Goal: Transaction & Acquisition: Purchase product/service

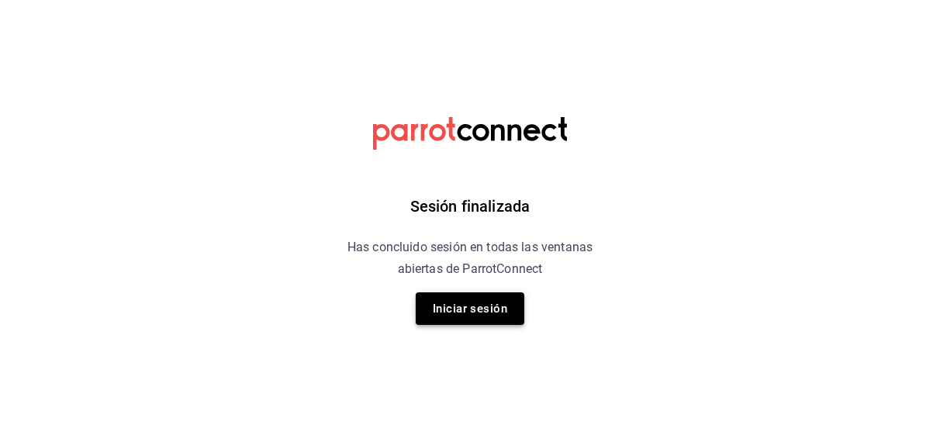
click at [443, 302] on button "Iniciar sesión" at bounding box center [470, 308] width 109 height 33
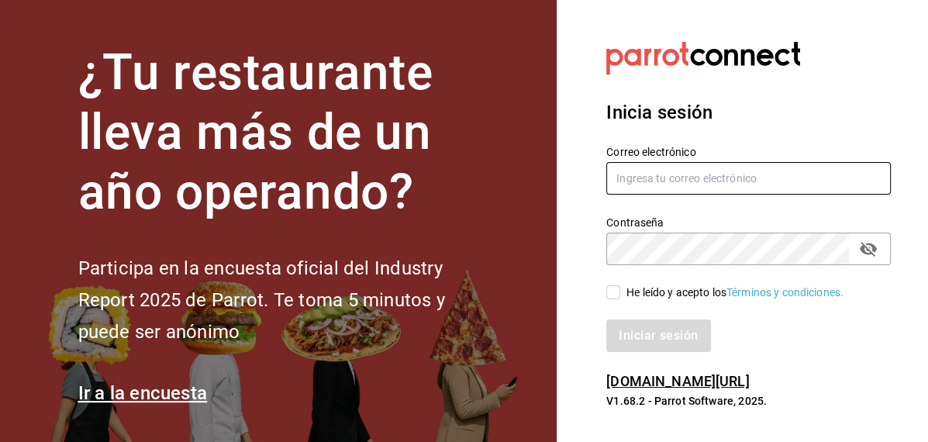
type input "inventarios@papizzas.com.mx"
click at [607, 288] on input "He leído y acepto los Términos y condiciones." at bounding box center [613, 292] width 14 height 14
checkbox input "true"
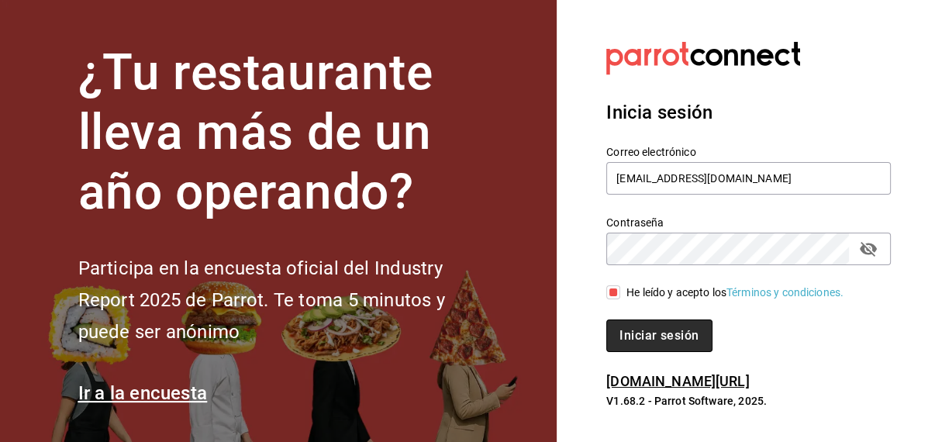
click at [647, 336] on button "Iniciar sesión" at bounding box center [658, 335] width 105 height 33
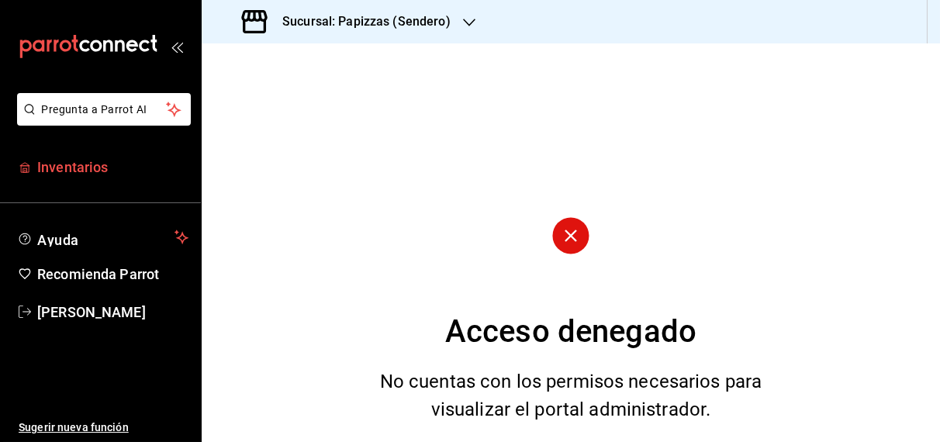
click at [74, 164] on span "Inventarios" at bounding box center [112, 167] width 151 height 21
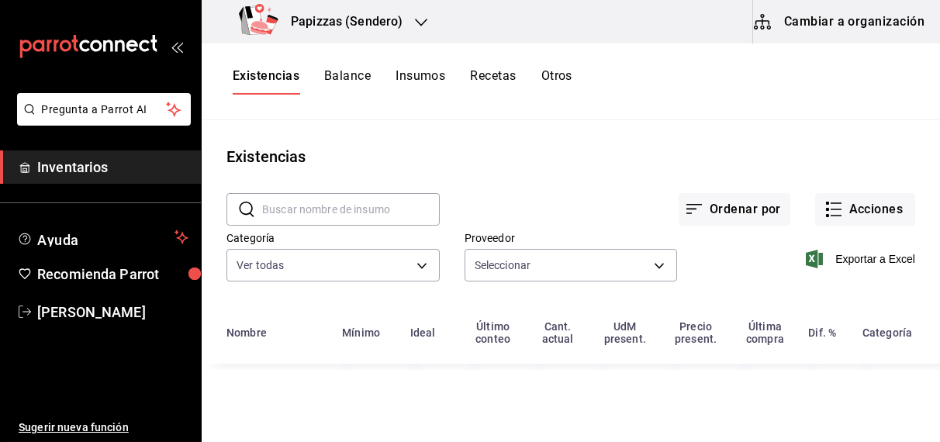
type input "59259b25-7b15-4529-a17f-fa8ef7e7484a,fd93c39f-859b-4130-830c-b038fbd442a0,27d4a…"
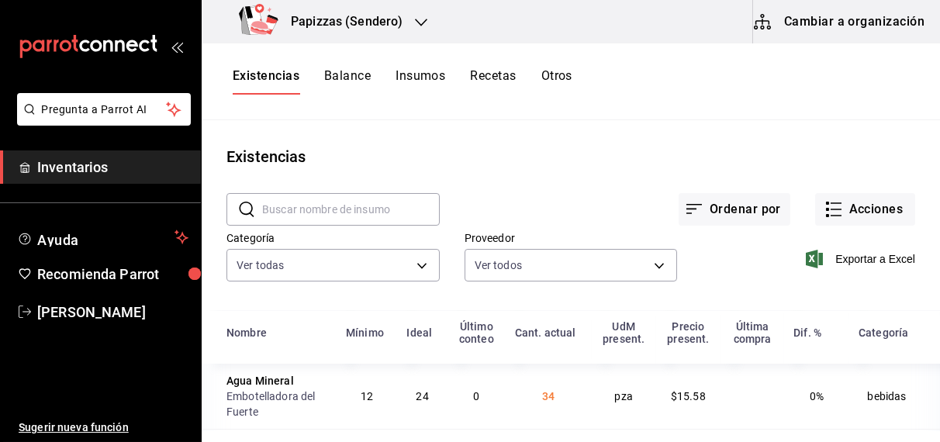
click at [415, 19] on icon "button" at bounding box center [421, 23] width 12 height 8
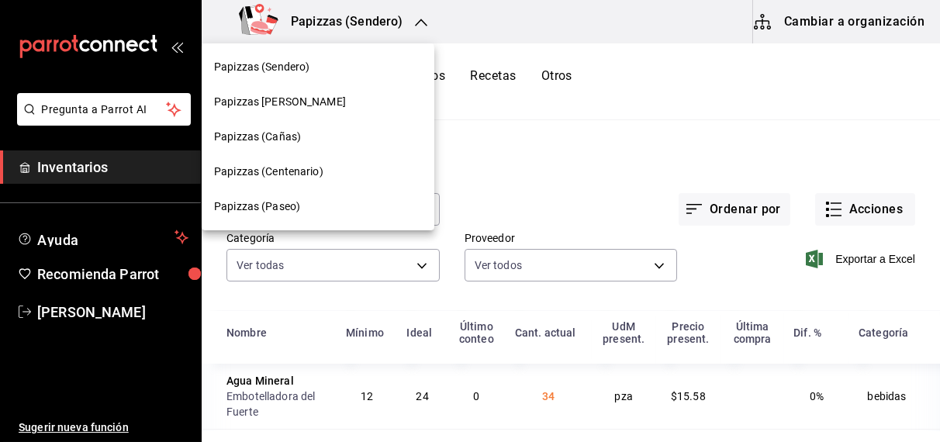
click at [296, 178] on span "Papizzas (Centenario)" at bounding box center [268, 172] width 109 height 16
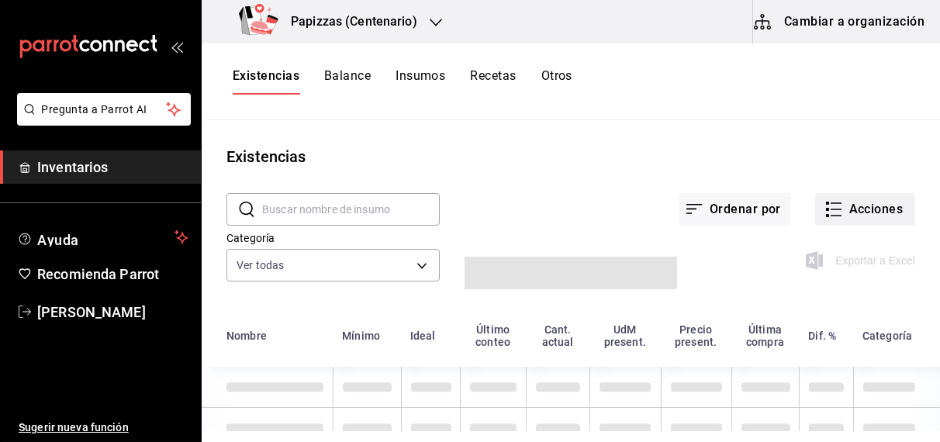
click at [873, 212] on button "Acciones" at bounding box center [865, 209] width 100 height 33
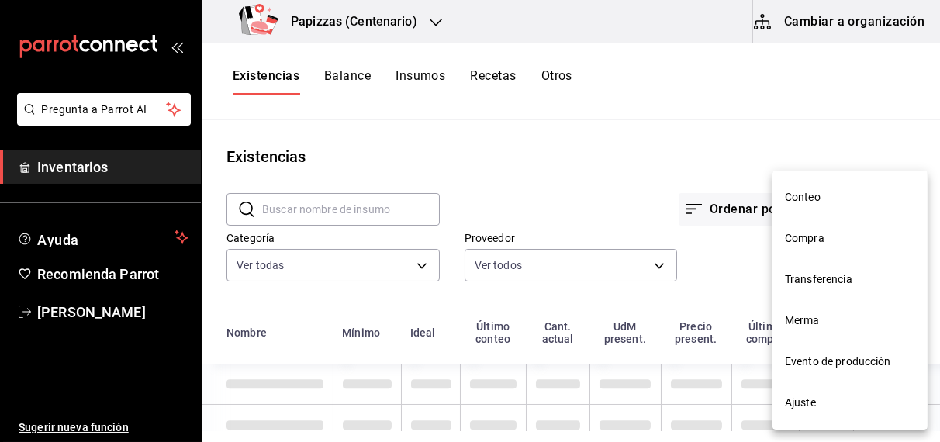
click at [813, 243] on span "Compra" at bounding box center [850, 238] width 130 height 16
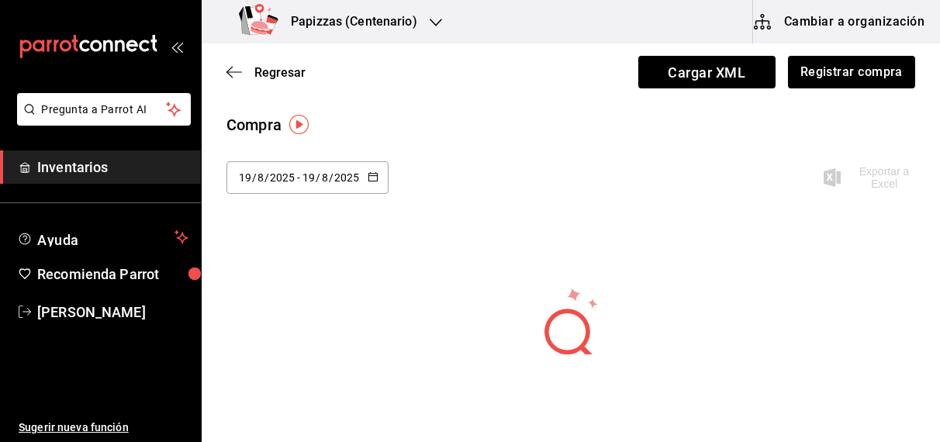
click at [354, 175] on input "2025" at bounding box center [346, 177] width 26 height 12
click at [482, 228] on div "Compra 2025-08-19 19 / 8 / 2025 - 2025-08-19 19 / 8 / 2025 Hoy Ayer Última sema…" at bounding box center [571, 275] width 738 height 325
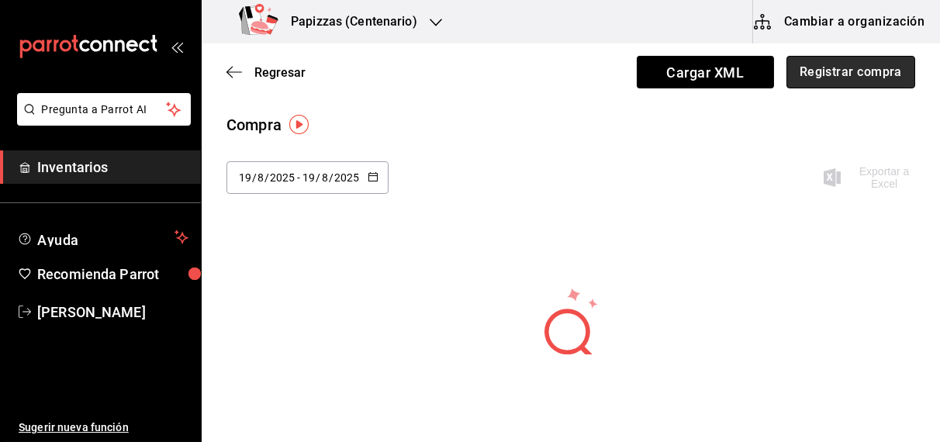
click at [830, 81] on button "Registrar compra" at bounding box center [850, 72] width 129 height 33
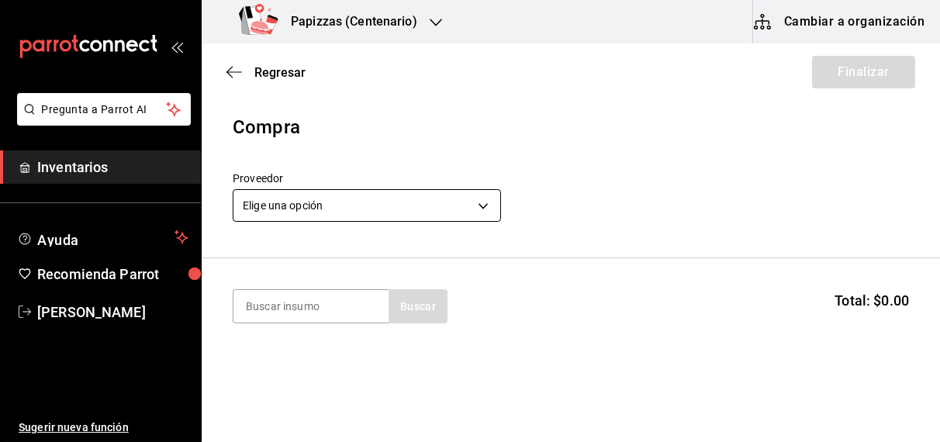
click at [362, 201] on body "Pregunta a Parrot AI Inventarios Ayuda Recomienda Parrot OBDULIA JANNETH CASTRO…" at bounding box center [470, 177] width 940 height 354
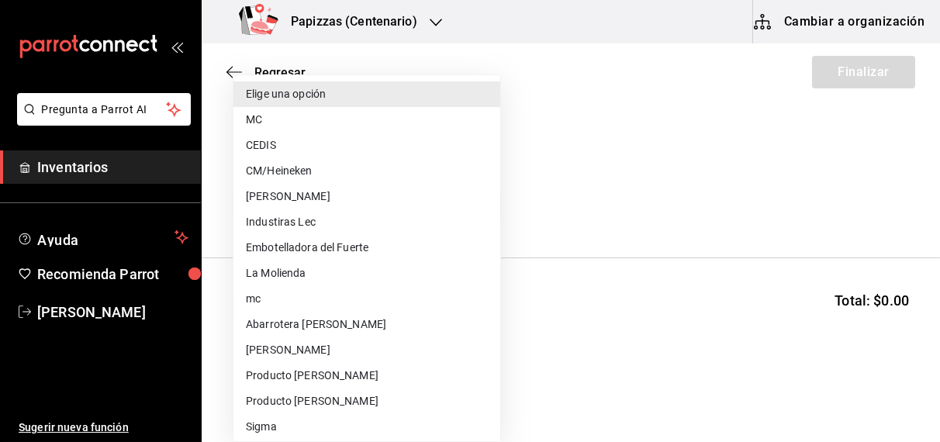
click at [348, 250] on li "Embotelladora del Fuerte" at bounding box center [366, 248] width 267 height 26
type input "2a449e60-1878-40e8-ba60-5a9907f89e6b"
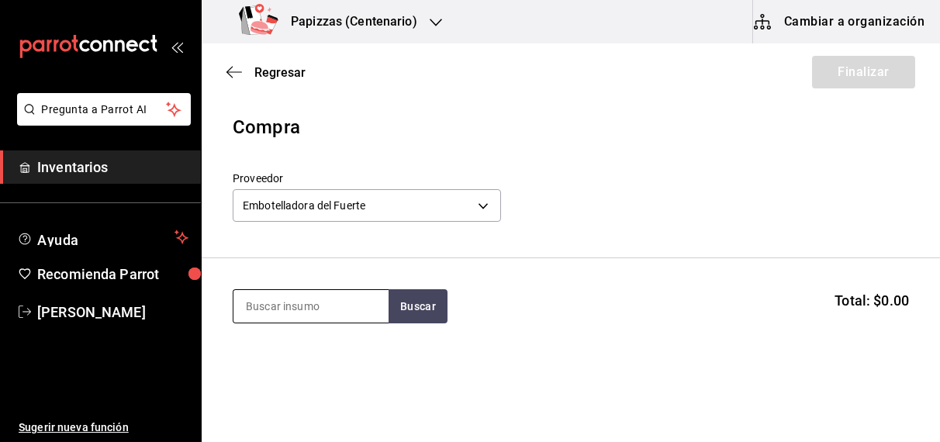
click at [297, 309] on input at bounding box center [310, 306] width 155 height 33
click at [271, 77] on span "Regresar" at bounding box center [279, 72] width 51 height 15
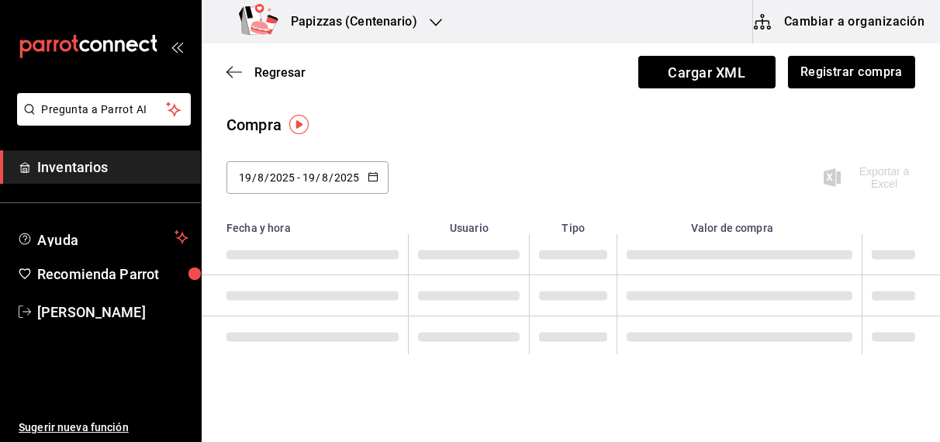
click at [371, 175] on \(Stroke\) "button" at bounding box center [372, 175] width 9 height 1
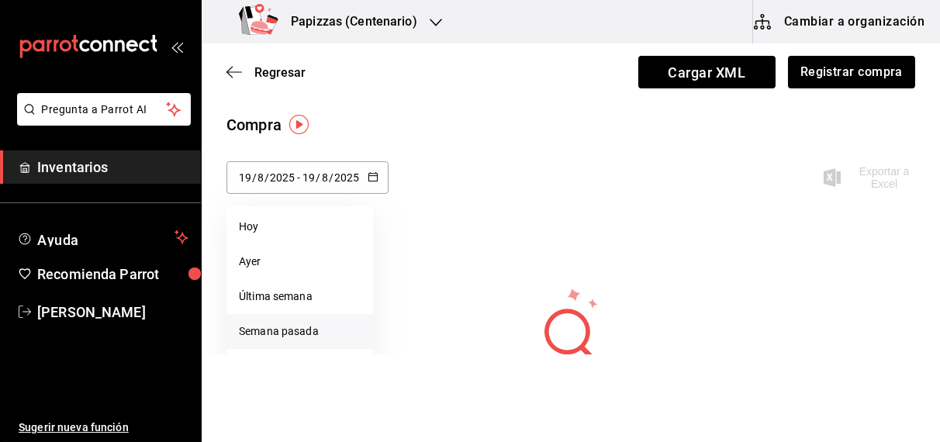
click at [281, 336] on li "Semana pasada" at bounding box center [299, 331] width 147 height 35
type input "2025-08-10"
type input "10"
type input "2025-08-16"
type input "16"
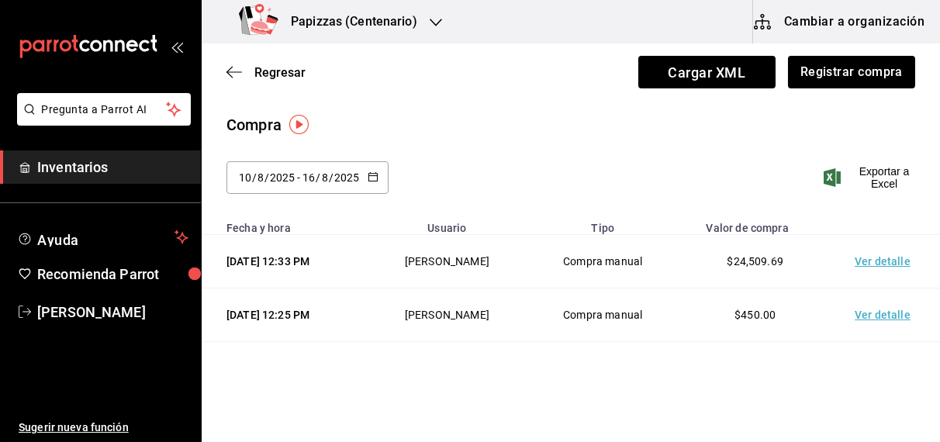
click at [371, 178] on icon "button" at bounding box center [372, 176] width 11 height 11
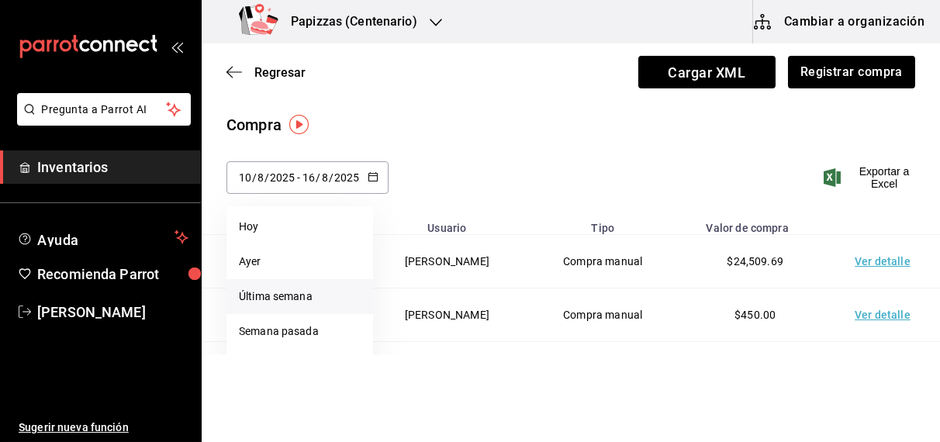
click at [282, 301] on li "Última semana" at bounding box center [299, 296] width 147 height 35
type input "2025-08-17"
type input "17"
type input "[DATE]"
type input "19"
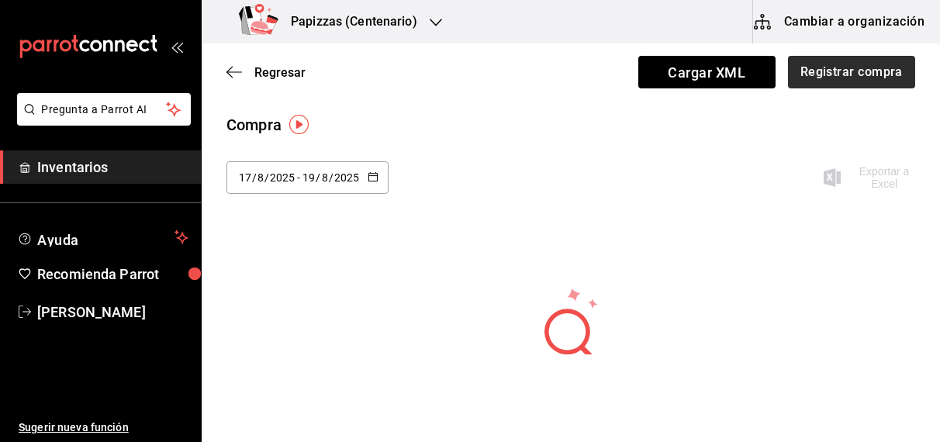
click at [830, 75] on button "Registrar compra" at bounding box center [851, 72] width 127 height 33
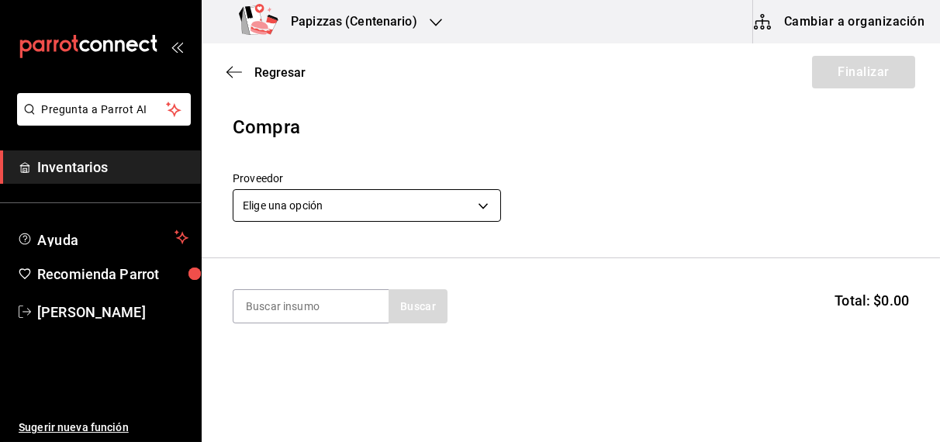
click at [369, 205] on body "Pregunta a Parrot AI Inventarios Ayuda Recomienda Parrot [PERSON_NAME] Sugerir …" at bounding box center [470, 177] width 940 height 354
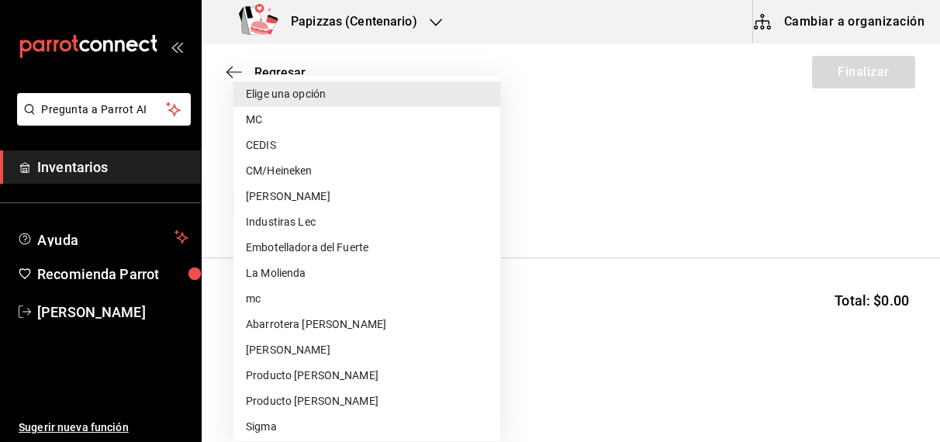
click at [346, 248] on li "Embotelladora del Fuerte" at bounding box center [366, 248] width 267 height 26
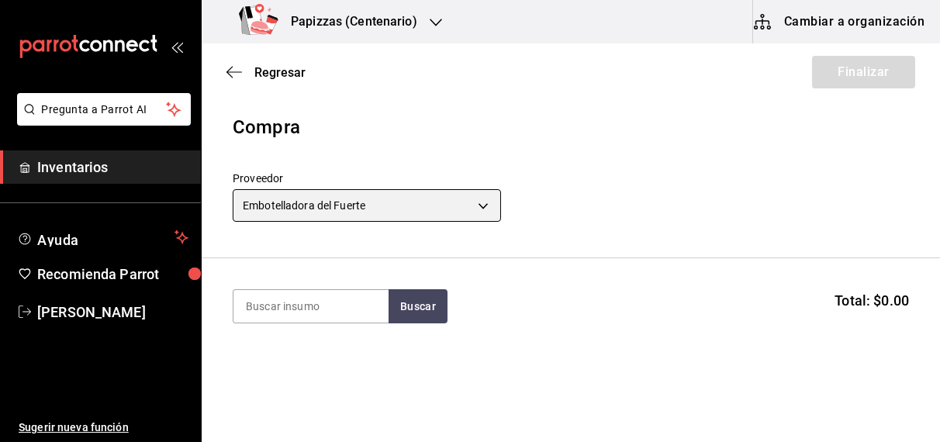
type input "2a449e60-1878-40e8-ba60-5a9907f89e6b"
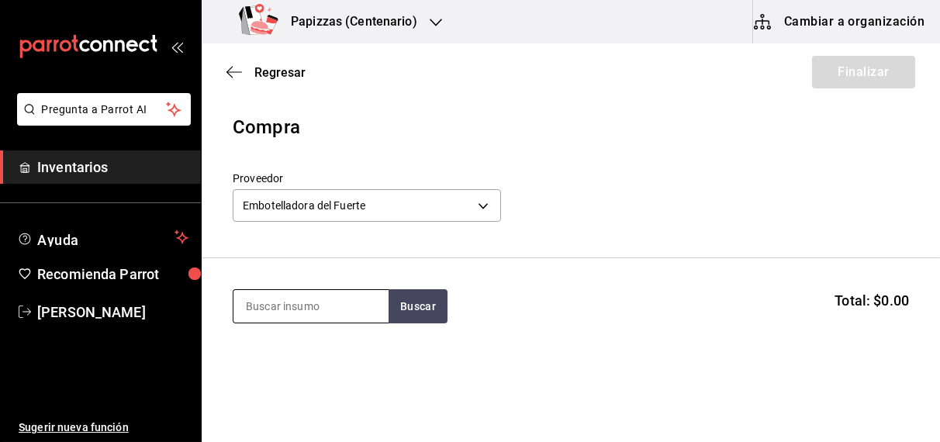
click at [326, 308] on input at bounding box center [310, 306] width 155 height 33
type input "naranja"
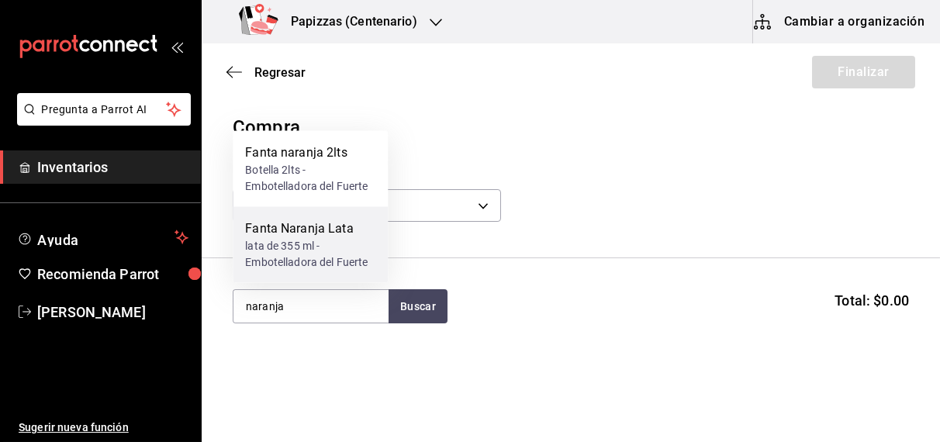
click at [306, 245] on div "lata de 355 ml - Embotelladora del Fuerte" at bounding box center [310, 254] width 130 height 33
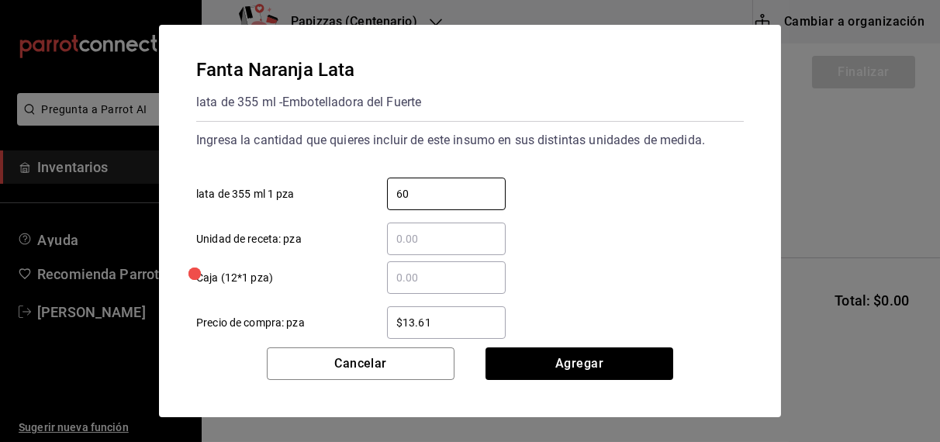
type input "60"
type input "$16.75"
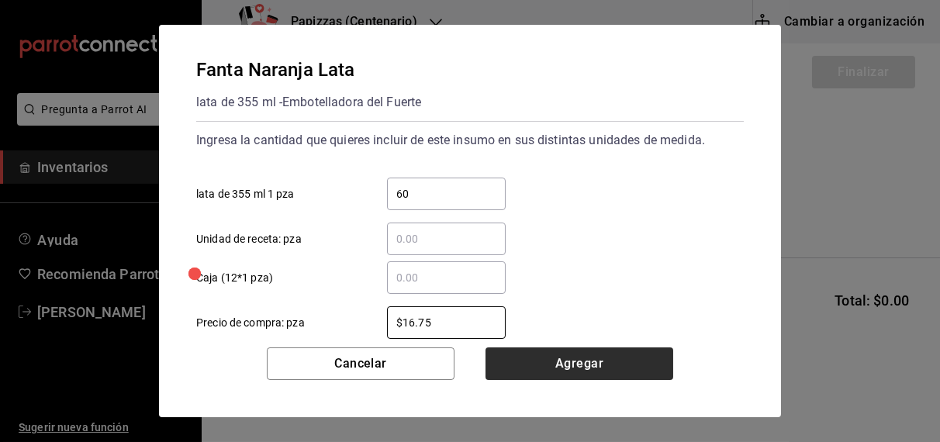
click at [579, 367] on button "Agregar" at bounding box center [579, 363] width 188 height 33
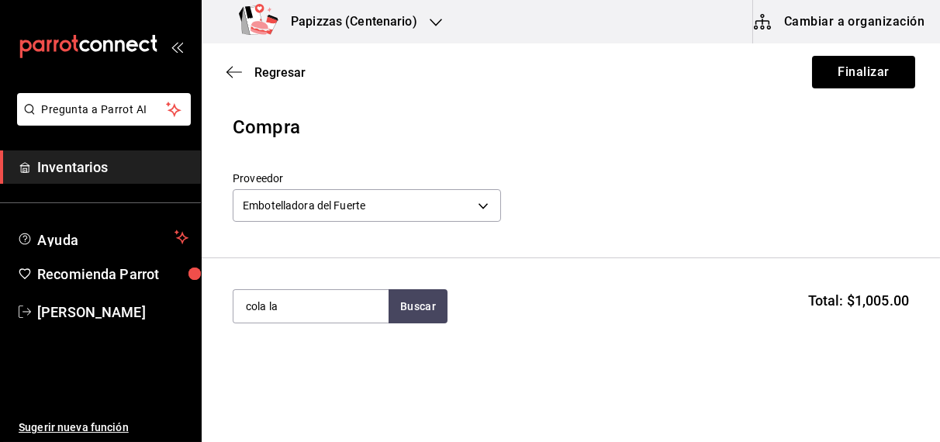
type input "cola la"
click at [291, 368] on div "lata de 355 ml - Embotelladora del Fuerte" at bounding box center [310, 377] width 130 height 33
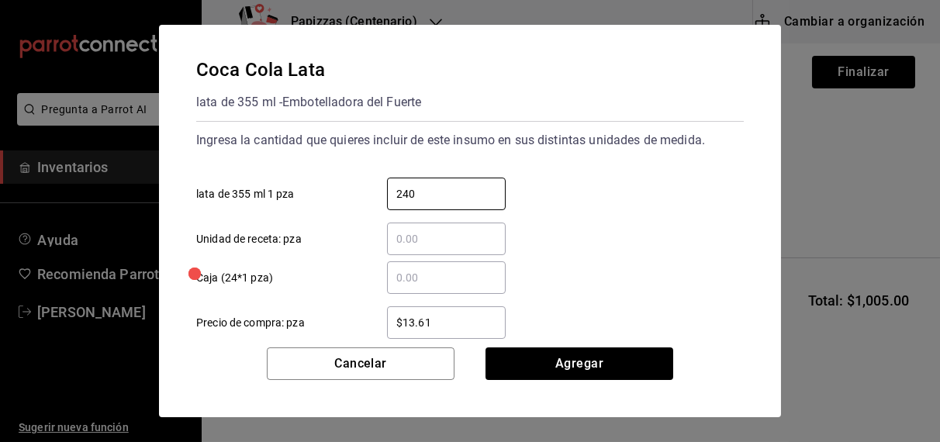
type input "240"
type input "$16.75"
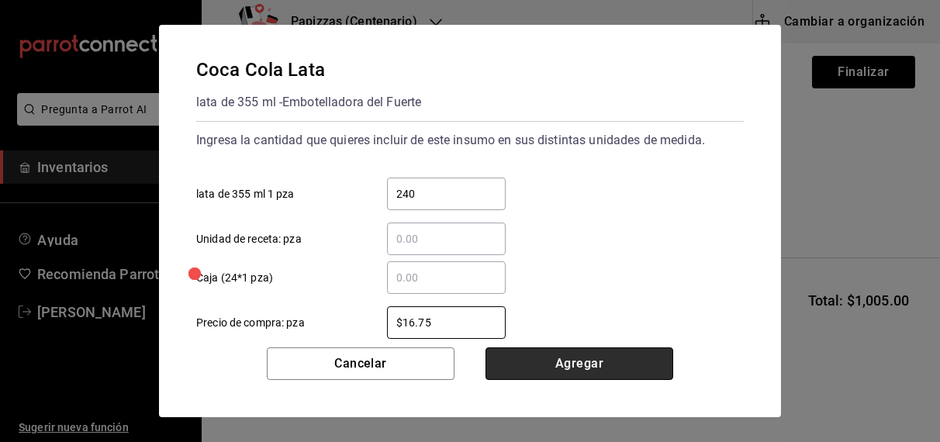
click at [588, 358] on button "Agregar" at bounding box center [579, 363] width 188 height 33
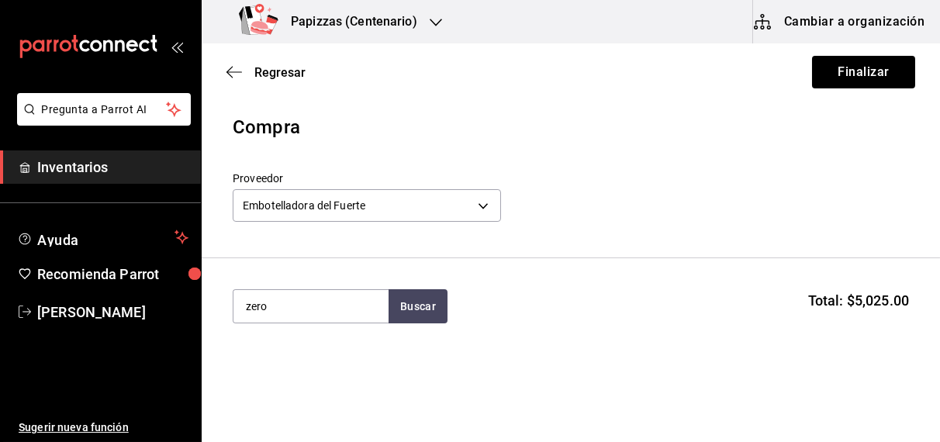
type input "zero"
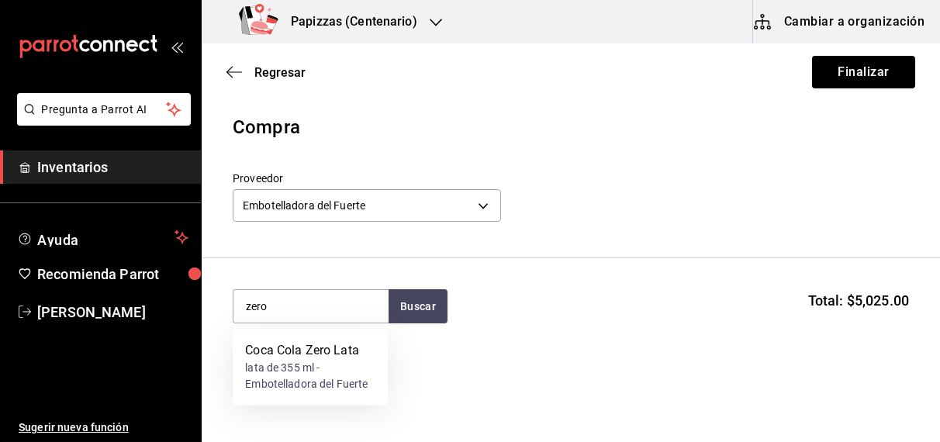
click at [298, 376] on div "lata de 355 ml - Embotelladora del Fuerte" at bounding box center [310, 377] width 130 height 33
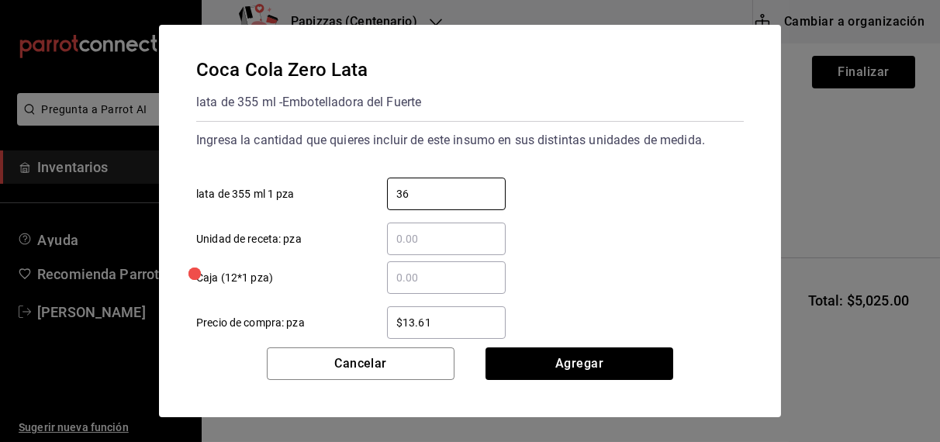
type input "36"
type input "$16.75"
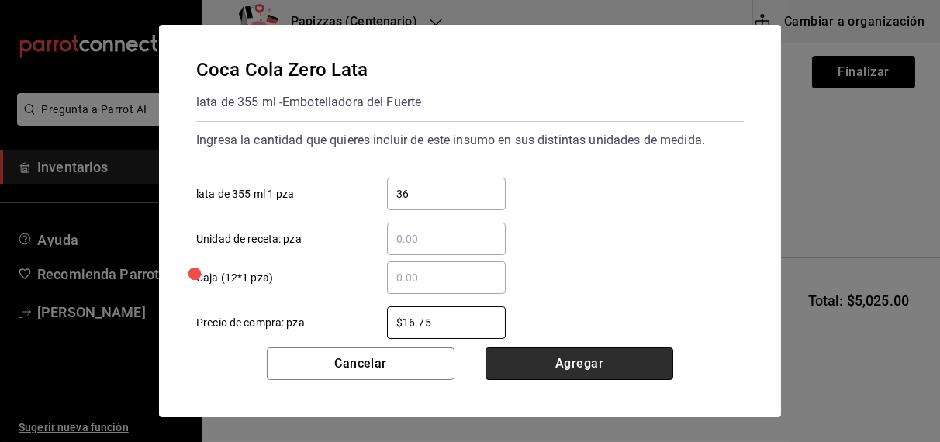
click at [593, 365] on button "Agregar" at bounding box center [579, 363] width 188 height 33
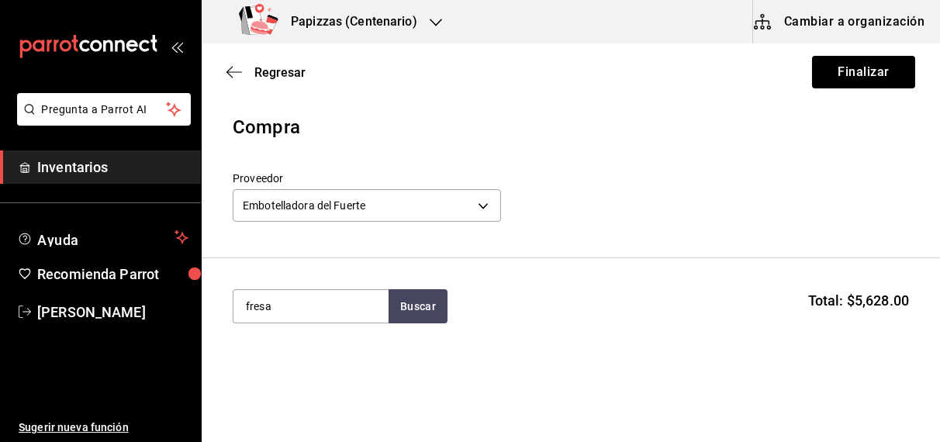
type input "fresa"
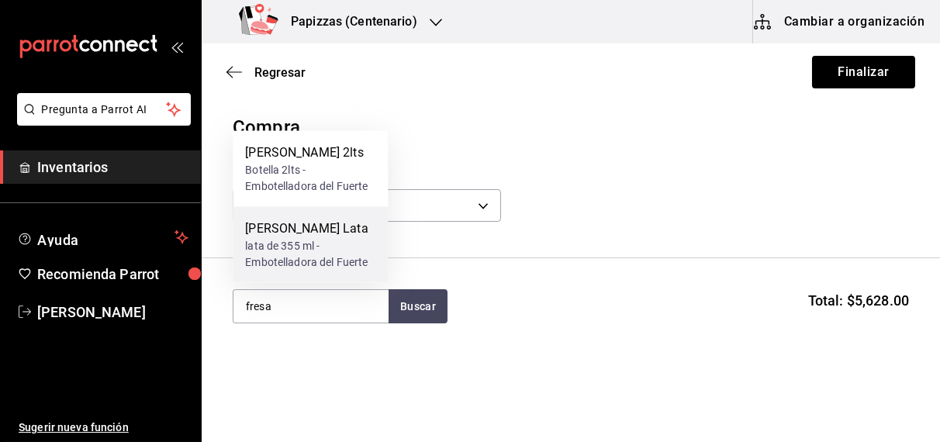
click at [299, 249] on div "lata de 355 ml - Embotelladora del Fuerte" at bounding box center [310, 254] width 130 height 33
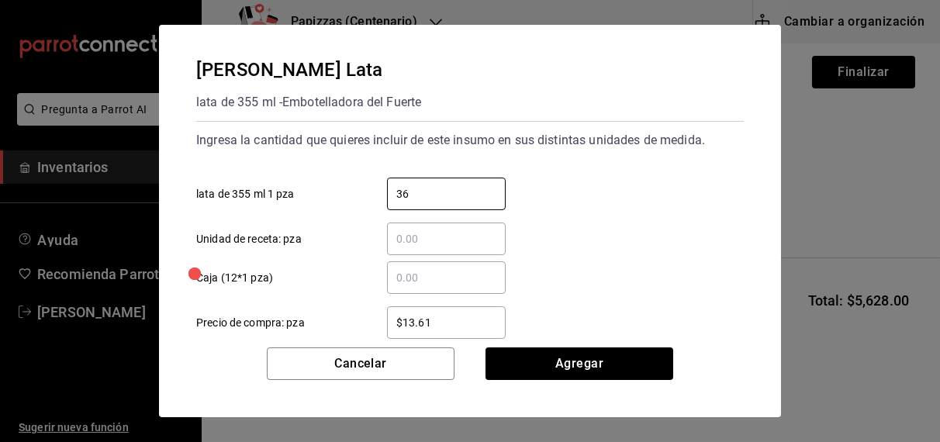
type input "36"
type input "$16.75"
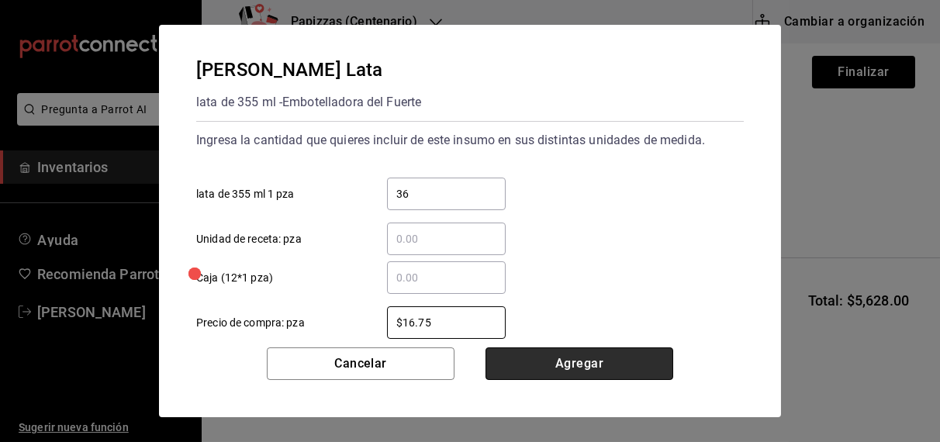
click at [573, 359] on button "Agregar" at bounding box center [579, 363] width 188 height 33
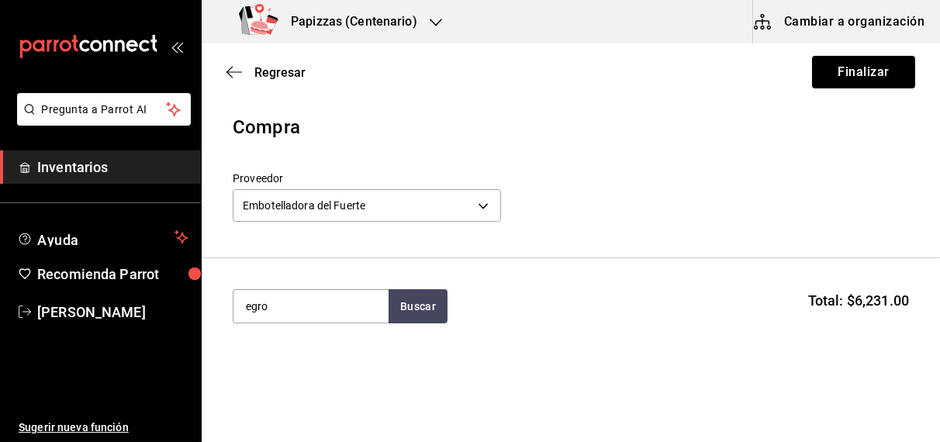
type input "egro"
click at [292, 373] on div "botella 600ml - Embotelladora del Fuerte" at bounding box center [310, 377] width 130 height 33
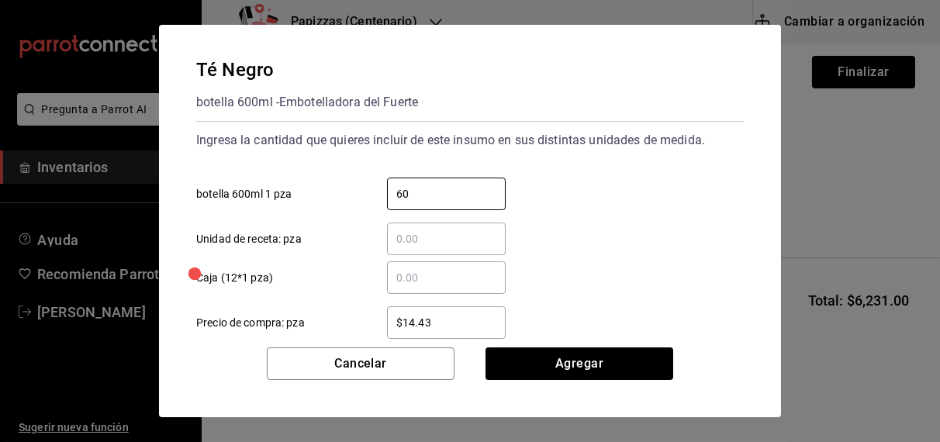
type input "60"
type input "$16.75"
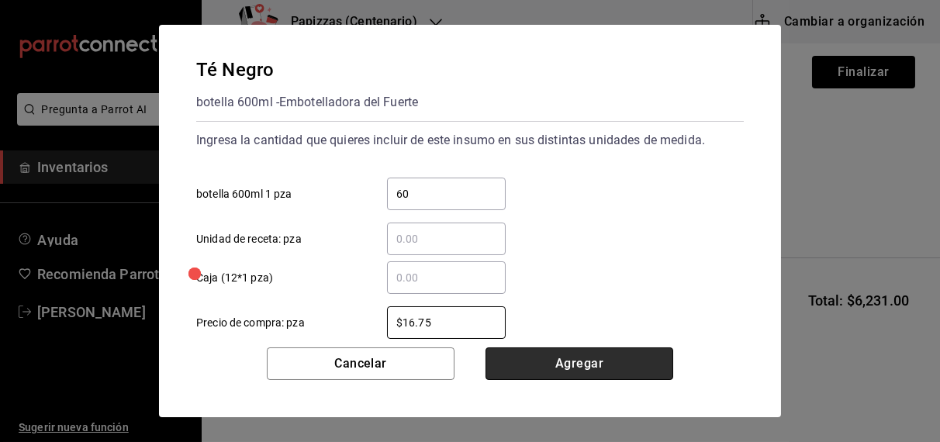
click at [576, 368] on button "Agregar" at bounding box center [579, 363] width 188 height 33
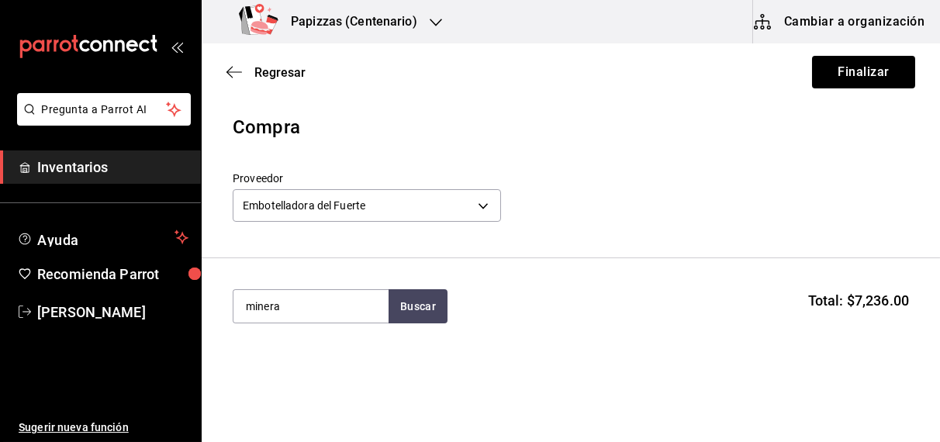
type input "minera"
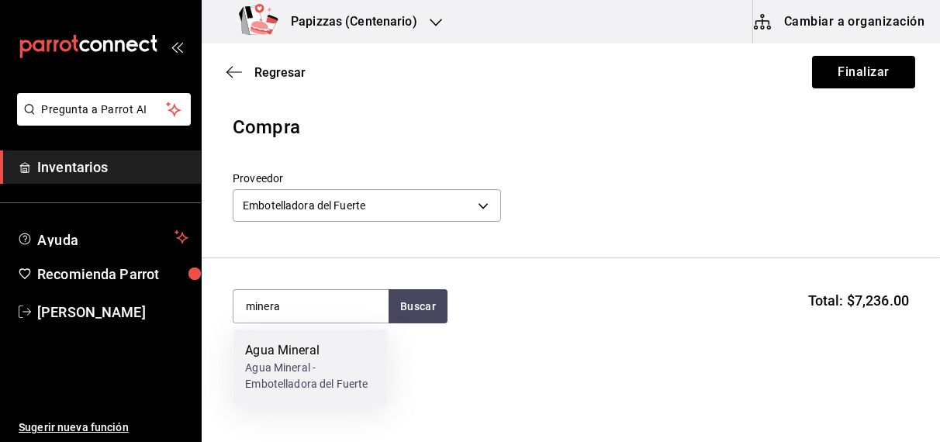
click at [294, 379] on div "Agua Mineral - Embotelladora del Fuerte" at bounding box center [310, 377] width 130 height 33
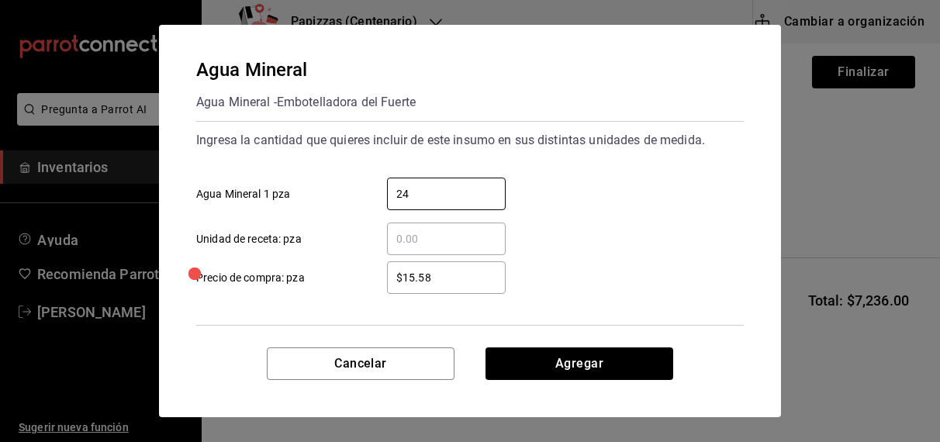
type input "24"
type input "$18.08"
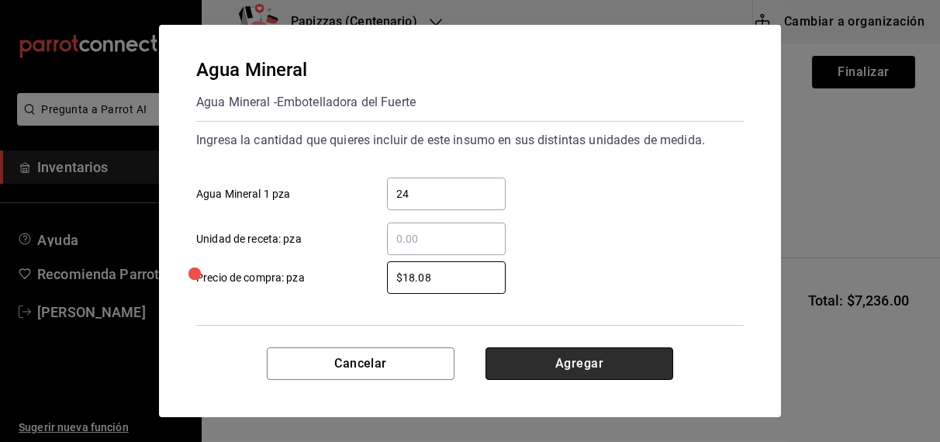
click at [573, 378] on button "Agregar" at bounding box center [579, 363] width 188 height 33
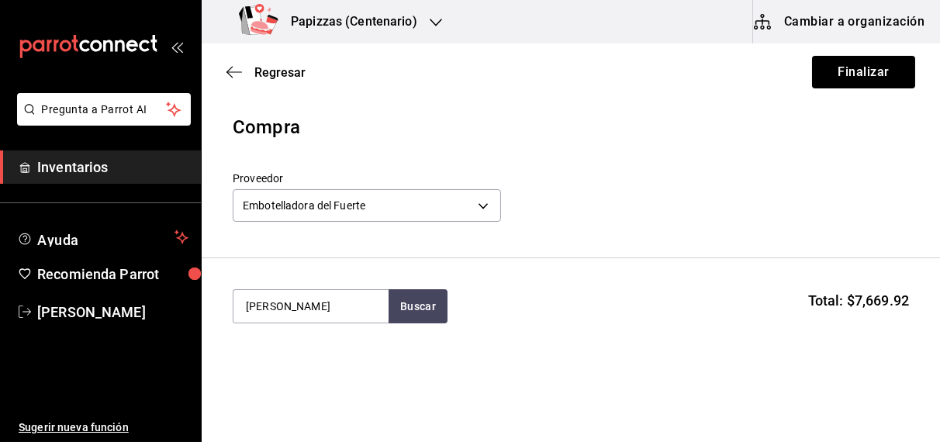
type input "valle"
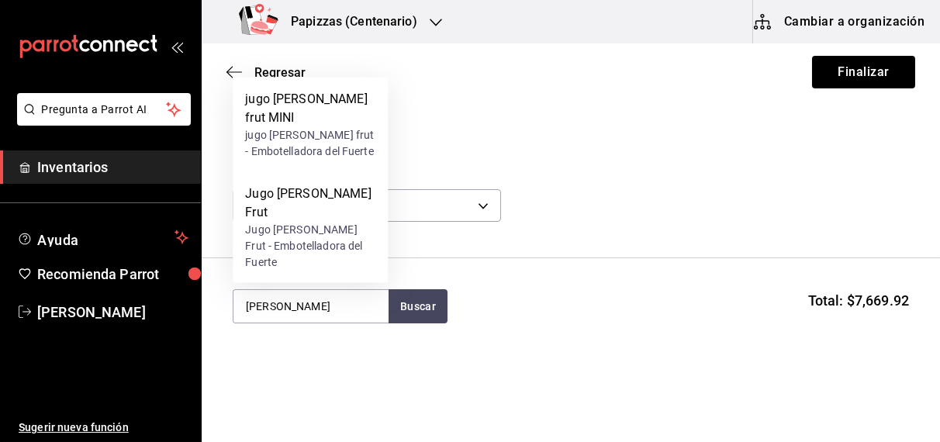
click at [290, 247] on div "Jugo Valle Frut - Embotelladora del Fuerte" at bounding box center [310, 246] width 130 height 49
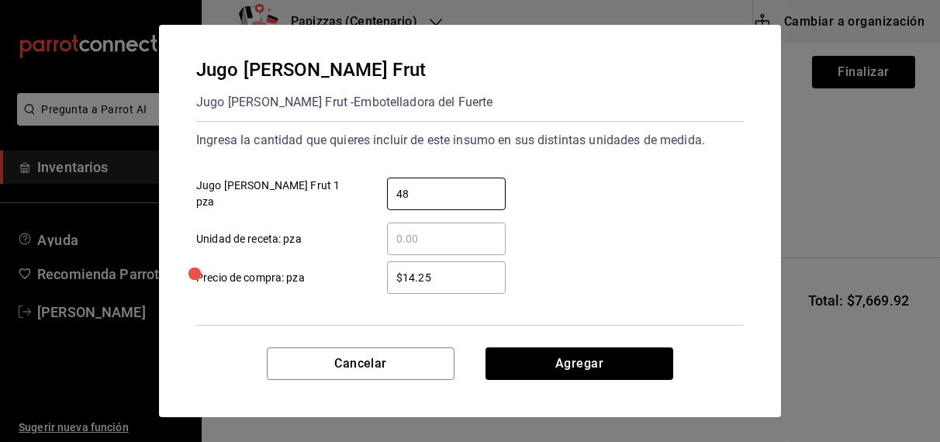
type input "48"
type input "$15.22"
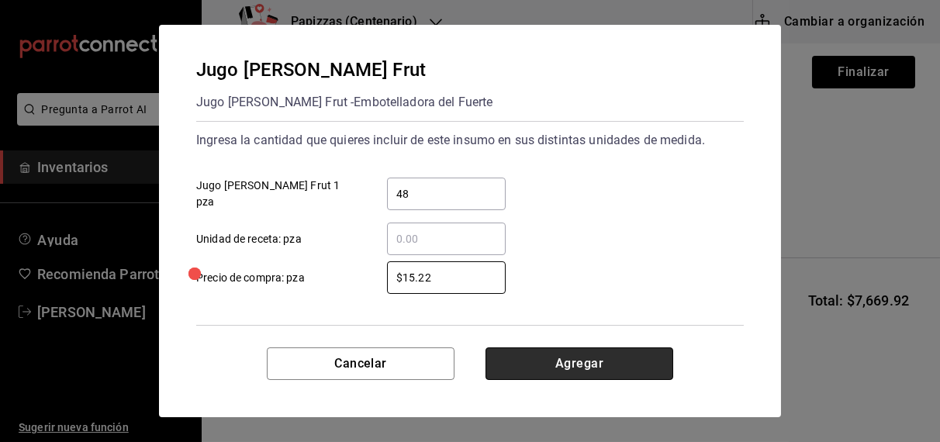
click at [599, 368] on button "Agregar" at bounding box center [579, 363] width 188 height 33
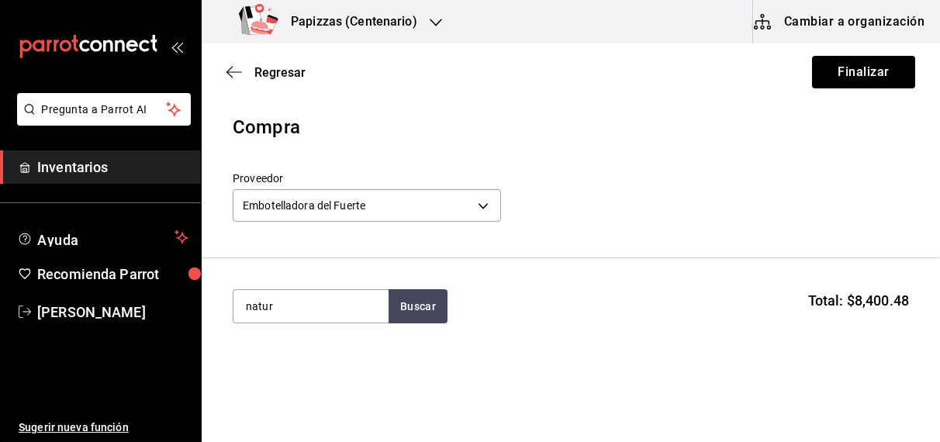
type input "natur"
click at [319, 369] on div "botella 600ml - Embotelladora del Fuerte" at bounding box center [310, 377] width 130 height 33
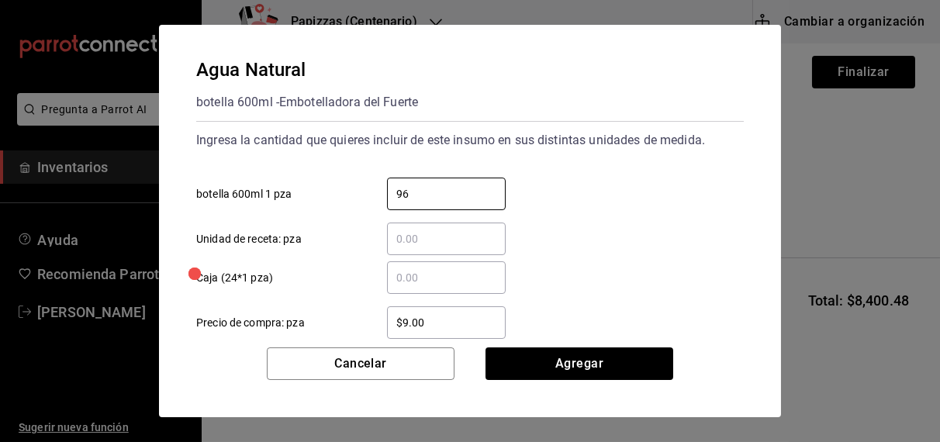
type input "96"
type input "$9.81"
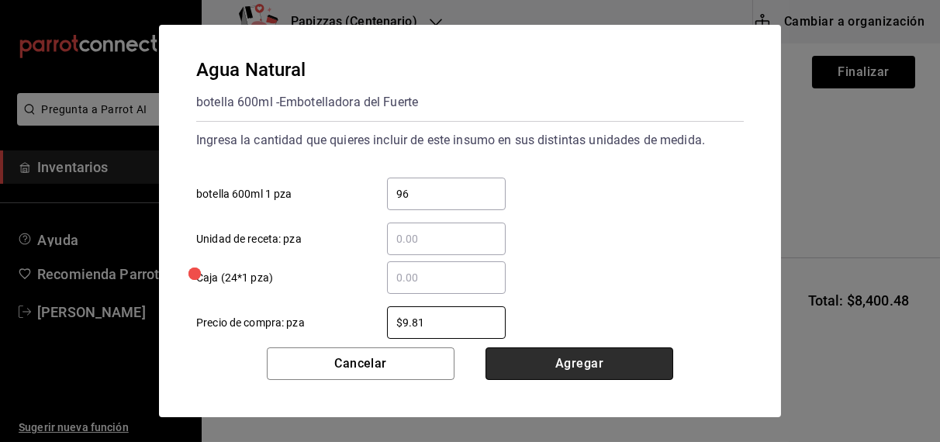
click at [578, 368] on button "Agregar" at bounding box center [579, 363] width 188 height 33
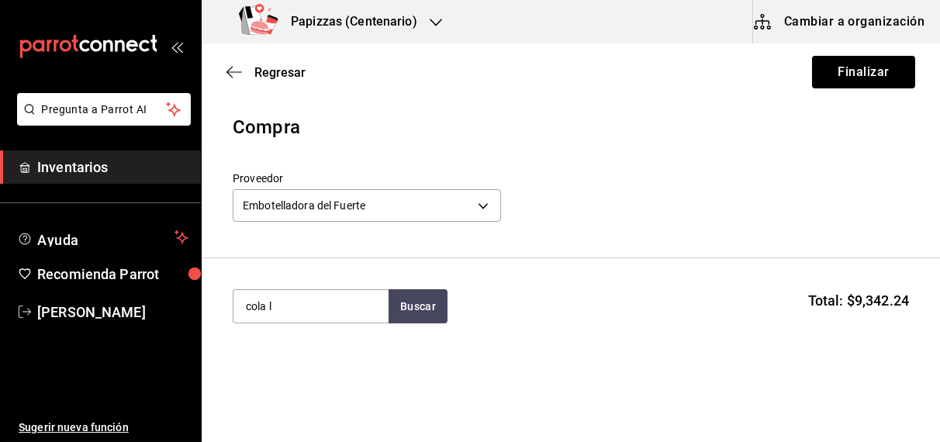
type input "cola l"
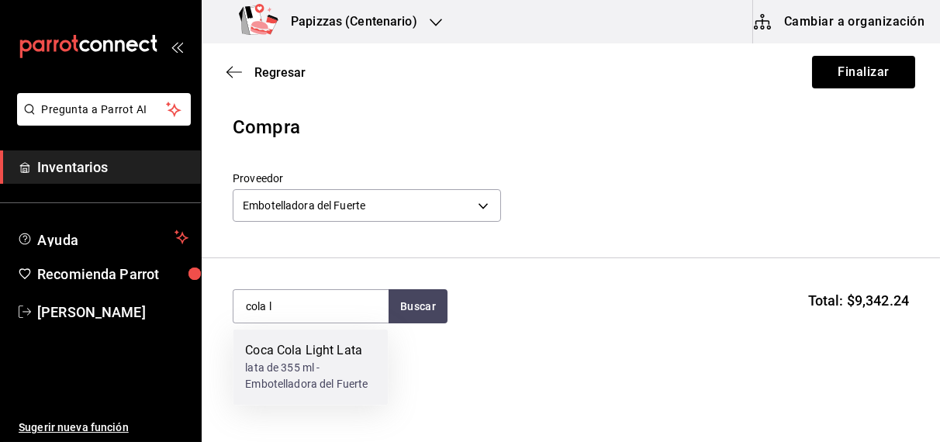
click at [294, 368] on div "lata de 355 ml - Embotelladora del Fuerte" at bounding box center [310, 377] width 130 height 33
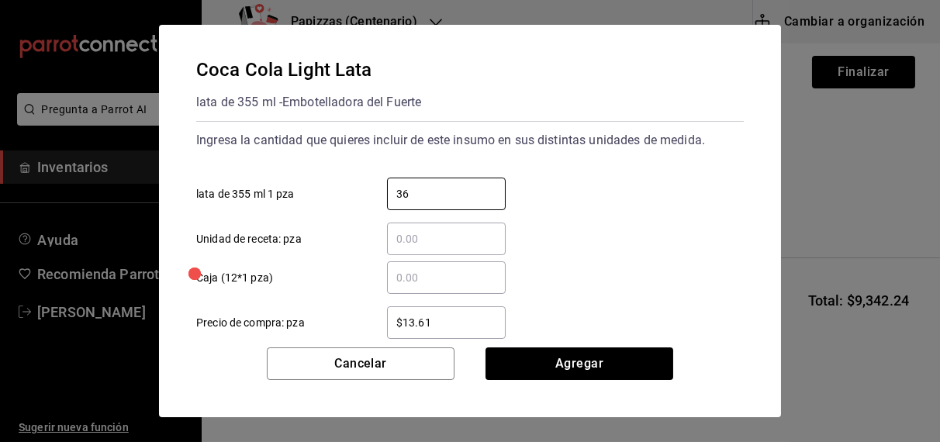
type input "36"
type input "$16.75"
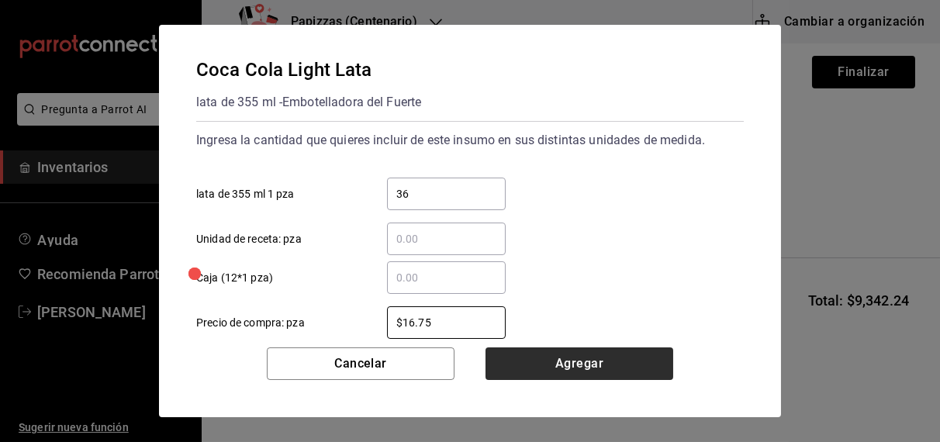
click at [590, 370] on button "Agregar" at bounding box center [579, 363] width 188 height 33
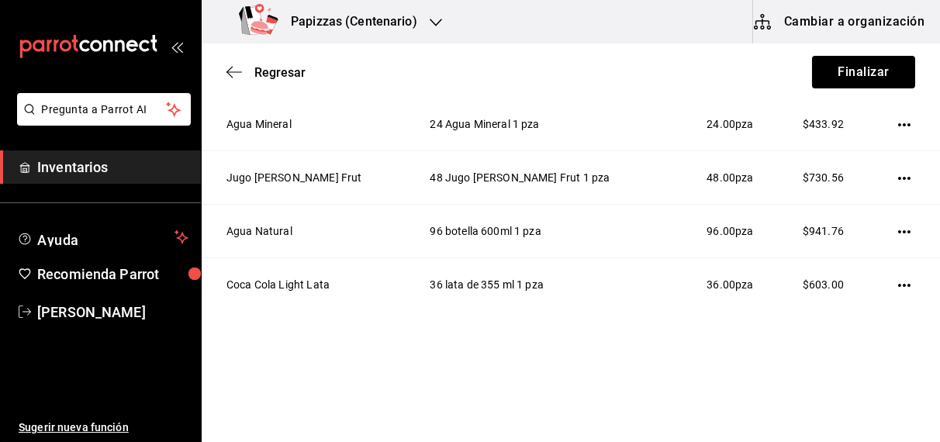
scroll to position [550, 0]
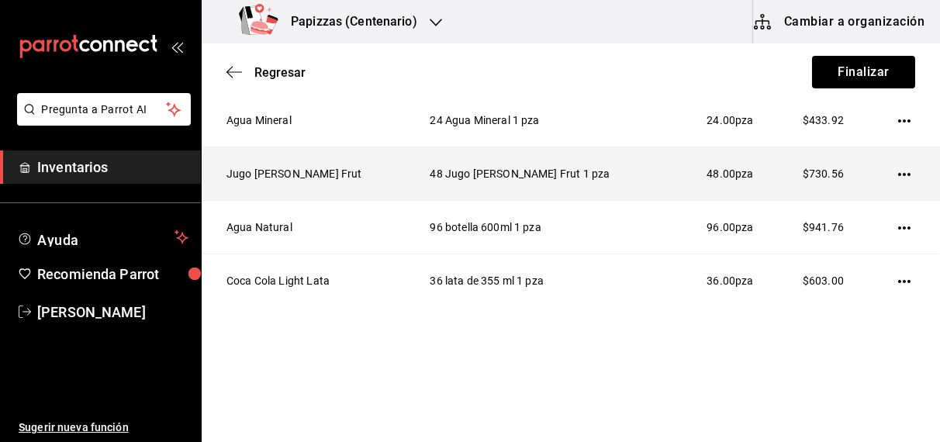
click at [898, 172] on icon "button" at bounding box center [904, 174] width 12 height 12
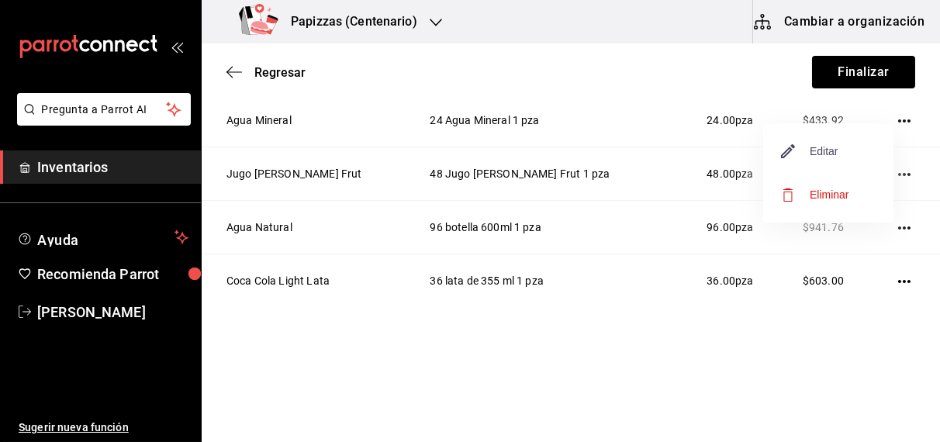
click at [829, 150] on span "Editar" at bounding box center [810, 151] width 57 height 19
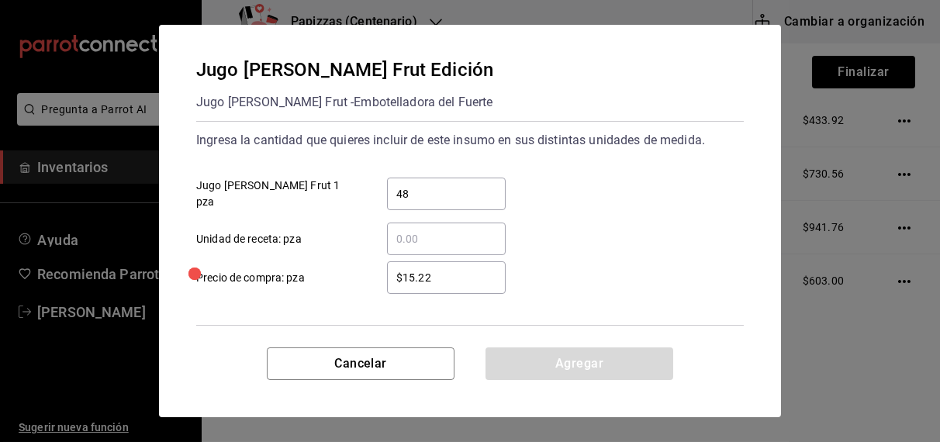
click at [458, 241] on input "​ Unidad de receta: pza" at bounding box center [446, 238] width 119 height 19
click at [473, 280] on input "$15.22" at bounding box center [446, 277] width 119 height 19
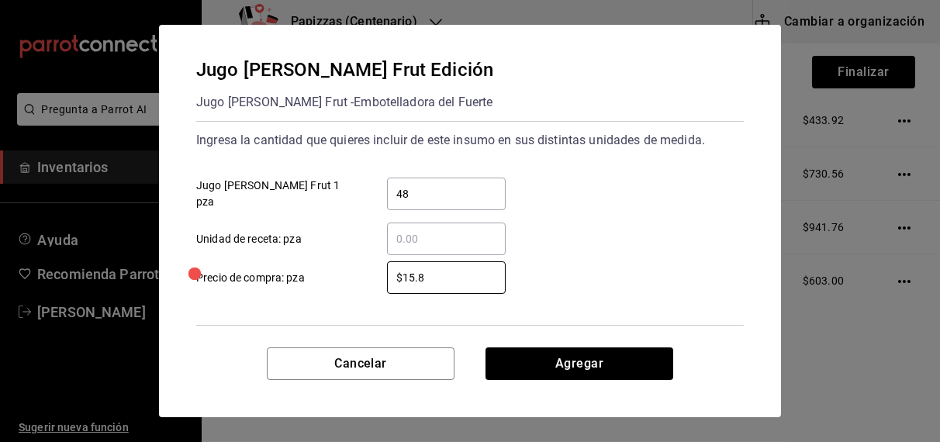
type input "$15.87"
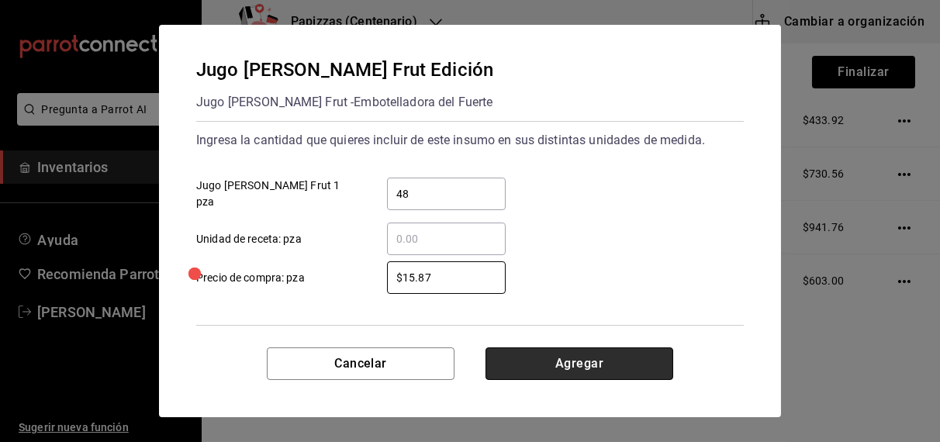
click at [578, 369] on button "Agregar" at bounding box center [579, 363] width 188 height 33
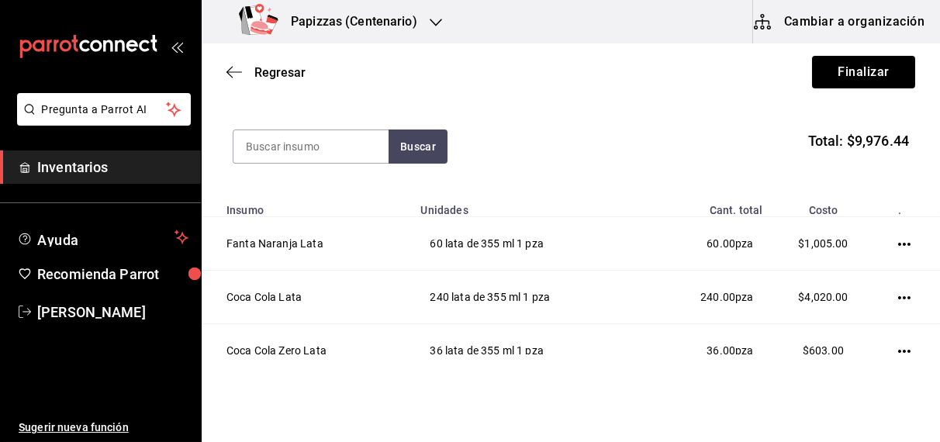
scroll to position [152, 0]
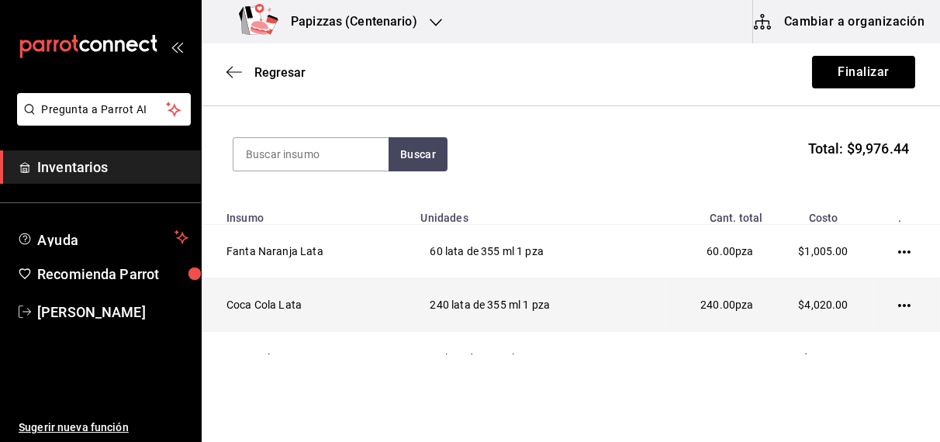
click at [898, 299] on icon "button" at bounding box center [904, 305] width 12 height 12
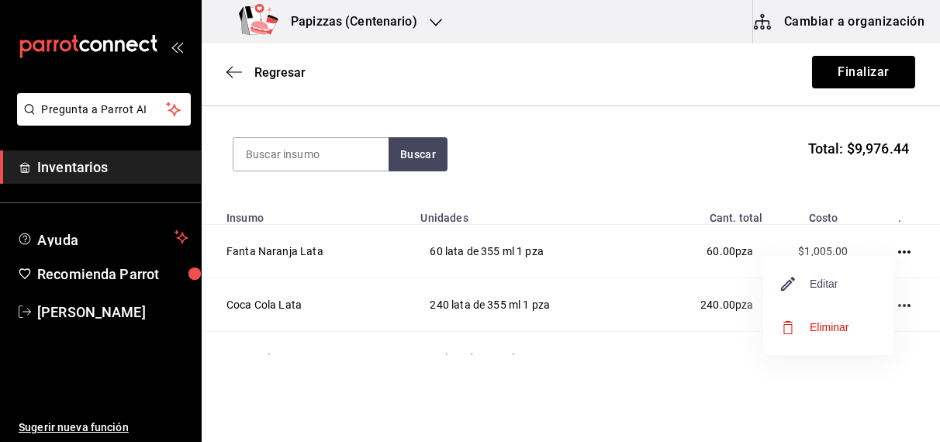
click at [832, 283] on span "Editar" at bounding box center [810, 283] width 57 height 19
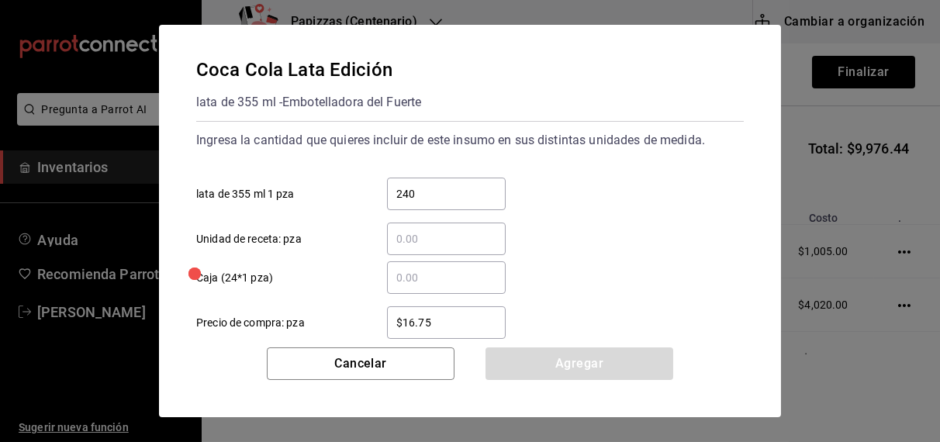
click at [462, 324] on input "$16.75" at bounding box center [446, 322] width 119 height 19
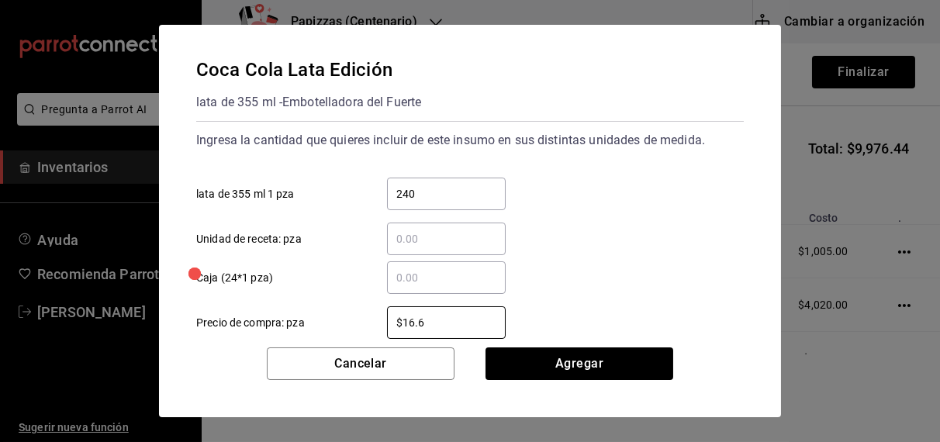
type input "$16.67"
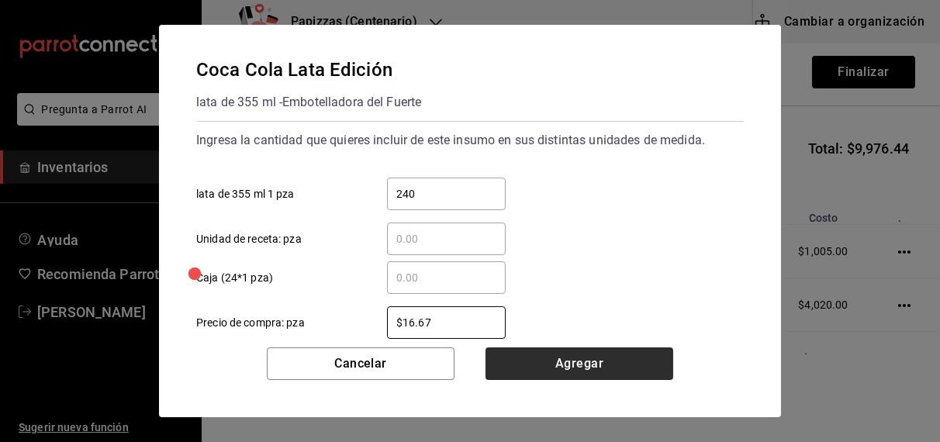
click at [593, 367] on button "Agregar" at bounding box center [579, 363] width 188 height 33
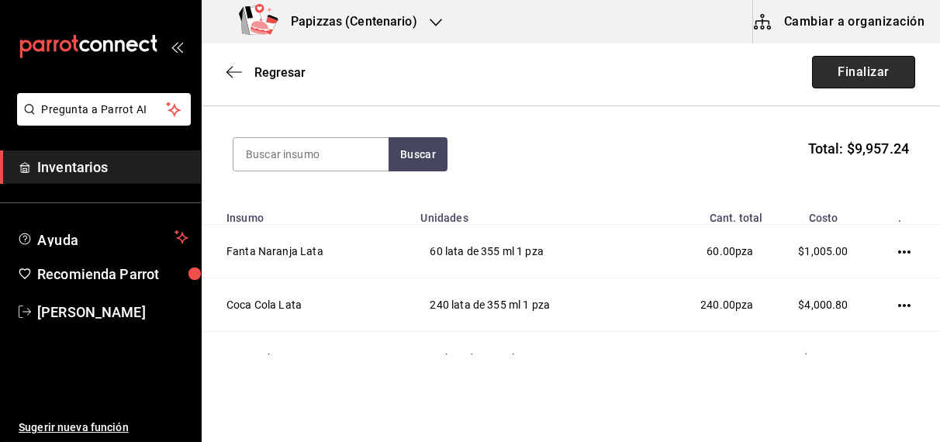
click at [861, 64] on button "Finalizar" at bounding box center [863, 72] width 103 height 33
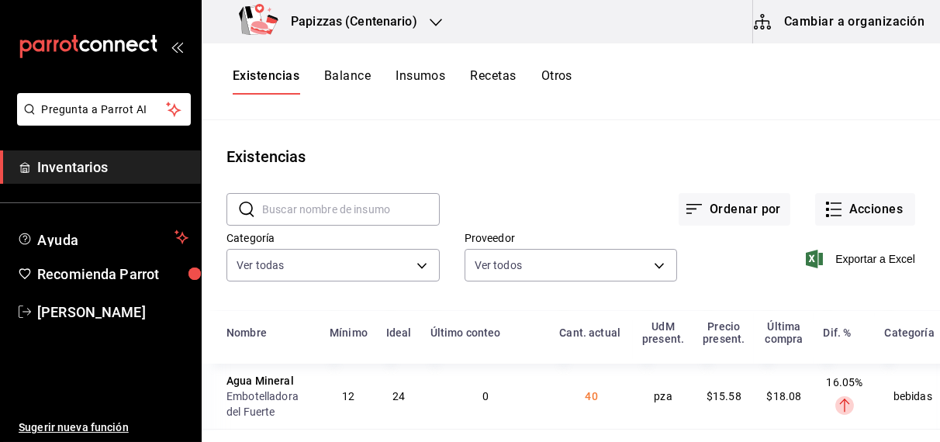
click at [405, 31] on div "Papizzas (Centenario)" at bounding box center [331, 21] width 234 height 43
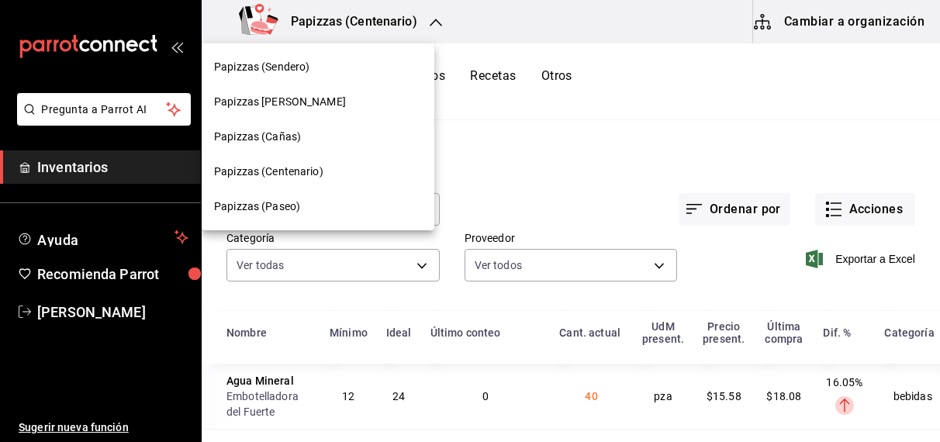
click at [288, 108] on span "Papizzas [PERSON_NAME]" at bounding box center [280, 102] width 132 height 16
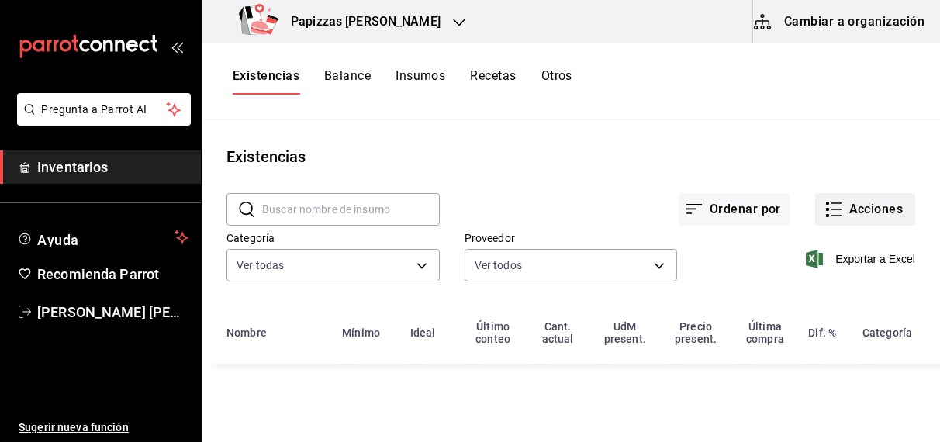
click at [875, 216] on button "Acciones" at bounding box center [865, 209] width 100 height 33
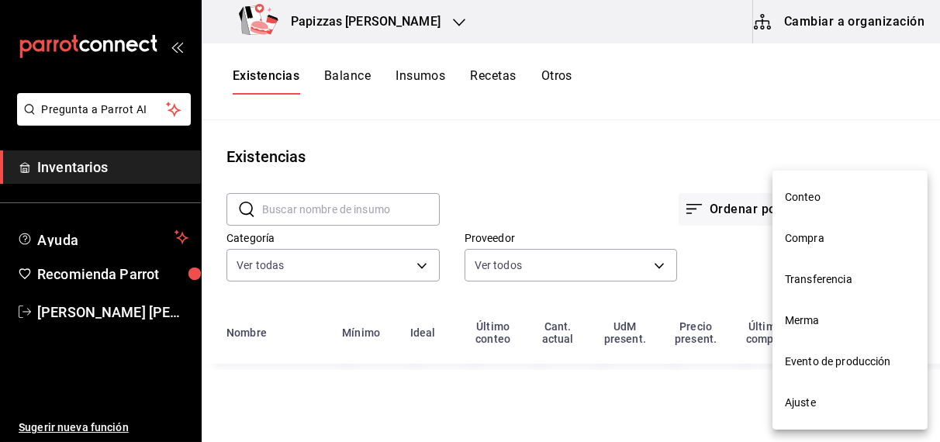
click at [813, 243] on span "Compra" at bounding box center [850, 238] width 130 height 16
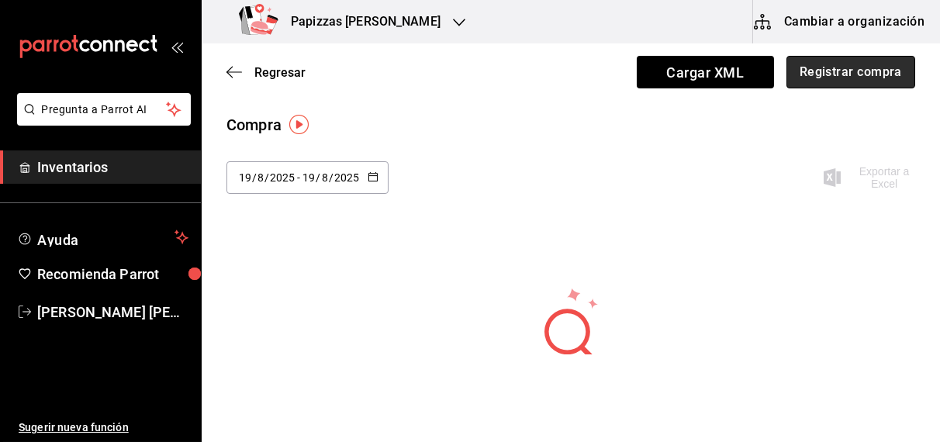
click at [813, 71] on button "Registrar compra" at bounding box center [850, 72] width 129 height 33
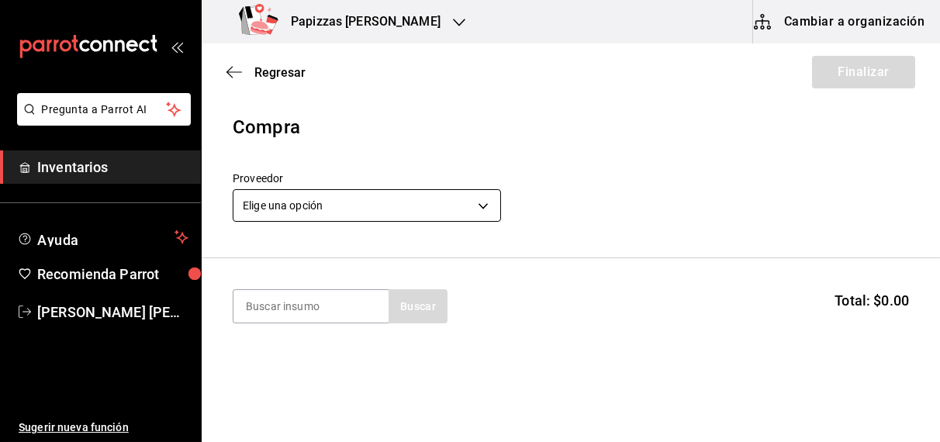
click at [334, 206] on body "Pregunta a Parrot AI Inventarios Ayuda Recomienda Parrot OBDULIA JANNETH CASTRO…" at bounding box center [470, 177] width 940 height 354
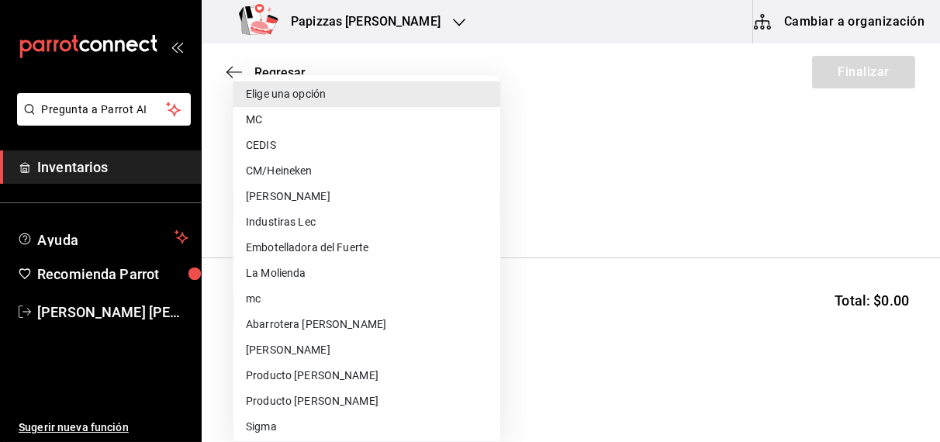
click at [352, 252] on li "Embotelladora del Fuerte" at bounding box center [366, 248] width 267 height 26
type input "2a449e60-1878-40e8-ba60-5a9907f89e6b"
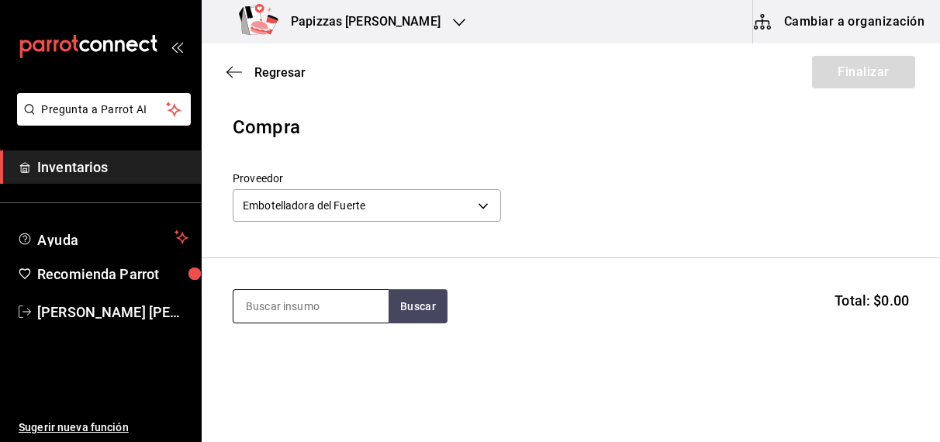
click at [315, 306] on input at bounding box center [310, 306] width 155 height 33
type input "negro"
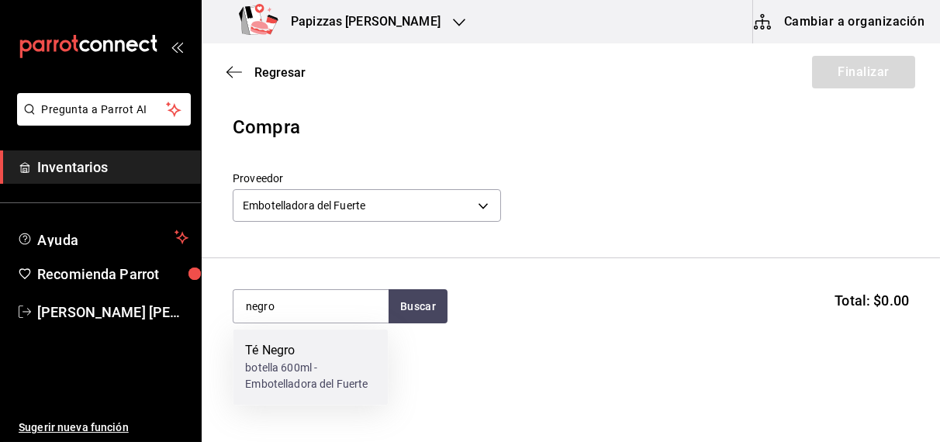
click at [278, 375] on div "botella 600ml - Embotelladora del Fuerte" at bounding box center [310, 377] width 130 height 33
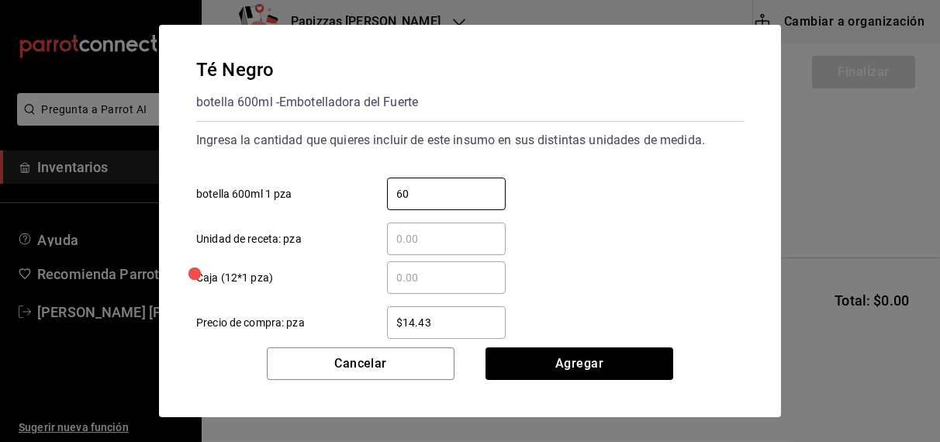
type input "60"
type input "$16.75"
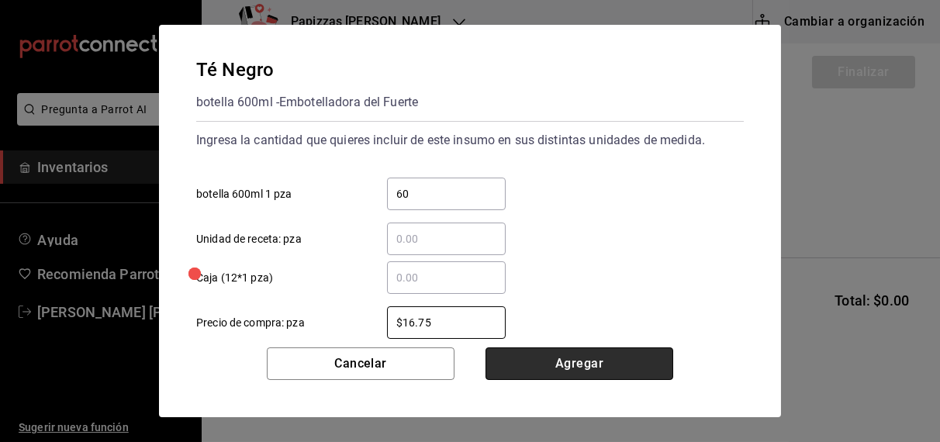
click at [545, 353] on button "Agregar" at bounding box center [579, 363] width 188 height 33
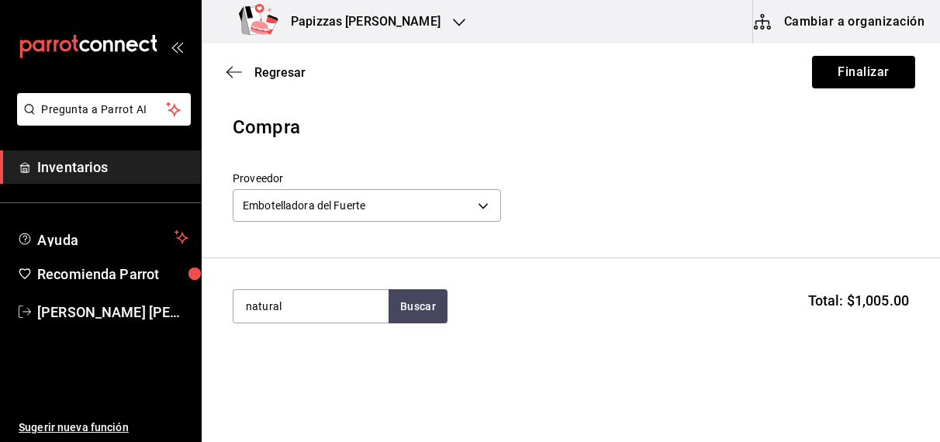
type input "natural"
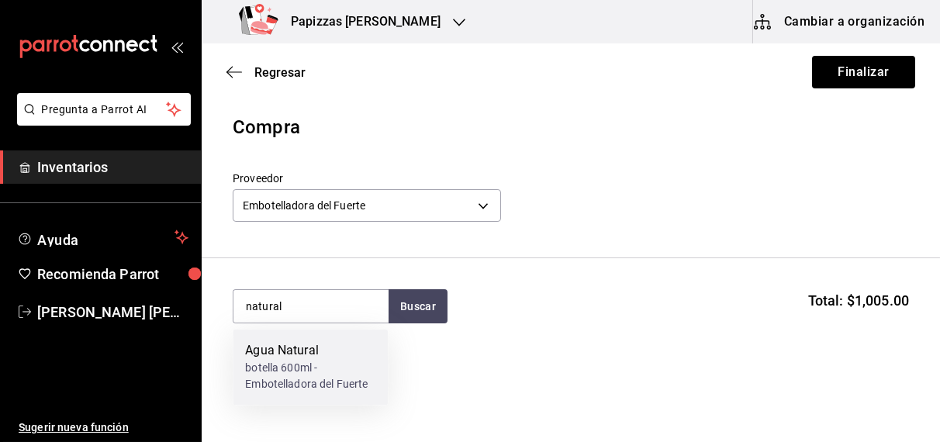
click at [288, 370] on div "botella 600ml - Embotelladora del Fuerte" at bounding box center [310, 377] width 130 height 33
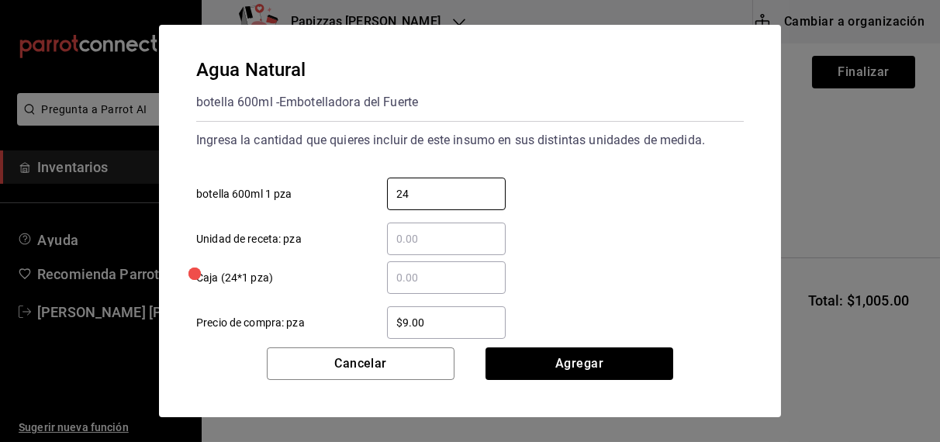
type input "24"
type input "$9.81"
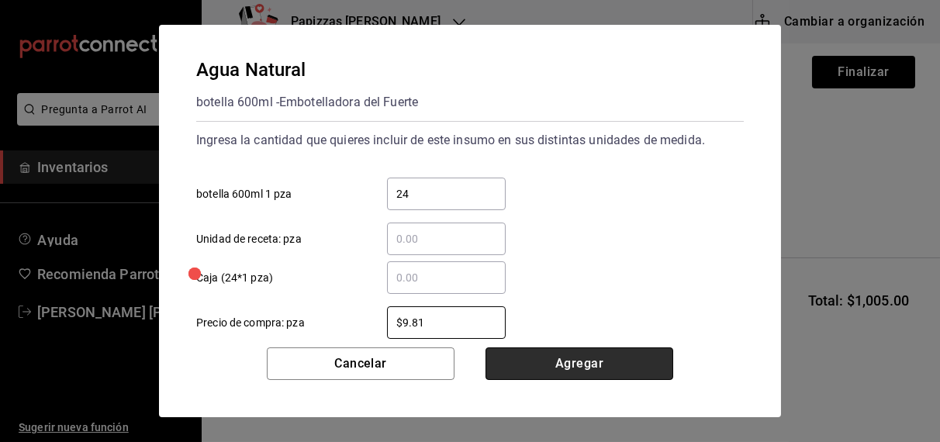
click at [578, 371] on button "Agregar" at bounding box center [579, 363] width 188 height 33
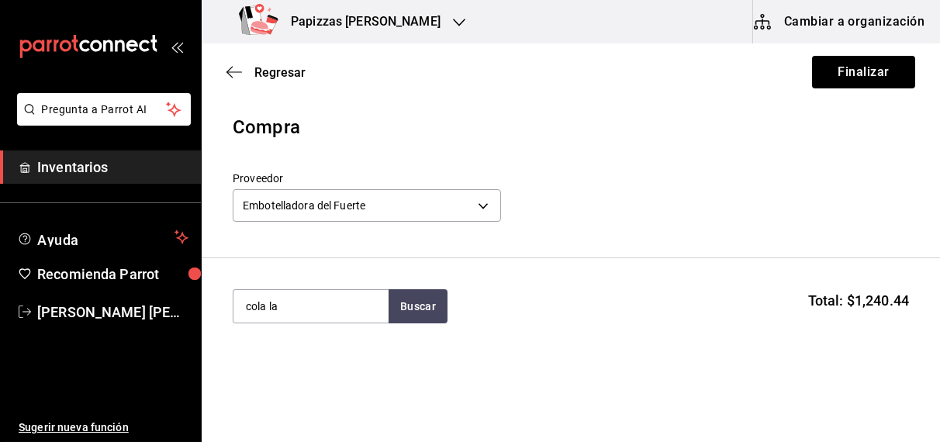
type input "cola la"
click at [293, 369] on div "lata de 355 ml - Embotelladora del Fuerte" at bounding box center [310, 377] width 130 height 33
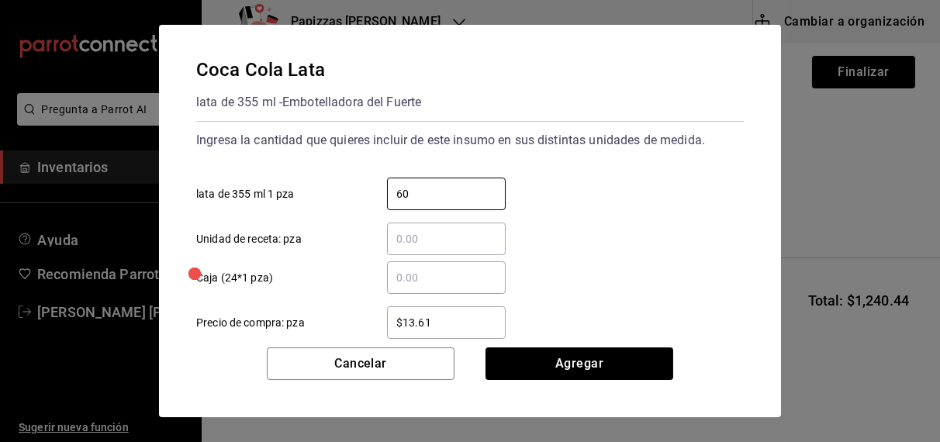
type input "60"
type input "$16.75"
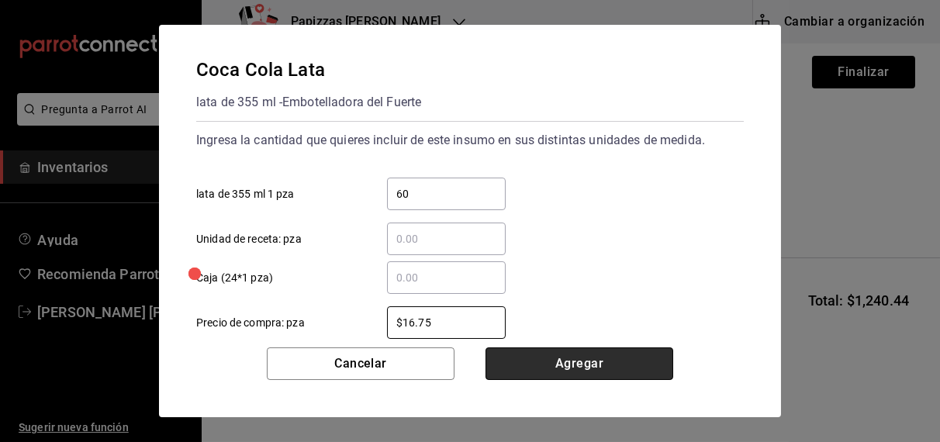
click at [574, 365] on button "Agregar" at bounding box center [579, 363] width 188 height 33
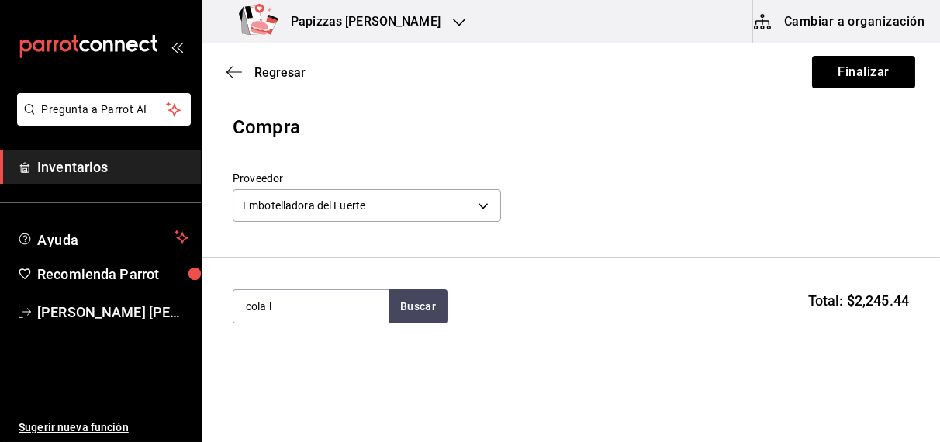
type input "cola l"
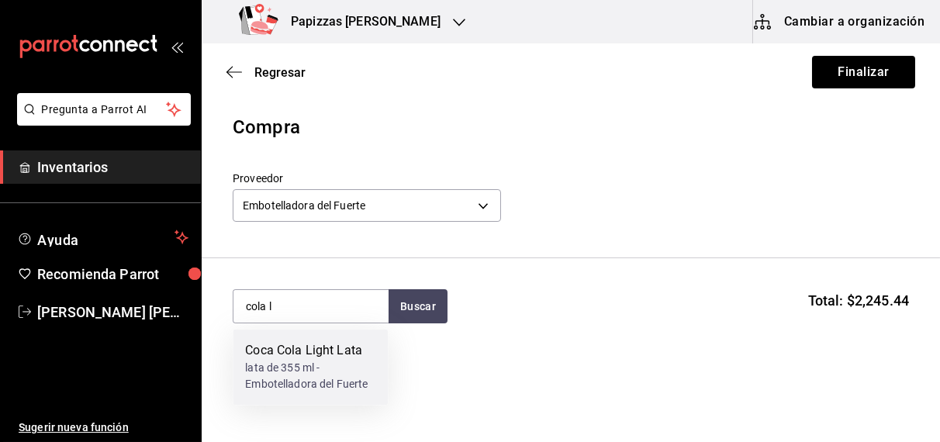
click at [284, 371] on div "lata de 355 ml - Embotelladora del Fuerte" at bounding box center [310, 377] width 130 height 33
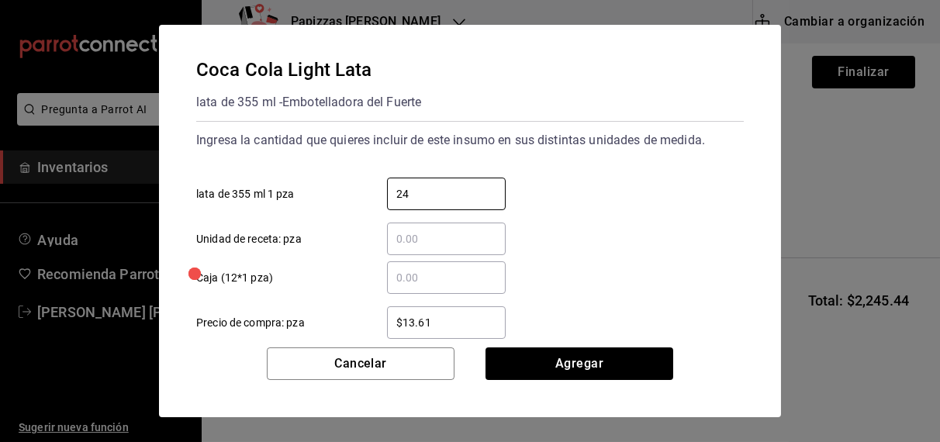
type input "24"
type input "$16.75"
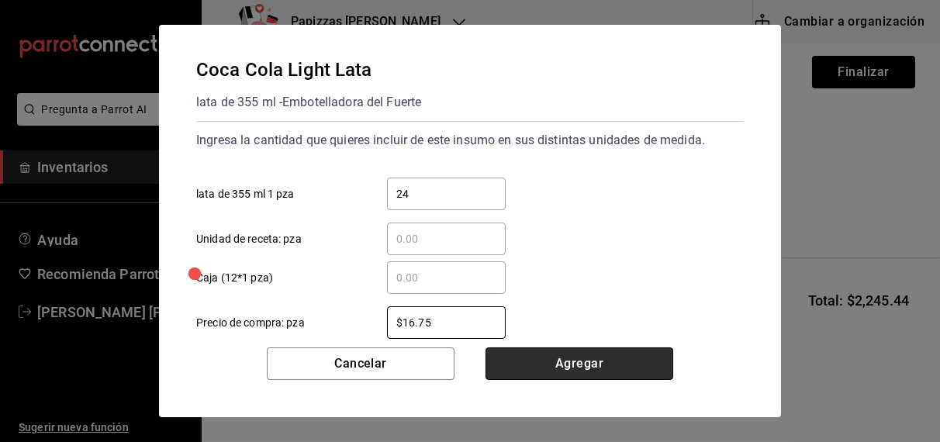
click at [555, 374] on button "Agregar" at bounding box center [579, 363] width 188 height 33
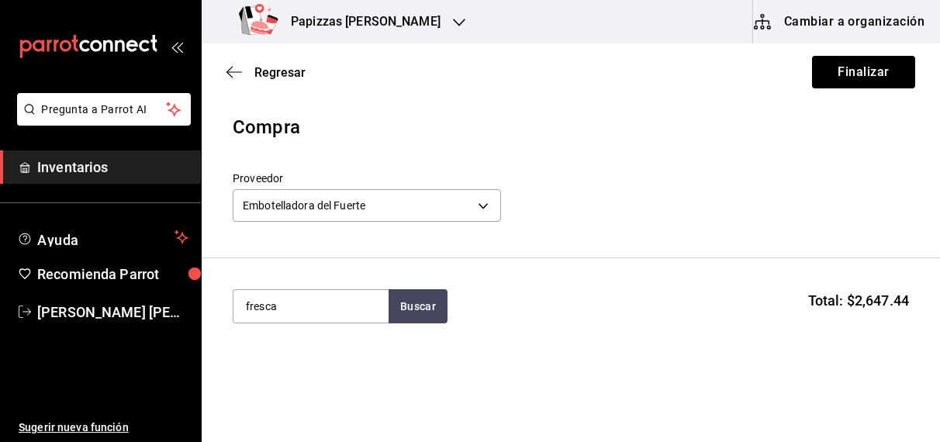
type input "fresca"
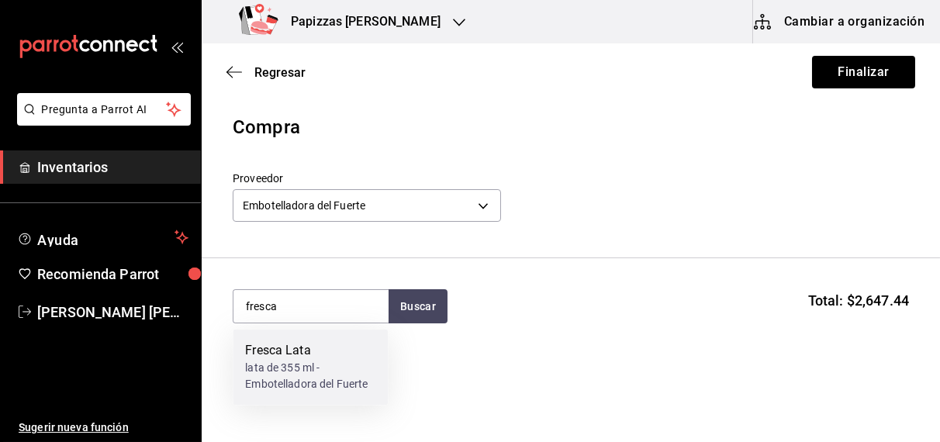
click at [291, 368] on div "lata de 355 ml - Embotelladora del Fuerte" at bounding box center [310, 377] width 130 height 33
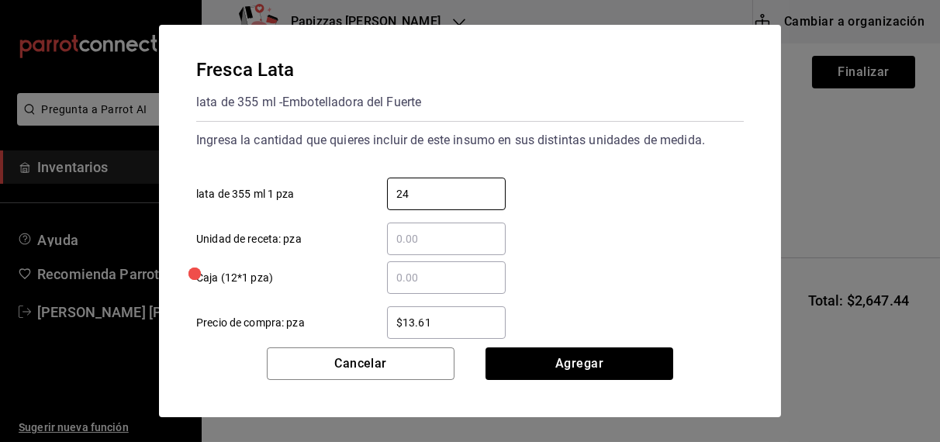
type input "24"
type input "$16.75"
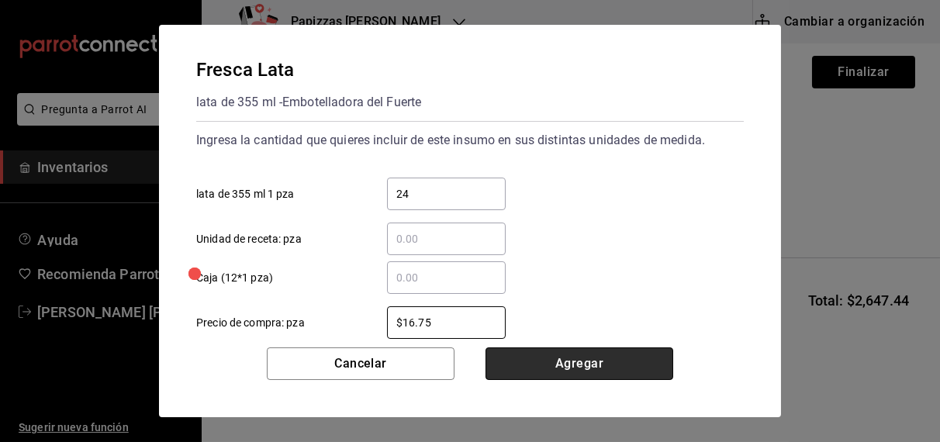
click at [573, 371] on button "Agregar" at bounding box center [579, 363] width 188 height 33
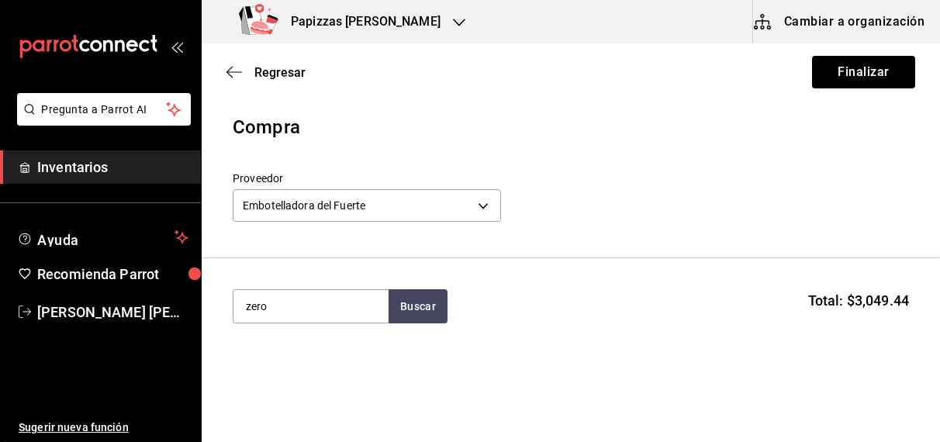
type input "zero"
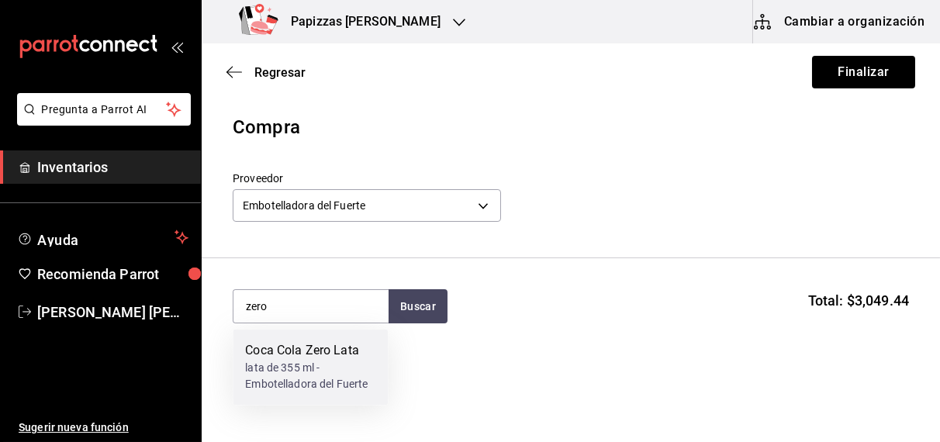
click at [287, 371] on div "lata de 355 ml - Embotelladora del Fuerte" at bounding box center [310, 377] width 130 height 33
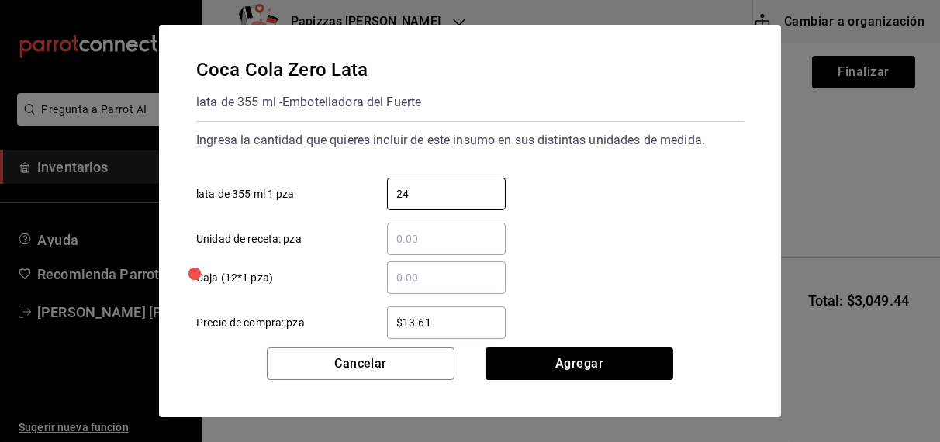
type input "24"
type input "$16.75"
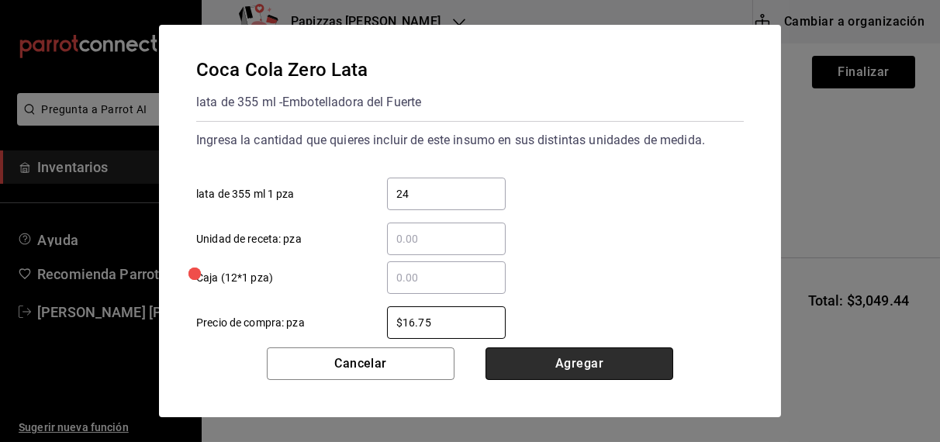
click at [543, 379] on button "Agregar" at bounding box center [579, 363] width 188 height 33
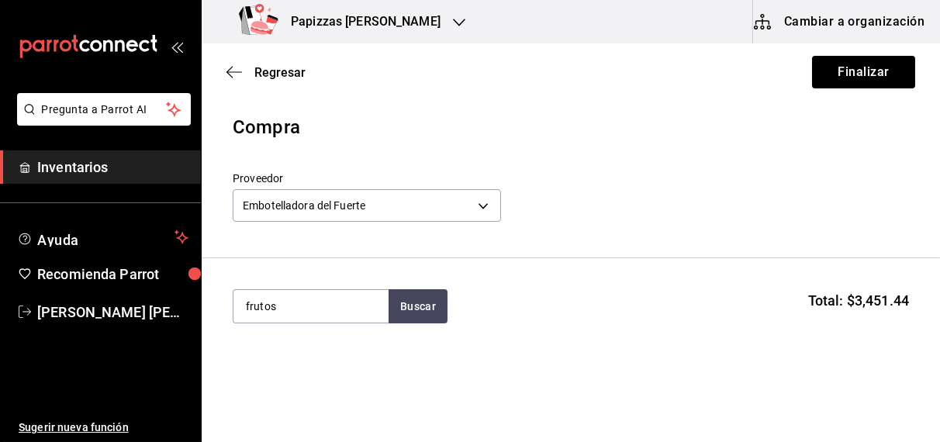
type input "frutos"
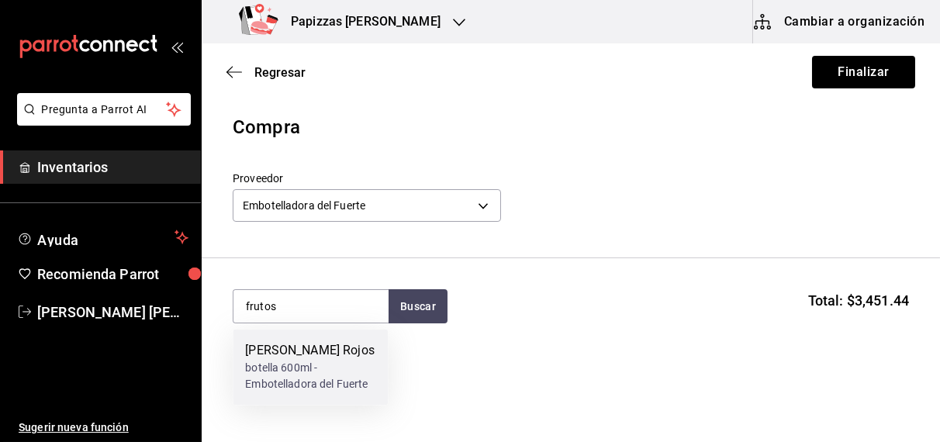
click at [308, 381] on div "botella 600ml - Embotelladora del Fuerte" at bounding box center [310, 377] width 130 height 33
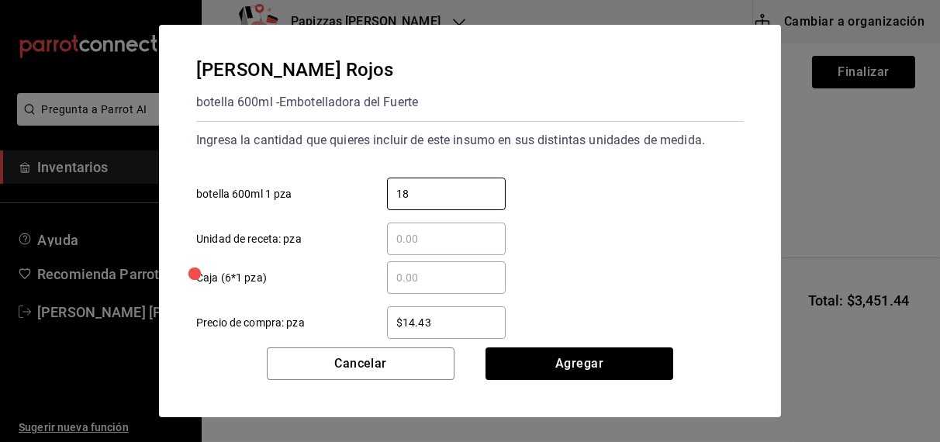
type input "18"
type input "$16.75"
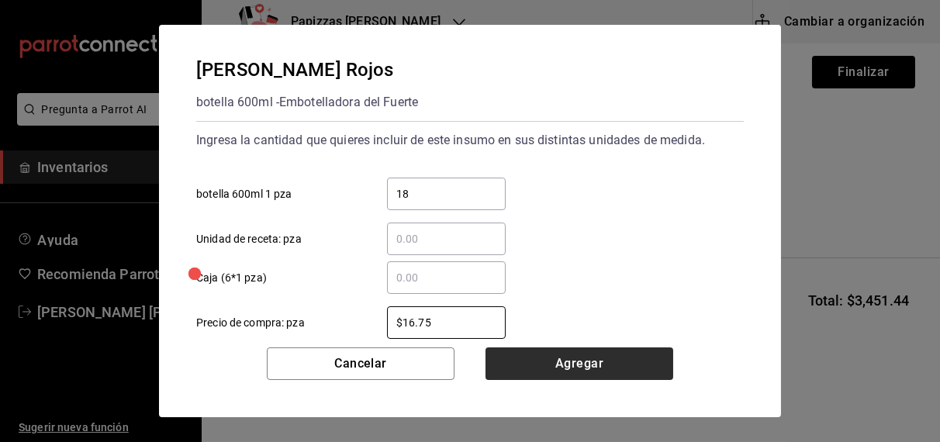
click at [578, 364] on button "Agregar" at bounding box center [579, 363] width 188 height 33
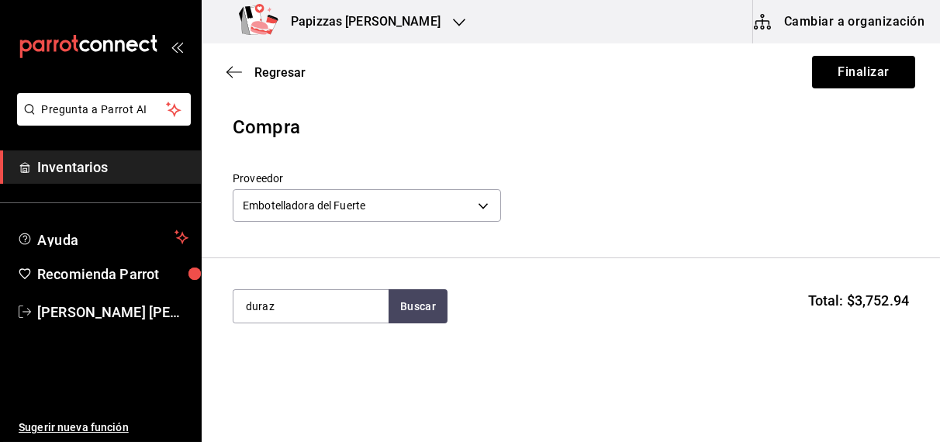
type input "duraz"
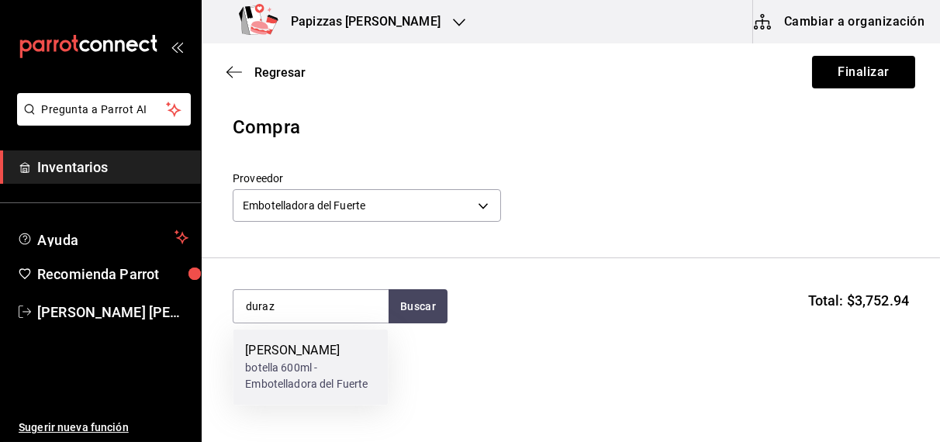
click at [296, 372] on div "botella 600ml - Embotelladora del Fuerte" at bounding box center [310, 377] width 130 height 33
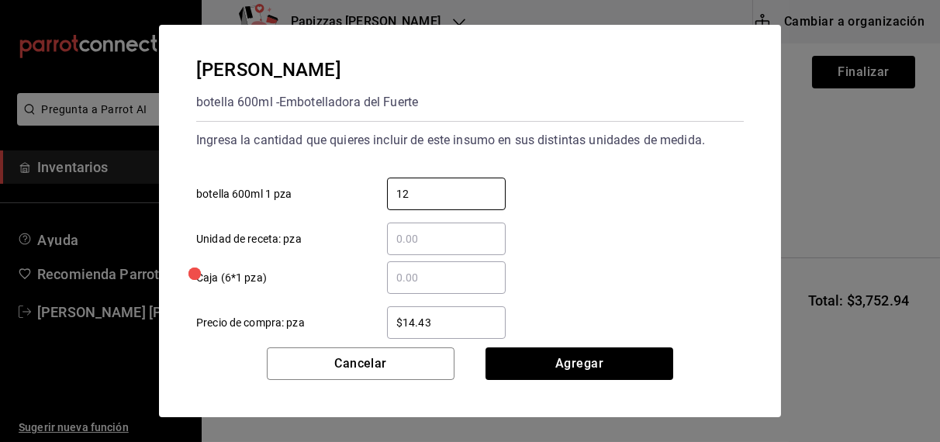
type input "12"
type input "$16.75"
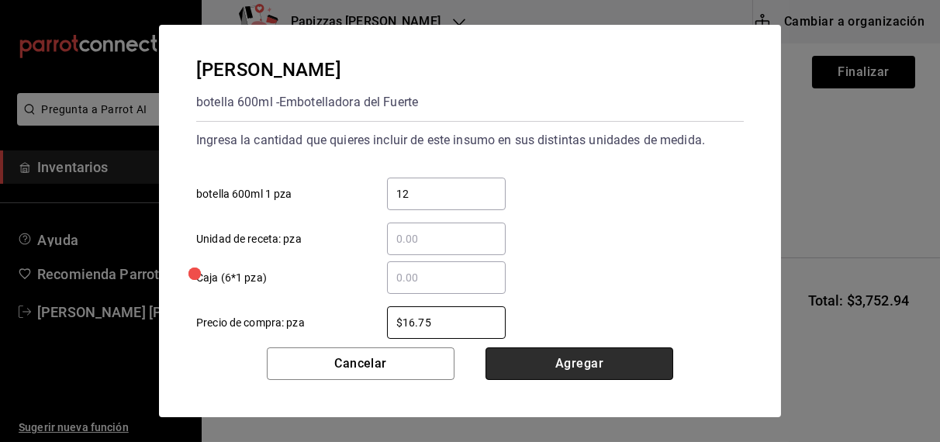
click at [578, 365] on button "Agregar" at bounding box center [579, 363] width 188 height 33
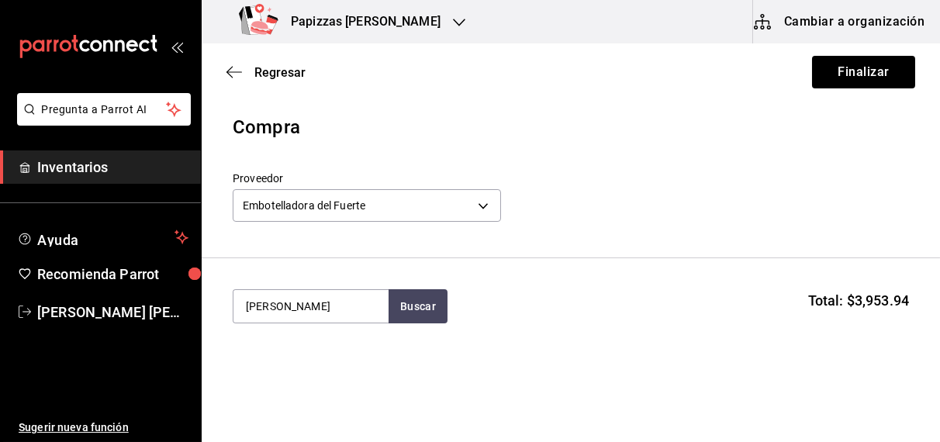
type input "valle"
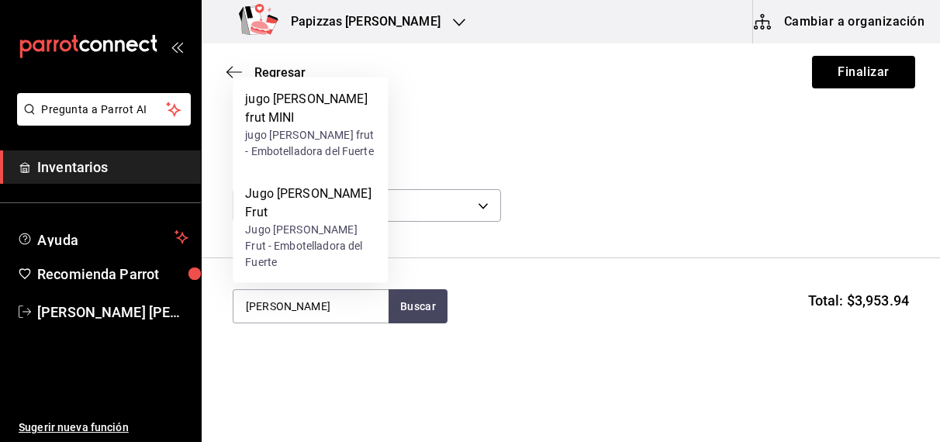
click at [312, 253] on div "Jugo Valle Frut - Embotelladora del Fuerte" at bounding box center [310, 246] width 130 height 49
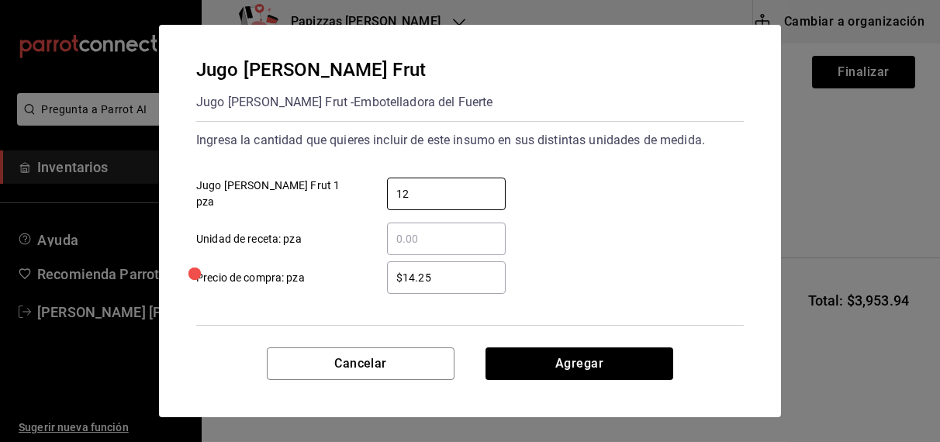
type input "12"
type input "$15.87"
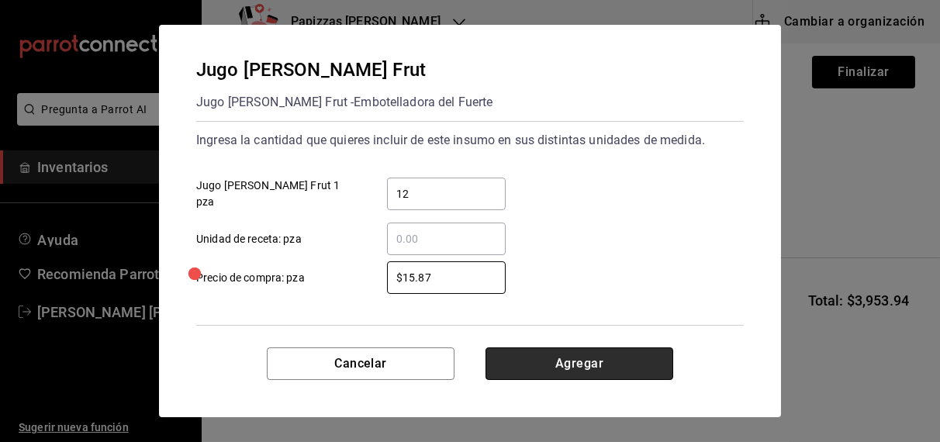
click at [564, 373] on button "Agregar" at bounding box center [579, 363] width 188 height 33
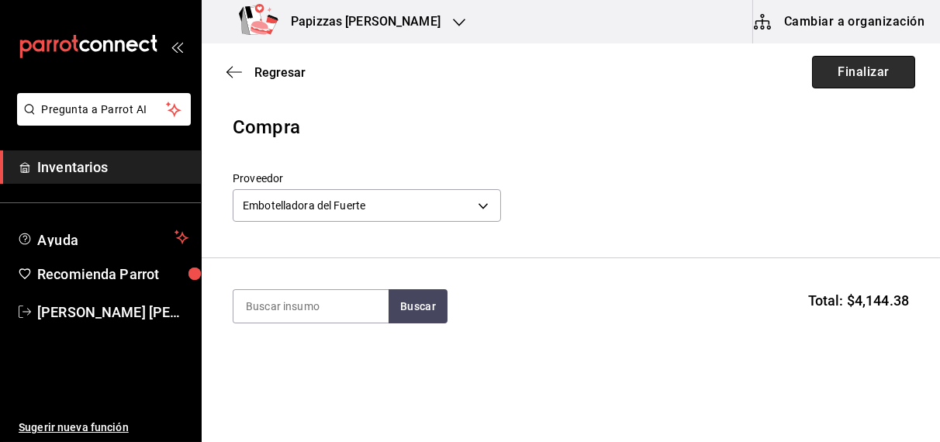
click at [865, 68] on button "Finalizar" at bounding box center [863, 72] width 103 height 33
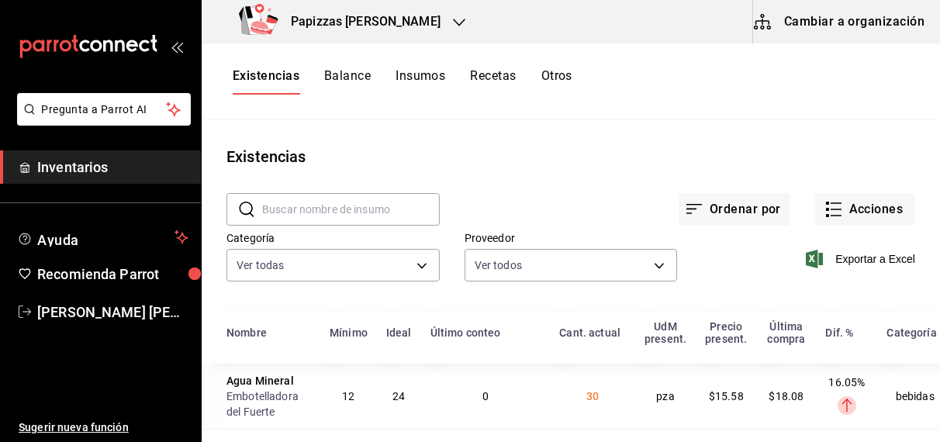
click at [371, 23] on h3 "Papizzas [PERSON_NAME]" at bounding box center [359, 21] width 162 height 19
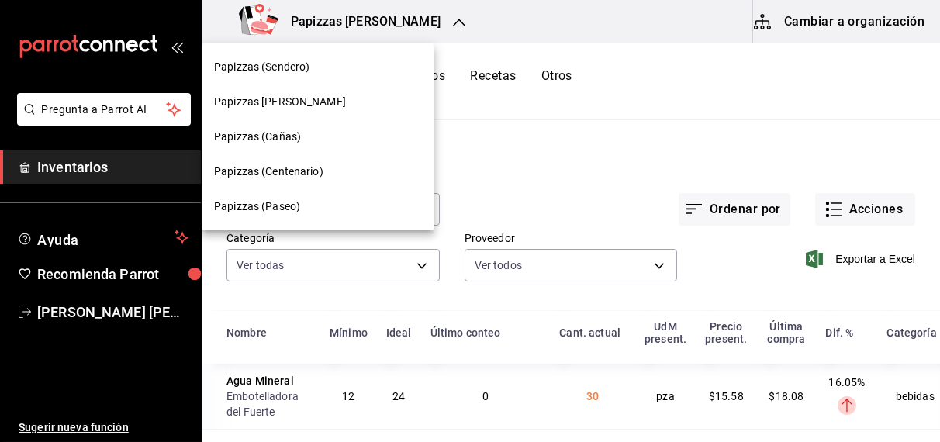
click at [296, 177] on span "Papizzas (Centenario)" at bounding box center [268, 172] width 109 height 16
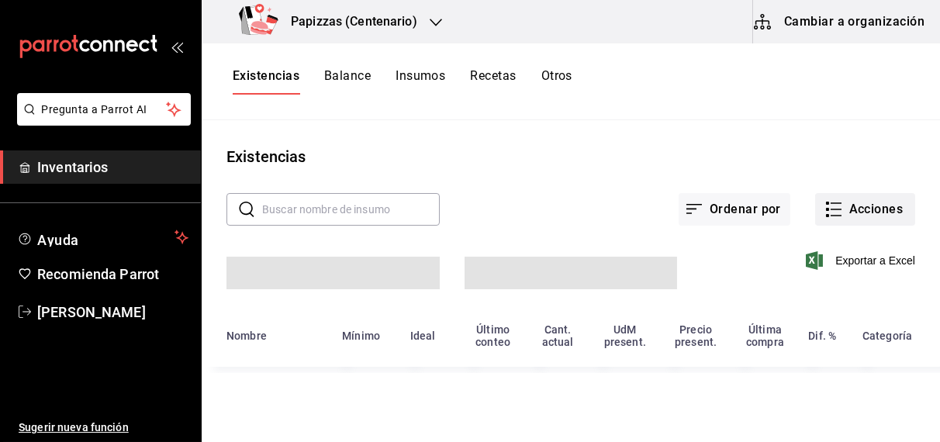
click at [867, 212] on button "Acciones" at bounding box center [865, 209] width 100 height 33
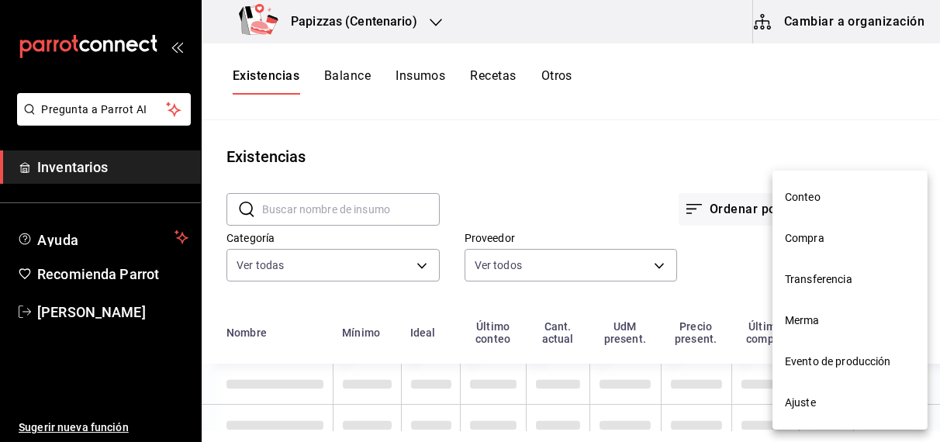
click at [816, 237] on span "Compra" at bounding box center [850, 238] width 130 height 16
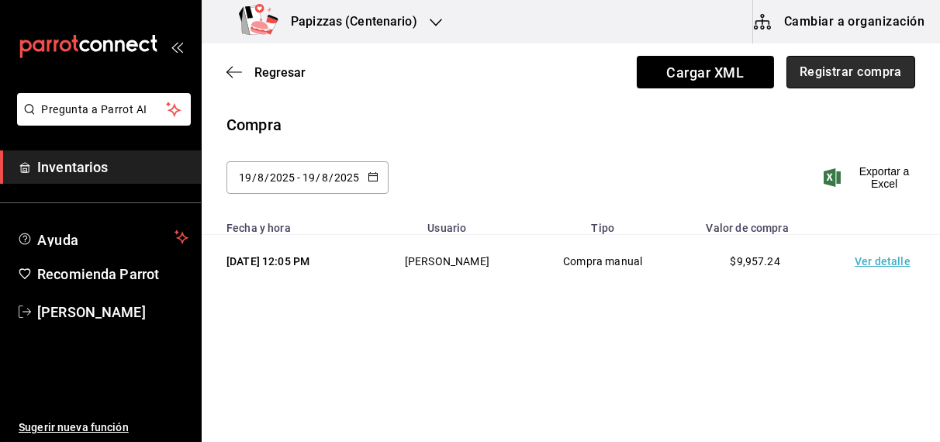
click at [856, 75] on button "Registrar compra" at bounding box center [850, 72] width 129 height 33
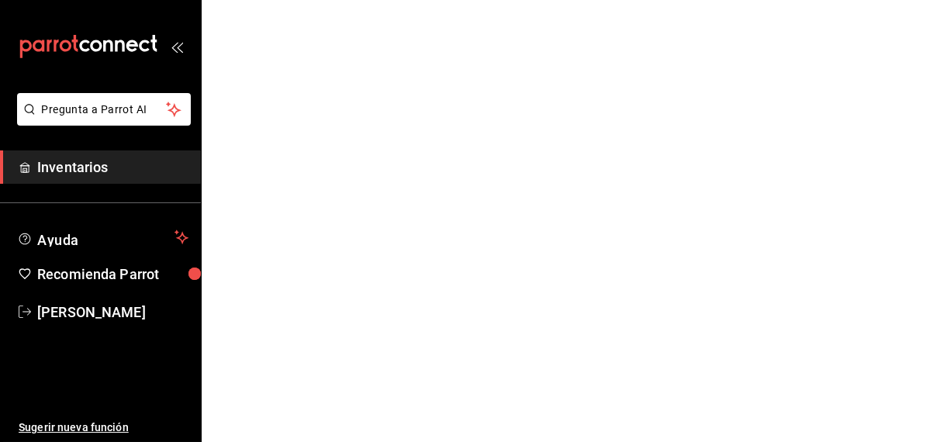
click at [91, 165] on span "Inventarios" at bounding box center [112, 167] width 151 height 21
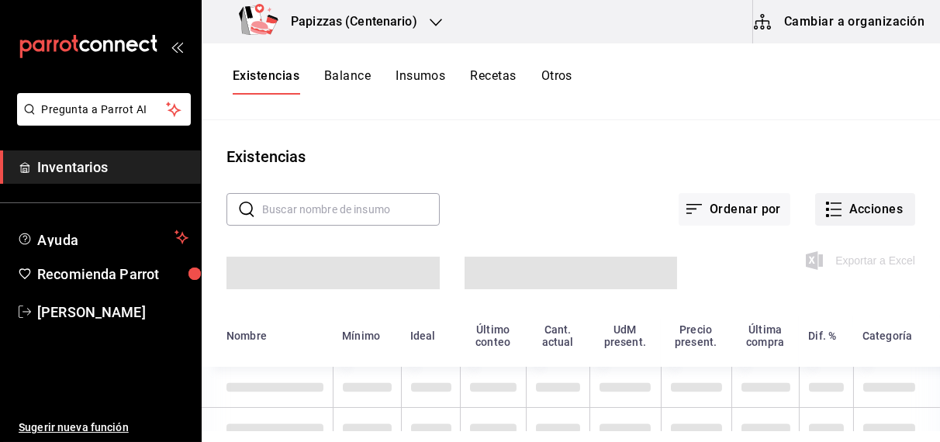
click at [847, 214] on button "Acciones" at bounding box center [865, 209] width 100 height 33
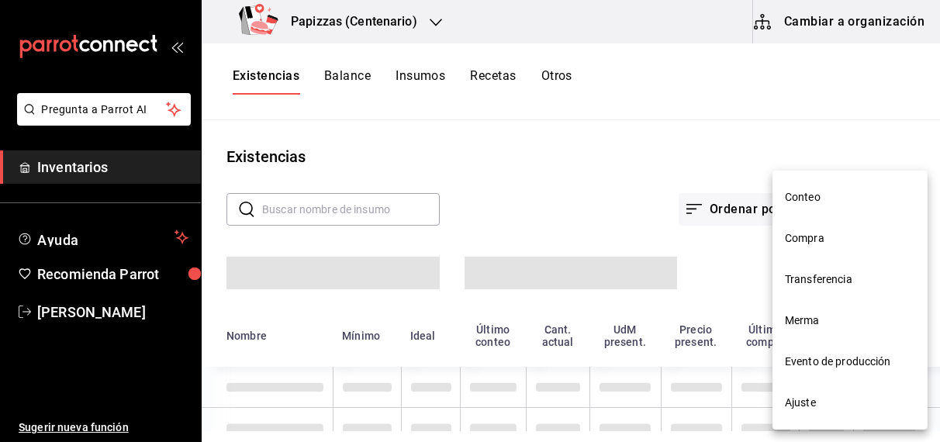
click at [812, 243] on span "Compra" at bounding box center [850, 238] width 130 height 16
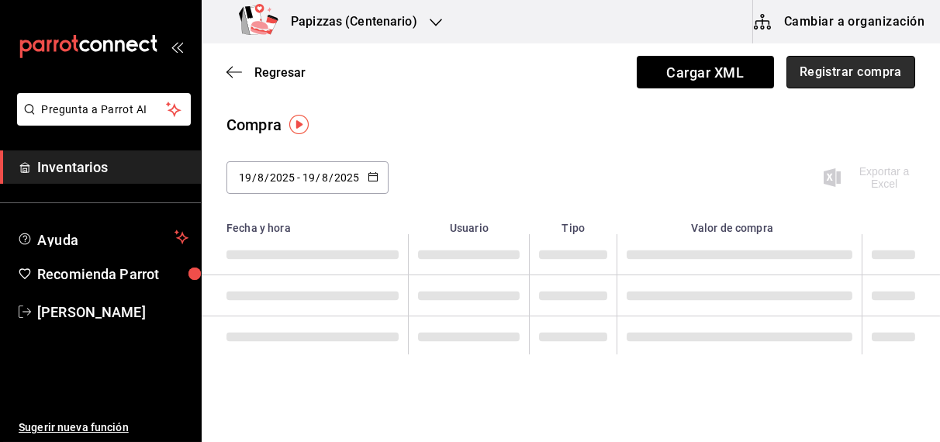
click at [861, 82] on button "Registrar compra" at bounding box center [850, 72] width 129 height 33
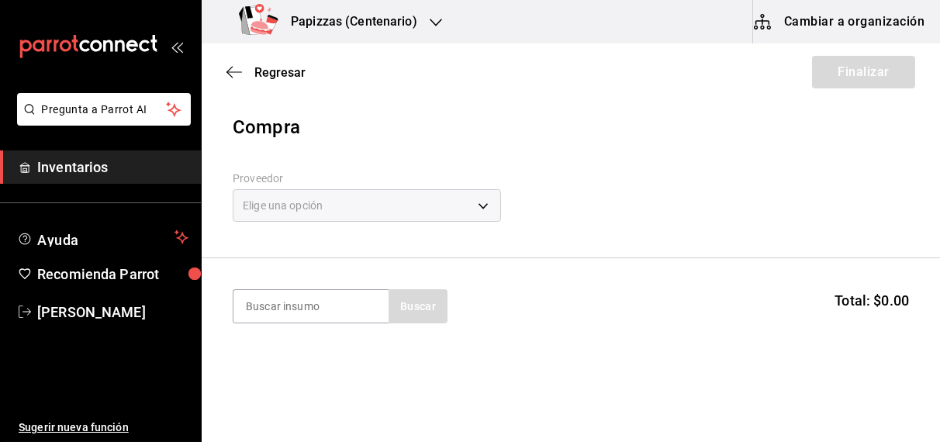
click at [369, 210] on div "Elige una opción" at bounding box center [367, 205] width 268 height 33
click at [308, 205] on body "Pregunta a Parrot AI Inventarios Ayuda Recomienda Parrot [PERSON_NAME] Sugerir …" at bounding box center [470, 177] width 940 height 354
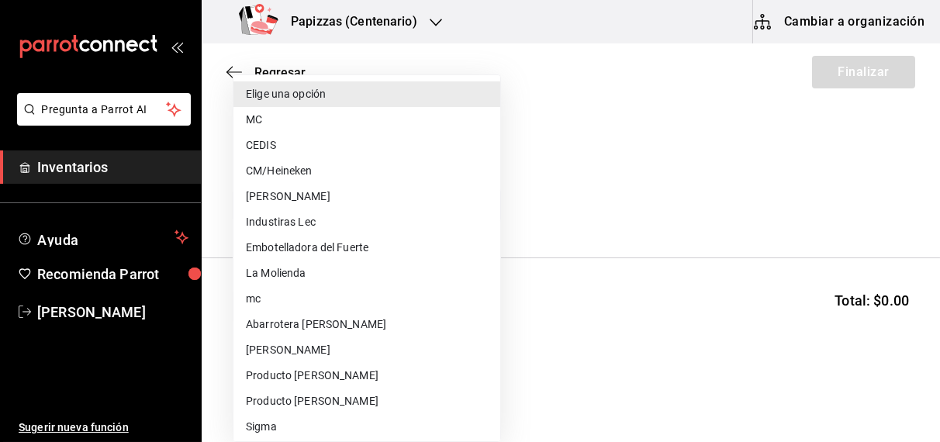
click at [254, 122] on li "MC" at bounding box center [366, 120] width 267 height 26
type input "59259b25-7b15-4529-a17f-fa8ef7e7484a"
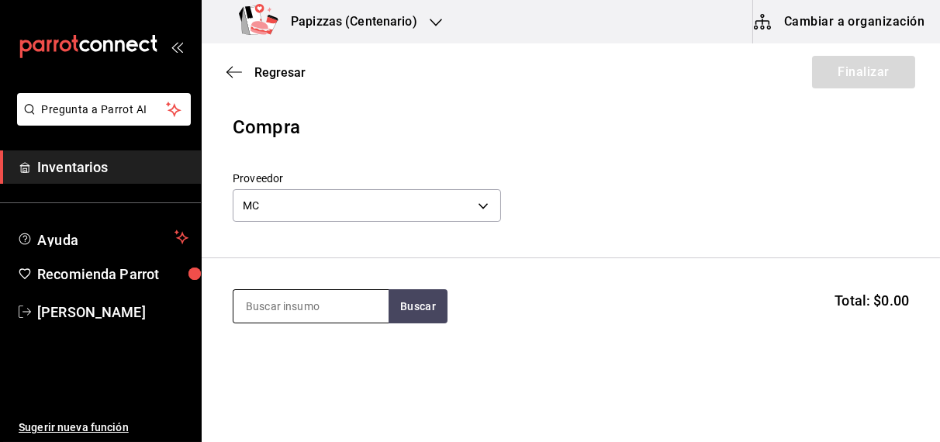
click at [303, 306] on input at bounding box center [310, 306] width 155 height 33
type input "polvo"
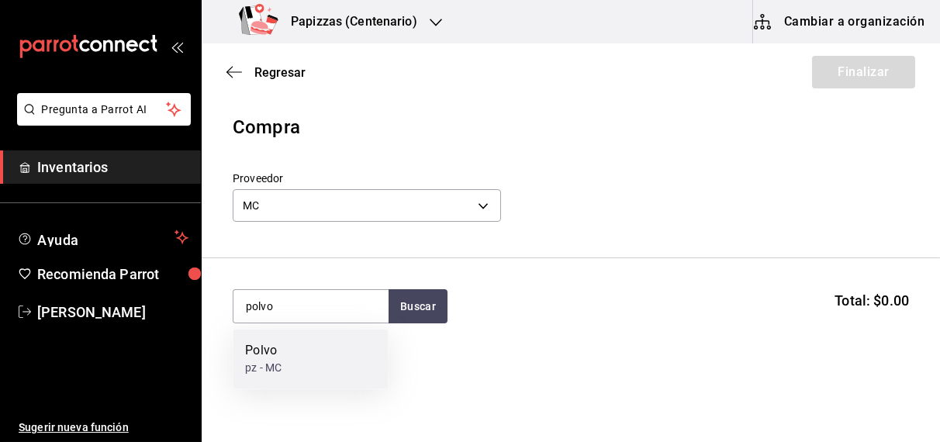
click at [271, 367] on div "pz - MC" at bounding box center [263, 369] width 36 height 16
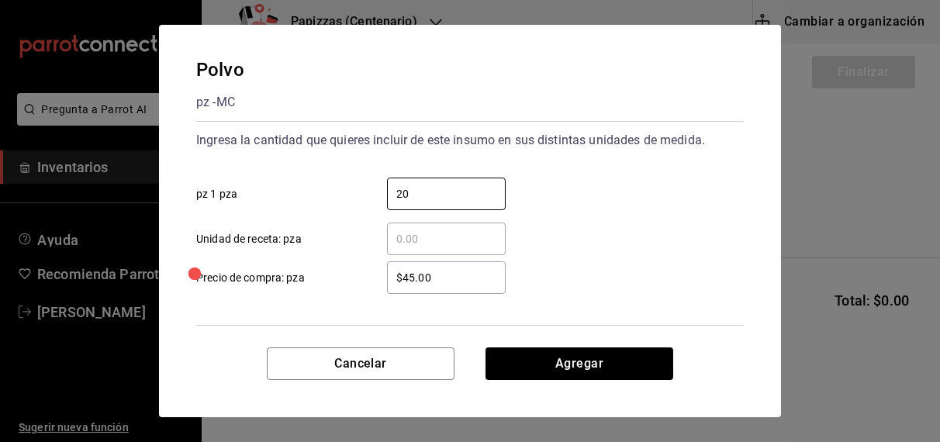
type input "20"
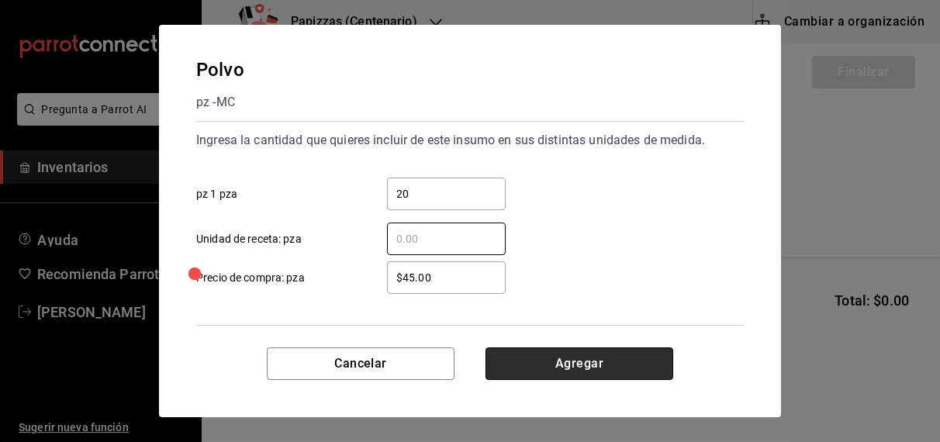
click at [602, 366] on button "Agregar" at bounding box center [579, 363] width 188 height 33
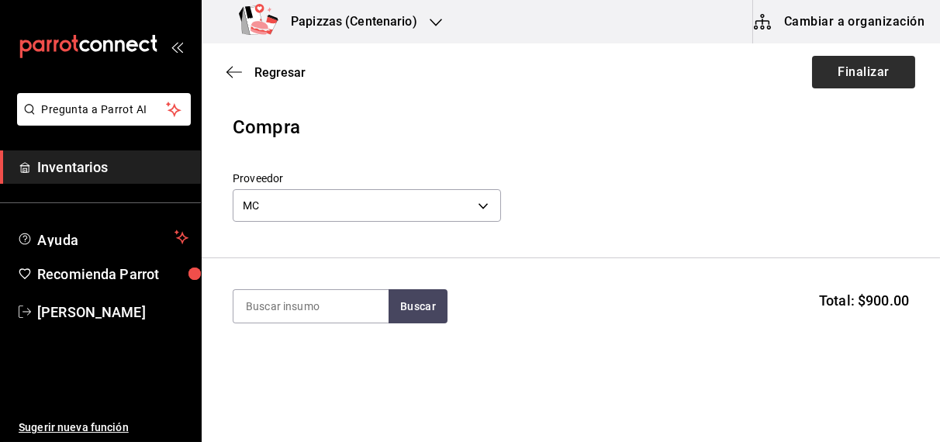
click at [849, 72] on button "Finalizar" at bounding box center [863, 72] width 103 height 33
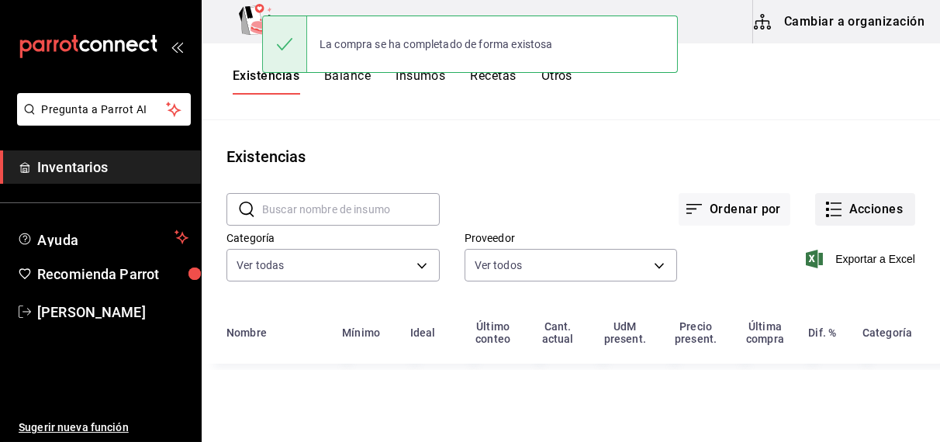
click at [888, 214] on button "Acciones" at bounding box center [865, 209] width 100 height 33
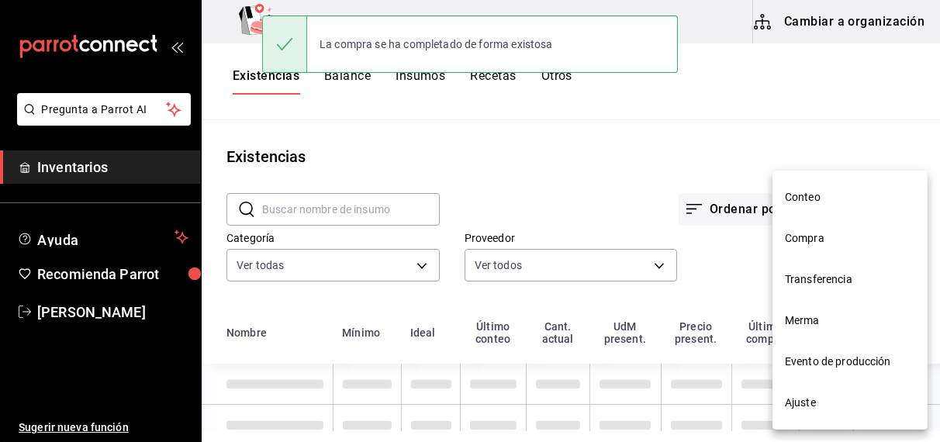
click at [813, 247] on li "Compra" at bounding box center [849, 238] width 155 height 41
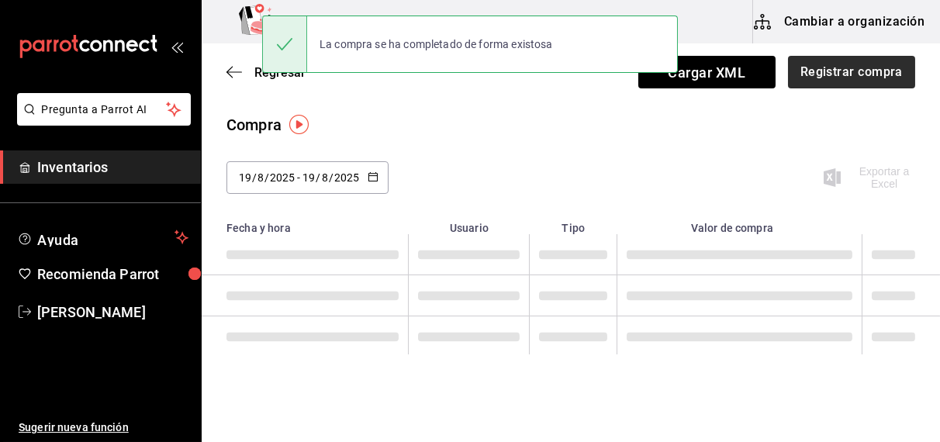
click at [857, 80] on button "Registrar compra" at bounding box center [851, 72] width 127 height 33
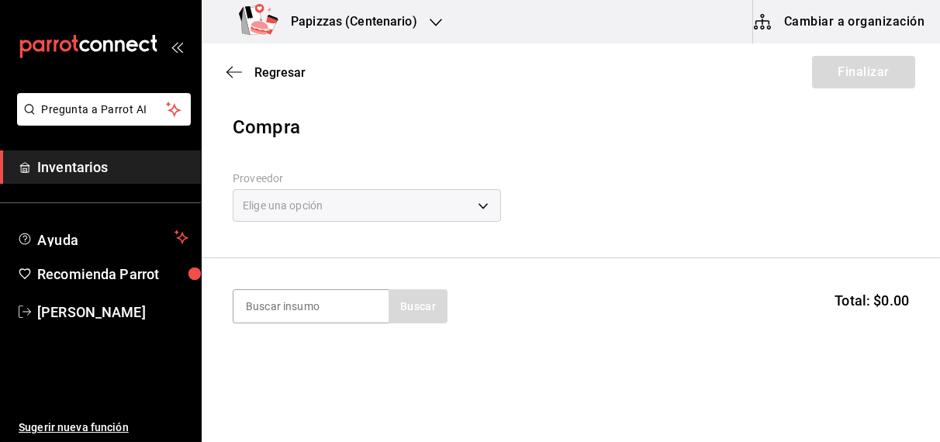
click at [377, 209] on div "Elige una opción" at bounding box center [367, 205] width 268 height 33
click at [294, 212] on body "Pregunta a Parrot AI Inventarios Ayuda Recomienda Parrot [PERSON_NAME] Sugerir …" at bounding box center [470, 177] width 940 height 354
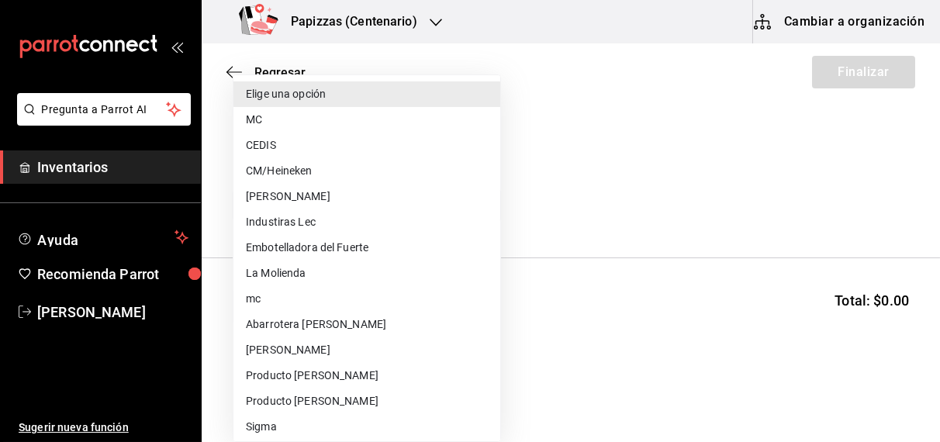
click at [267, 143] on li "CEDIS" at bounding box center [366, 146] width 267 height 26
type input "fd93c39f-859b-4130-830c-b038fbd442a0"
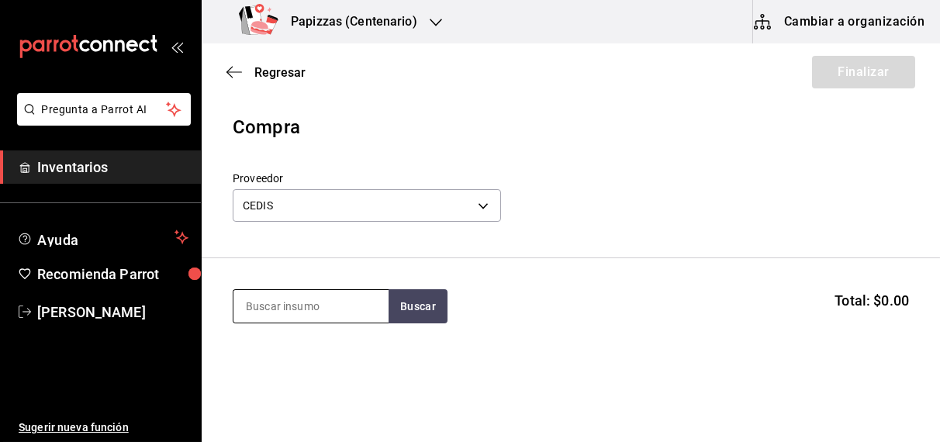
click at [325, 305] on input at bounding box center [310, 306] width 155 height 33
type input "harina"
click at [283, 374] on div "1 saco de 25kg - CEDIS" at bounding box center [301, 369] width 112 height 16
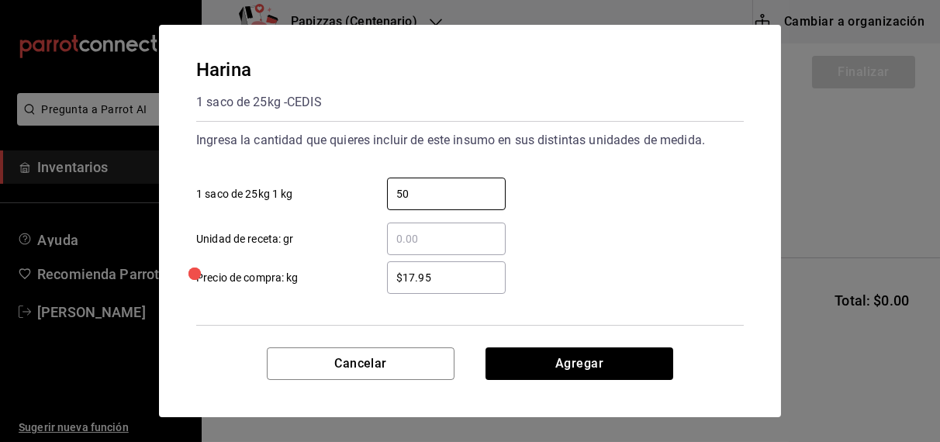
type input "50"
type input "$17.60"
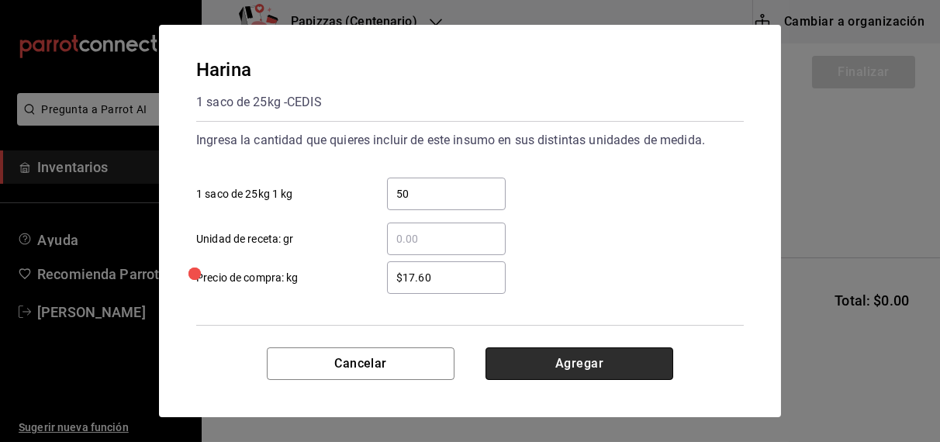
click at [575, 360] on button "Agregar" at bounding box center [579, 363] width 188 height 33
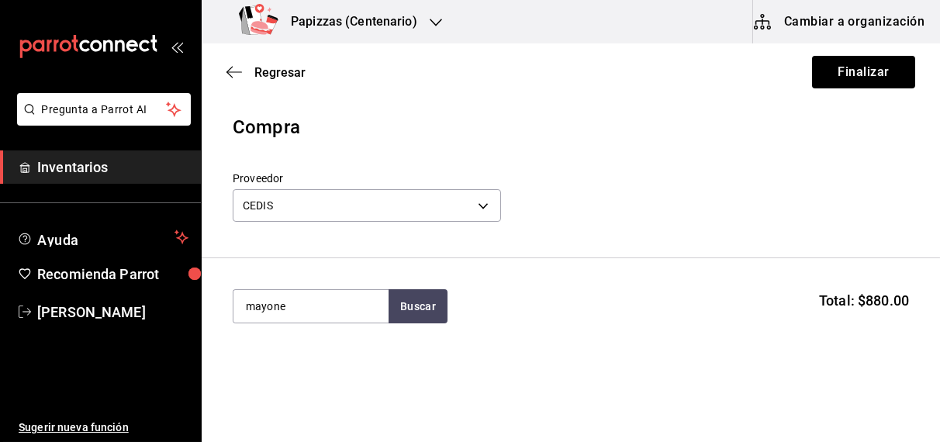
type input "mayone"
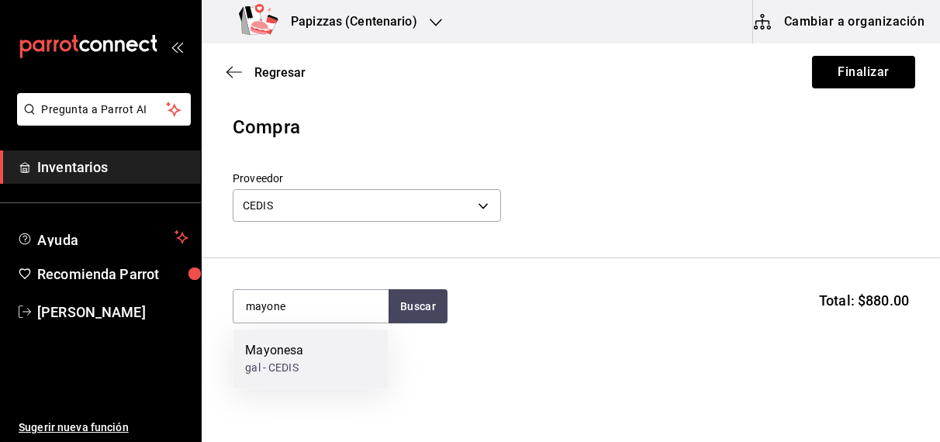
click at [292, 371] on div "gal - CEDIS" at bounding box center [274, 369] width 58 height 16
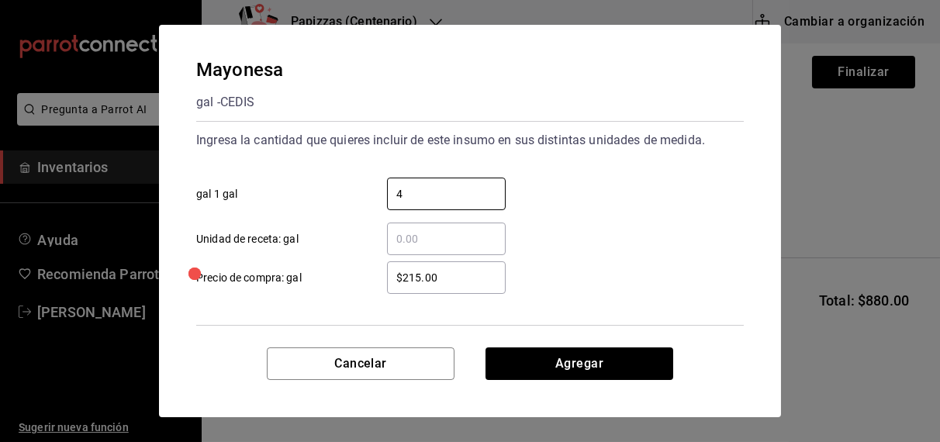
type input "4"
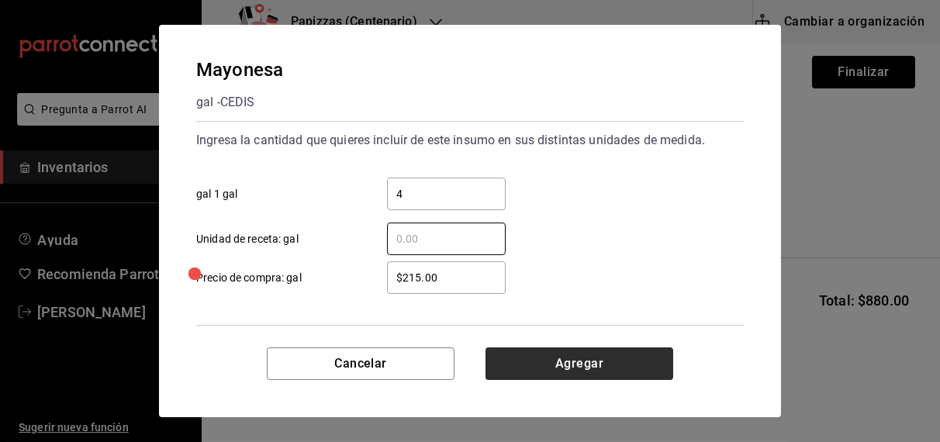
click at [584, 379] on button "Agregar" at bounding box center [579, 363] width 188 height 33
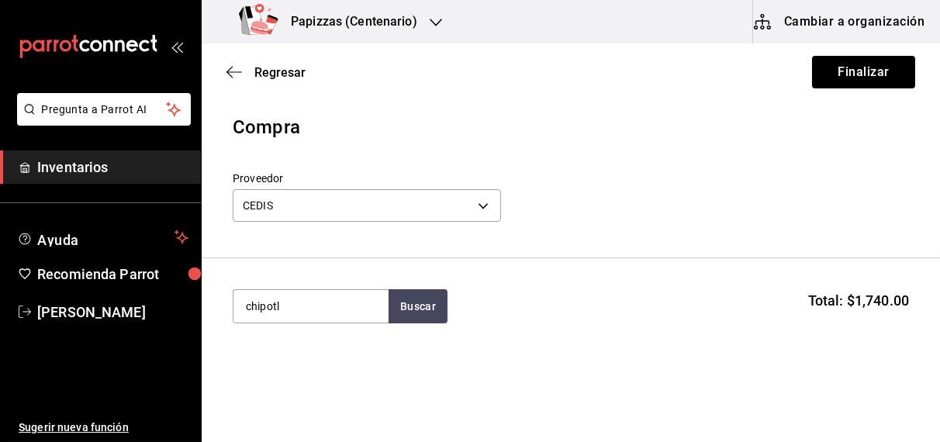
type input "chipotl"
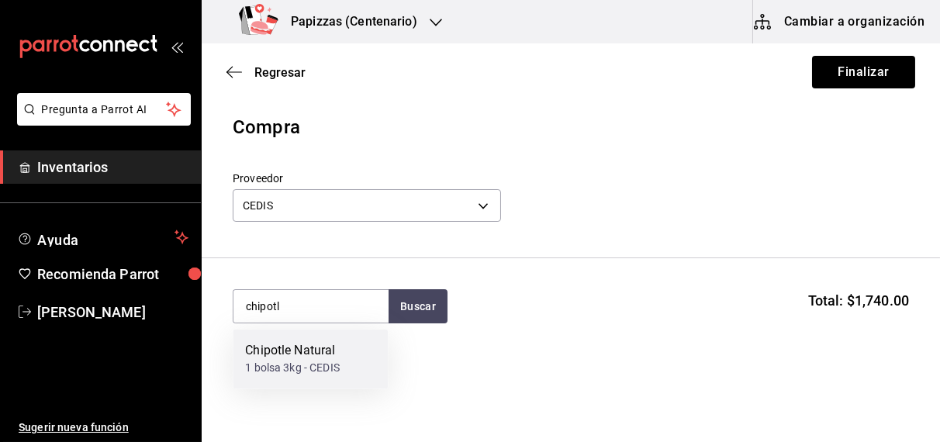
click at [309, 364] on div "1 bolsa 3kg - CEDIS" at bounding box center [292, 369] width 95 height 16
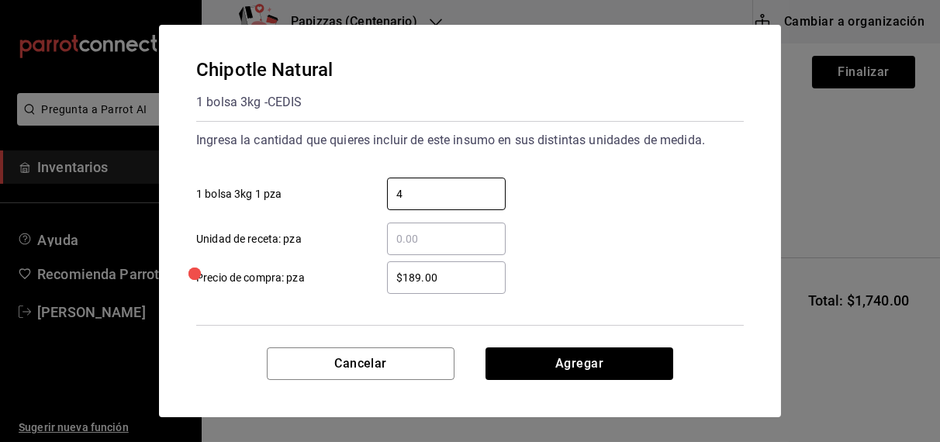
type input "4"
type input "$185.0"
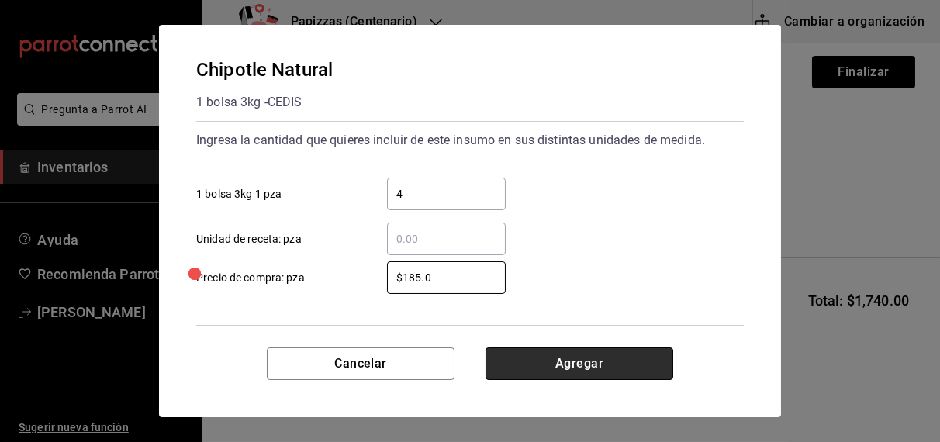
click at [569, 369] on button "Agregar" at bounding box center [579, 363] width 188 height 33
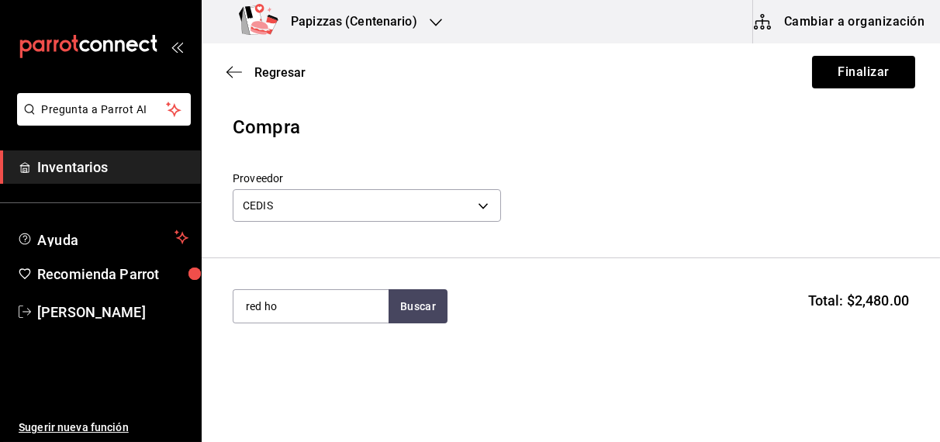
type input "red ho"
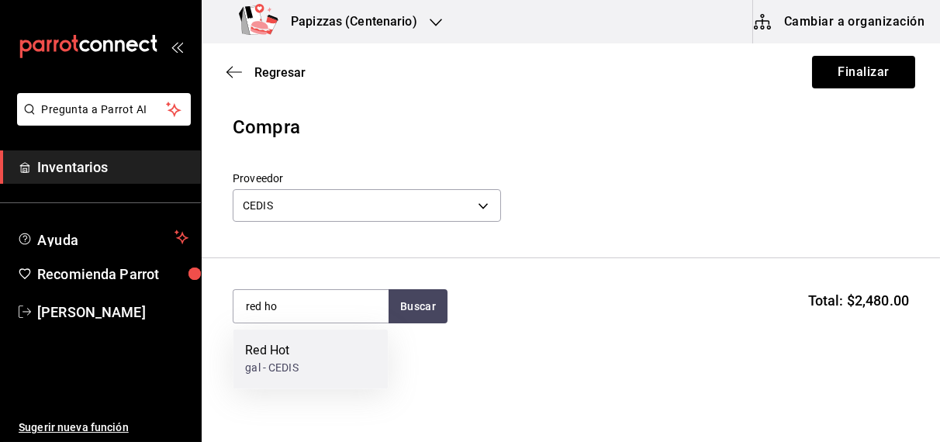
click at [284, 365] on div "gal - CEDIS" at bounding box center [271, 369] width 53 height 16
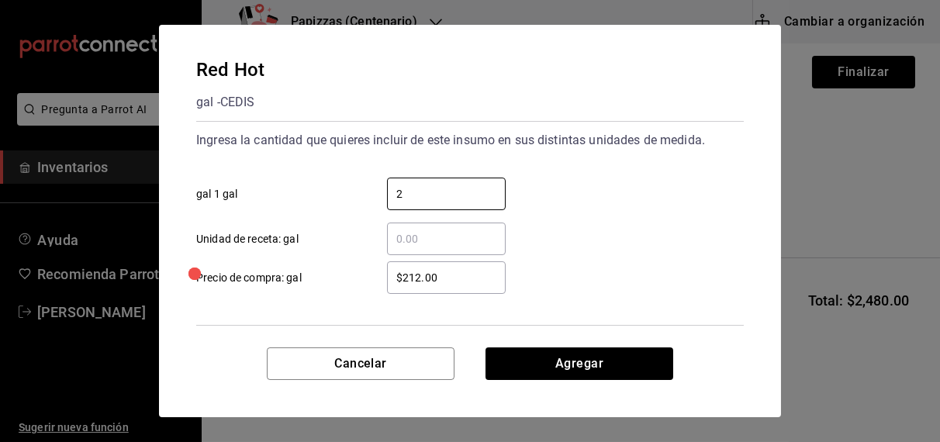
type input "2"
type input "$221.00"
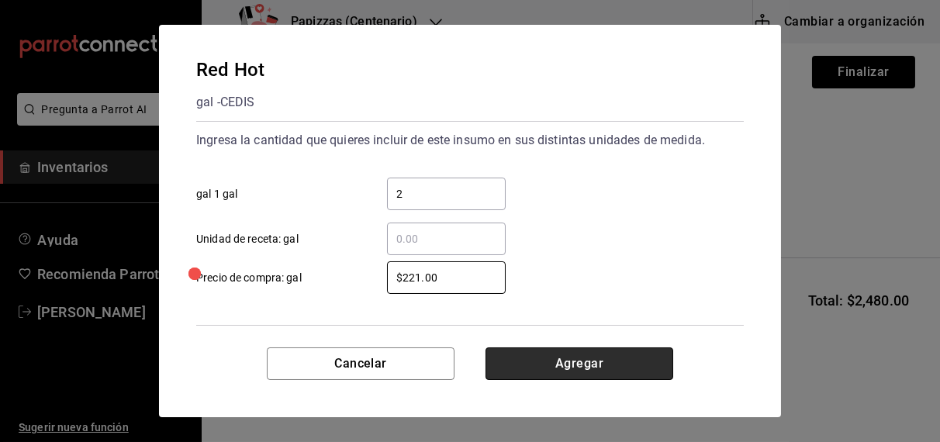
click at [574, 357] on button "Agregar" at bounding box center [579, 363] width 188 height 33
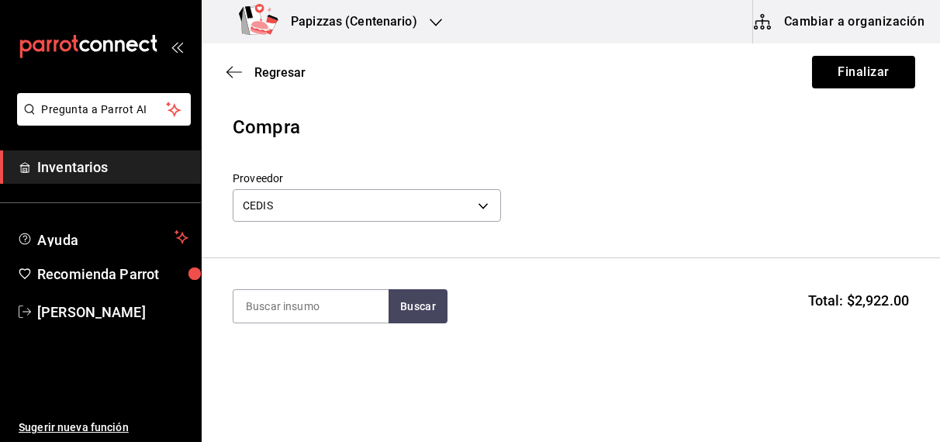
click at [747, 352] on section "Buscar Total: $2,922.00" at bounding box center [571, 306] width 738 height 96
click at [345, 305] on input at bounding box center [310, 306] width 155 height 33
type input "pur"
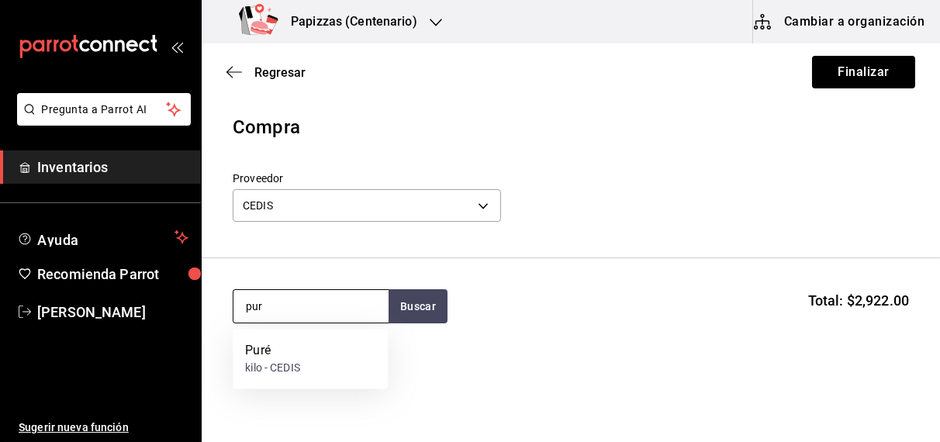
click at [281, 381] on div "Puré kilo - CEDIS" at bounding box center [310, 360] width 155 height 60
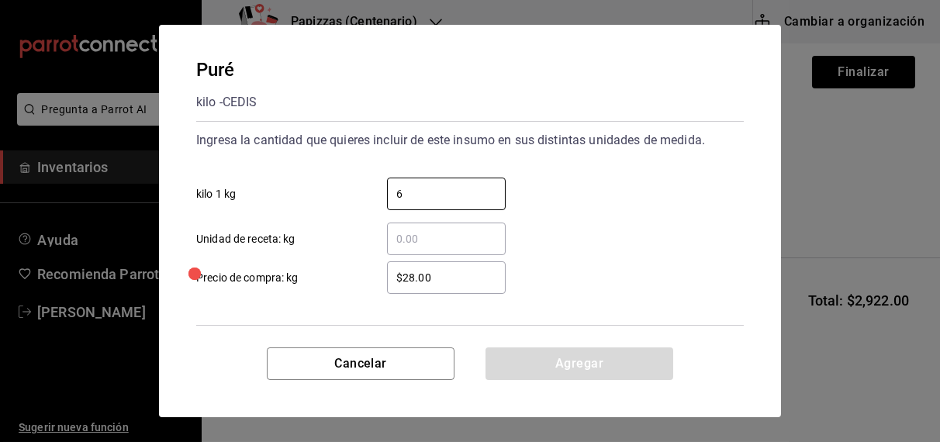
type input "6"
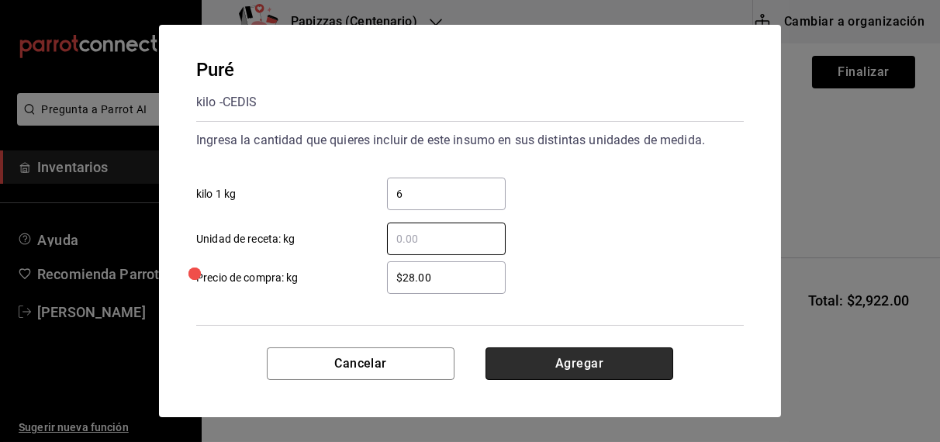
click at [577, 369] on button "Agregar" at bounding box center [579, 363] width 188 height 33
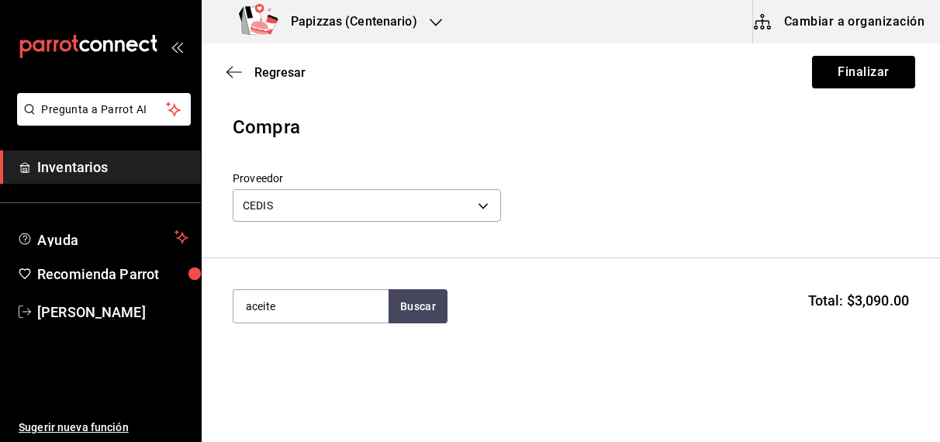
type input "aceite"
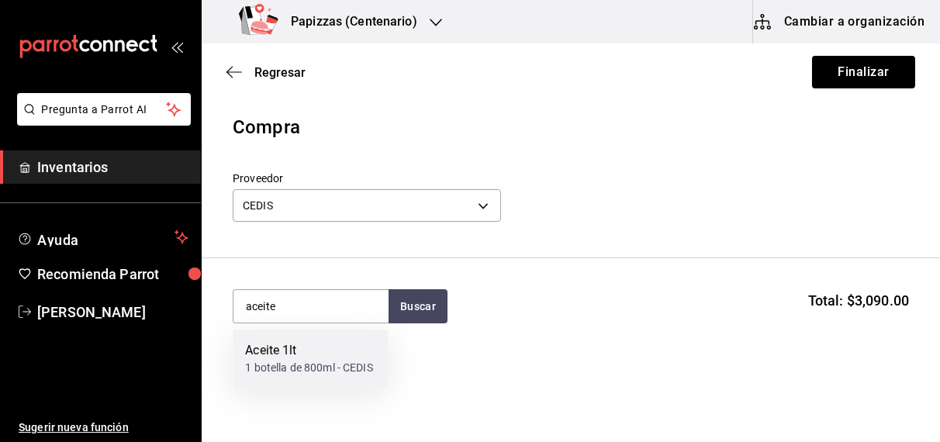
click at [270, 367] on div "1 botella de 800ml - CEDIS" at bounding box center [308, 369] width 127 height 16
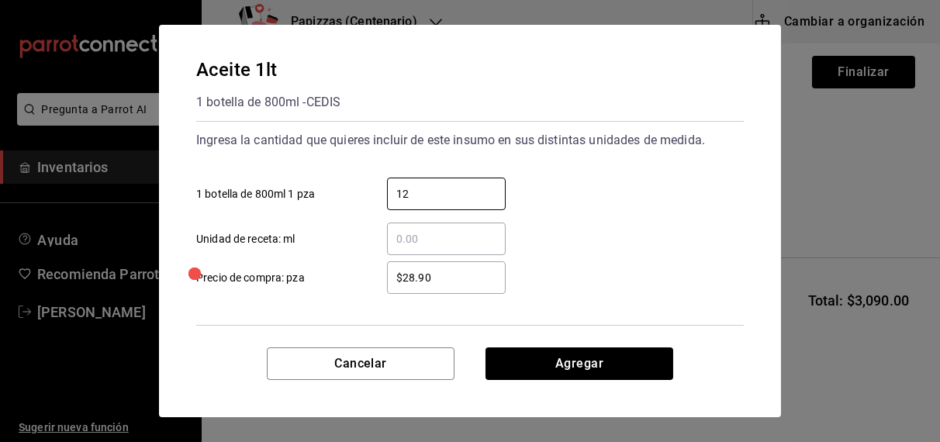
type input "12"
type input "$33.50"
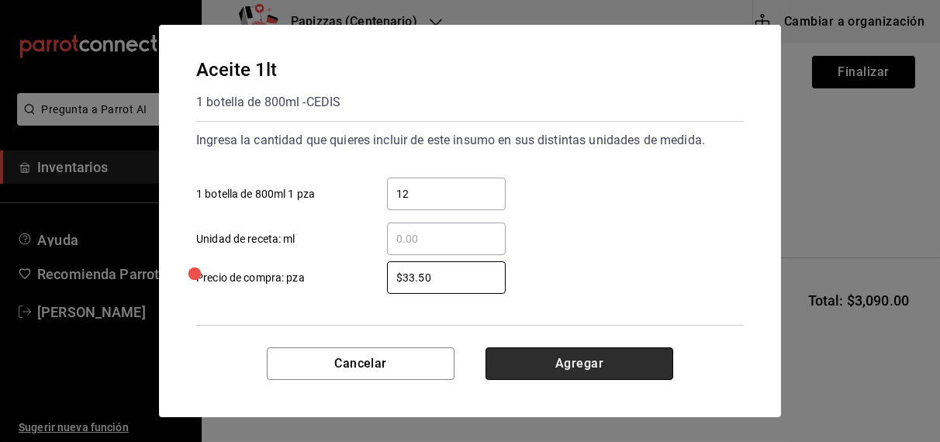
click at [574, 371] on button "Agregar" at bounding box center [579, 363] width 188 height 33
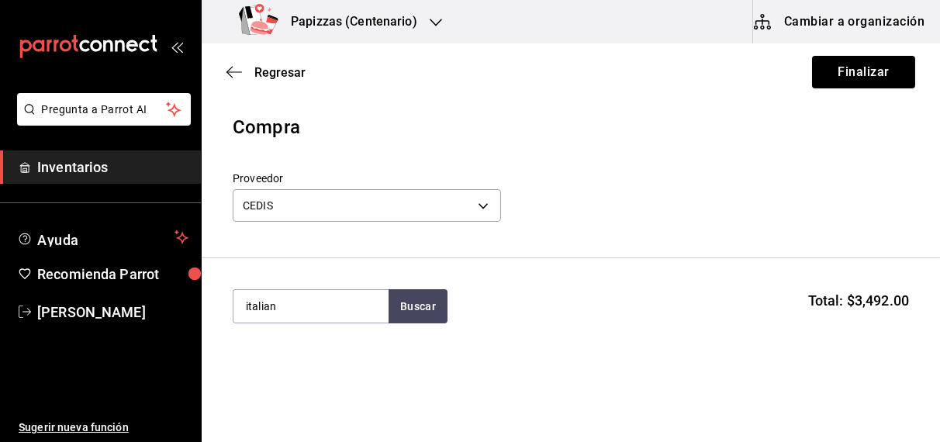
type input "italian"
click at [280, 371] on div "1 bolsa de 2.27kg - CEDIS" at bounding box center [307, 369] width 124 height 16
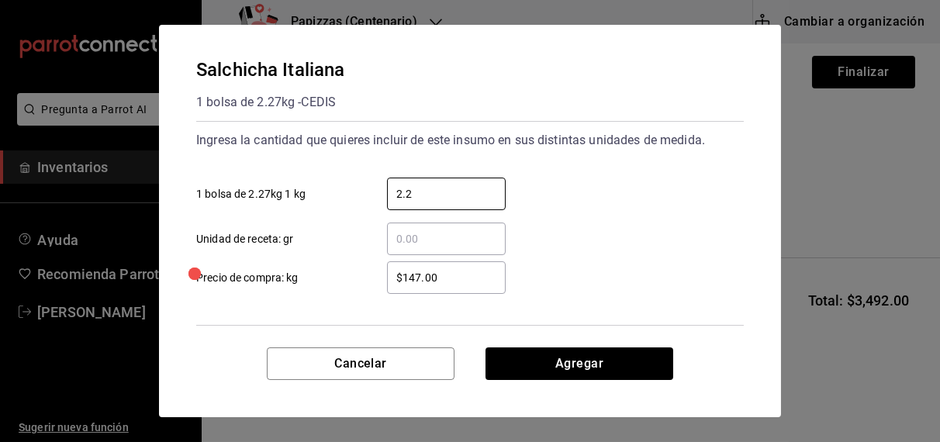
type input "2.27"
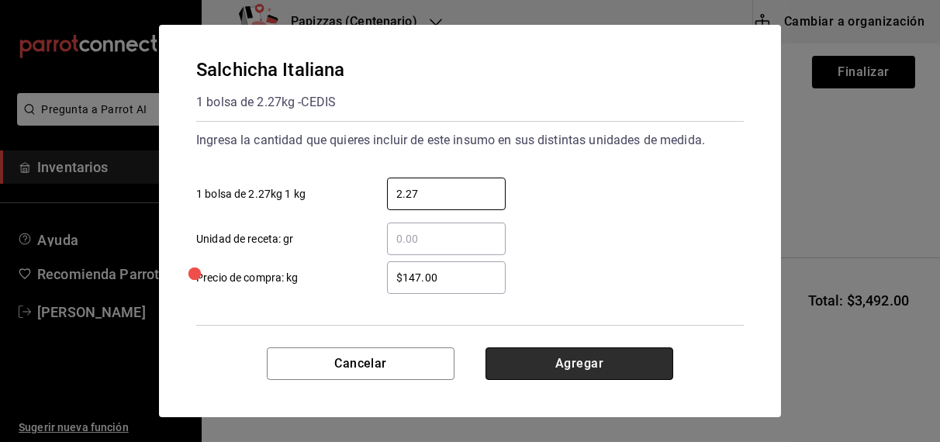
click at [586, 363] on button "Agregar" at bounding box center [579, 363] width 188 height 33
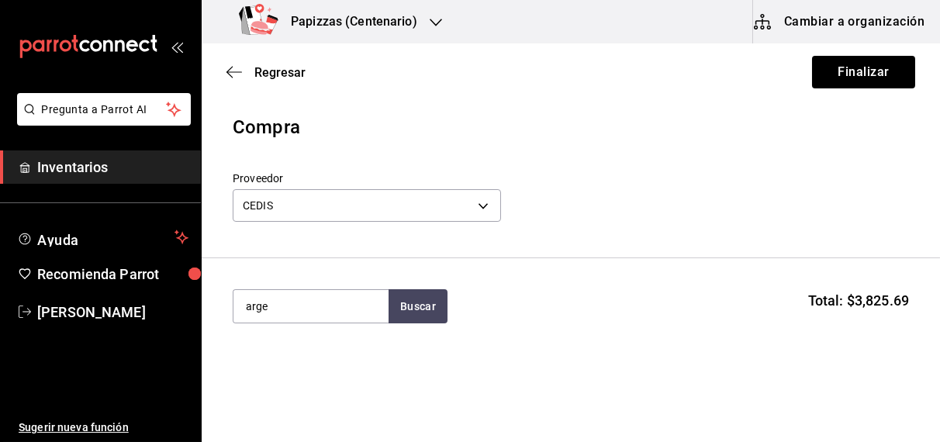
type input "arge"
click at [284, 373] on div "pz - CEDIS" at bounding box center [294, 369] width 98 height 16
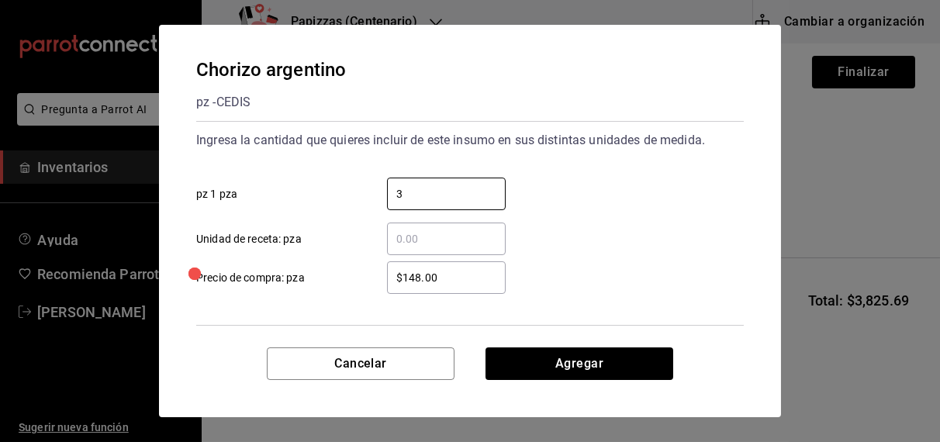
type input "3"
type input "$120.00"
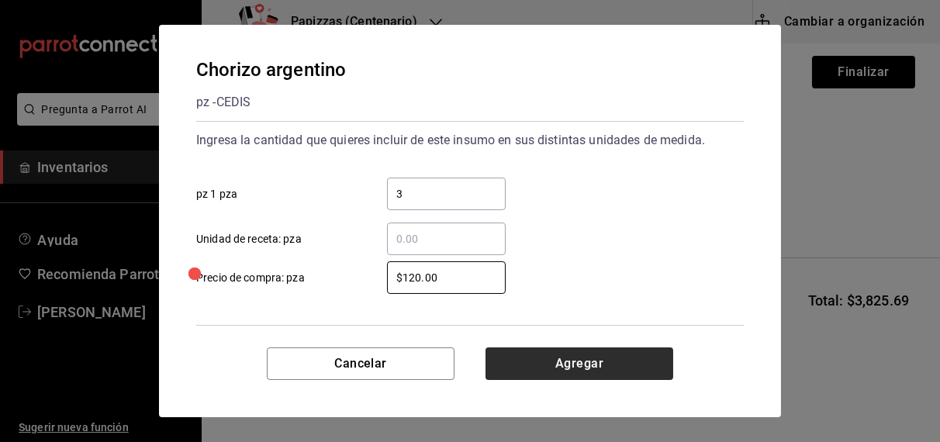
click at [574, 365] on button "Agregar" at bounding box center [579, 363] width 188 height 33
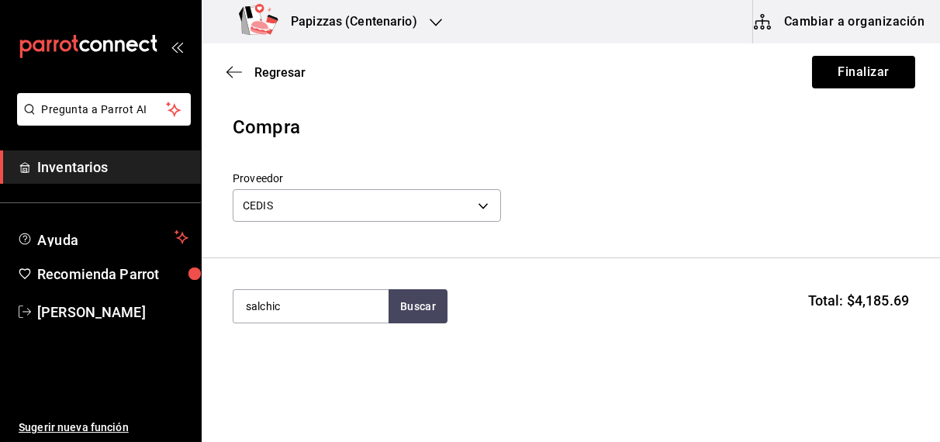
type input "salchic"
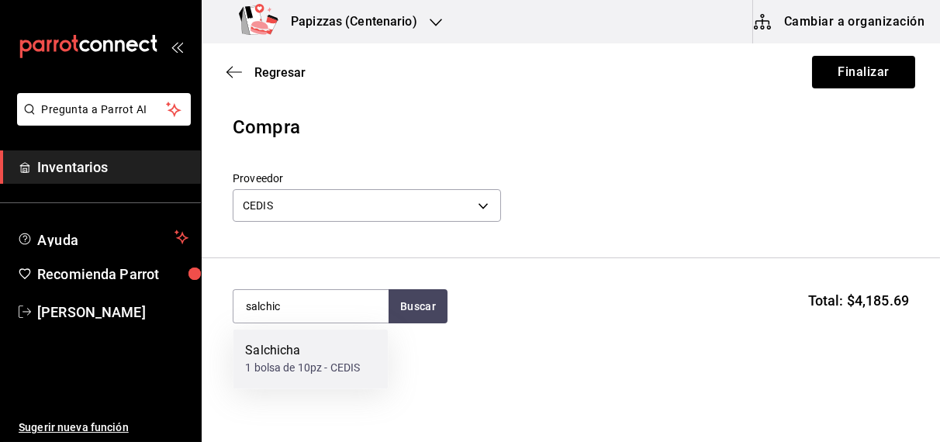
click at [313, 364] on div "1 bolsa de 10pz - CEDIS" at bounding box center [302, 369] width 115 height 16
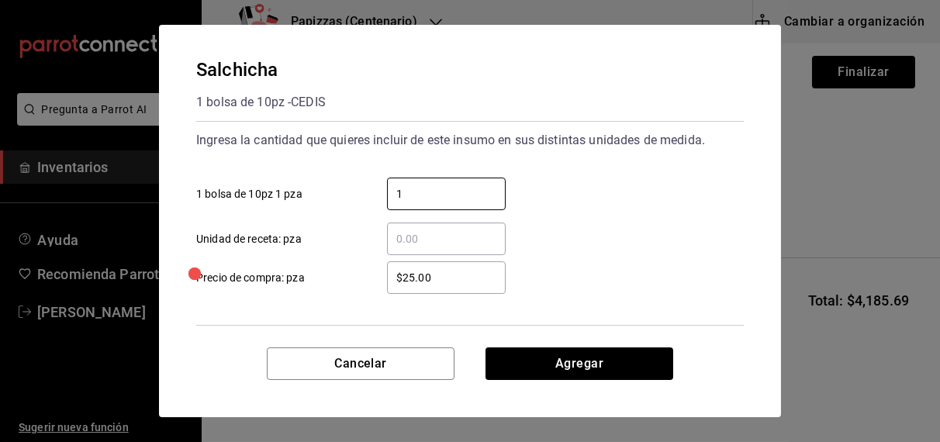
type input "1"
type input "$33.00"
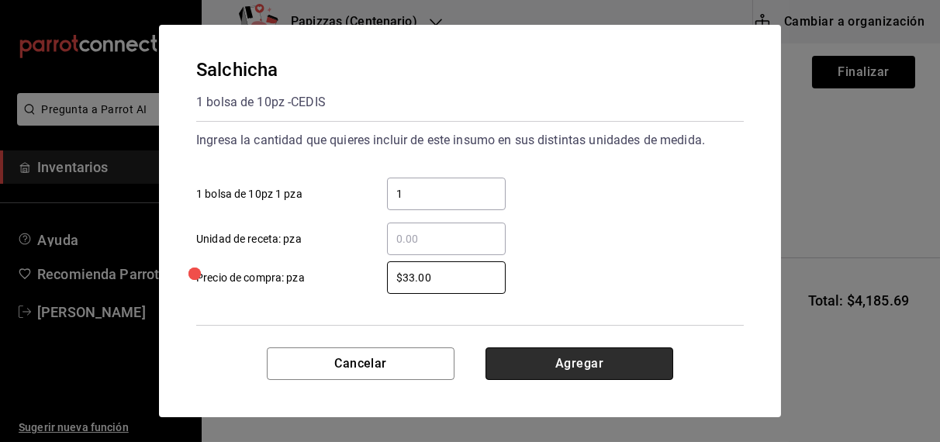
click at [577, 370] on button "Agregar" at bounding box center [579, 363] width 188 height 33
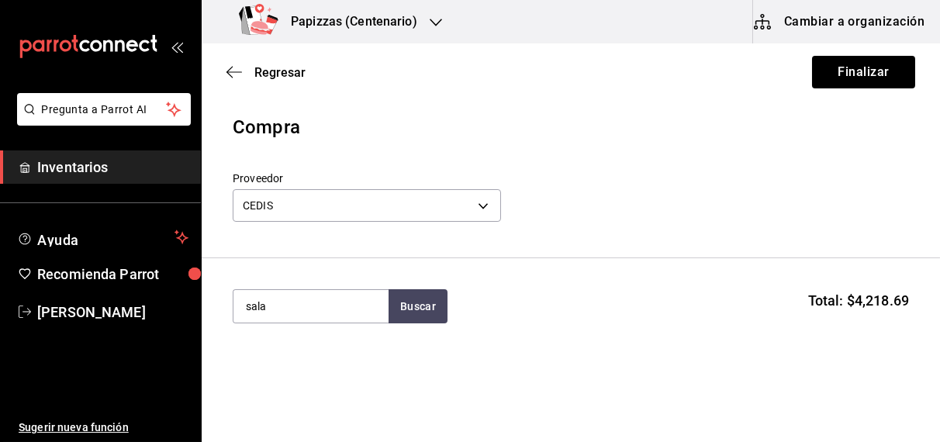
type input "sala"
click at [288, 266] on div "kg - CEDIS" at bounding box center [270, 262] width 50 height 16
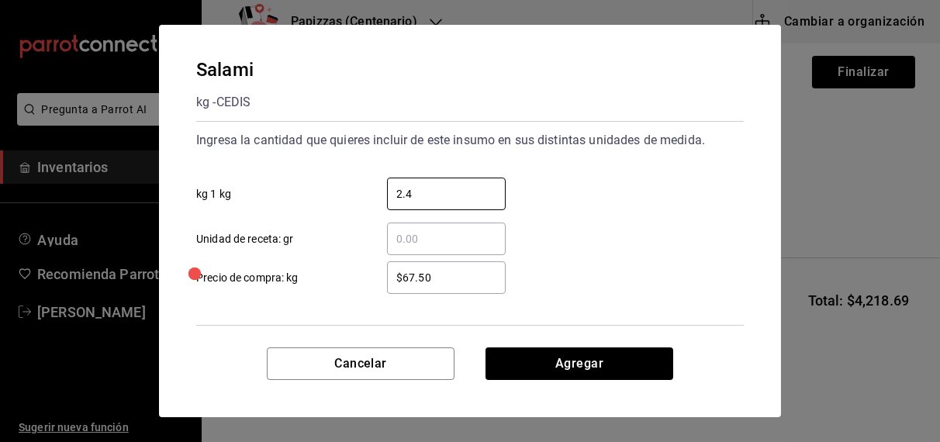
type input "2.40"
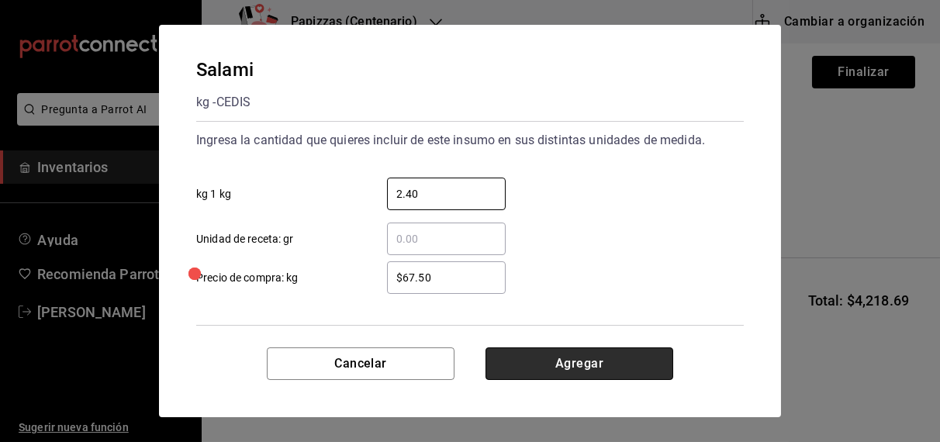
click at [606, 372] on button "Agregar" at bounding box center [579, 363] width 188 height 33
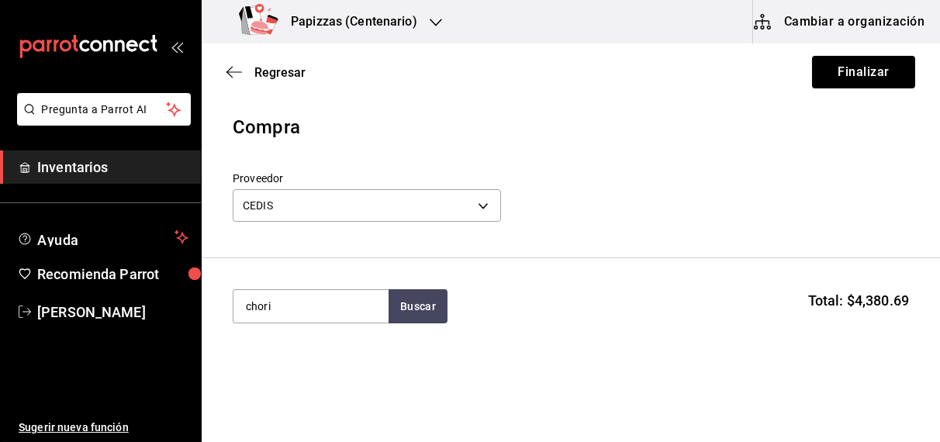
type input "chori"
click at [302, 385] on div "Chorizo kg - CEDIS" at bounding box center [310, 360] width 155 height 60
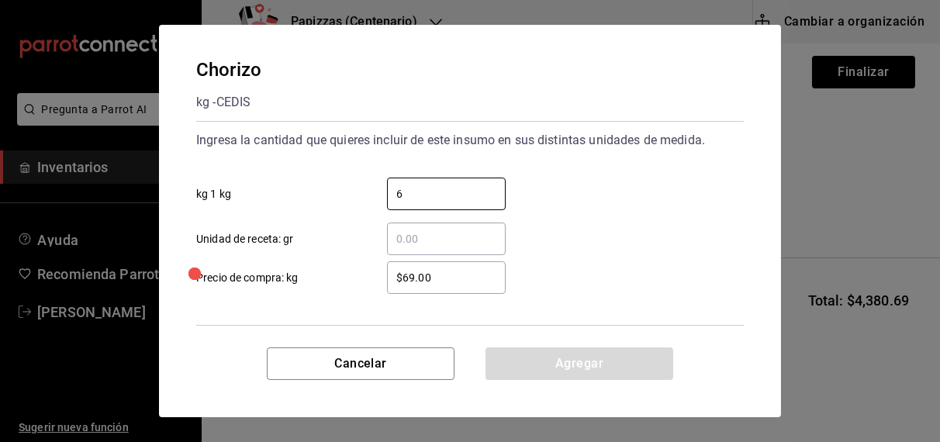
type input "6"
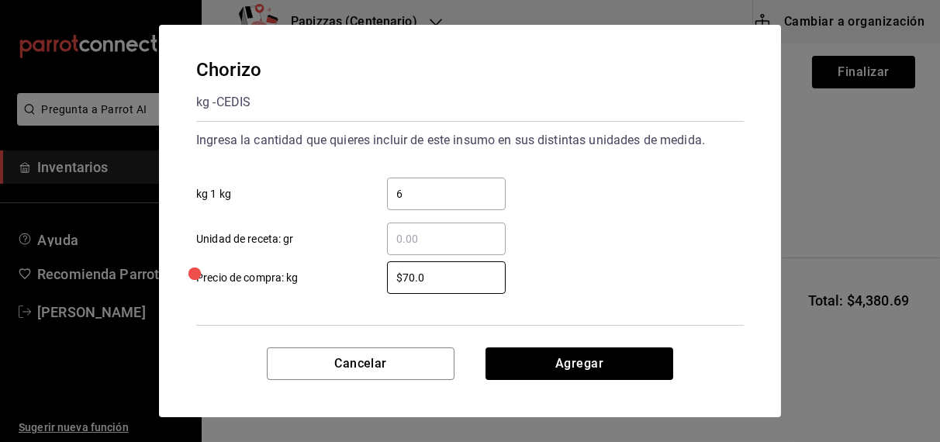
type input "$70.00"
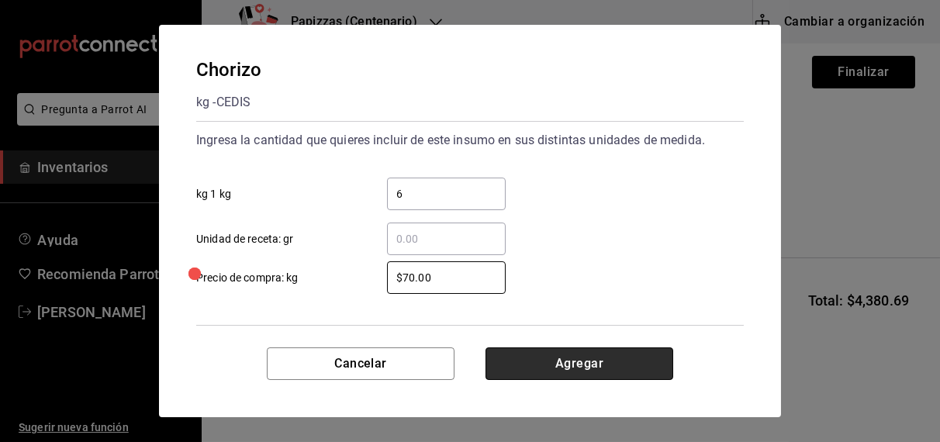
click at [579, 377] on button "Agregar" at bounding box center [579, 363] width 188 height 33
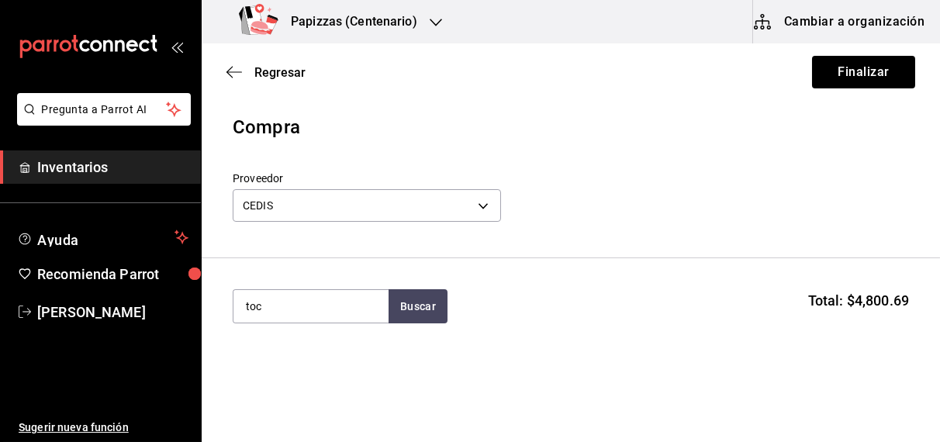
type input "toc"
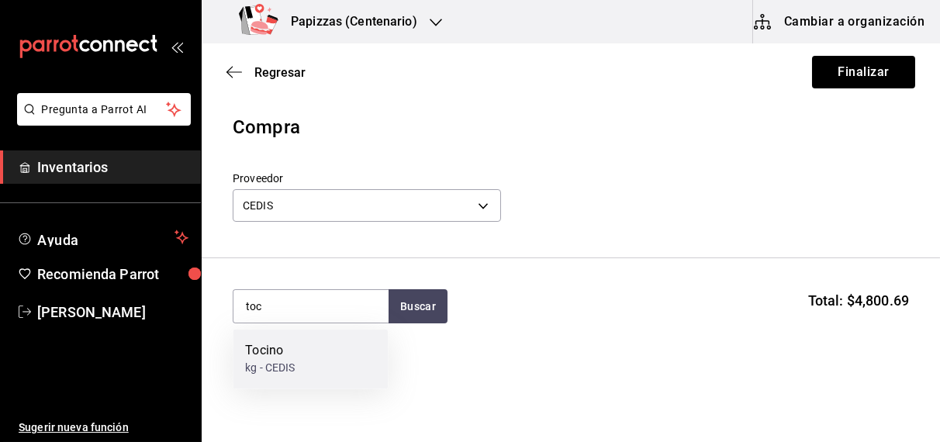
click at [285, 384] on div "Tocino kg - CEDIS" at bounding box center [310, 360] width 155 height 60
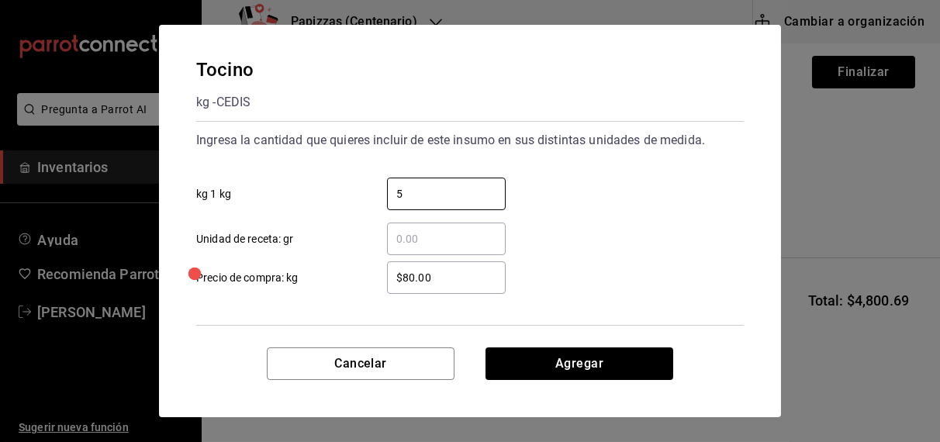
type input "5"
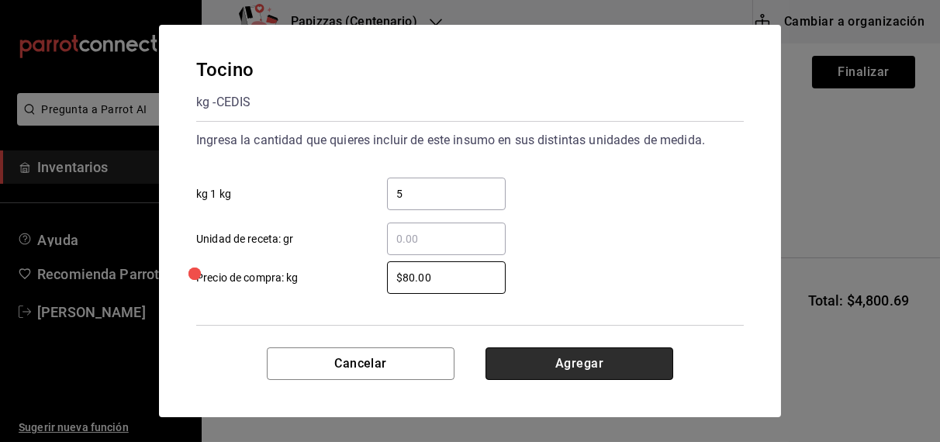
click at [563, 367] on button "Agregar" at bounding box center [579, 363] width 188 height 33
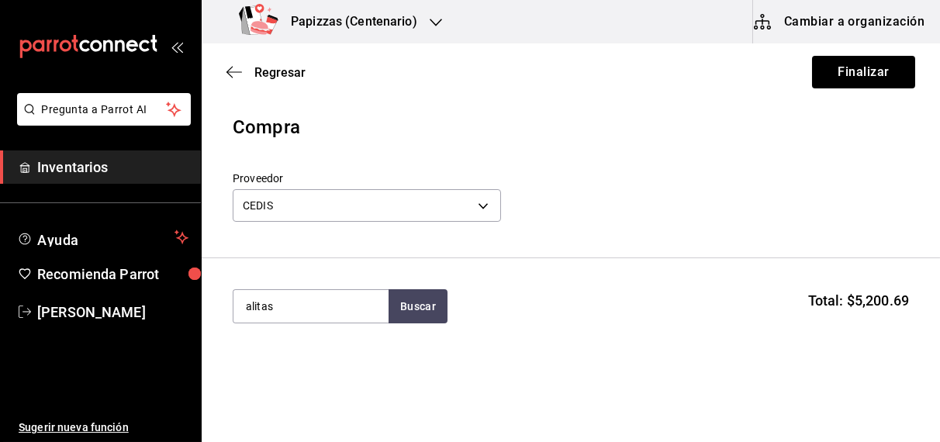
type input "alitas"
click at [287, 376] on div "pz - CEDIS" at bounding box center [270, 369] width 50 height 16
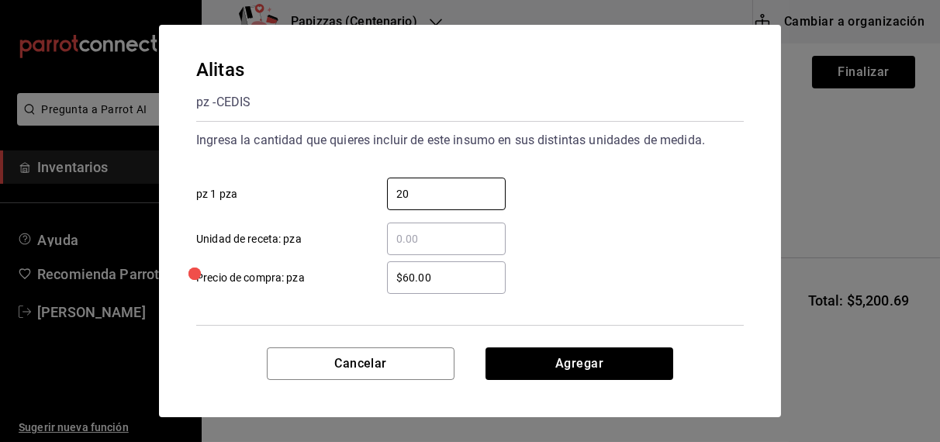
type input "20"
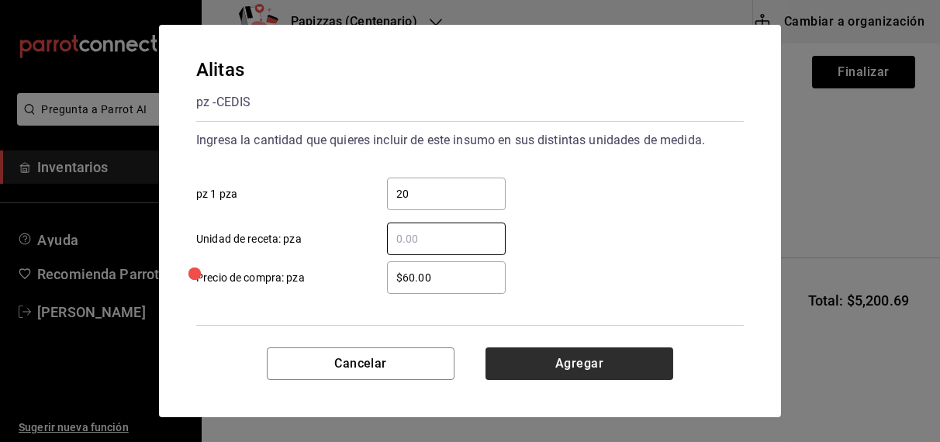
click at [584, 367] on button "Agregar" at bounding box center [579, 363] width 188 height 33
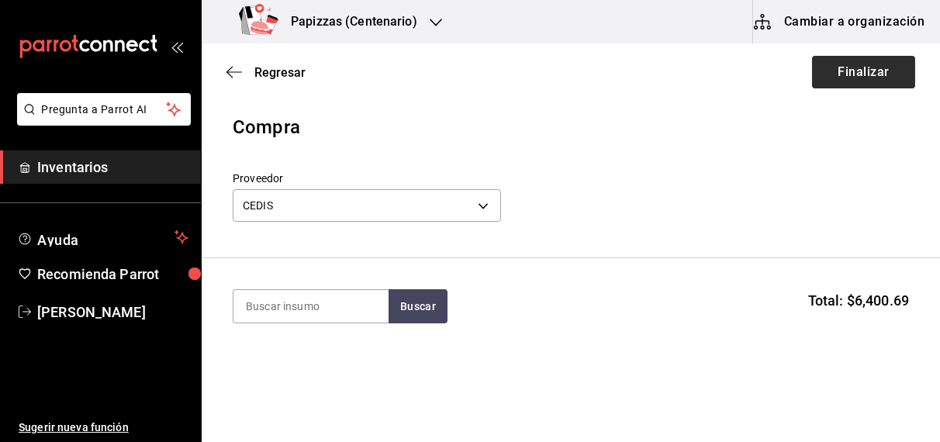
click at [863, 76] on button "Finalizar" at bounding box center [863, 72] width 103 height 33
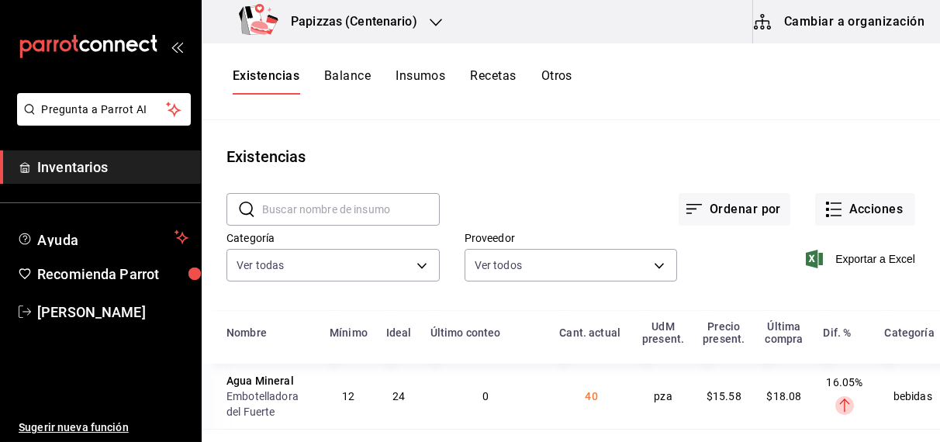
click at [389, 13] on h3 "Papizzas (Centenario)" at bounding box center [347, 21] width 139 height 19
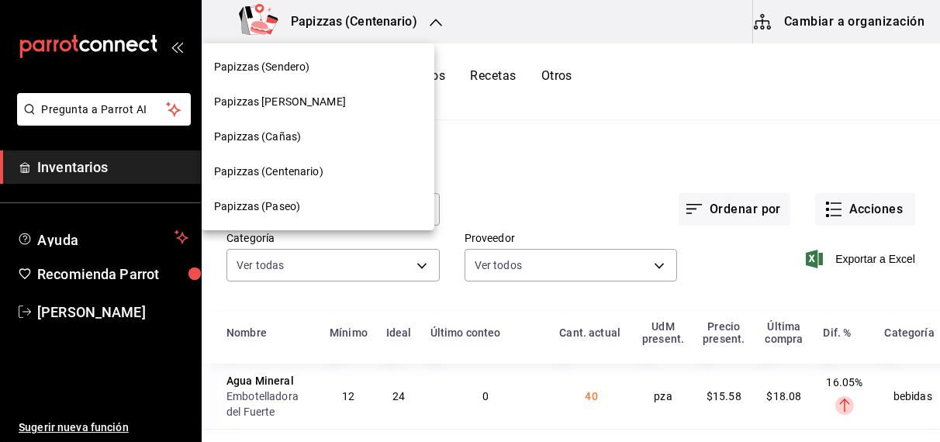
click at [291, 68] on span "Papizzas (Sendero)" at bounding box center [261, 67] width 95 height 16
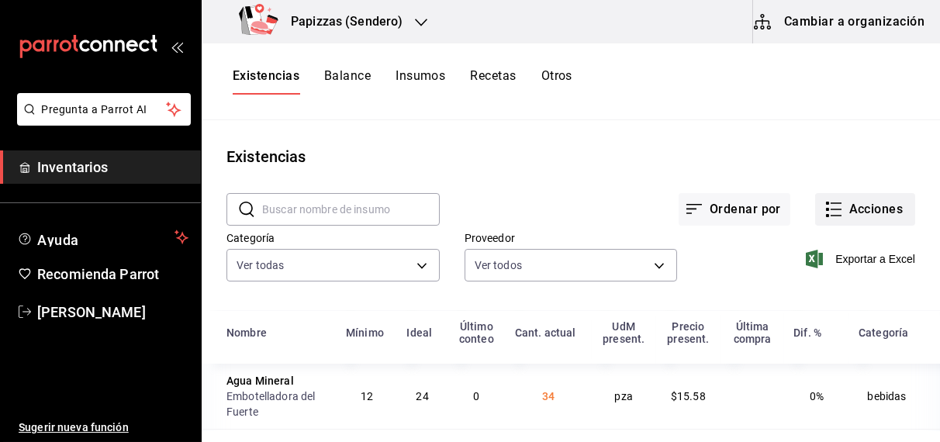
click at [859, 210] on button "Acciones" at bounding box center [865, 209] width 100 height 33
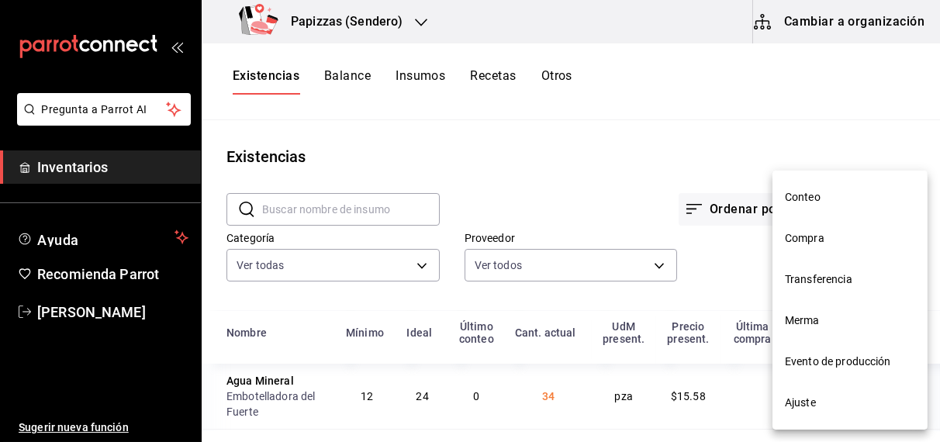
click at [816, 243] on span "Compra" at bounding box center [850, 238] width 130 height 16
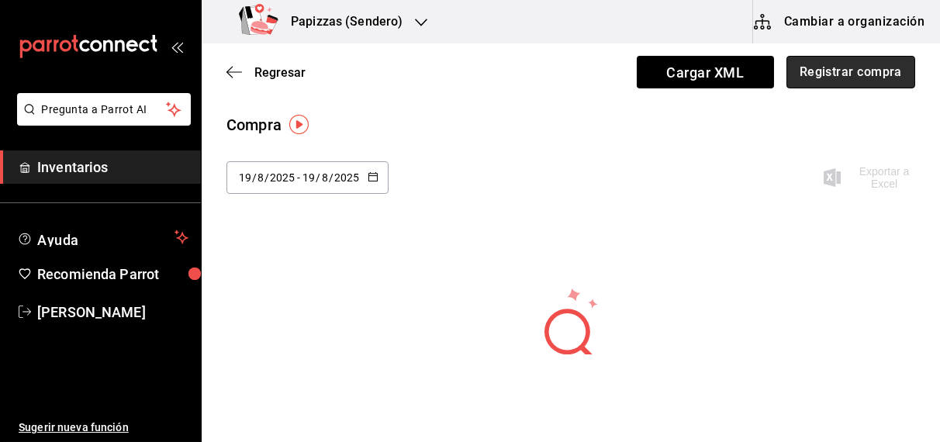
click at [847, 70] on button "Registrar compra" at bounding box center [850, 72] width 129 height 33
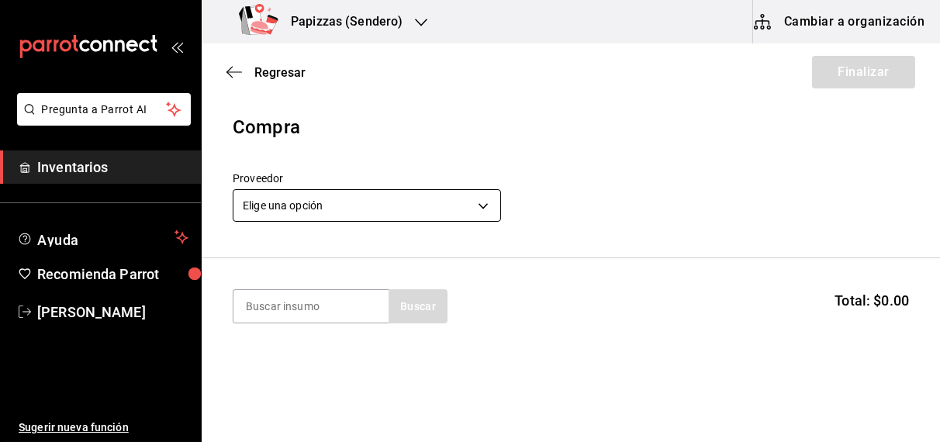
click at [402, 206] on body "Pregunta a Parrot AI Inventarios Ayuda Recomienda Parrot OBDULIA JANNETH CASTRO…" at bounding box center [470, 177] width 940 height 354
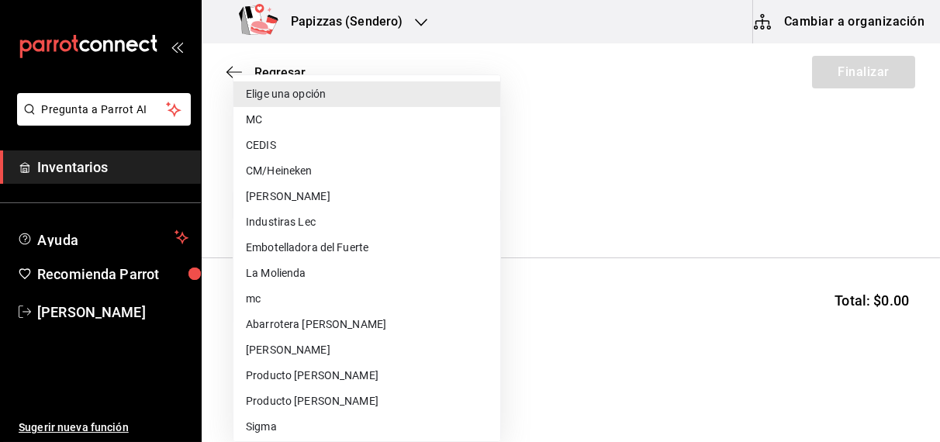
click at [354, 249] on li "Embotelladora del Fuerte" at bounding box center [366, 248] width 267 height 26
type input "2a449e60-1878-40e8-ba60-5a9907f89e6b"
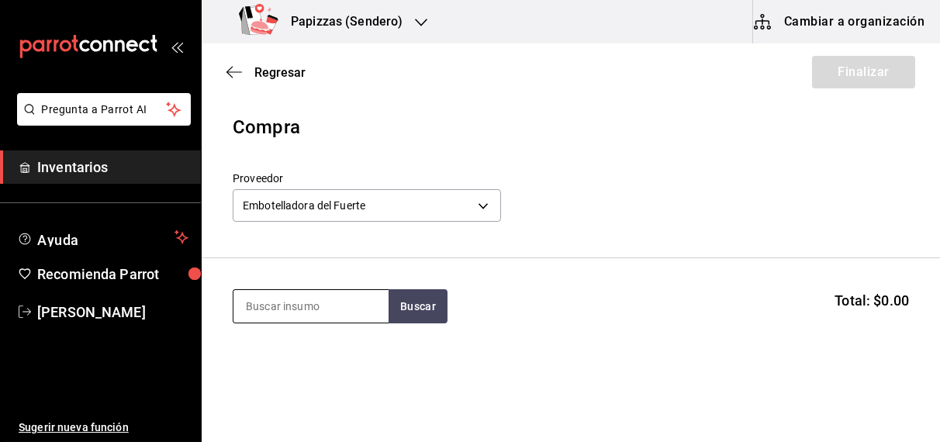
click at [347, 302] on input at bounding box center [310, 306] width 155 height 33
type input "naranja"
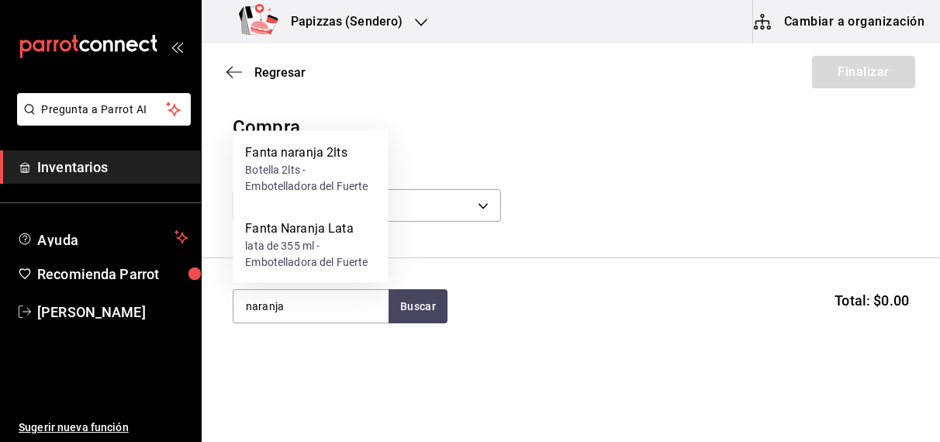
click at [292, 345] on section "naranja Buscar Total: $0.00" at bounding box center [571, 306] width 738 height 96
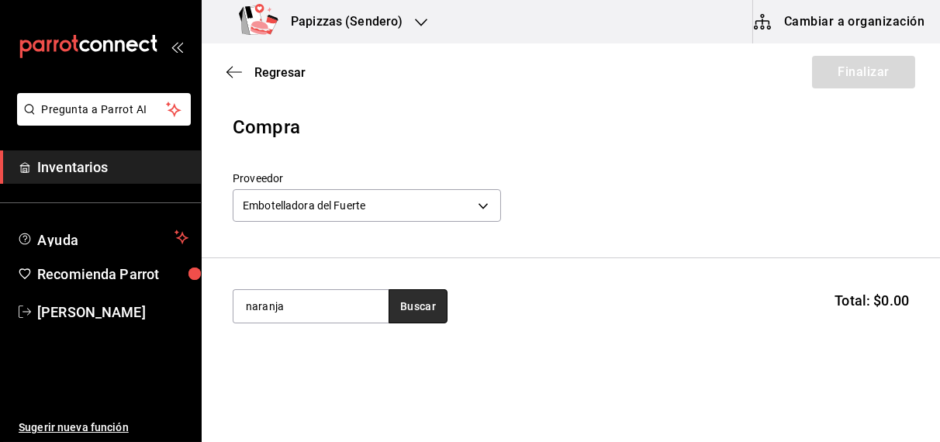
click at [419, 305] on button "Buscar" at bounding box center [417, 306] width 59 height 34
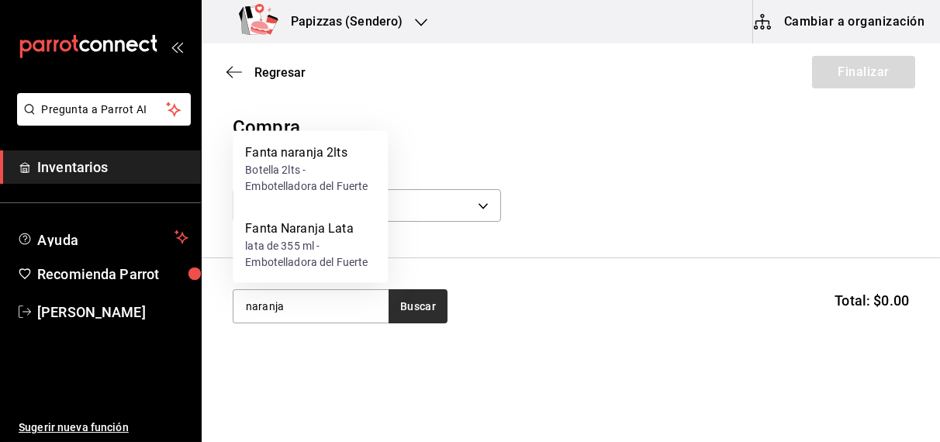
click at [295, 252] on div "lata de 355 ml - Embotelladora del Fuerte" at bounding box center [310, 254] width 130 height 33
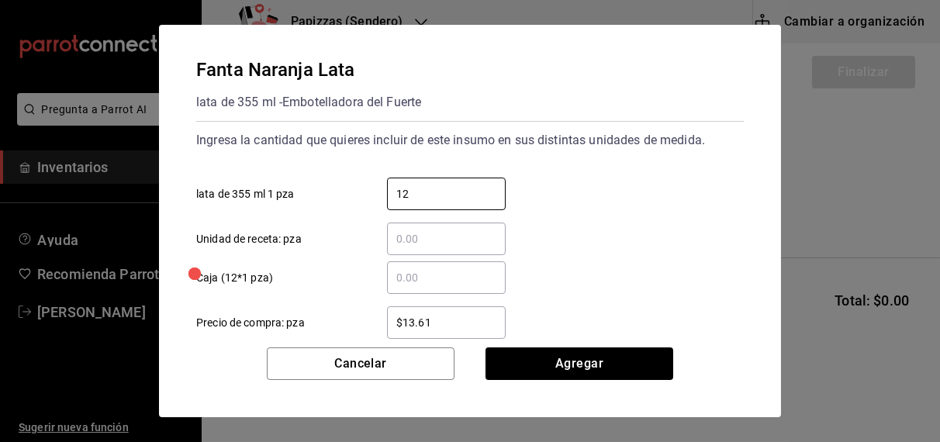
type input "12"
type input "$16.75"
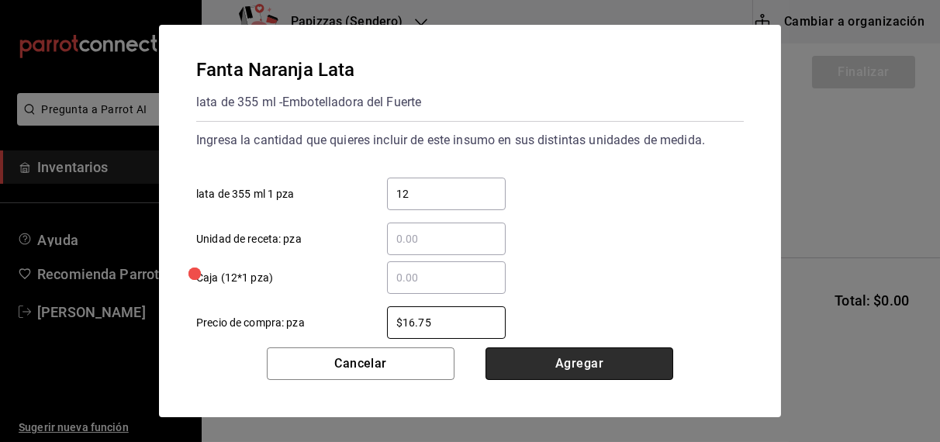
click at [547, 367] on button "Agregar" at bounding box center [579, 363] width 188 height 33
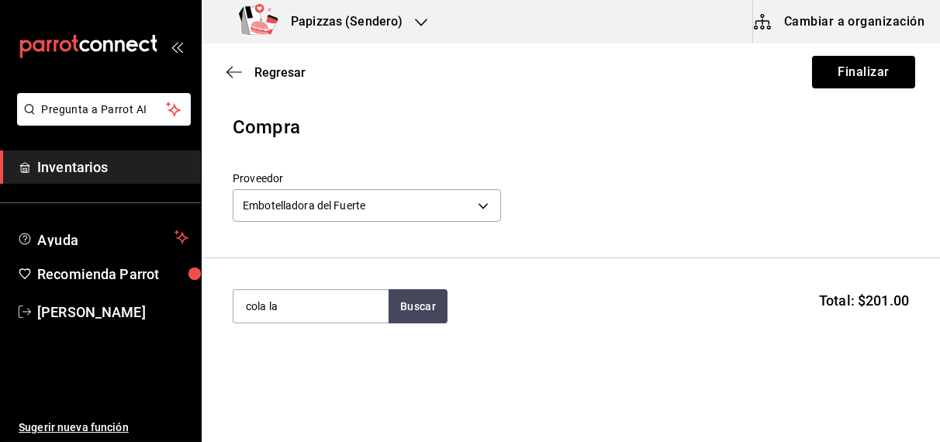
type input "cola la"
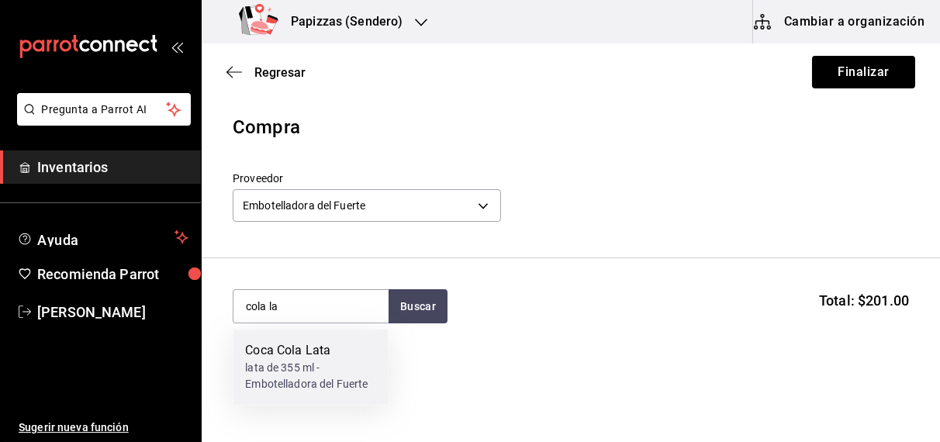
click at [288, 373] on div "lata de 355 ml - Embotelladora del Fuerte" at bounding box center [310, 377] width 130 height 33
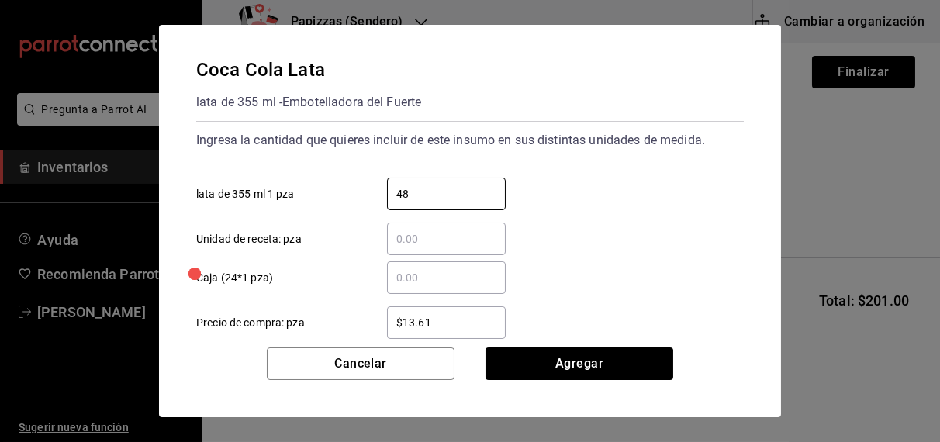
type input "48"
type input "$16.75"
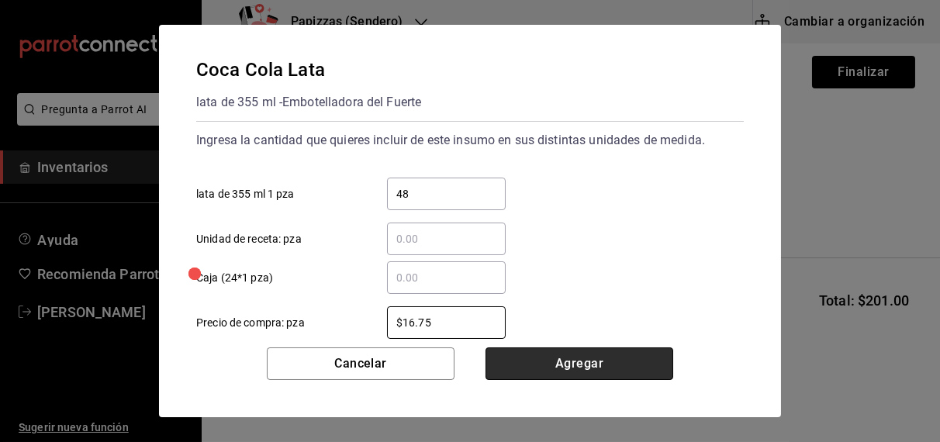
click at [570, 374] on button "Agregar" at bounding box center [579, 363] width 188 height 33
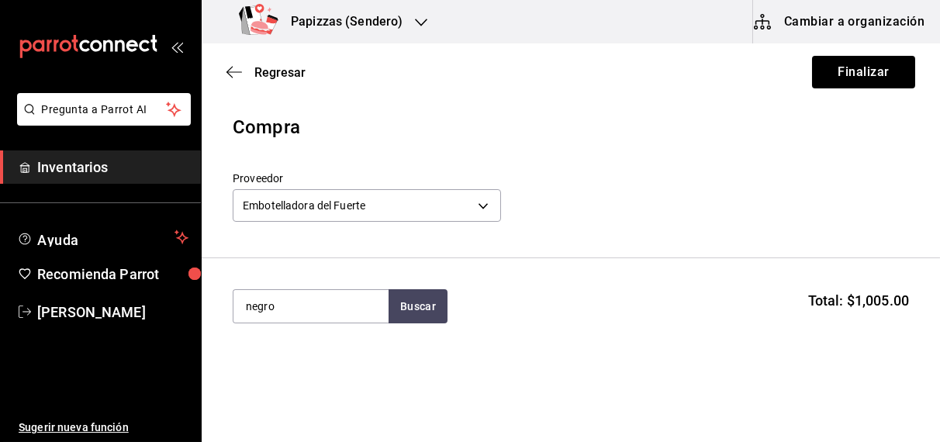
type input "negro"
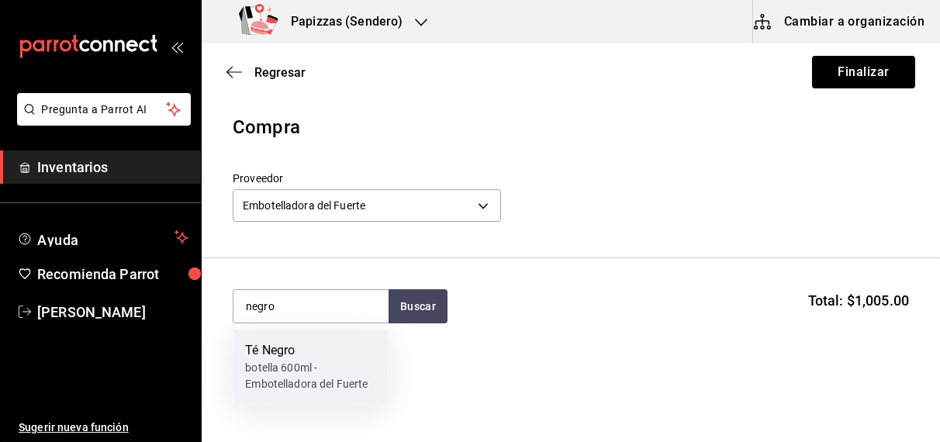
click at [291, 354] on div "Té Negro" at bounding box center [310, 351] width 130 height 19
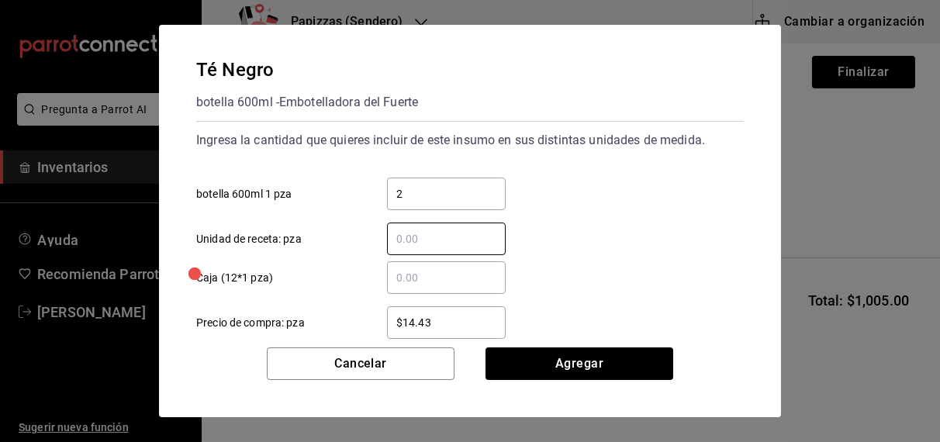
click at [445, 198] on input "2" at bounding box center [446, 194] width 119 height 19
type input "24"
type input "$16.75"
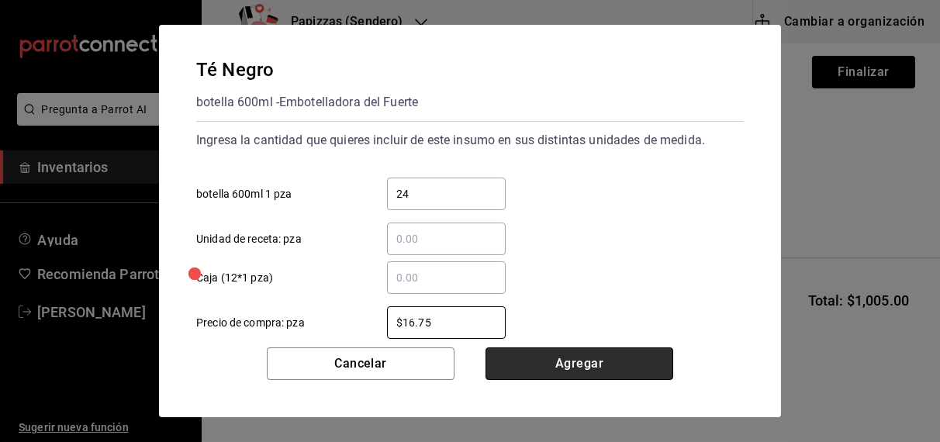
click at [579, 358] on button "Agregar" at bounding box center [579, 363] width 188 height 33
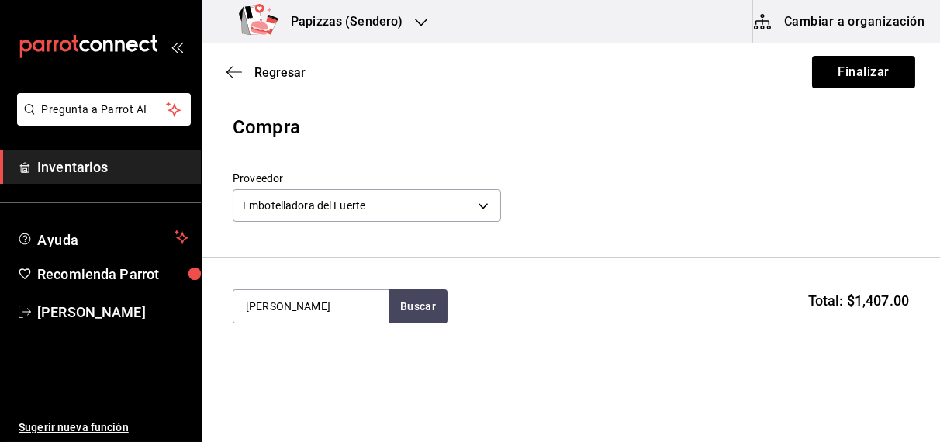
type input "valle"
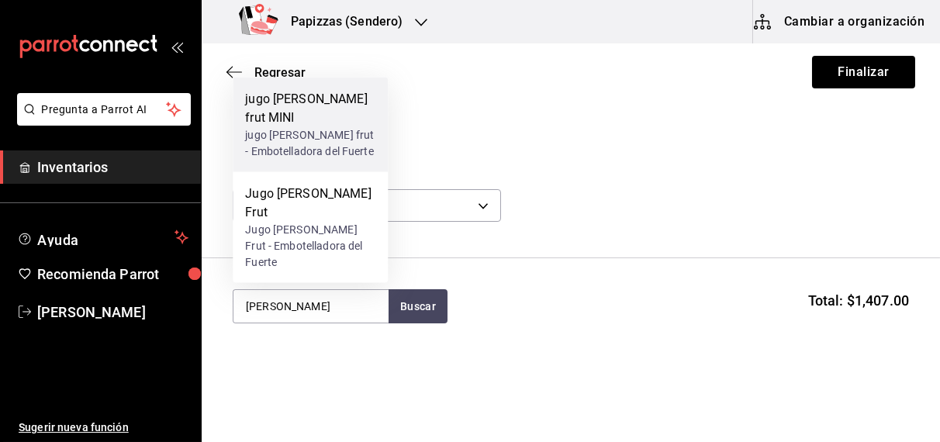
click at [321, 160] on div "jugo valle frut - Embotelladora del Fuerte" at bounding box center [310, 143] width 130 height 33
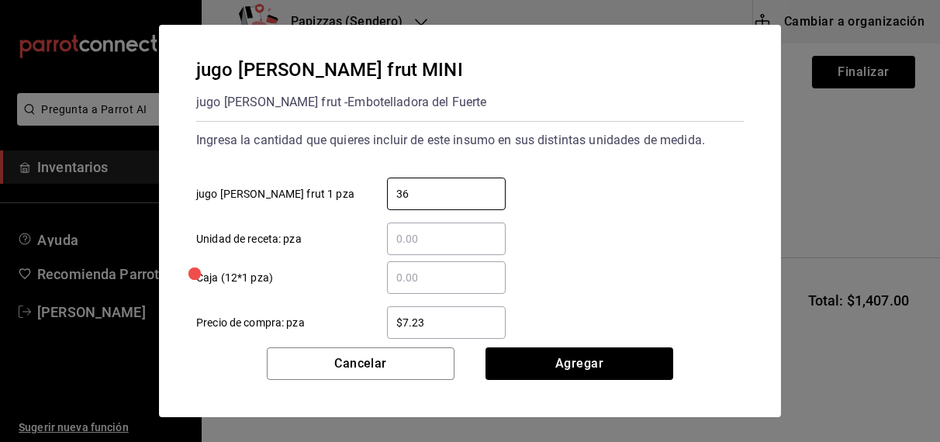
type input "36"
type input "$7.23"
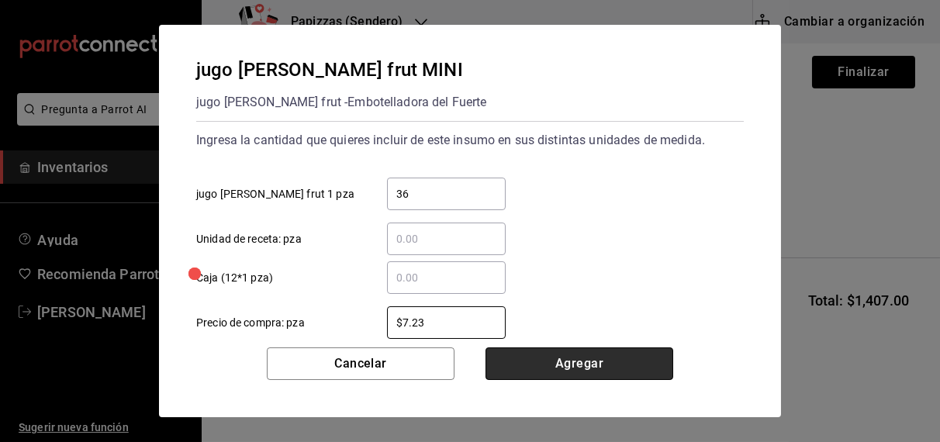
click at [616, 378] on button "Agregar" at bounding box center [579, 363] width 188 height 33
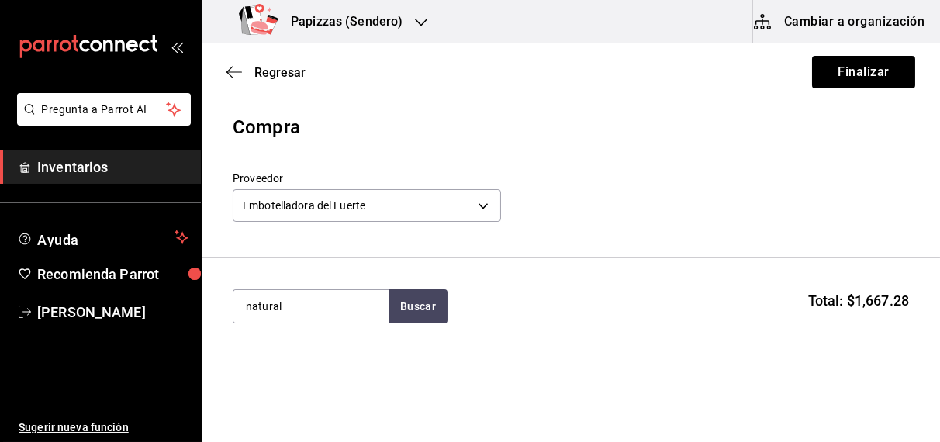
type input "natural"
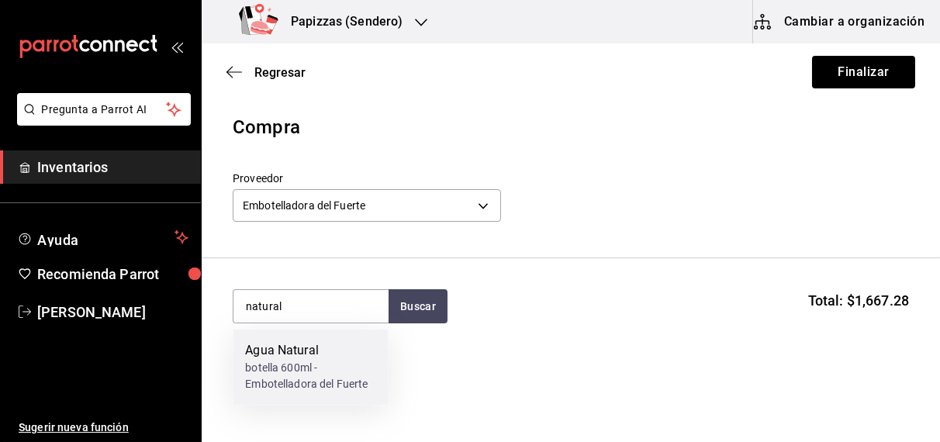
click at [299, 371] on div "botella 600ml - Embotelladora del Fuerte" at bounding box center [310, 377] width 130 height 33
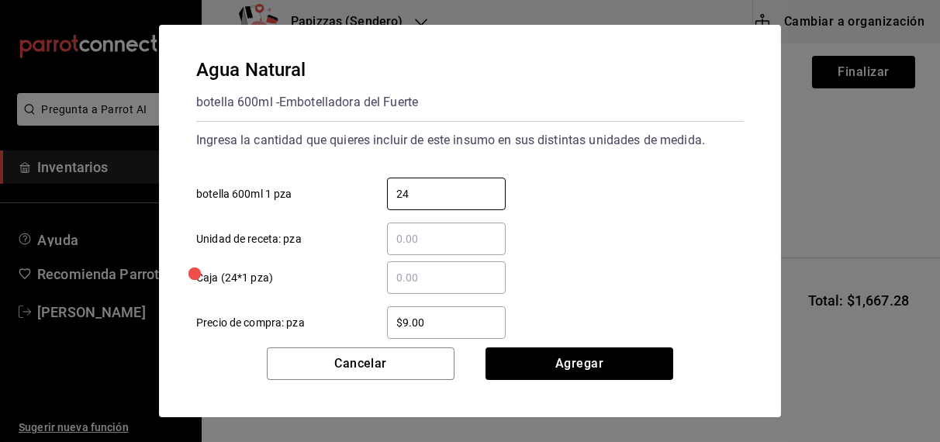
type input "24"
type input "$9.81"
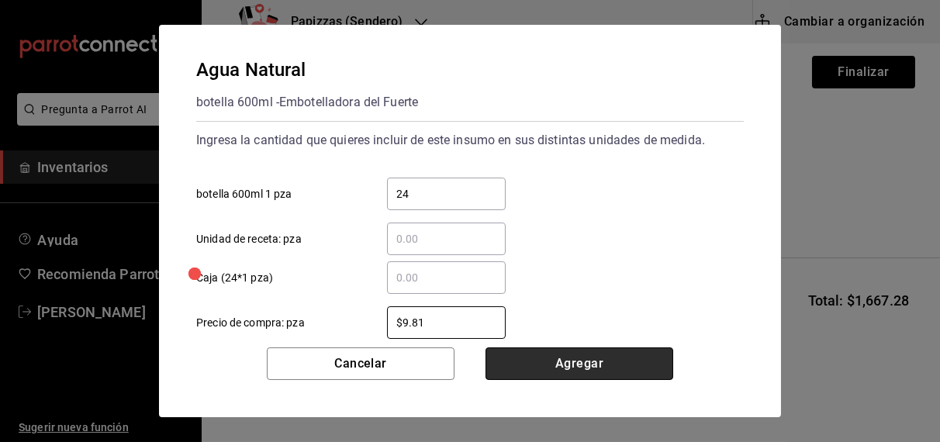
click at [588, 371] on button "Agregar" at bounding box center [579, 363] width 188 height 33
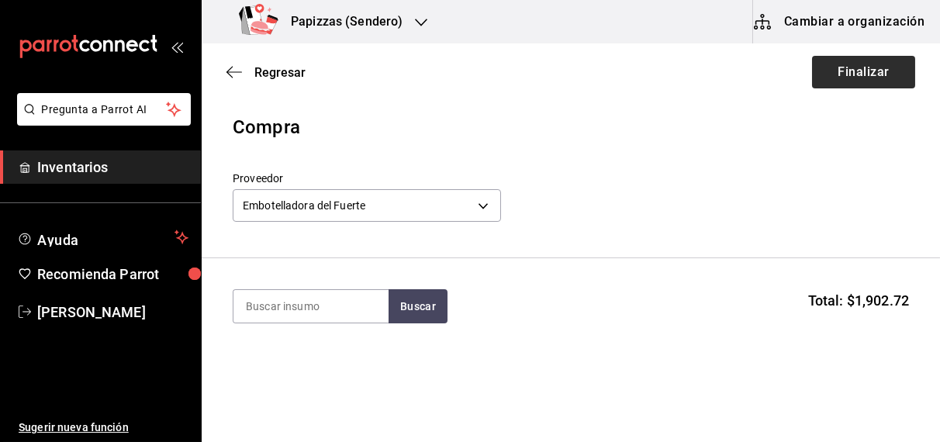
click at [864, 60] on button "Finalizar" at bounding box center [863, 72] width 103 height 33
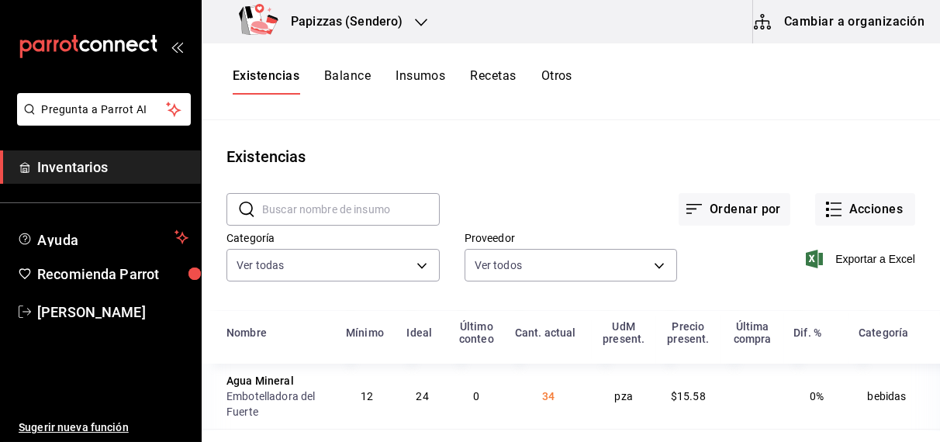
click at [378, 19] on h3 "Papizzas (Sendero)" at bounding box center [340, 21] width 124 height 19
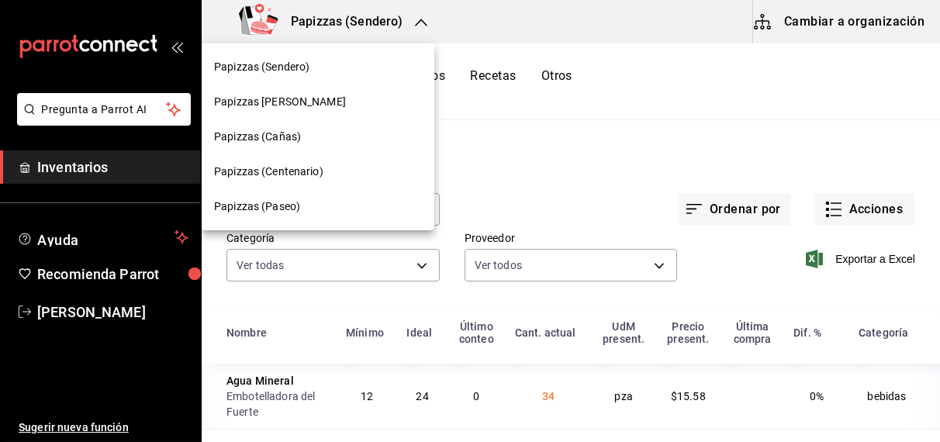
click at [302, 178] on span "Papizzas (Centenario)" at bounding box center [268, 172] width 109 height 16
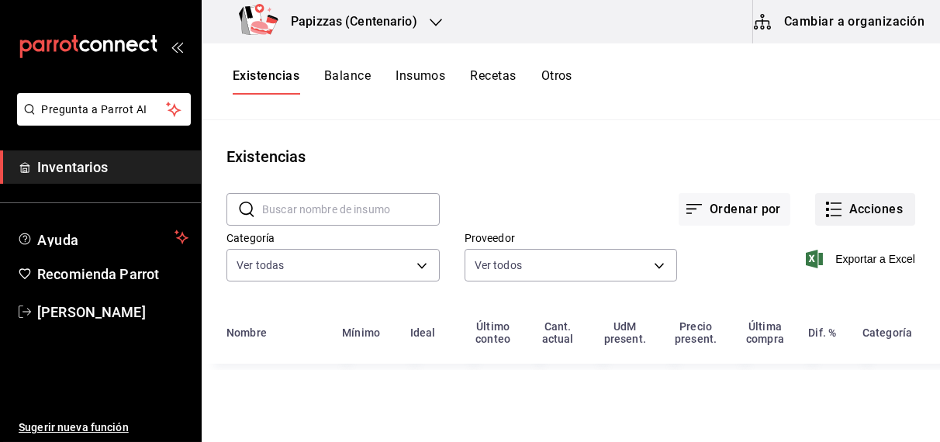
click at [883, 209] on button "Acciones" at bounding box center [865, 209] width 100 height 33
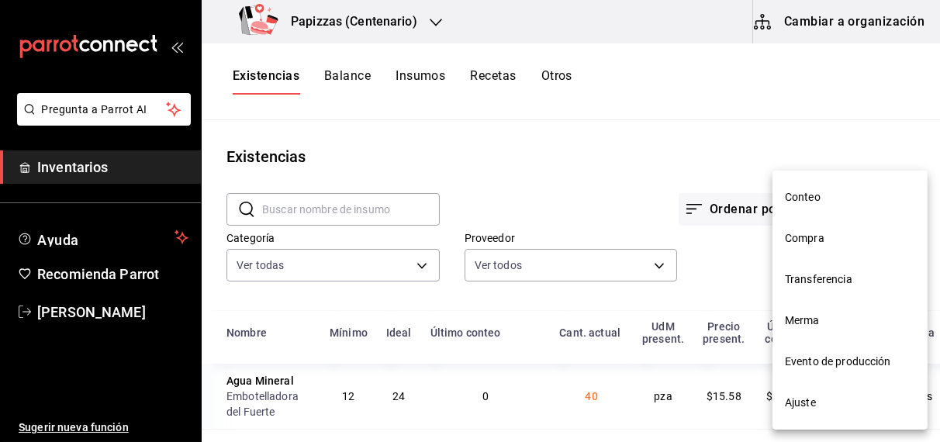
click at [819, 247] on li "Compra" at bounding box center [849, 238] width 155 height 41
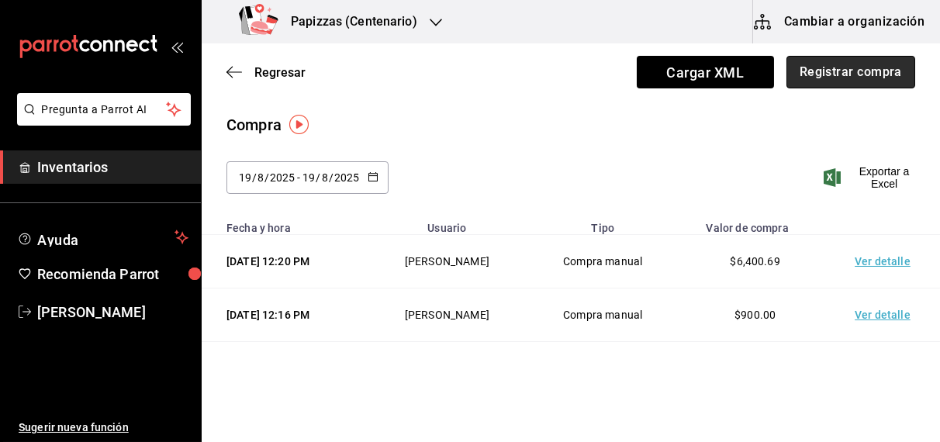
click at [844, 73] on button "Registrar compra" at bounding box center [850, 72] width 129 height 33
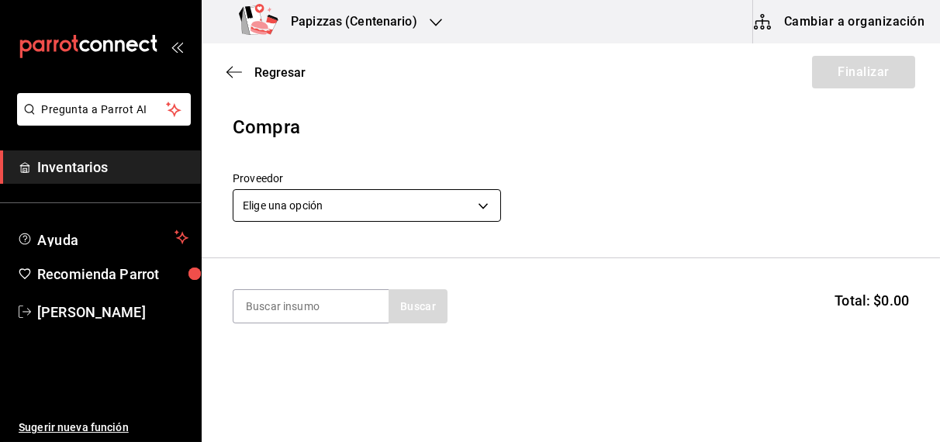
click at [388, 212] on body "Pregunta a Parrot AI Inventarios Ayuda Recomienda Parrot [PERSON_NAME] Sugerir …" at bounding box center [470, 177] width 940 height 354
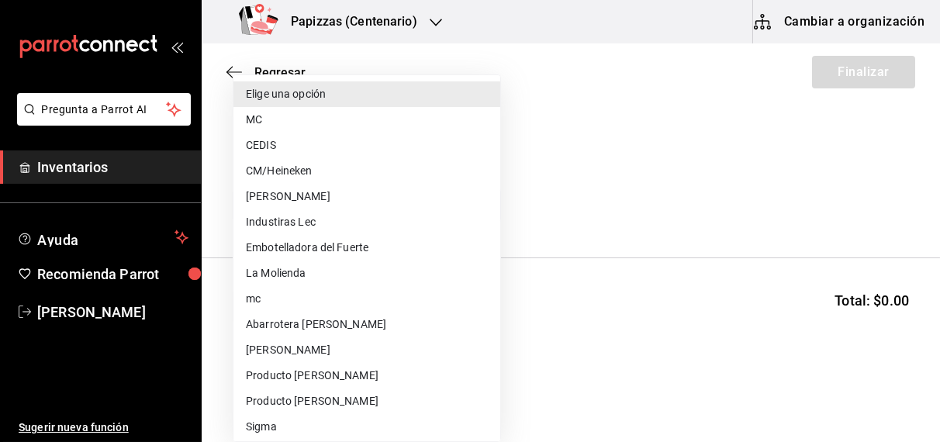
click at [295, 173] on li "CM/Heineken" at bounding box center [366, 171] width 267 height 26
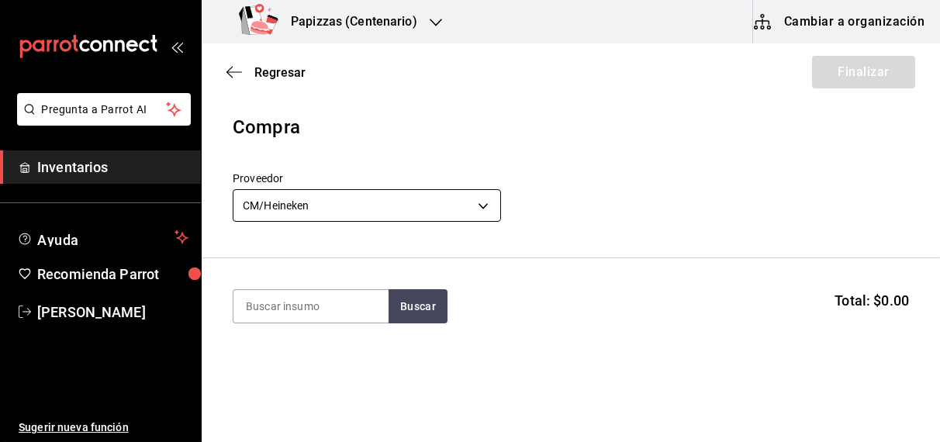
click at [372, 216] on body "Pregunta a Parrot AI Inventarios Ayuda Recomienda Parrot [PERSON_NAME] Sugerir …" at bounding box center [470, 177] width 940 height 354
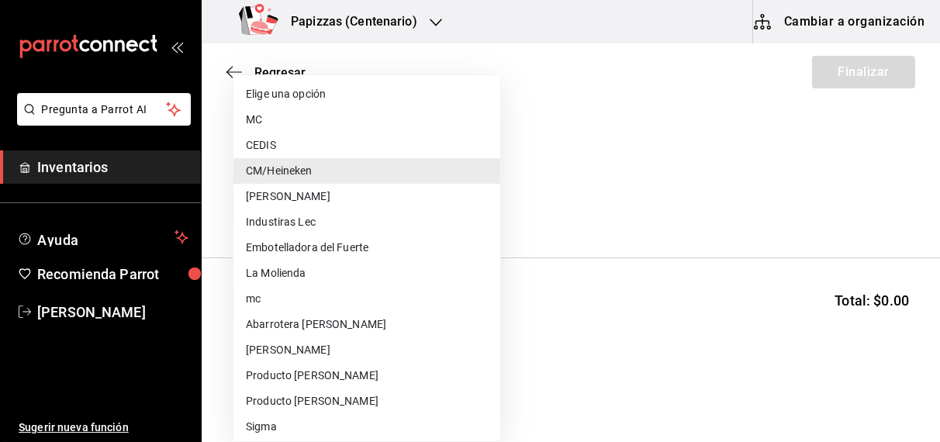
click at [267, 143] on li "CEDIS" at bounding box center [366, 146] width 267 height 26
type input "fd93c39f-859b-4130-830c-b038fbd442a0"
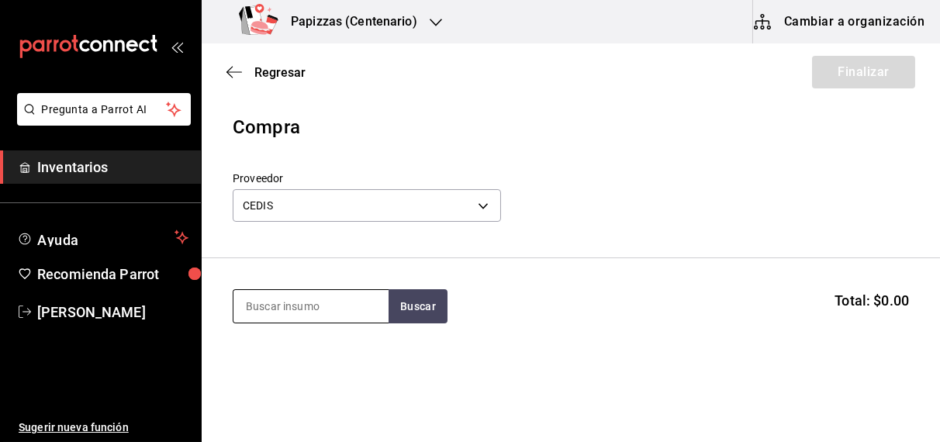
click at [312, 312] on input at bounding box center [310, 306] width 155 height 33
type input "pepero"
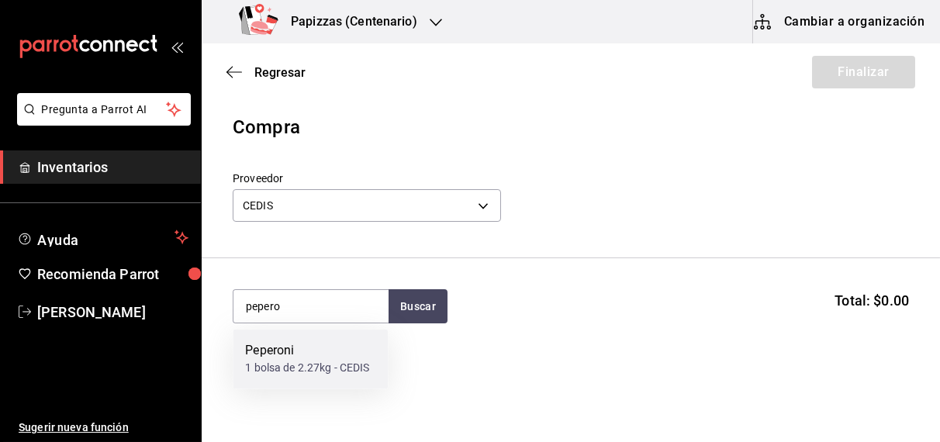
click at [274, 377] on div "Peperoni 1 bolsa de 2.27kg - CEDIS" at bounding box center [310, 360] width 155 height 60
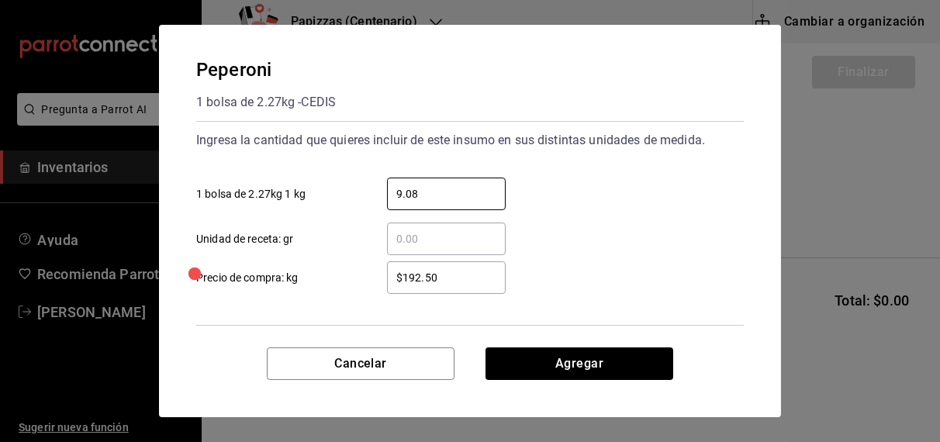
type input "9.08"
click at [451, 278] on input "$192.50" at bounding box center [446, 277] width 119 height 19
type input "$192.00"
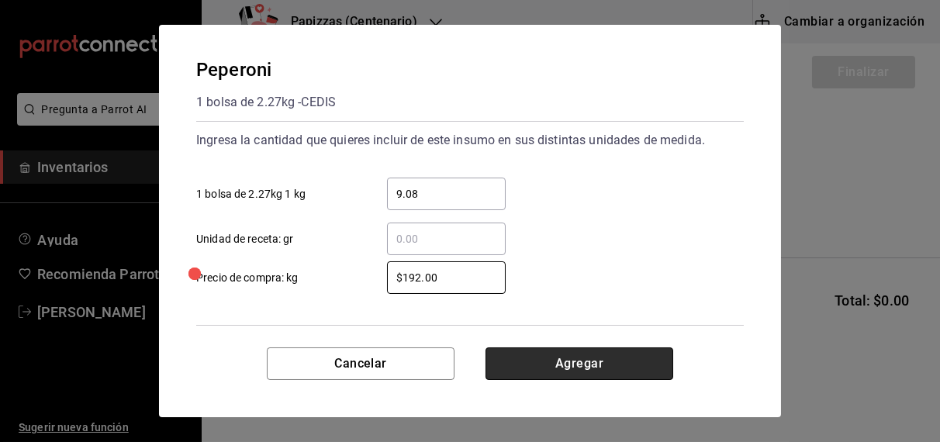
click at [571, 366] on button "Agregar" at bounding box center [579, 363] width 188 height 33
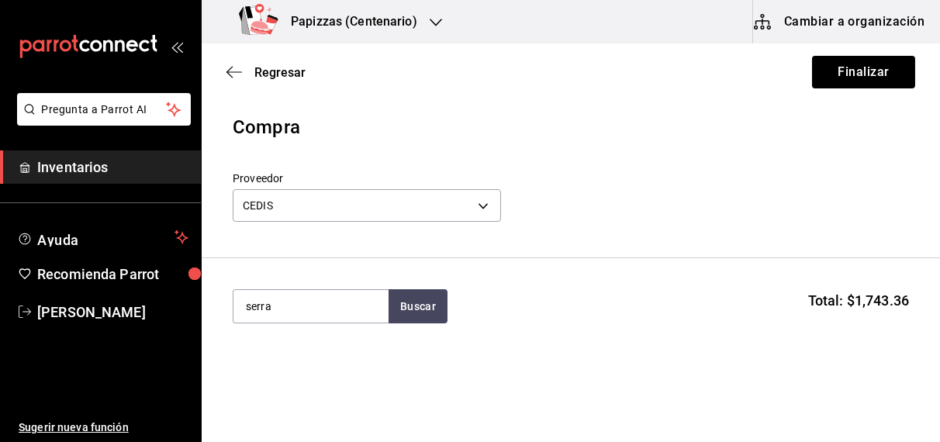
type input "serra"
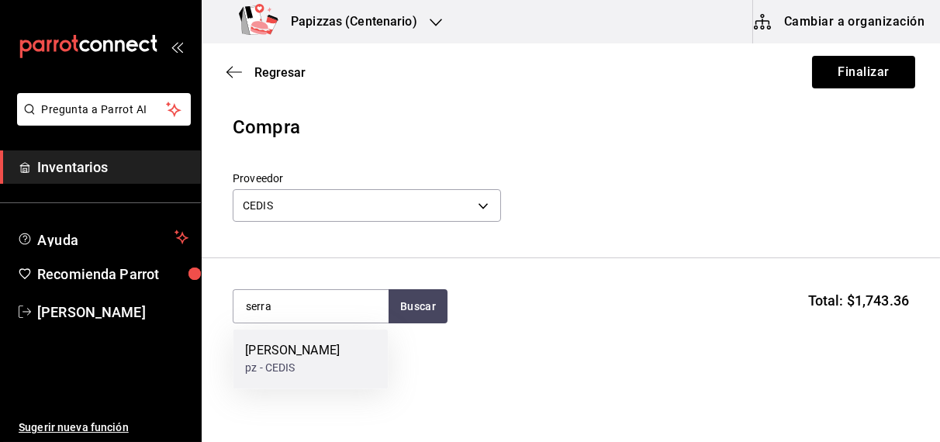
click at [294, 371] on div "pz - CEDIS" at bounding box center [292, 369] width 95 height 16
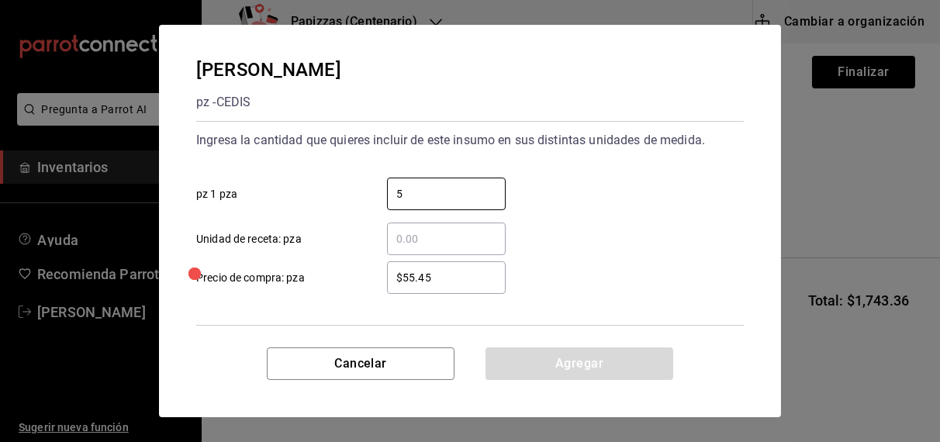
type input "5"
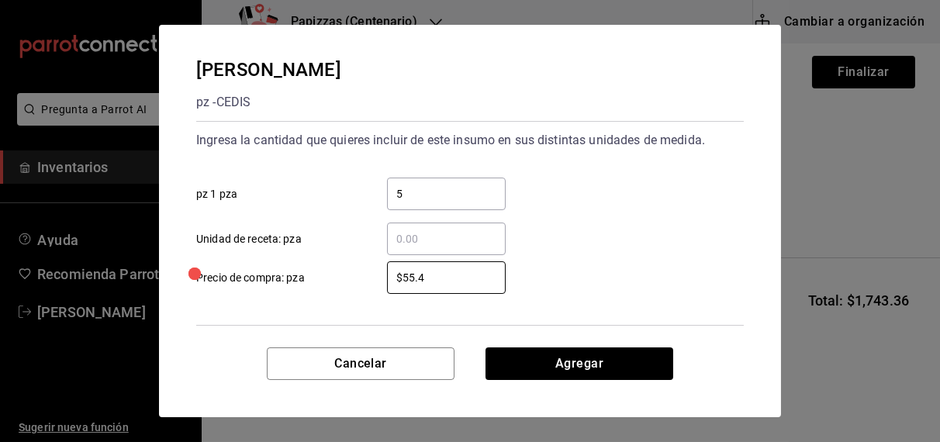
type input "$55.40"
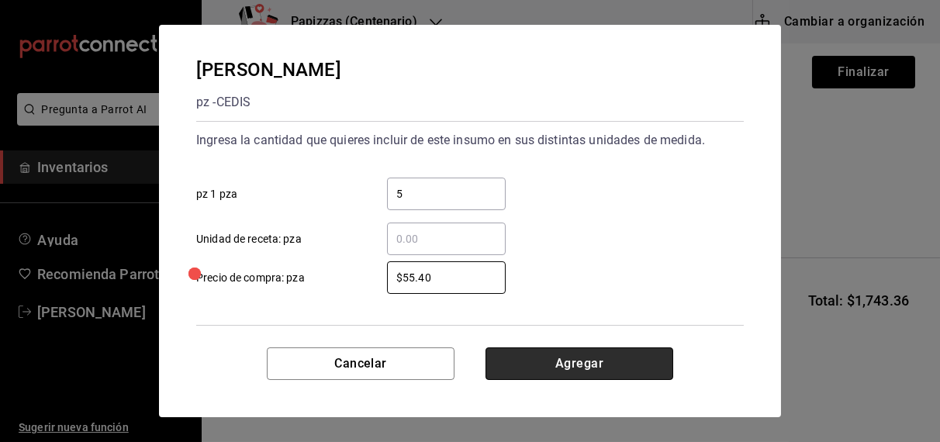
click at [577, 370] on button "Agregar" at bounding box center [579, 363] width 188 height 33
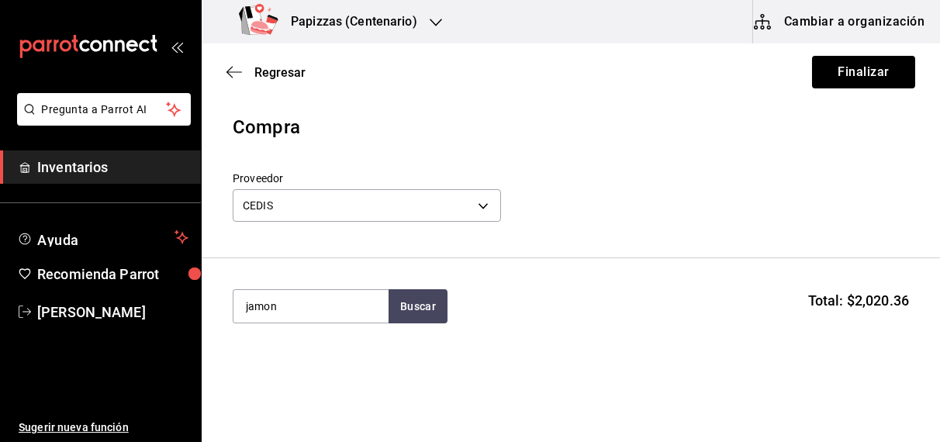
type input "jamon"
click at [278, 377] on div "Jamon kg - CEDIS" at bounding box center [310, 360] width 155 height 60
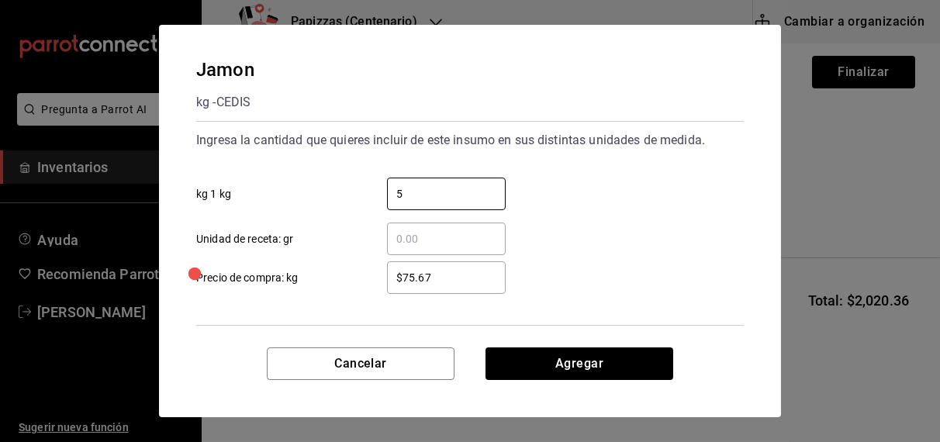
type input "5"
type input "$77.67"
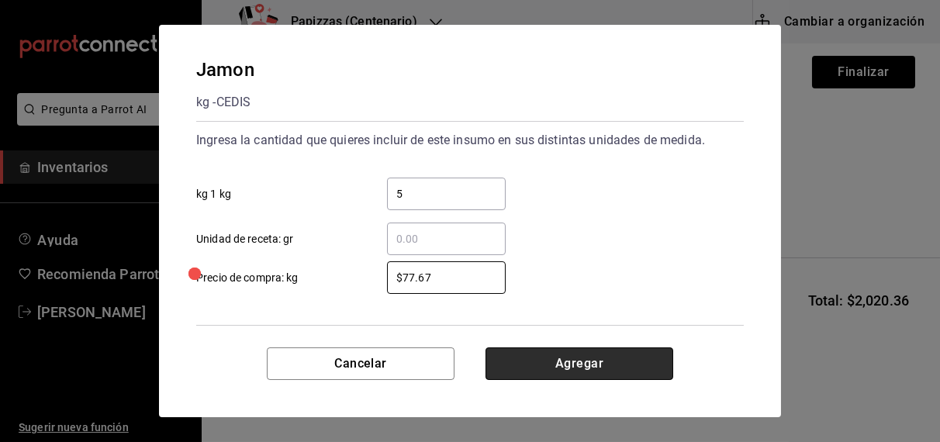
click at [581, 375] on button "Agregar" at bounding box center [579, 363] width 188 height 33
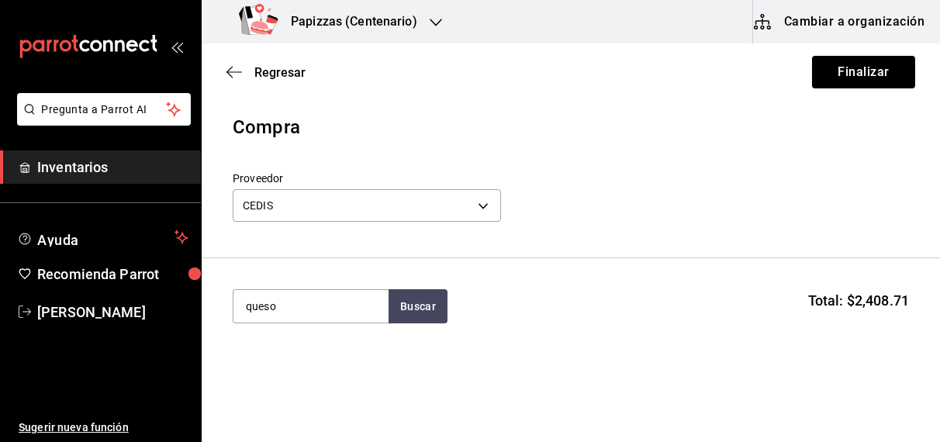
type input "queso"
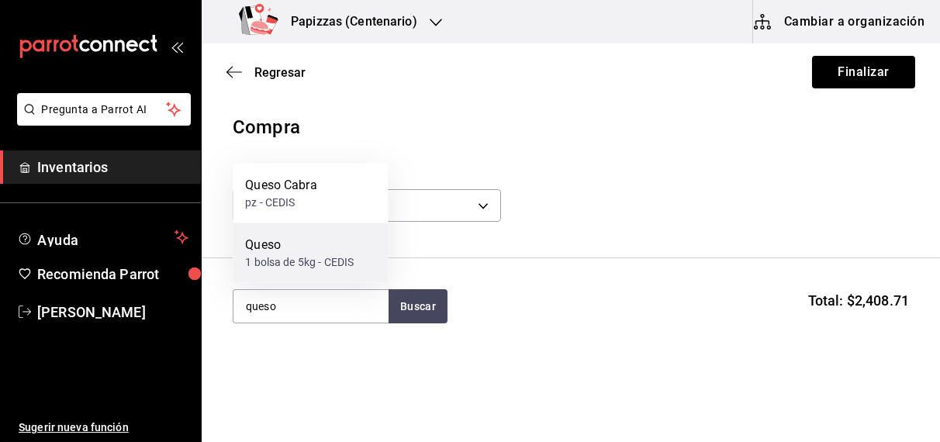
click at [298, 274] on div "Queso 1 bolsa de 5kg - CEDIS" at bounding box center [310, 253] width 155 height 60
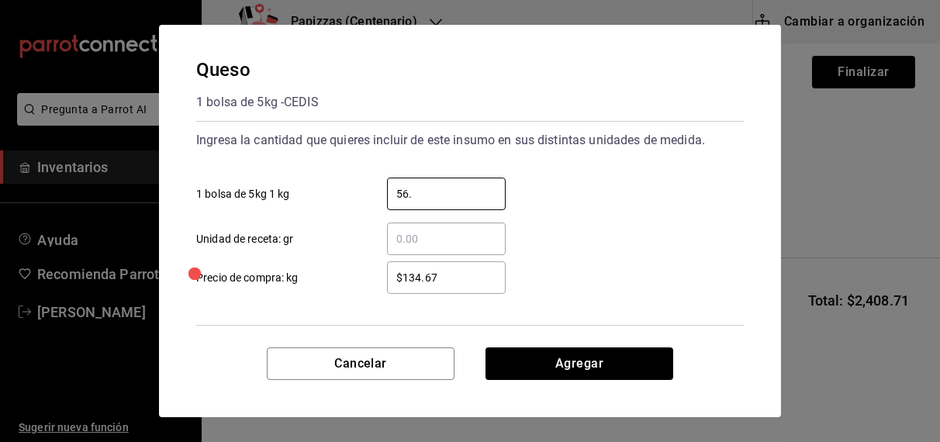
type input "56.75"
type input "$125.00"
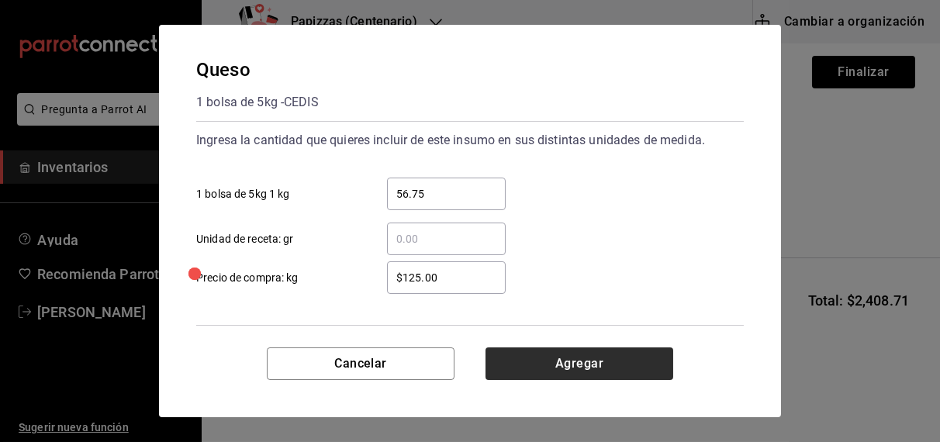
click at [568, 366] on button "Agregar" at bounding box center [579, 363] width 188 height 33
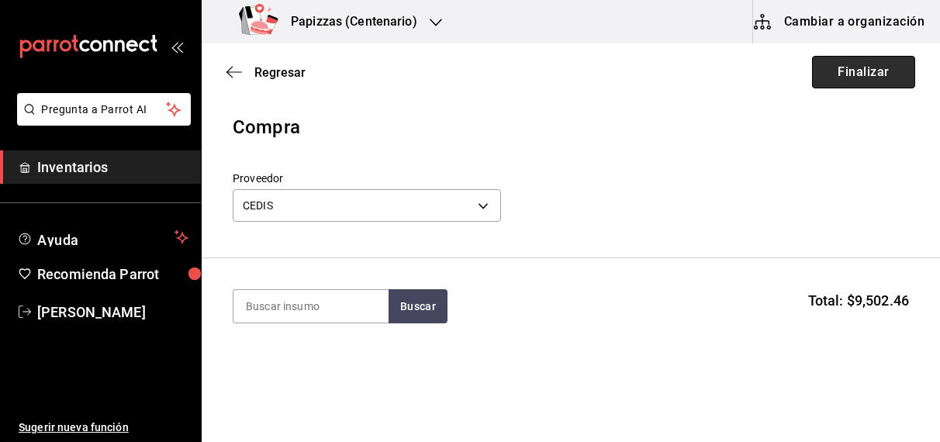
click at [863, 75] on button "Finalizar" at bounding box center [863, 72] width 103 height 33
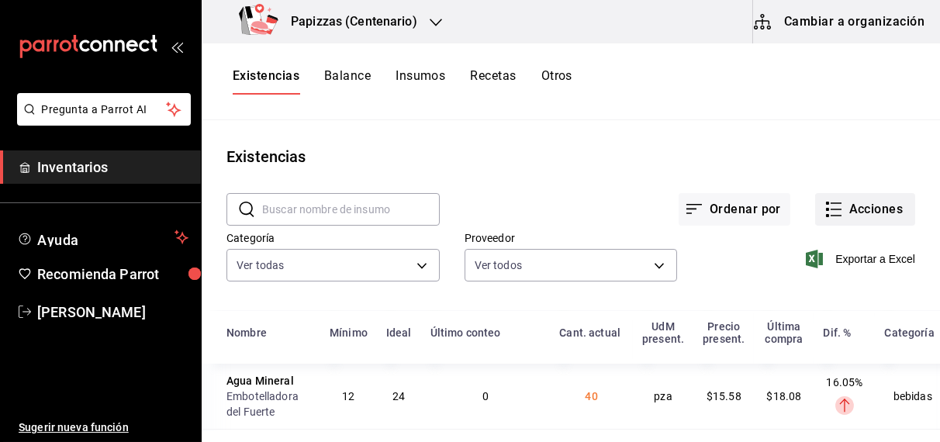
click at [863, 212] on button "Acciones" at bounding box center [865, 209] width 100 height 33
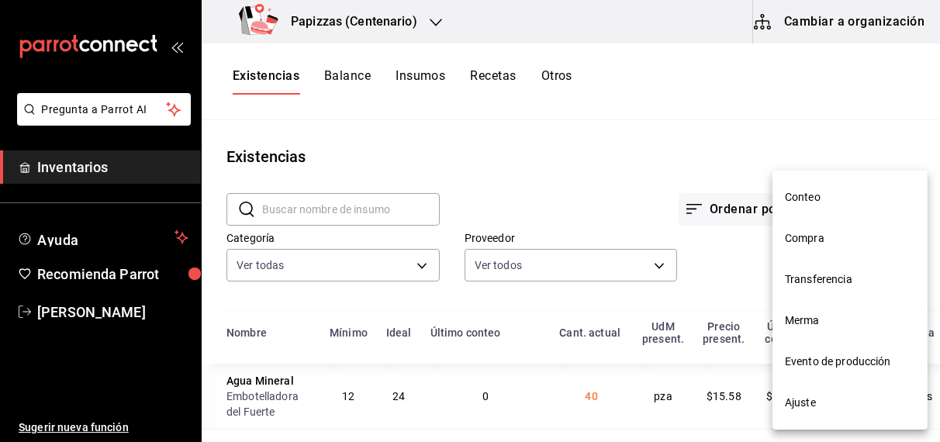
click at [813, 247] on li "Compra" at bounding box center [849, 238] width 155 height 41
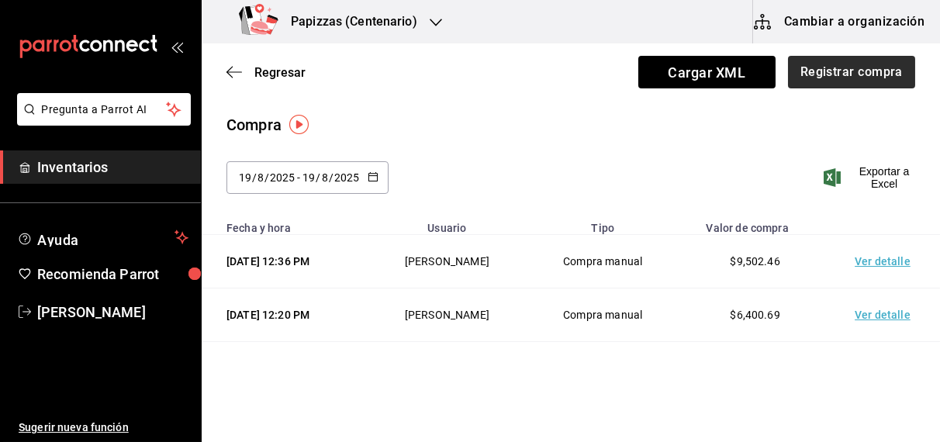
click at [840, 67] on button "Registrar compra" at bounding box center [851, 72] width 127 height 33
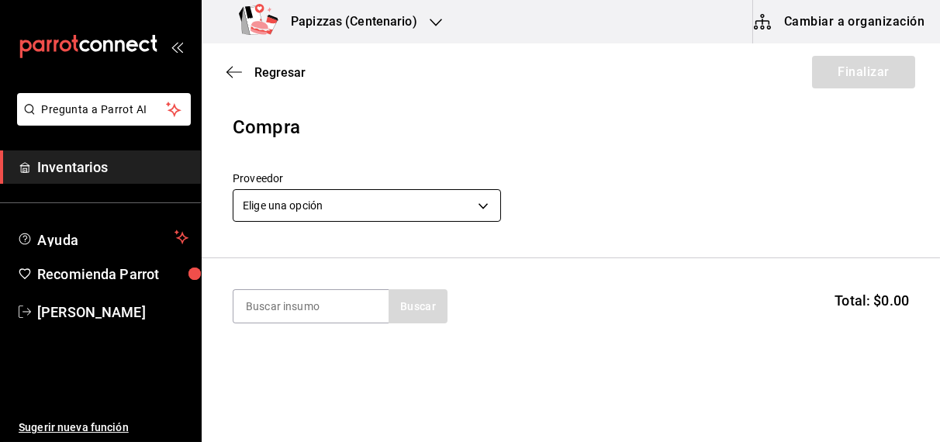
click at [347, 209] on body "Pregunta a Parrot AI Inventarios Ayuda Recomienda Parrot OBDULIA JANNETH CASTRO…" at bounding box center [470, 177] width 940 height 354
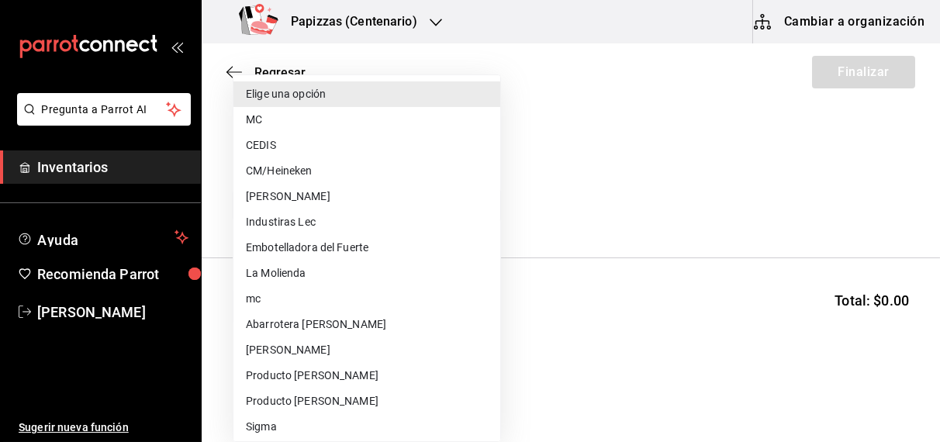
click at [264, 148] on li "CEDIS" at bounding box center [366, 146] width 267 height 26
type input "fd93c39f-859b-4130-830c-b038fbd442a0"
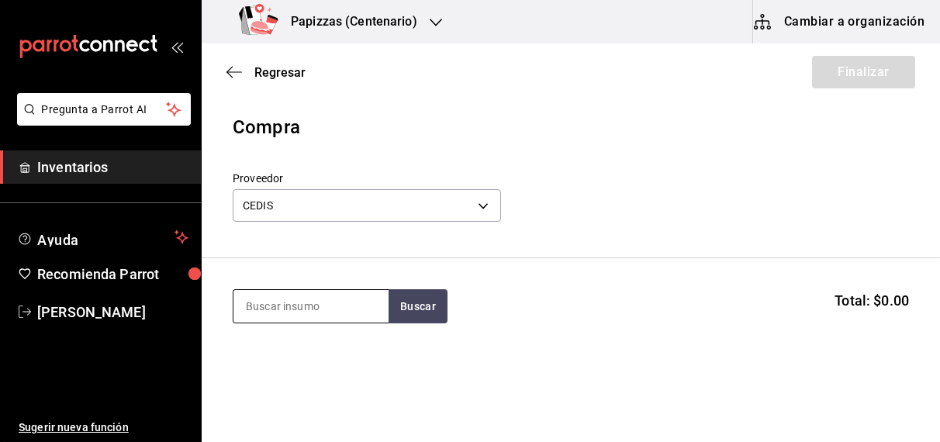
click at [278, 309] on input at bounding box center [310, 306] width 155 height 33
type input "harina"
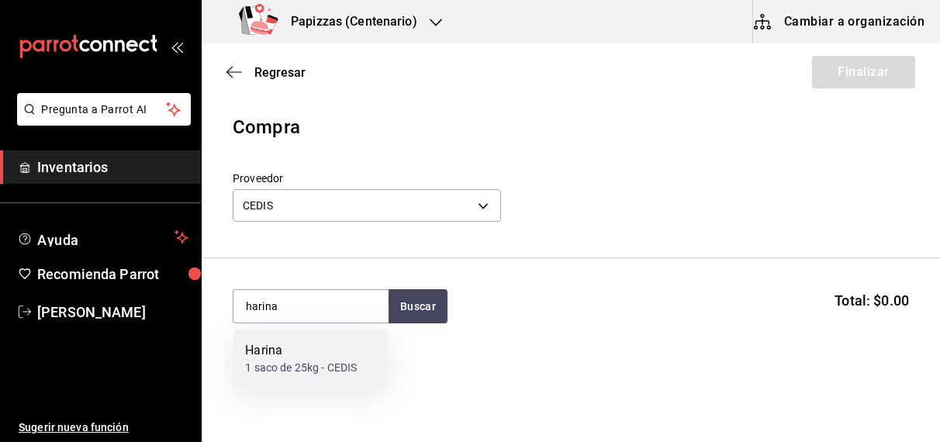
click at [282, 368] on div "1 saco de 25kg - CEDIS" at bounding box center [301, 369] width 112 height 16
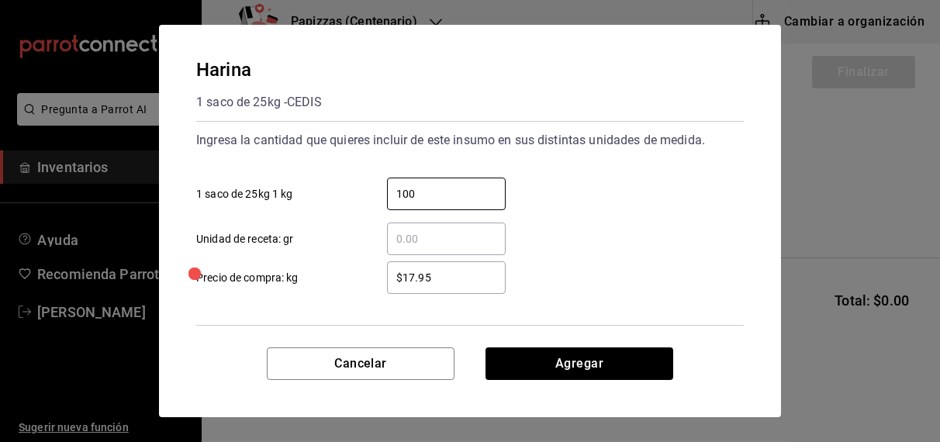
type input "100"
type input "1"
type input "$17.60"
click button "Agregar" at bounding box center [579, 363] width 188 height 33
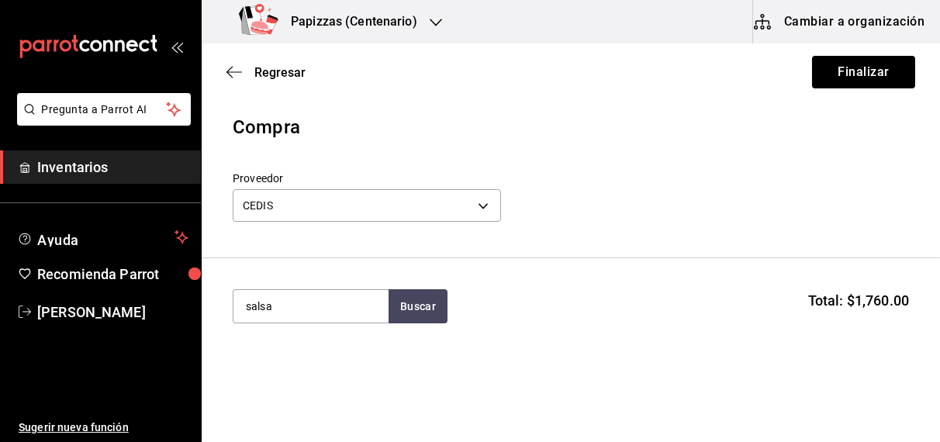
type input "salsa"
click at [282, 368] on div "1 bolsa 3kg - CEDIS" at bounding box center [292, 369] width 95 height 16
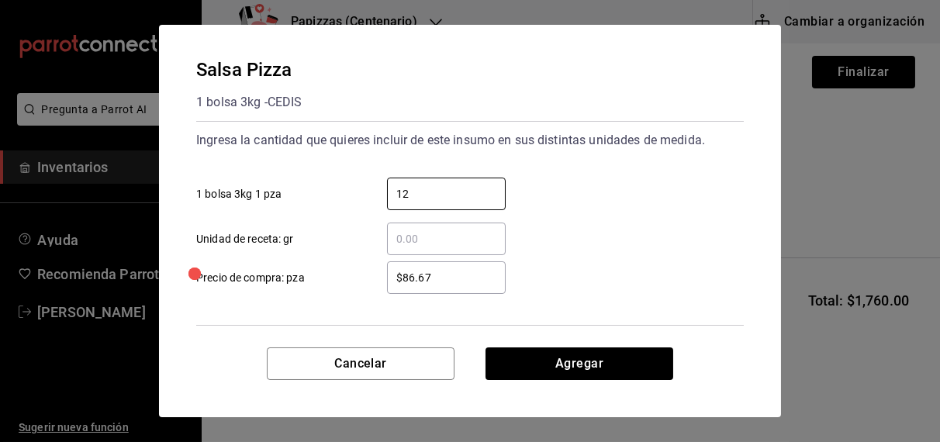
type input "12"
type input "$92.75"
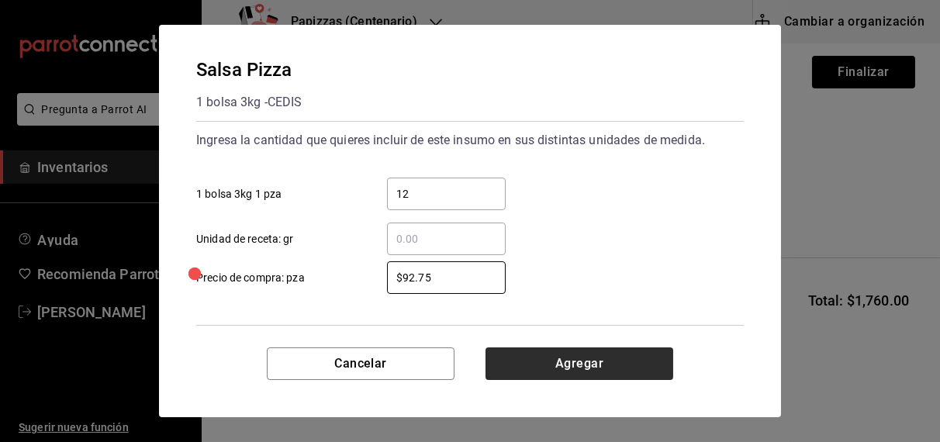
click at [577, 369] on button "Agregar" at bounding box center [579, 363] width 188 height 33
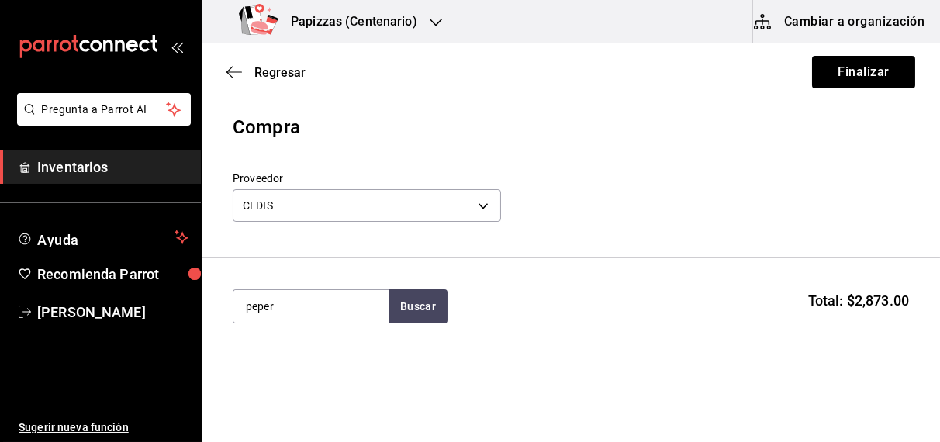
type input "pepero"
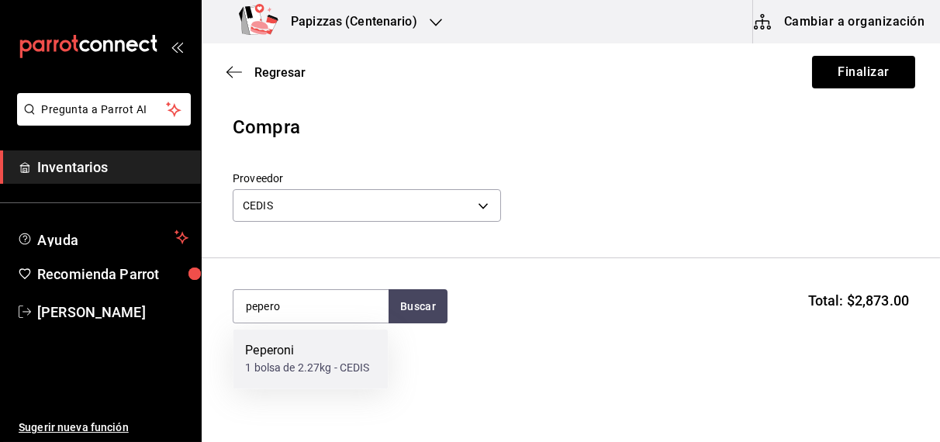
click at [300, 372] on div "1 bolsa de 2.27kg - CEDIS" at bounding box center [307, 369] width 124 height 16
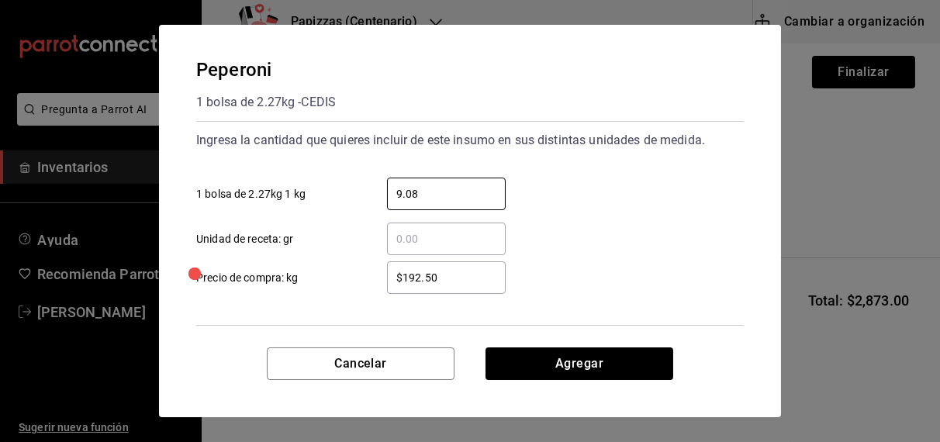
type input "9.08"
type input "$192.00"
click button "Agregar" at bounding box center [579, 363] width 188 height 33
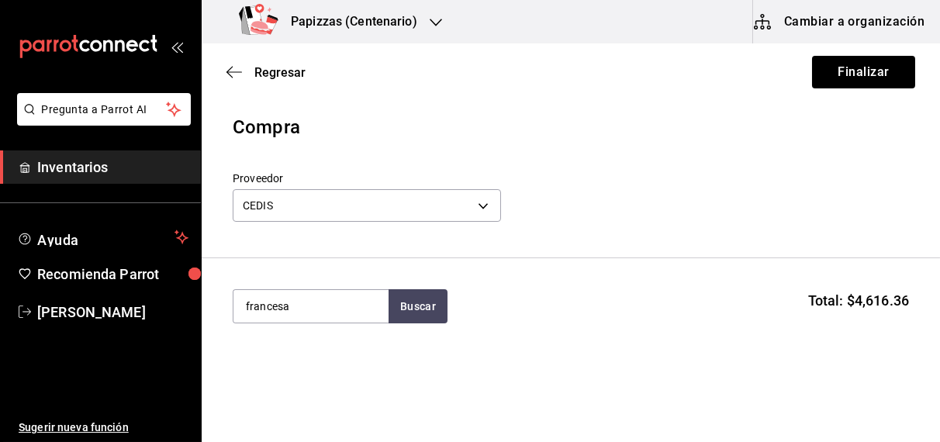
type input "francesa"
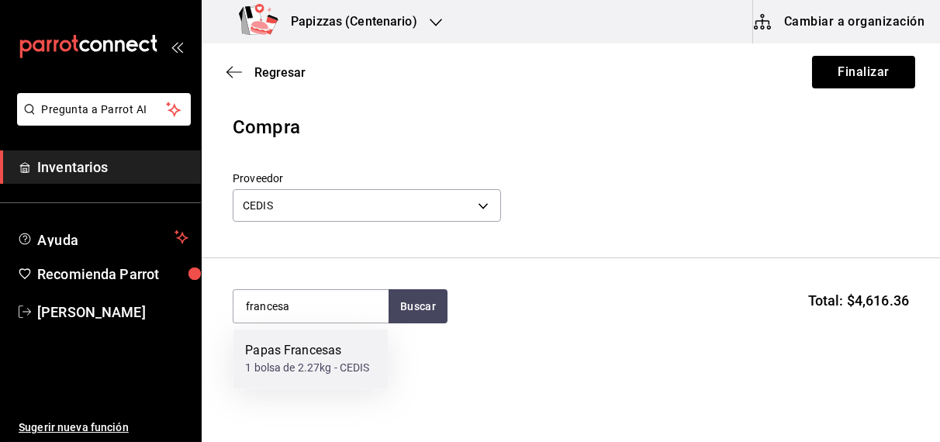
click at [300, 372] on div "1 bolsa de 2.27kg - CEDIS" at bounding box center [307, 369] width 124 height 16
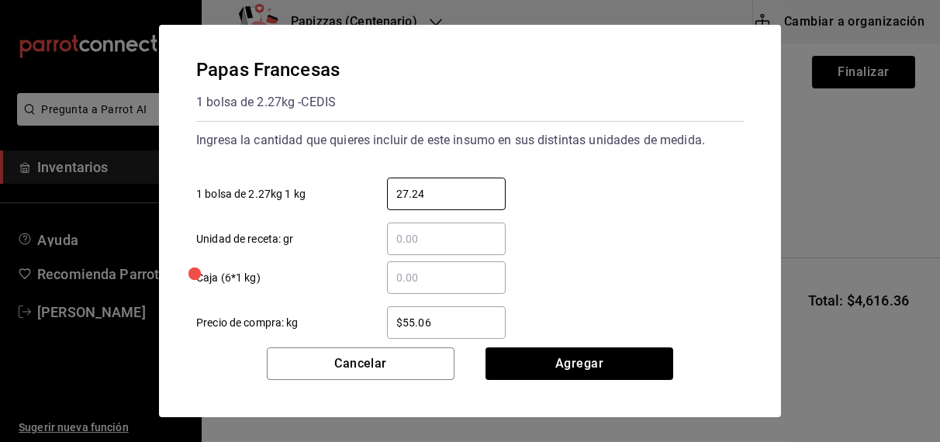
type input "27.24"
click button "Agregar" at bounding box center [579, 363] width 188 height 33
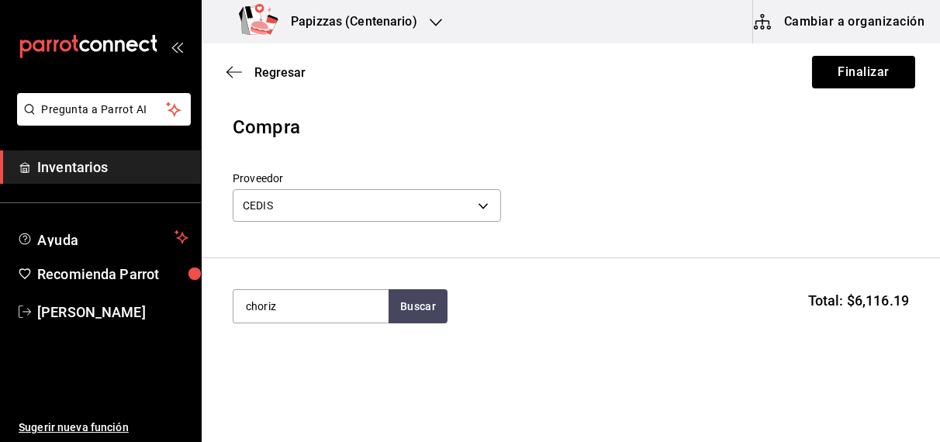
type input "choriz"
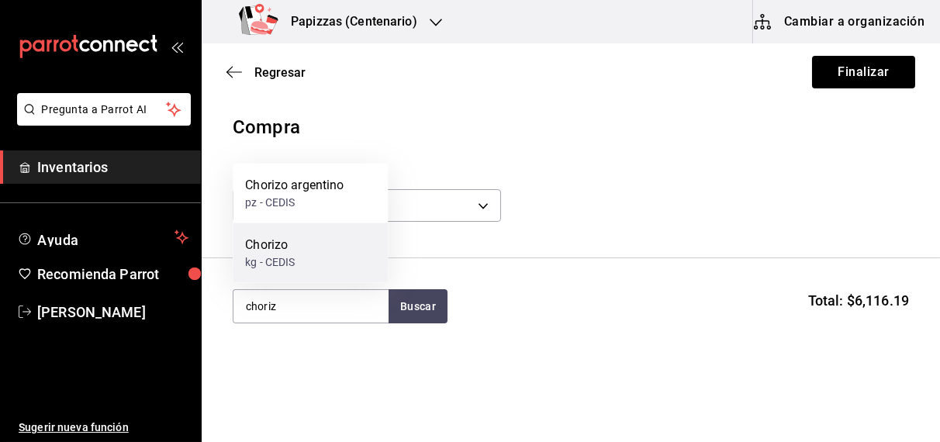
click at [301, 267] on div "Chorizo kg - CEDIS" at bounding box center [310, 253] width 155 height 60
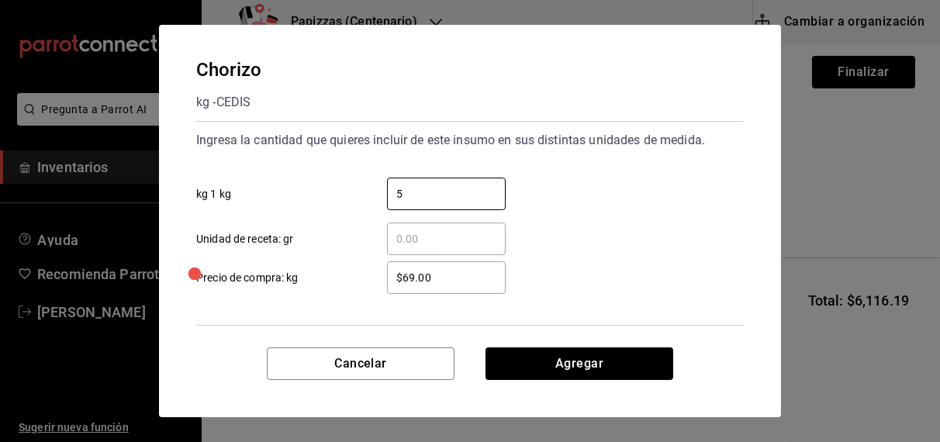
type input "5"
type input "$70.00"
click button "Agregar" at bounding box center [579, 363] width 188 height 33
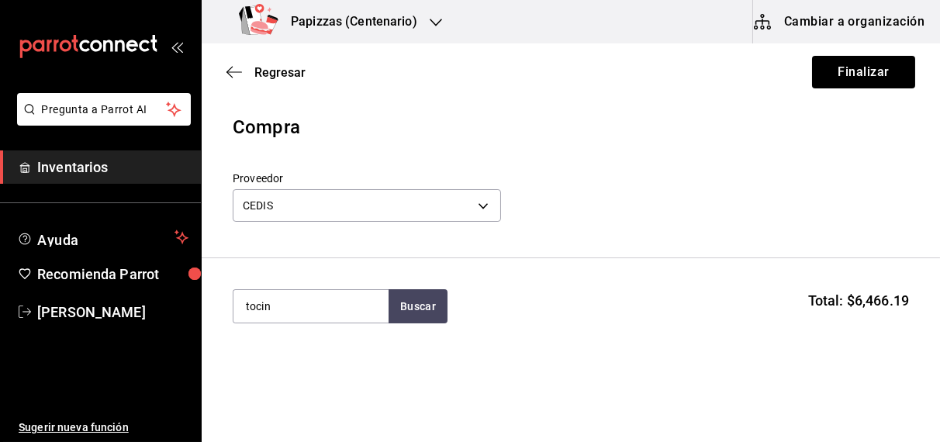
type input "tocin"
click at [271, 367] on div "kg - CEDIS" at bounding box center [270, 369] width 50 height 16
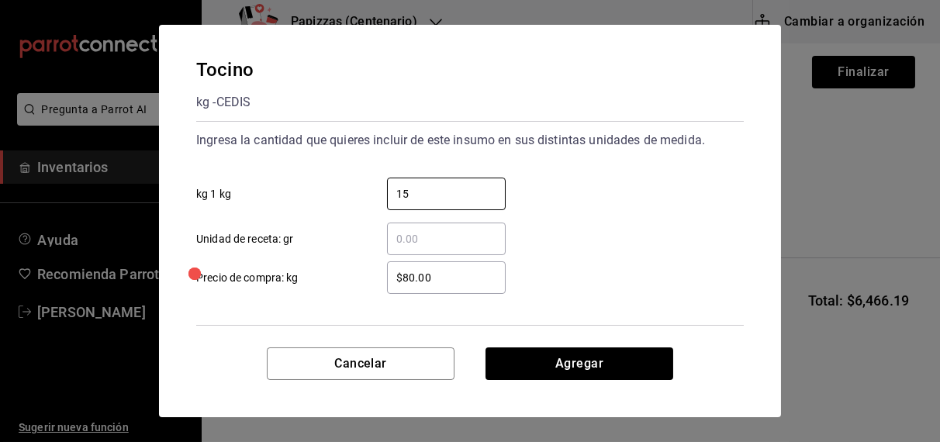
type input "15"
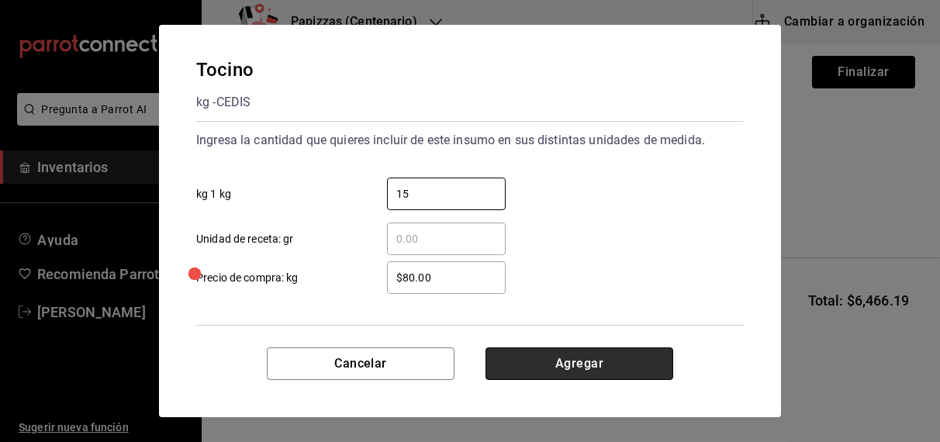
click at [602, 371] on button "Agregar" at bounding box center [579, 363] width 188 height 33
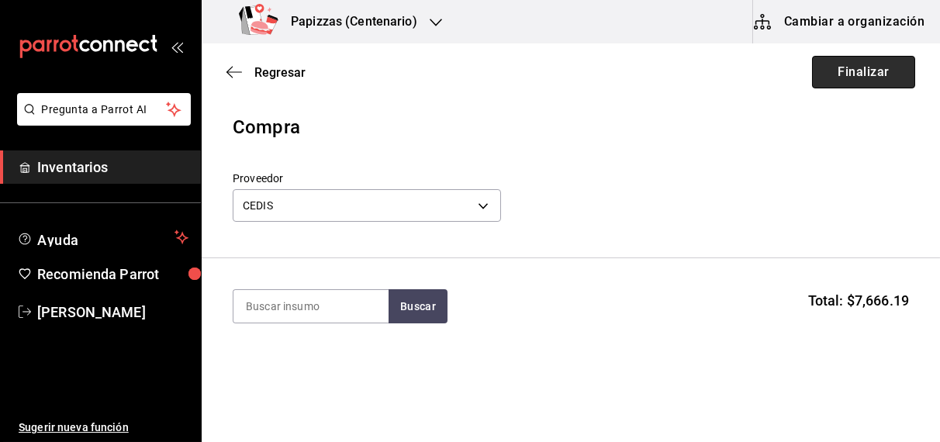
click at [858, 68] on button "Finalizar" at bounding box center [863, 72] width 103 height 33
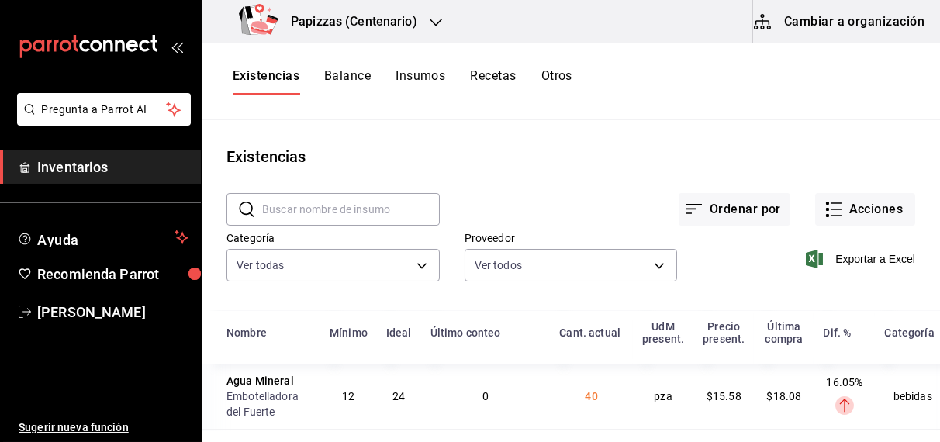
click at [409, 19] on h3 "Papizzas (Centenario)" at bounding box center [347, 21] width 139 height 19
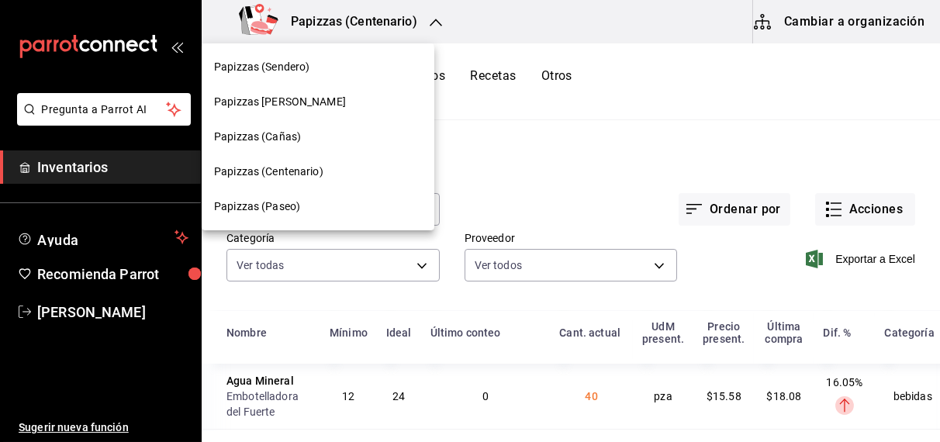
click at [275, 216] on div "Papizzas (Paseo)" at bounding box center [318, 206] width 233 height 35
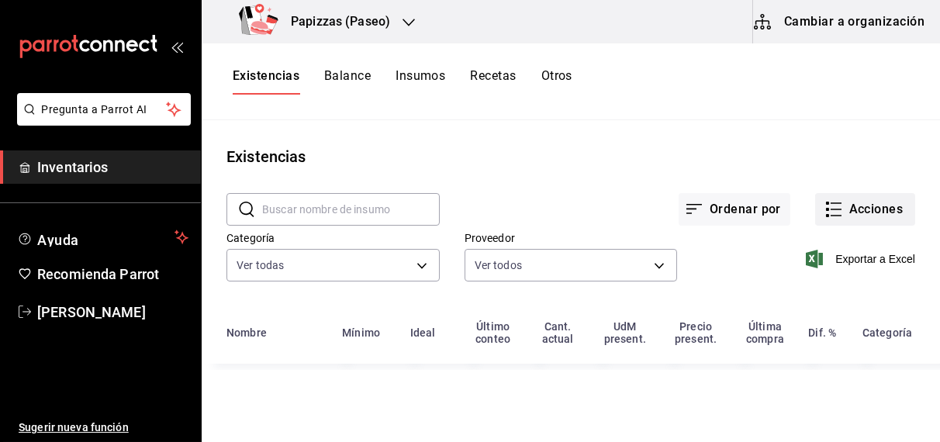
click at [878, 209] on button "Acciones" at bounding box center [865, 209] width 100 height 33
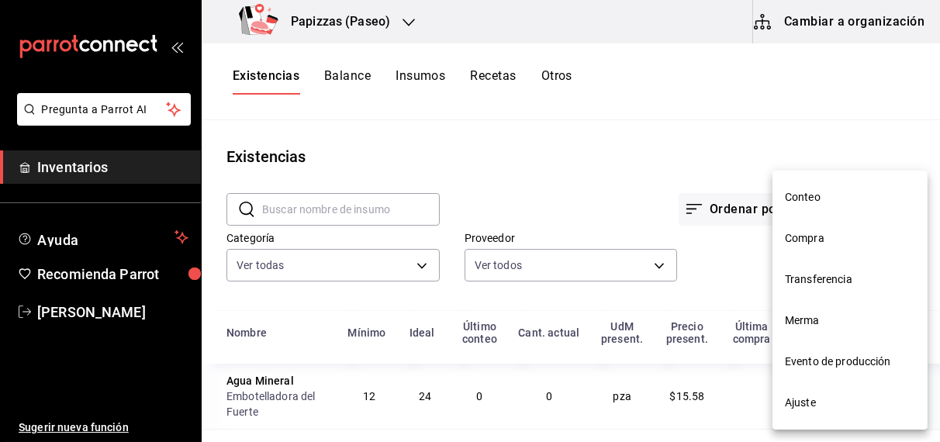
click at [816, 240] on span "Compra" at bounding box center [850, 238] width 130 height 16
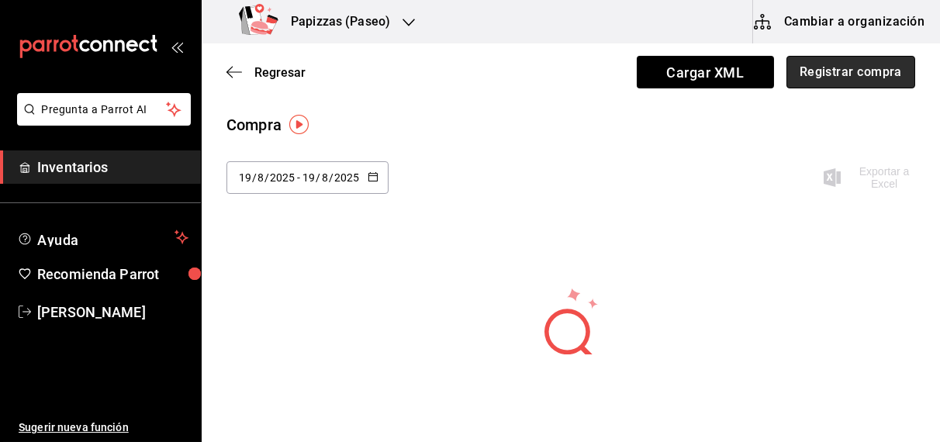
click at [791, 76] on button "Registrar compra" at bounding box center [850, 72] width 129 height 33
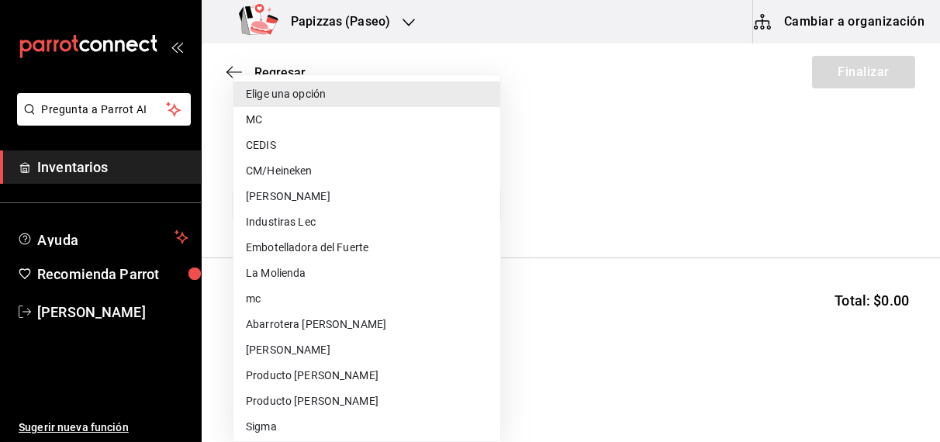
click at [324, 206] on body "Pregunta a Parrot AI Inventarios Ayuda Recomienda Parrot [PERSON_NAME] Sugerir …" at bounding box center [470, 177] width 940 height 354
click at [289, 125] on li "MC" at bounding box center [366, 120] width 267 height 26
type input "59259b25-7b15-4529-a17f-fa8ef7e7484a"
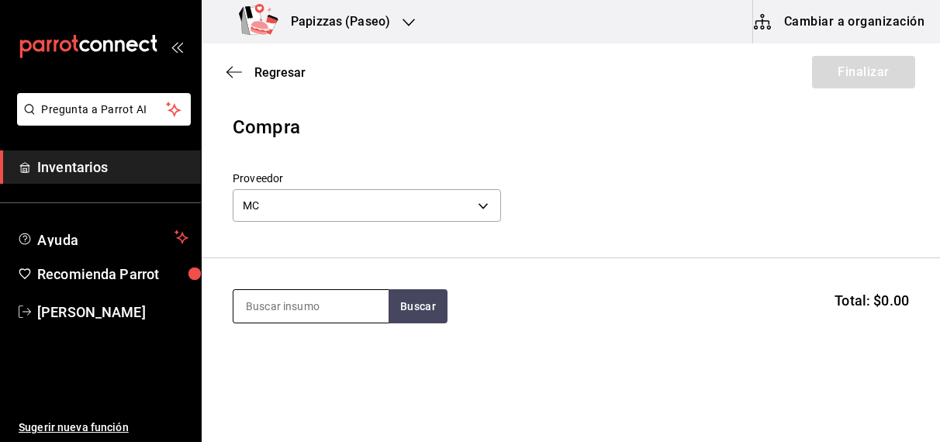
click at [299, 310] on input at bounding box center [310, 306] width 155 height 33
type input "polvo"
click at [264, 372] on div "pz - MC" at bounding box center [263, 369] width 36 height 16
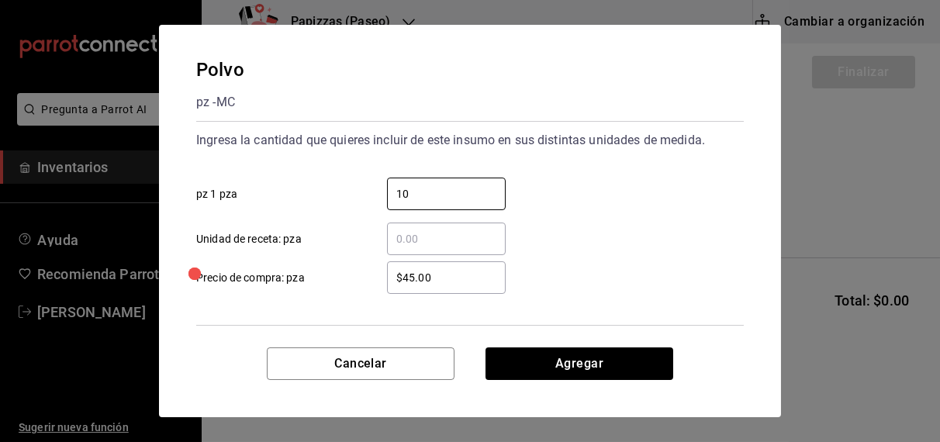
type input "10"
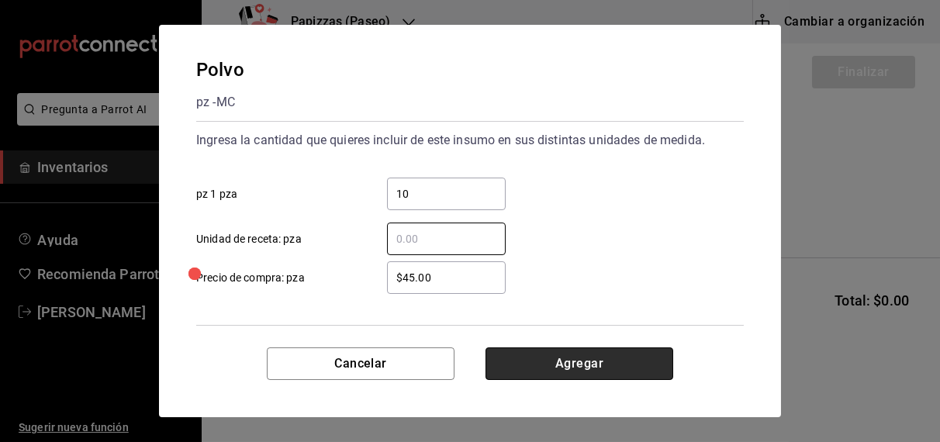
click at [578, 358] on button "Agregar" at bounding box center [579, 363] width 188 height 33
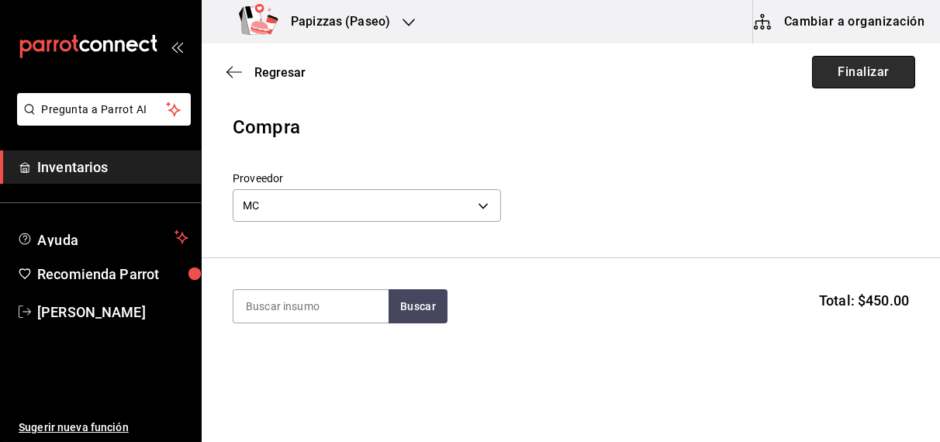
click at [864, 74] on button "Finalizar" at bounding box center [863, 72] width 103 height 33
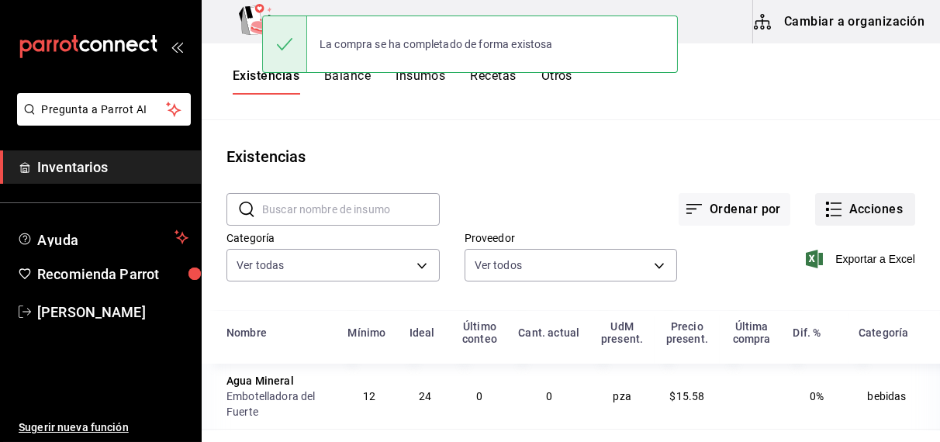
click at [856, 203] on button "Acciones" at bounding box center [865, 209] width 100 height 33
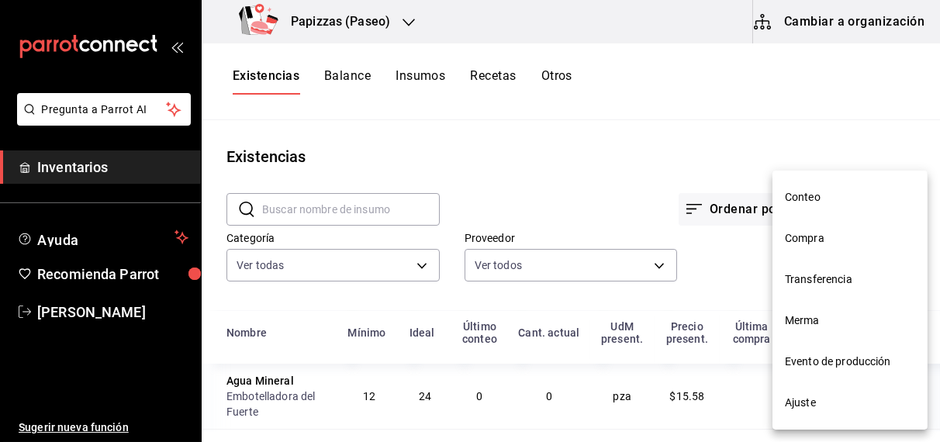
click at [825, 249] on li "Compra" at bounding box center [849, 238] width 155 height 41
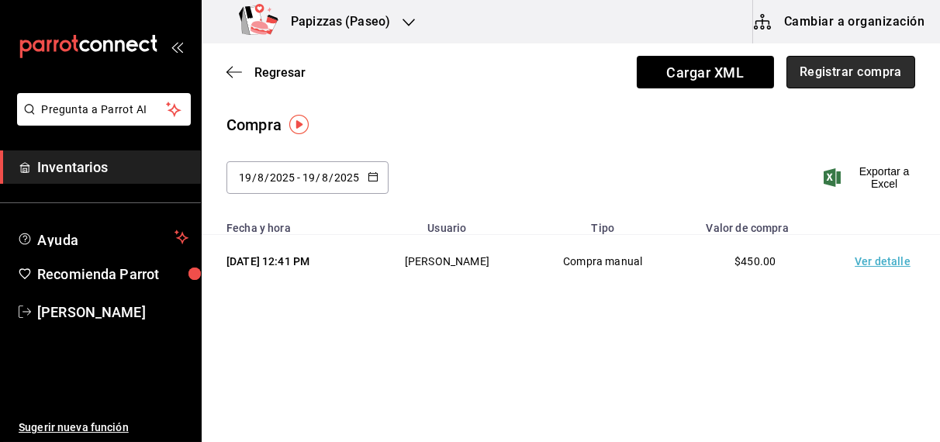
click at [875, 86] on button "Registrar compra" at bounding box center [850, 72] width 129 height 33
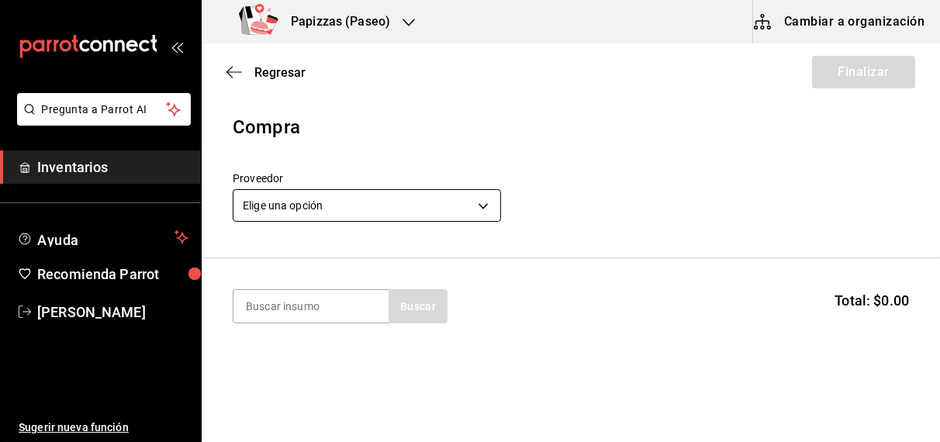
click at [368, 210] on body "Pregunta a Parrot AI Inventarios Ayuda Recomienda Parrot OBDULIA JANNETH CASTRO…" at bounding box center [470, 177] width 940 height 354
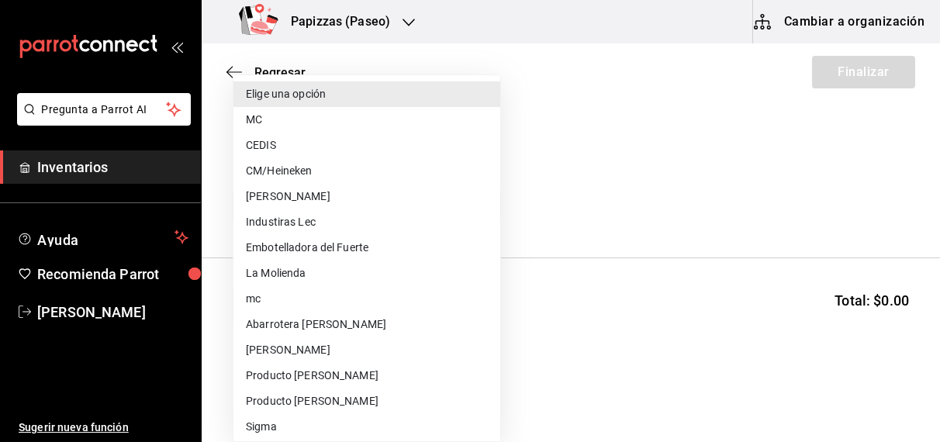
click at [274, 151] on li "CEDIS" at bounding box center [366, 146] width 267 height 26
type input "fd93c39f-859b-4130-830c-b038fbd442a0"
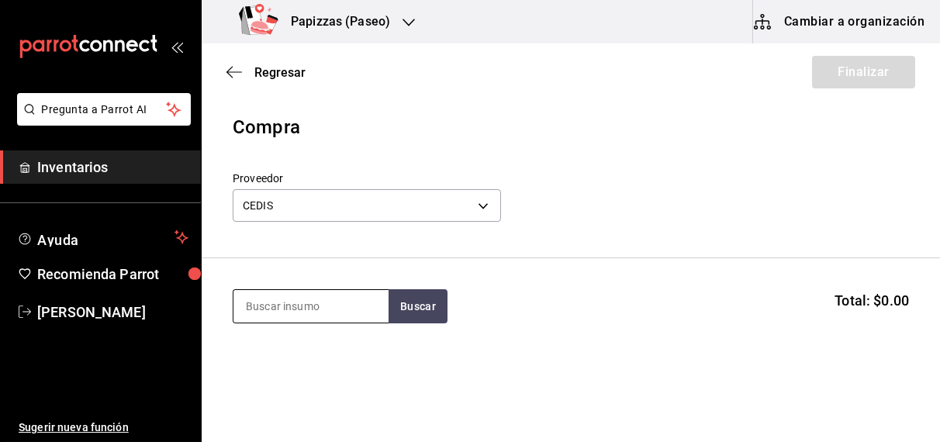
click at [311, 309] on input at bounding box center [310, 306] width 155 height 33
type input "harina"
click at [292, 369] on div "1 saco de 25kg - CEDIS" at bounding box center [301, 369] width 112 height 16
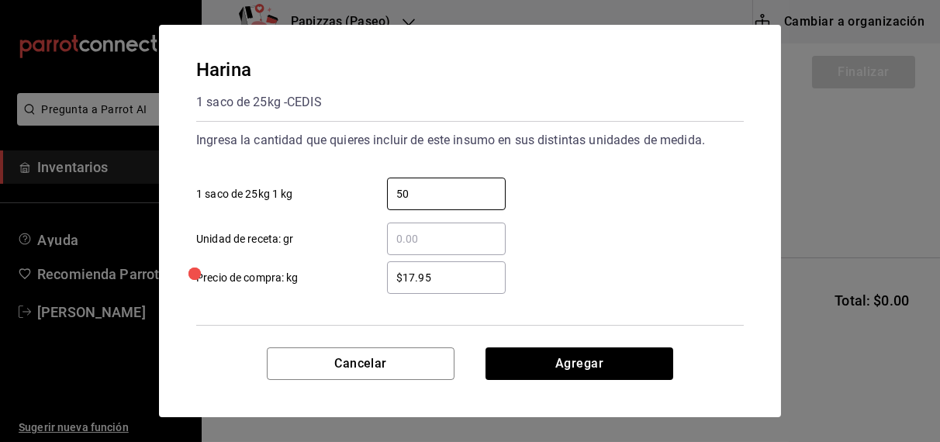
type input "50"
type input "$17.60"
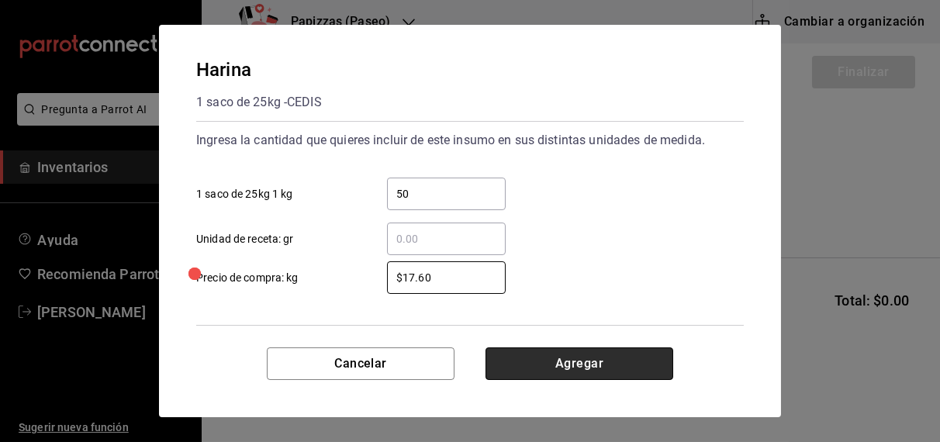
click at [552, 375] on button "Agregar" at bounding box center [579, 363] width 188 height 33
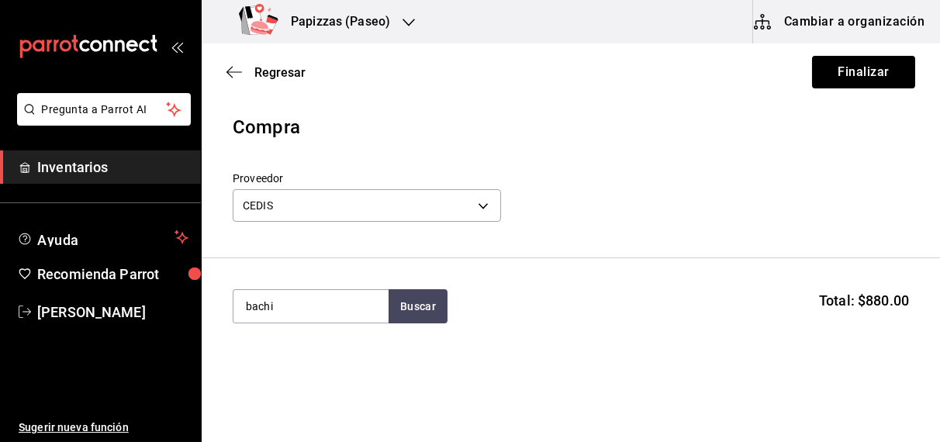
type input "bachi"
click at [302, 369] on div "Bachi gal - CEDIS" at bounding box center [310, 360] width 155 height 60
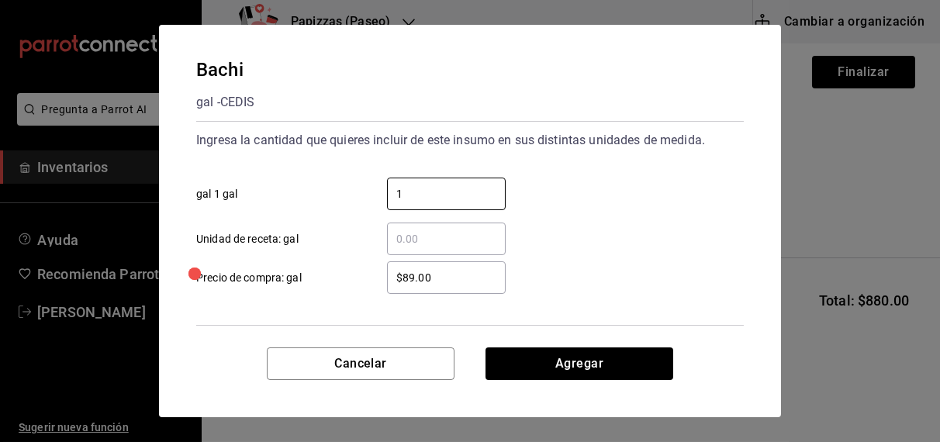
type input "1"
type input "$92.00"
click button "Agregar" at bounding box center [579, 363] width 188 height 33
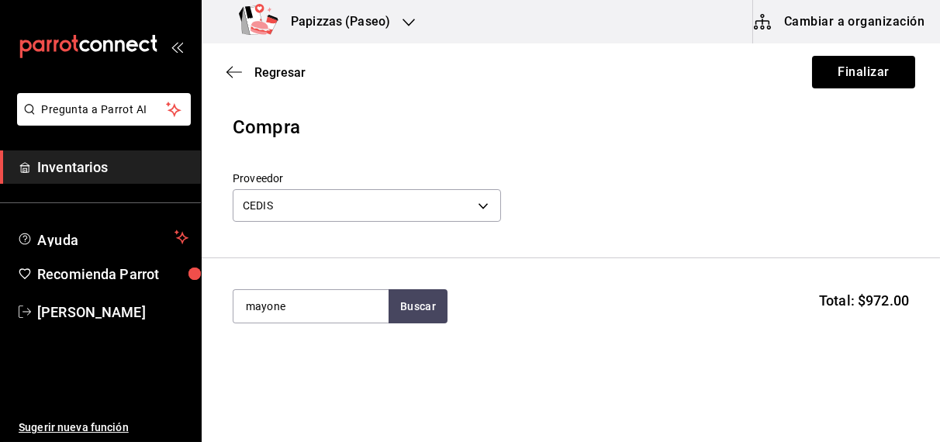
type input "mayone"
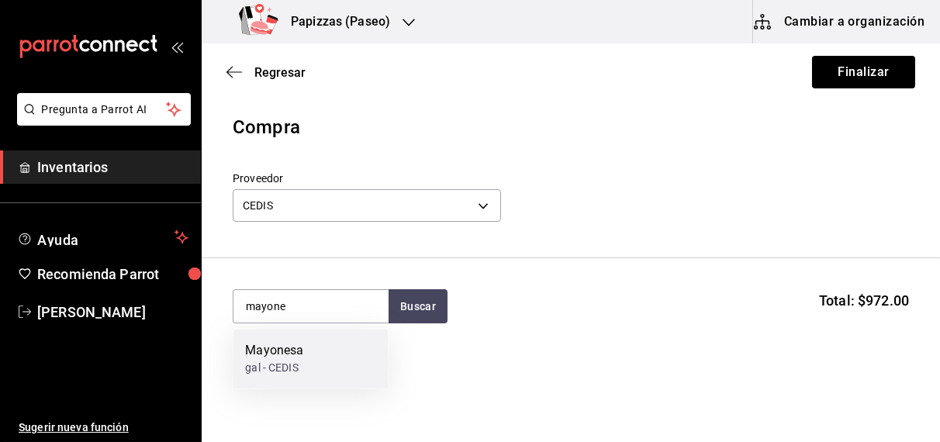
click at [280, 371] on div "gal - CEDIS" at bounding box center [274, 369] width 58 height 16
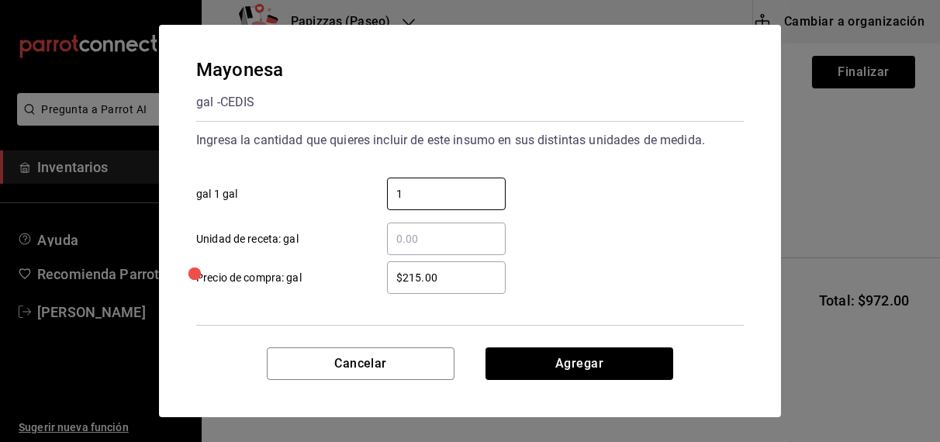
type input "1"
click button "Agregar" at bounding box center [579, 363] width 188 height 33
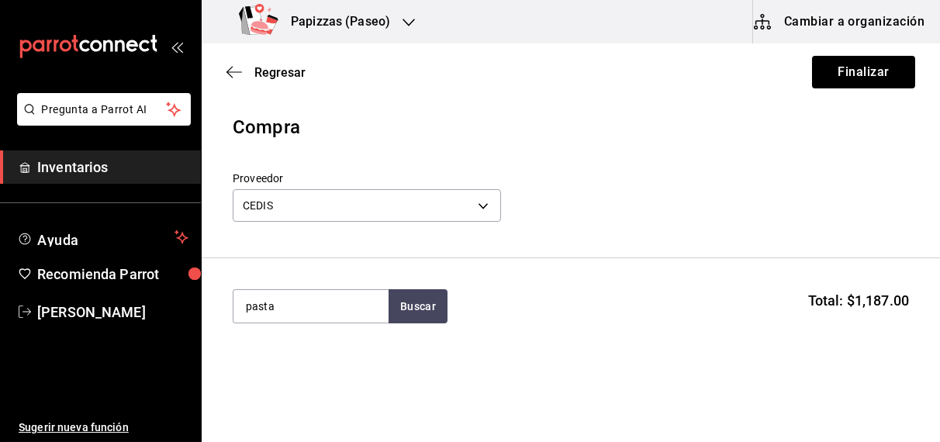
type input "pasta"
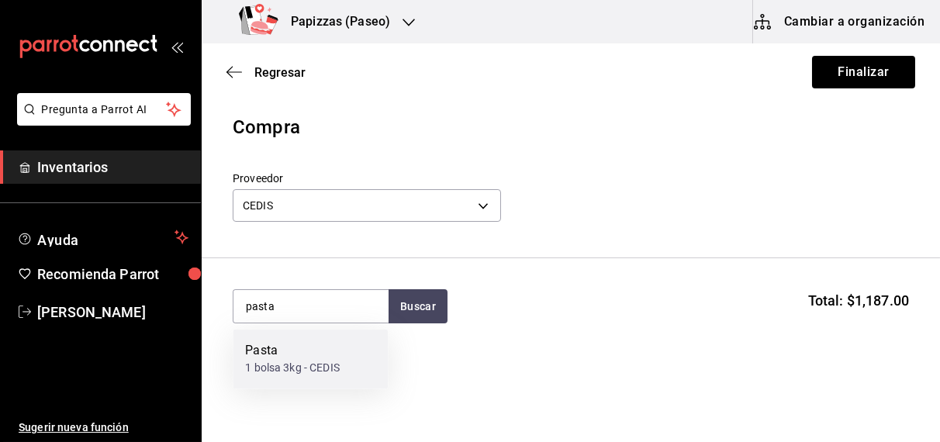
click at [257, 361] on div "1 bolsa 3kg - CEDIS" at bounding box center [292, 369] width 95 height 16
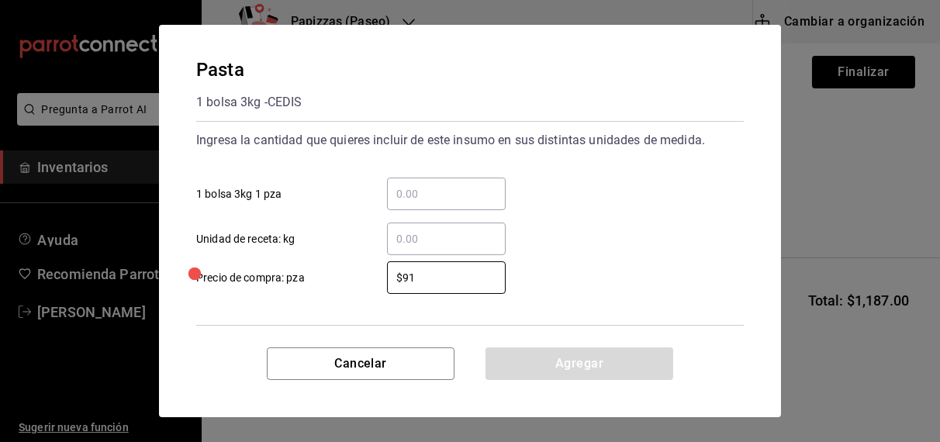
type input "$91"
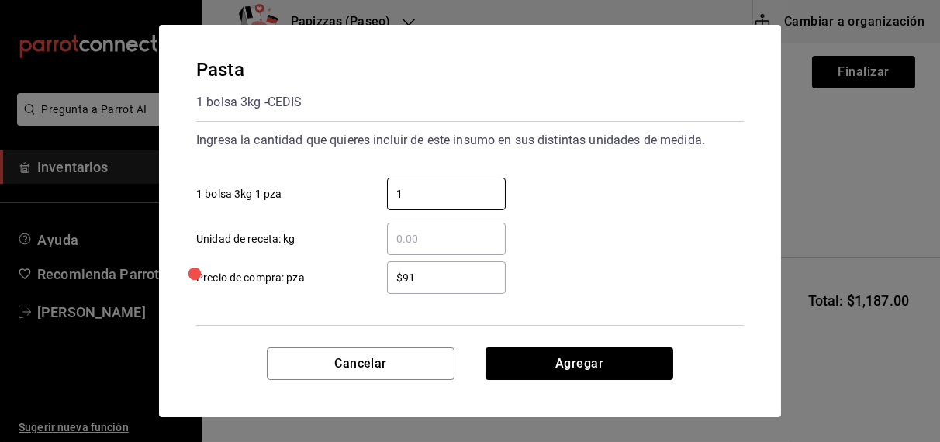
type input "1"
click button "Agregar" at bounding box center [579, 363] width 188 height 33
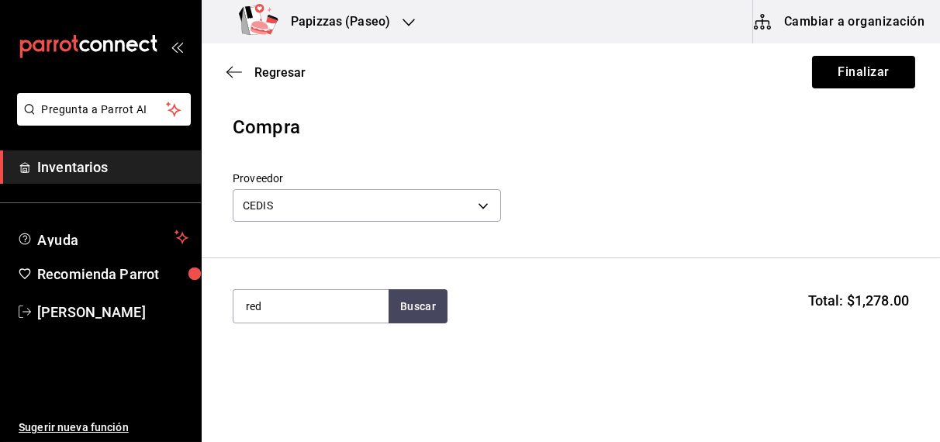
type input "red"
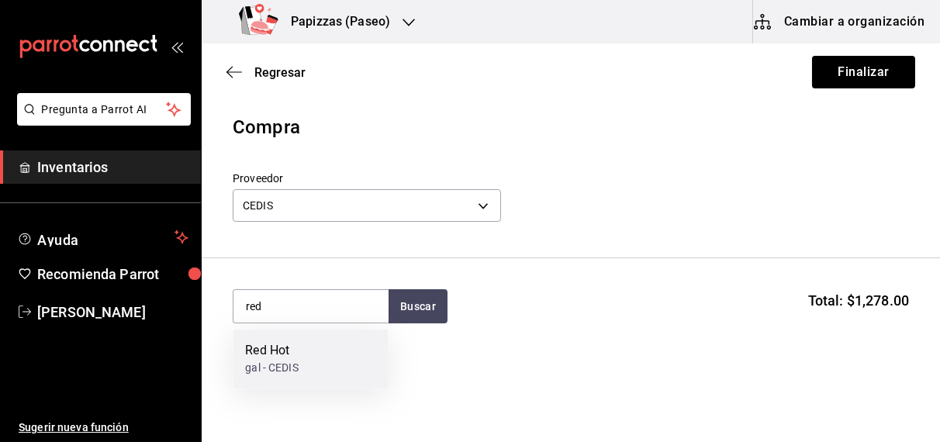
click at [286, 367] on div "gal - CEDIS" at bounding box center [271, 369] width 53 height 16
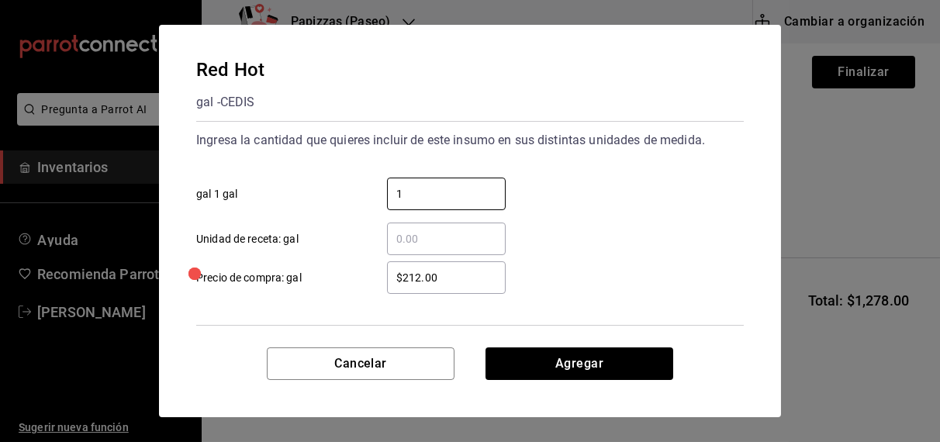
type input "1"
type input "$221.00"
click button "Agregar" at bounding box center [579, 363] width 188 height 33
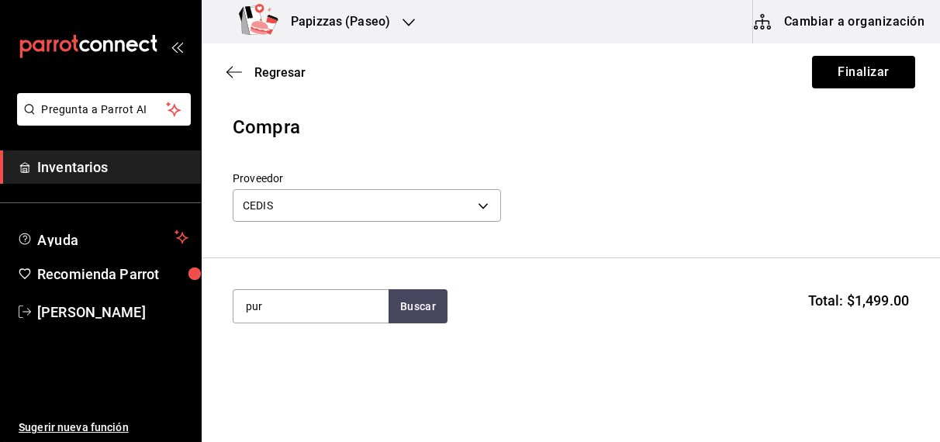
type input "pur"
click at [428, 311] on button "Buscar" at bounding box center [417, 306] width 59 height 34
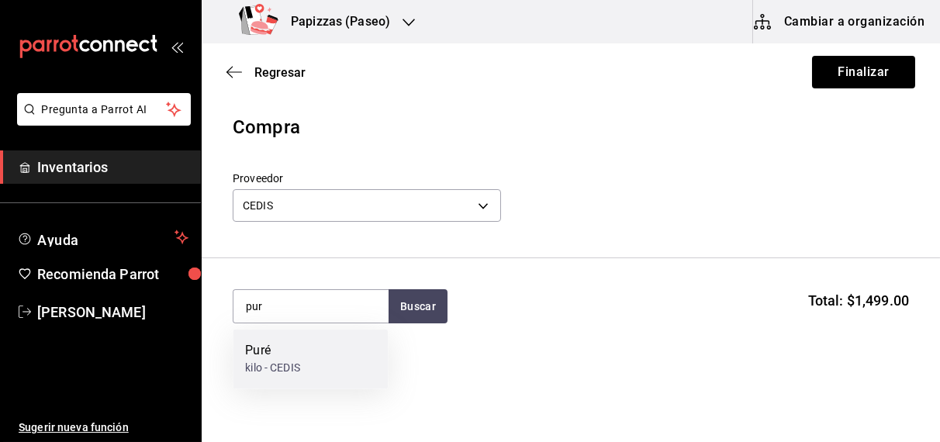
click at [280, 367] on div "kilo - CEDIS" at bounding box center [272, 369] width 55 height 16
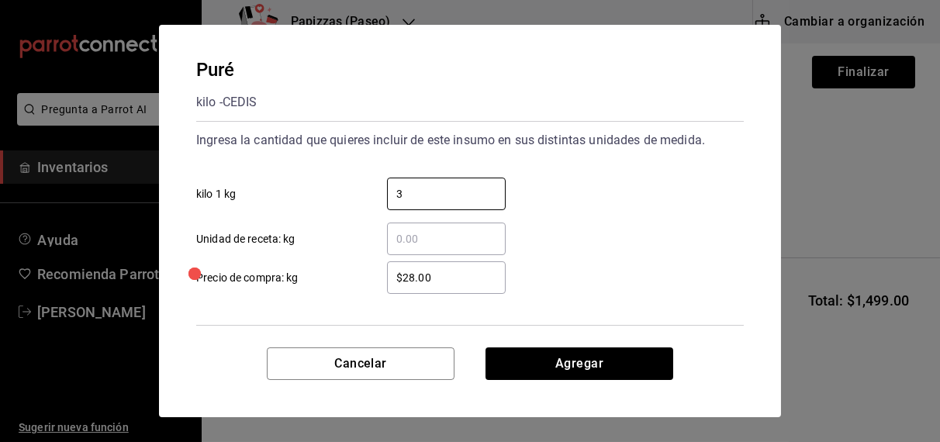
type input "3"
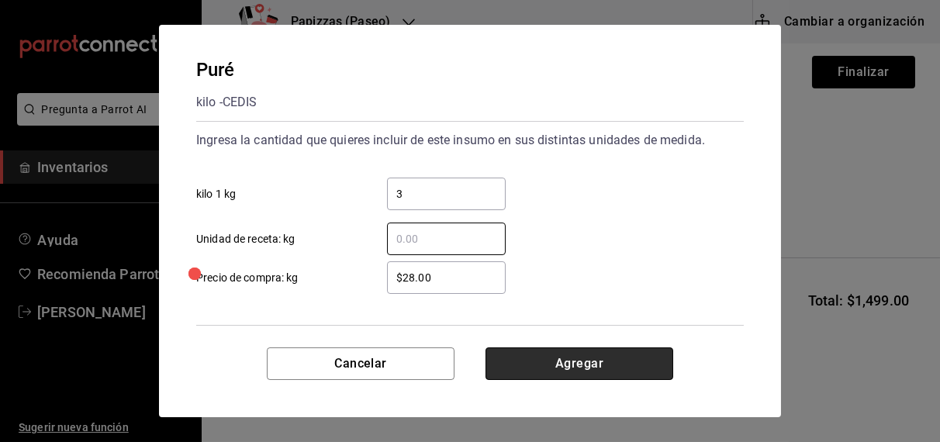
click at [594, 365] on button "Agregar" at bounding box center [579, 363] width 188 height 33
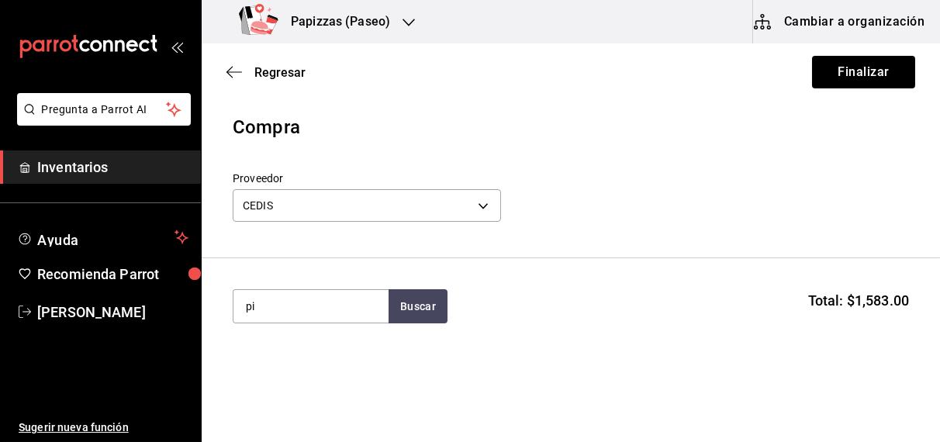
type input "p"
type input "jugo"
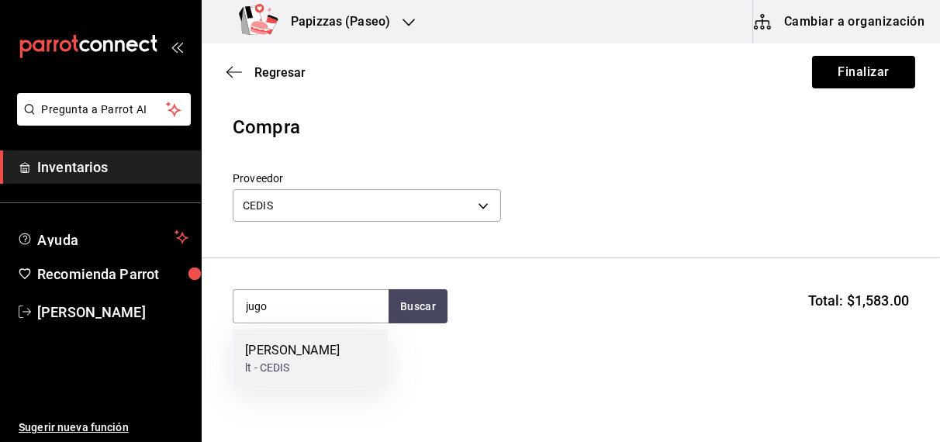
click at [276, 354] on div "Jugo [PERSON_NAME]" at bounding box center [292, 351] width 95 height 19
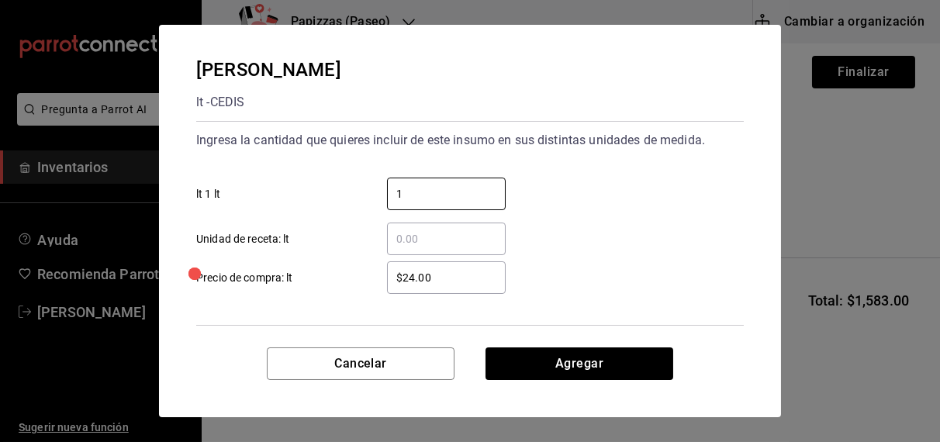
type input "1"
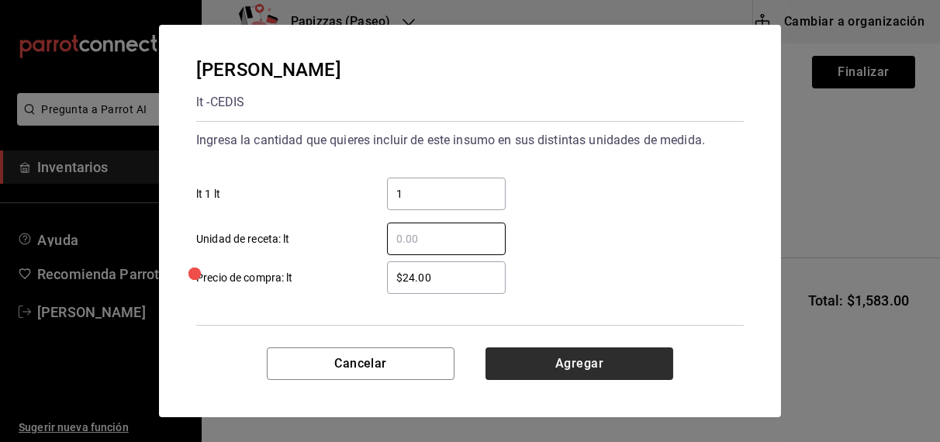
click at [588, 367] on button "Agregar" at bounding box center [579, 363] width 188 height 33
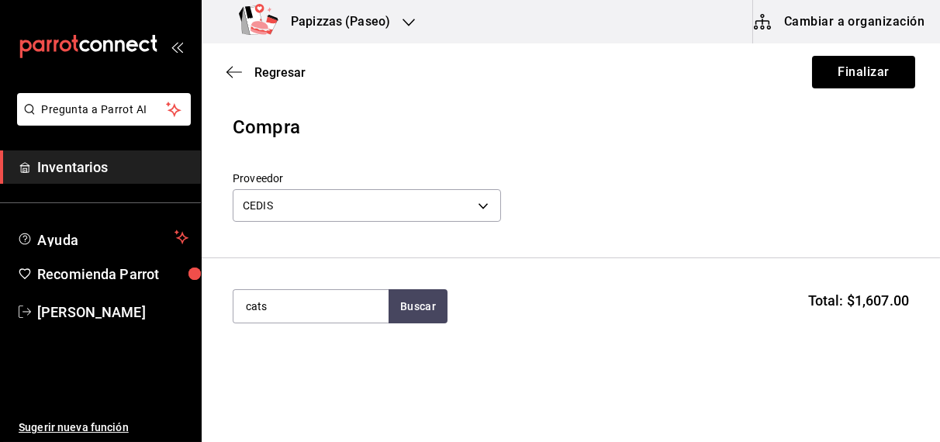
type input "cats"
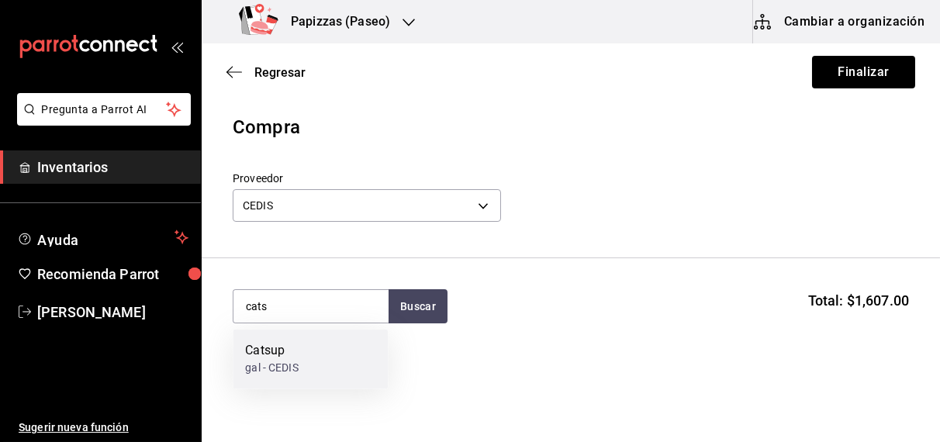
click at [284, 362] on div "gal - CEDIS" at bounding box center [271, 369] width 53 height 16
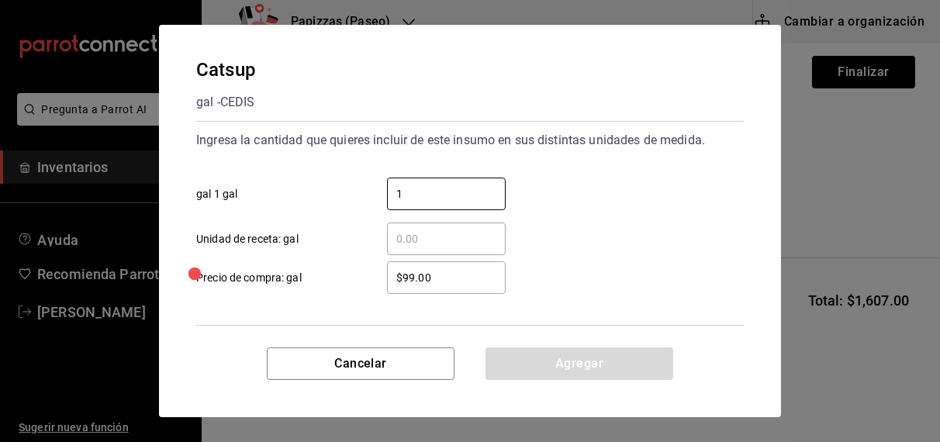
type input "1"
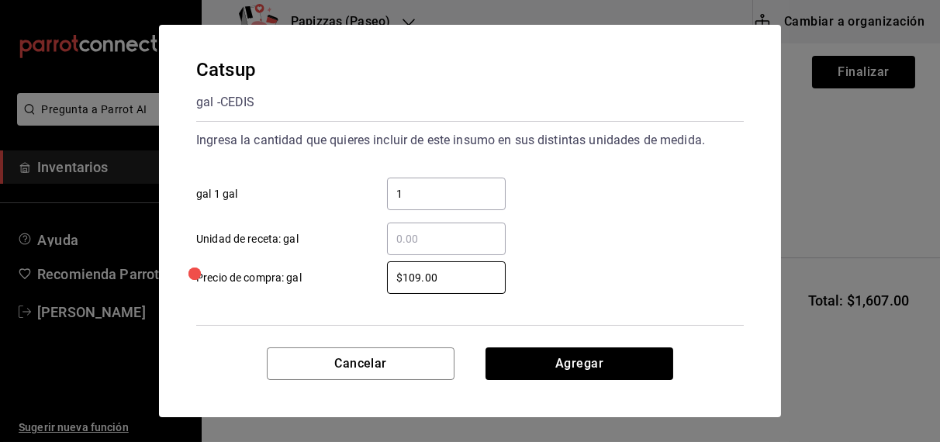
type input "$109.00"
click button "Agregar" at bounding box center [579, 363] width 188 height 33
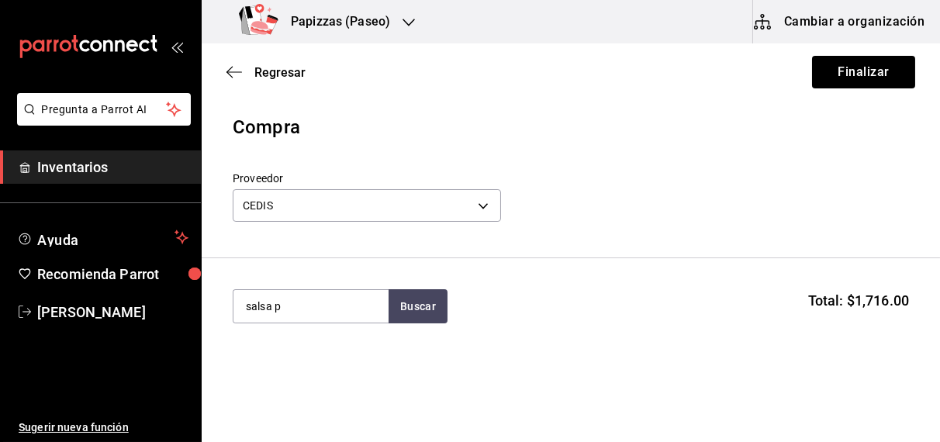
type input "salsa p"
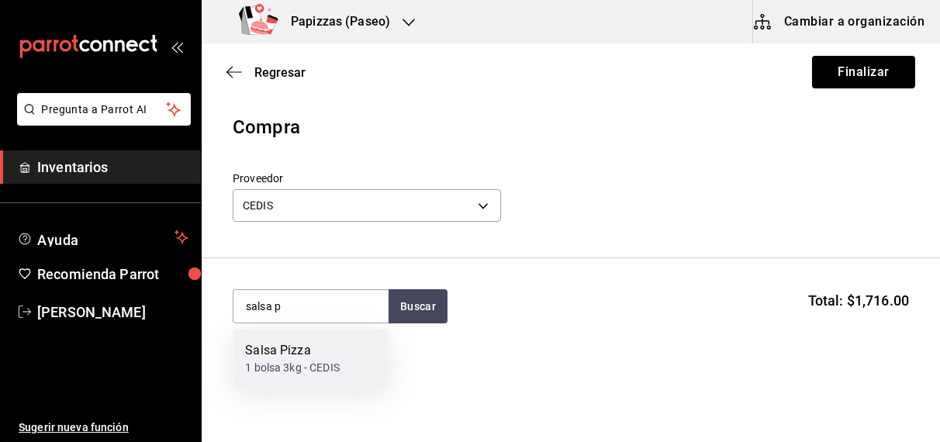
click at [284, 362] on div "1 bolsa 3kg - CEDIS" at bounding box center [292, 369] width 95 height 16
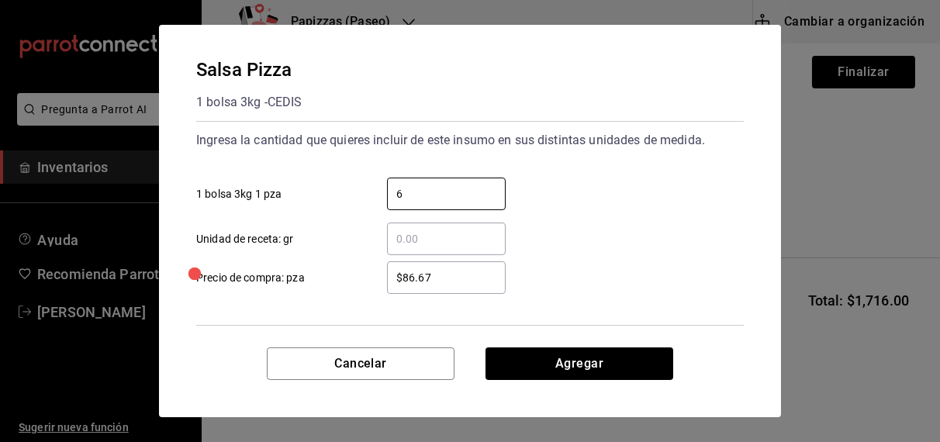
type input "6"
type input "$92.75"
click button "Agregar" at bounding box center [579, 363] width 188 height 33
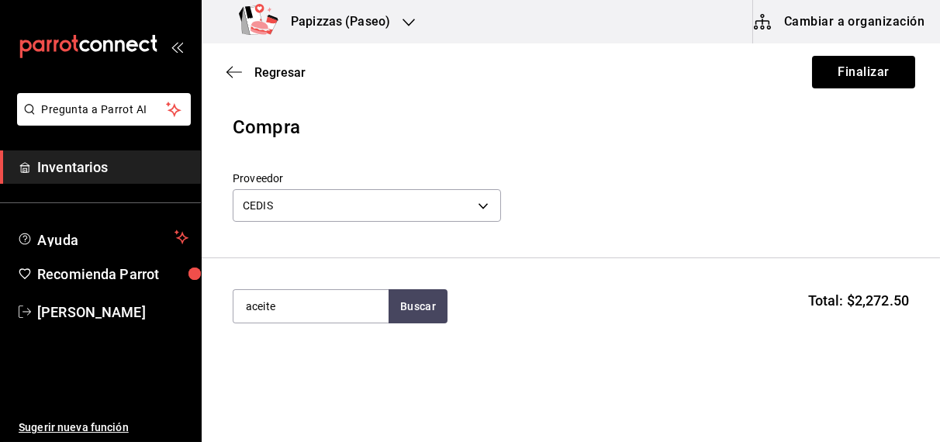
type input "aceite"
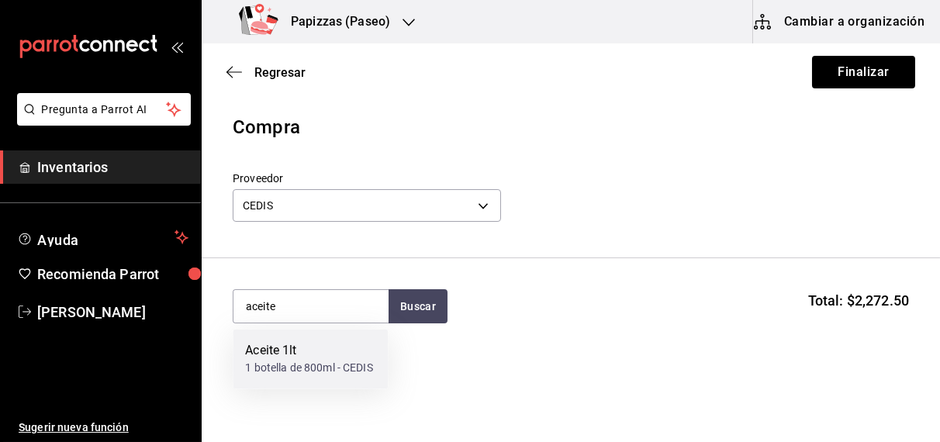
click at [274, 361] on div "1 botella de 800ml - CEDIS" at bounding box center [308, 369] width 127 height 16
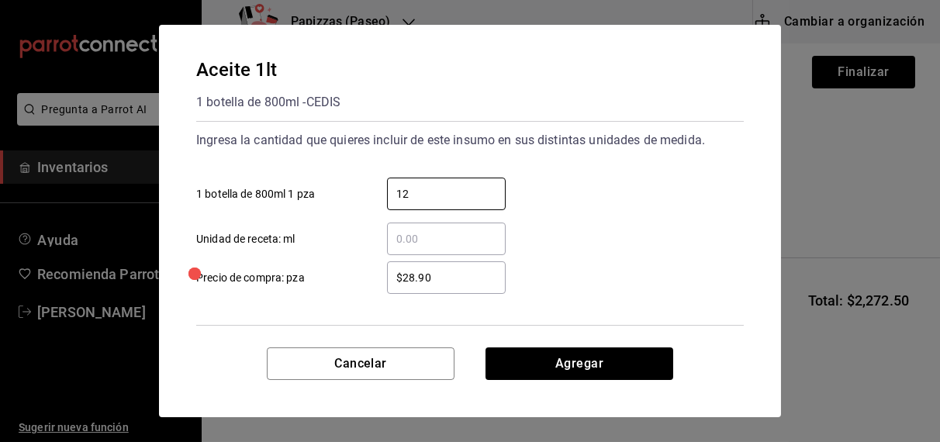
type input "12"
type input "$33.50"
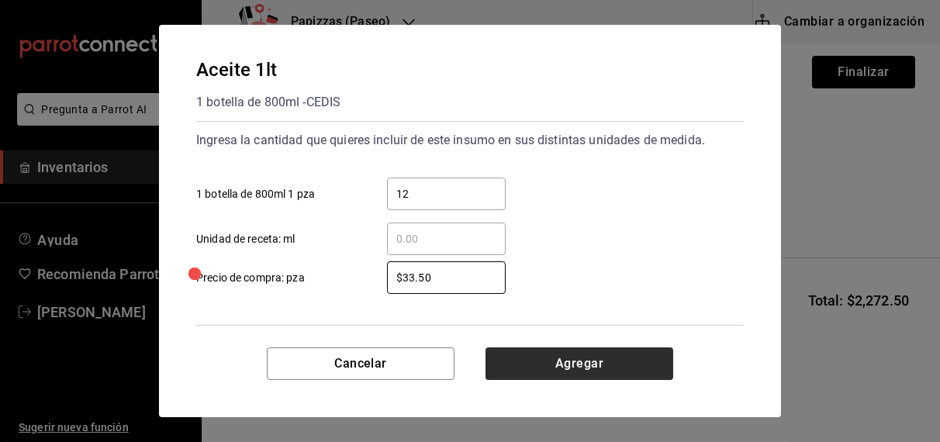
click at [546, 376] on button "Agregar" at bounding box center [579, 363] width 188 height 33
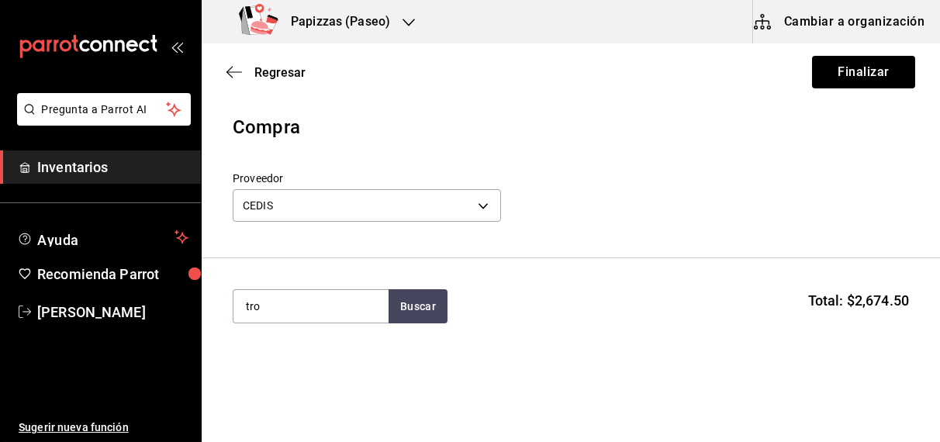
type input "tro"
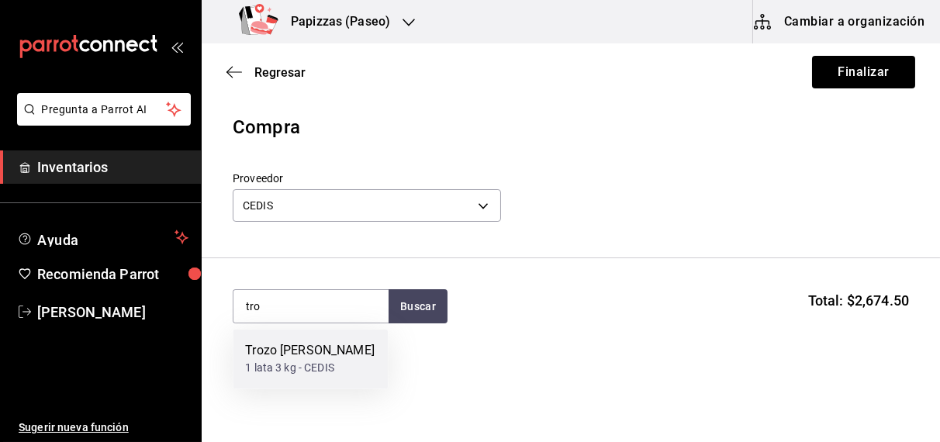
click at [278, 361] on div "1 lata 3 kg - CEDIS" at bounding box center [309, 369] width 129 height 16
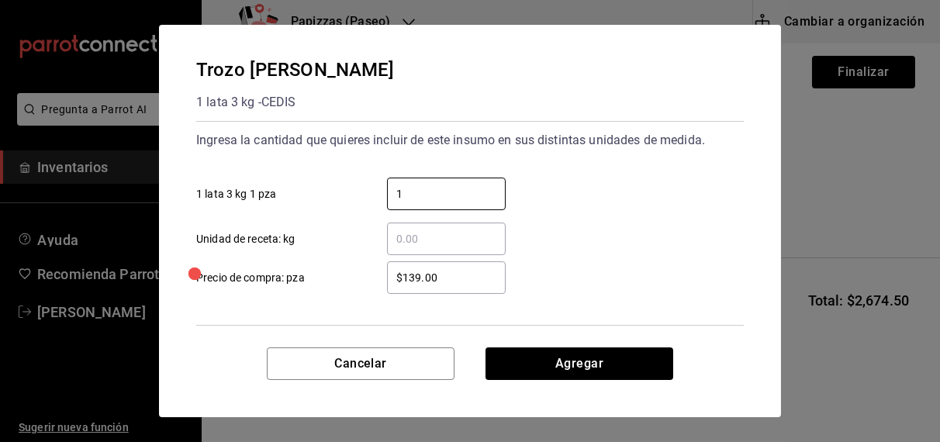
type input "1"
type input "$159.00"
click button "Agregar" at bounding box center [579, 363] width 188 height 33
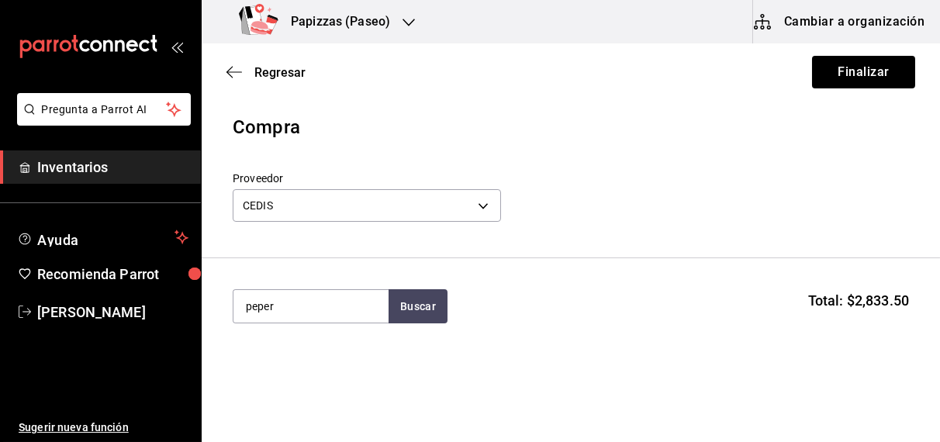
type input "peper"
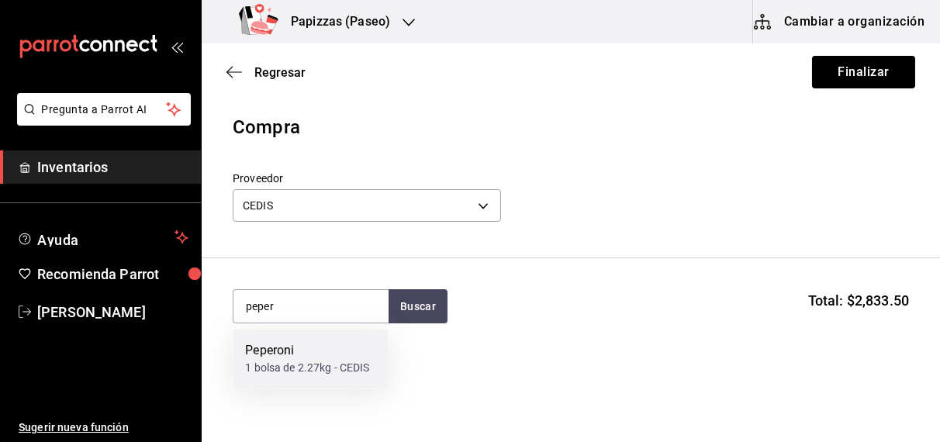
click at [298, 364] on div "1 bolsa de 2.27kg - CEDIS" at bounding box center [307, 369] width 124 height 16
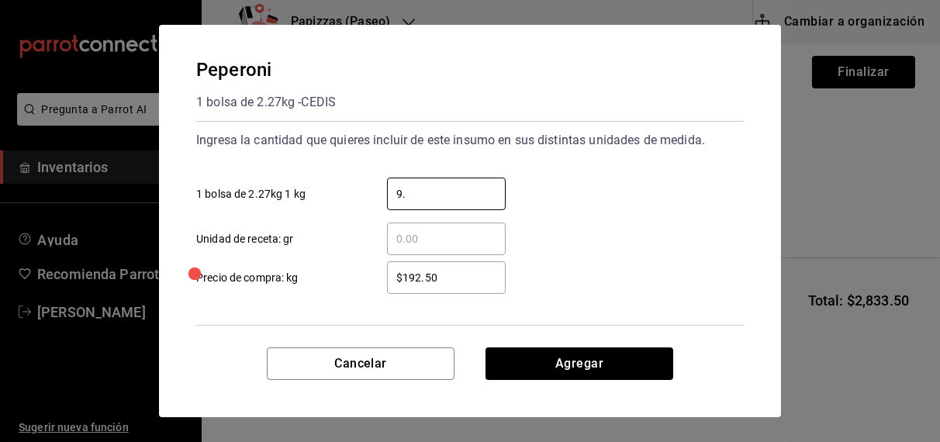
type input "9.08"
type input "$192.00"
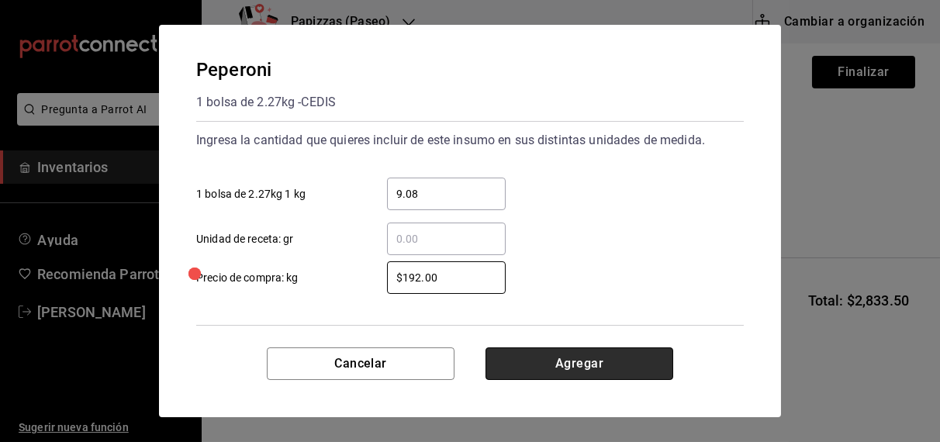
click at [530, 362] on button "Agregar" at bounding box center [579, 363] width 188 height 33
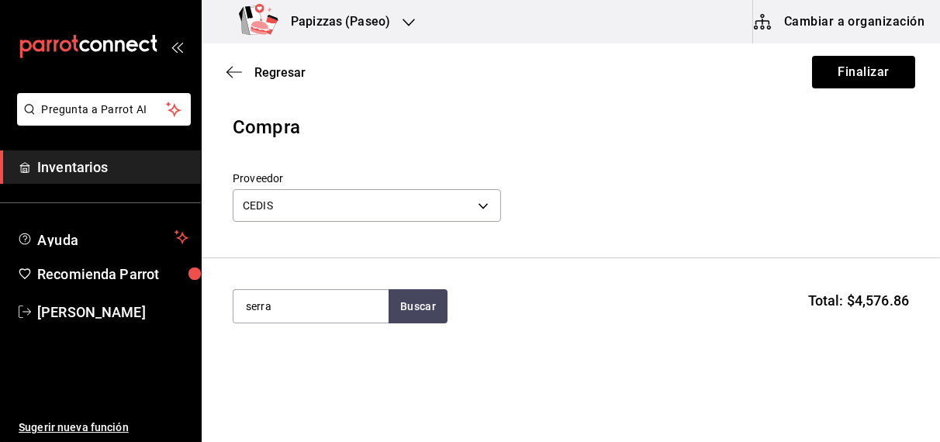
type input "serra"
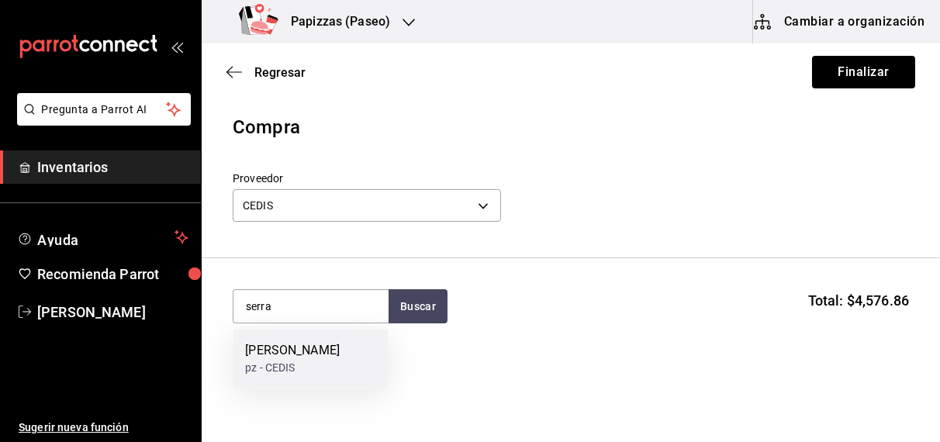
click at [291, 364] on div "pz - CEDIS" at bounding box center [292, 369] width 95 height 16
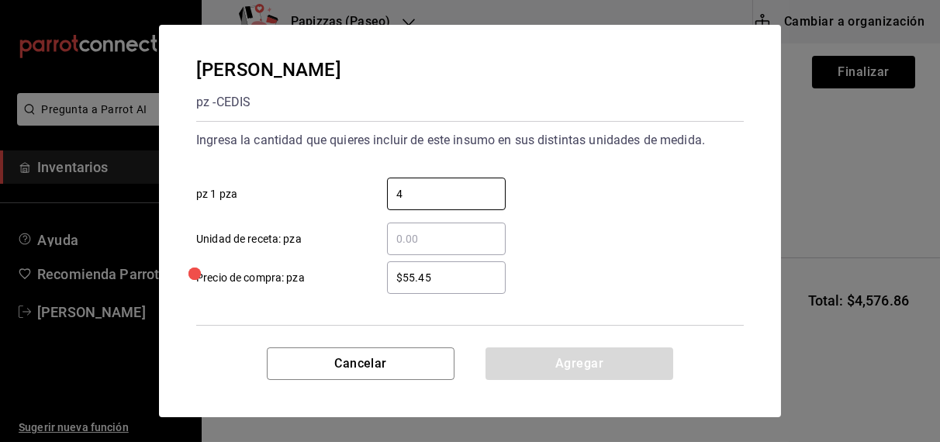
type input "4"
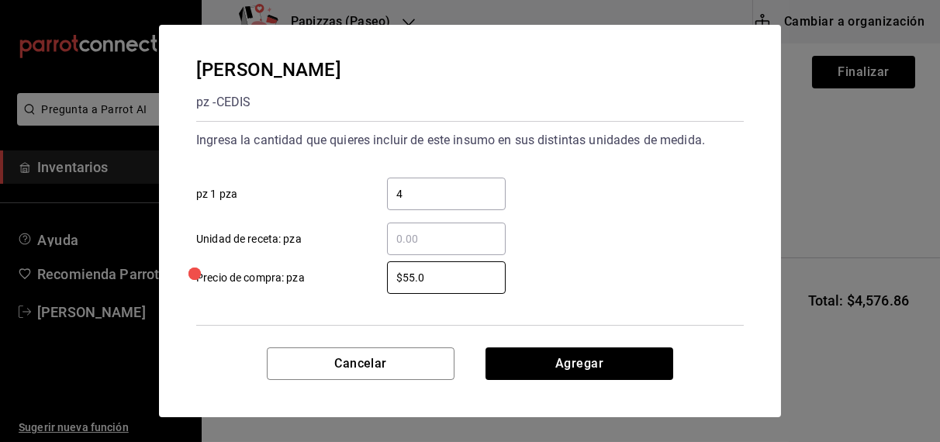
type input "$55.0"
click button "Agregar" at bounding box center [579, 363] width 188 height 33
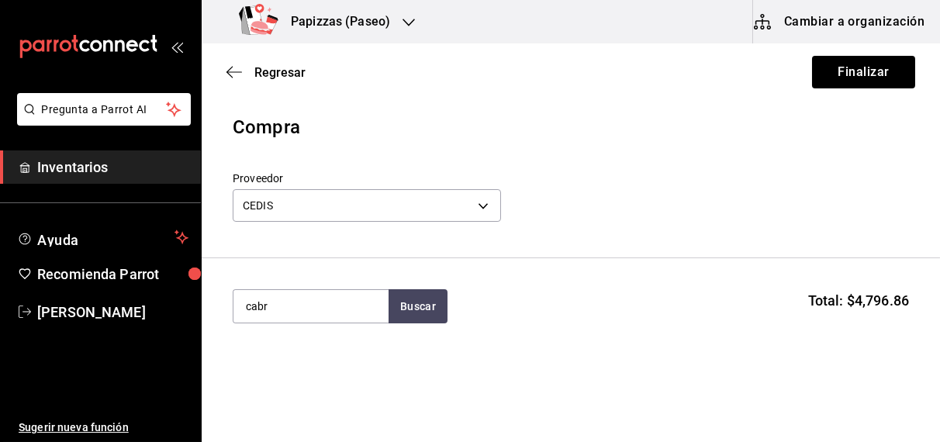
type input "cabr"
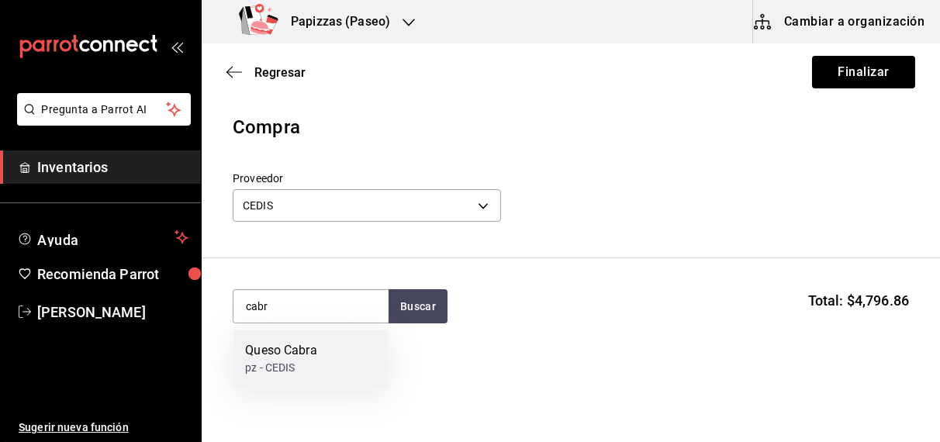
click at [281, 374] on div "pz - CEDIS" at bounding box center [280, 369] width 71 height 16
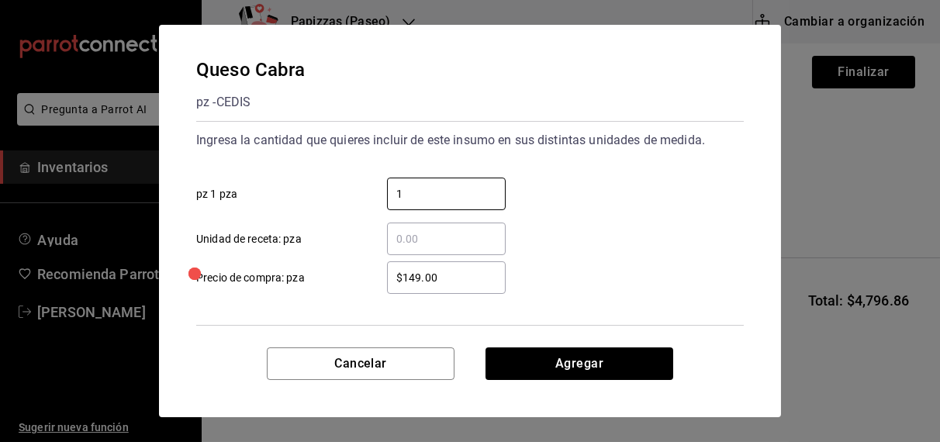
type input "1"
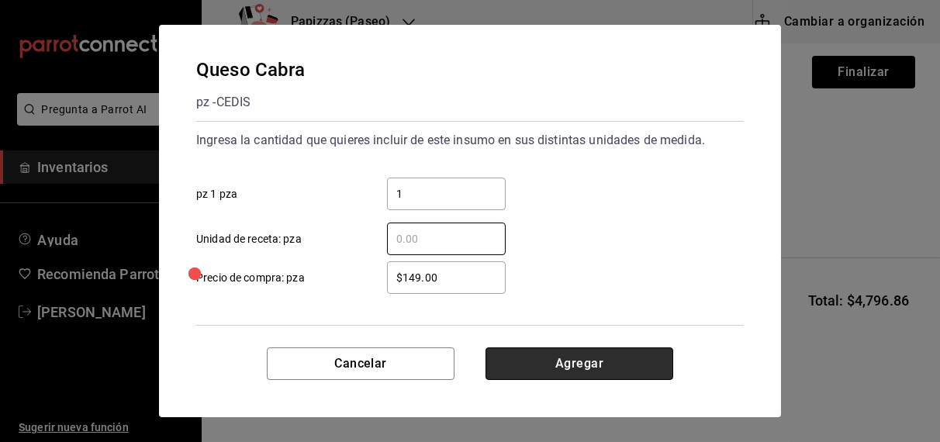
click at [568, 365] on button "Agregar" at bounding box center [579, 363] width 188 height 33
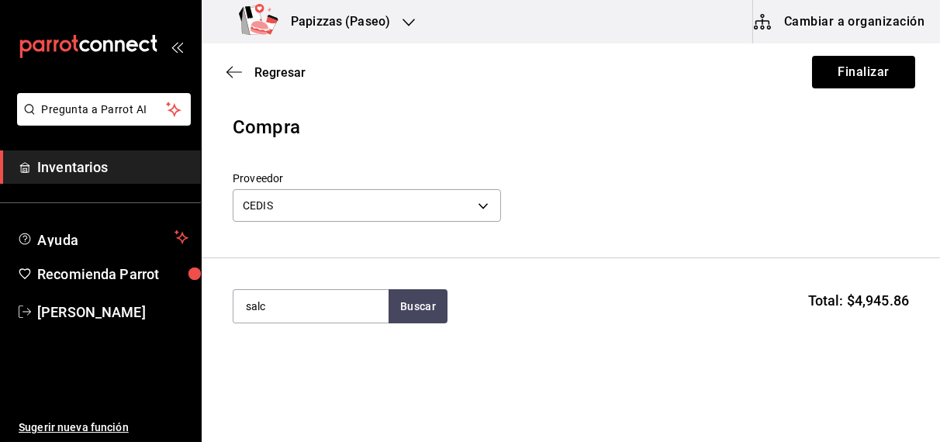
type input "salc"
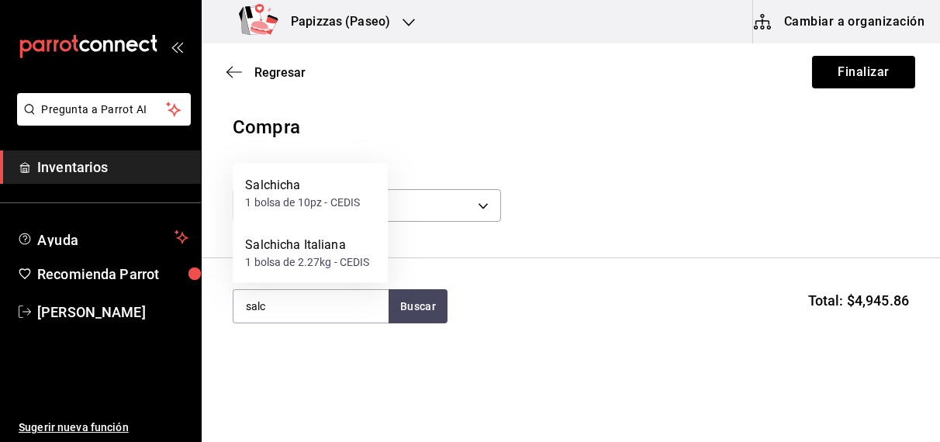
click at [326, 209] on div "1 bolsa de 10pz - CEDIS" at bounding box center [302, 203] width 115 height 16
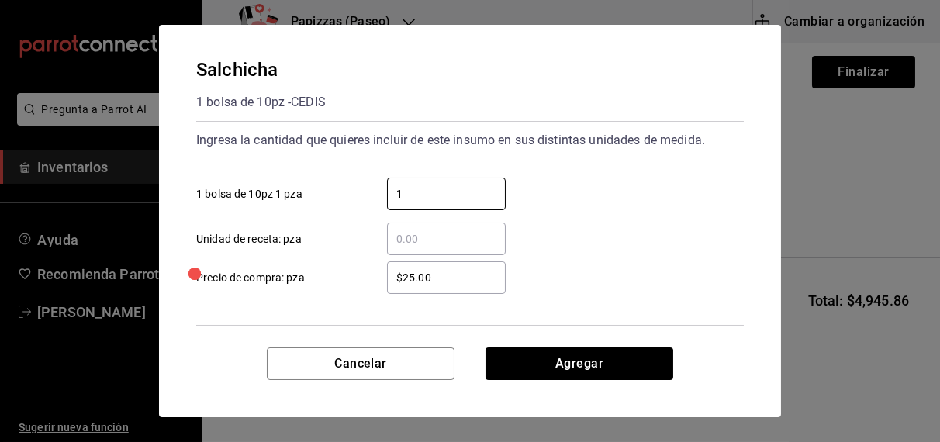
type input "1"
type input "$3"
type input "$33.00"
click button "Agregar" at bounding box center [579, 363] width 188 height 33
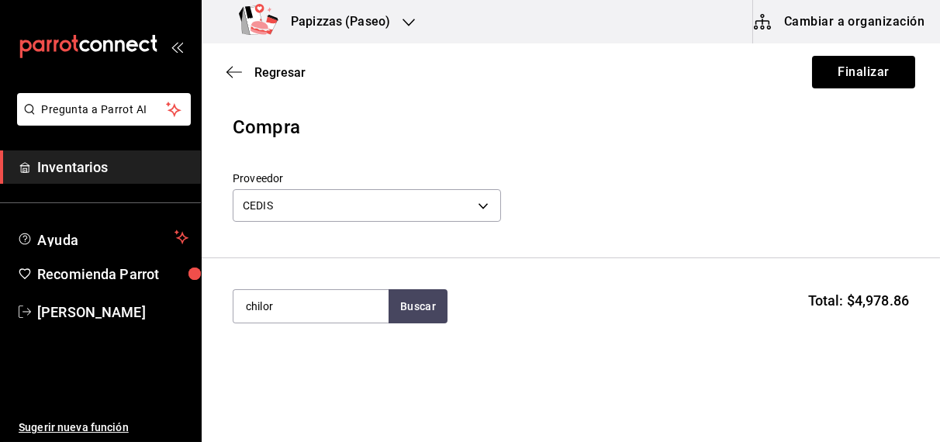
type input "chilor"
click at [263, 354] on div "Chilorio" at bounding box center [270, 351] width 50 height 19
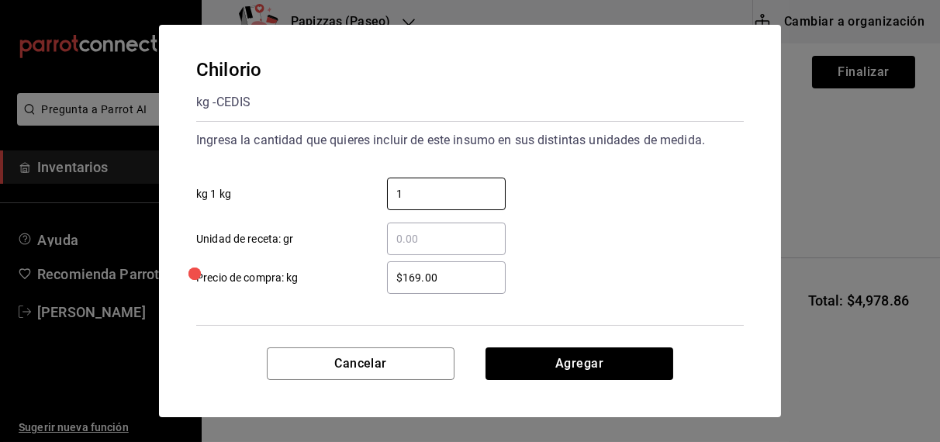
type input "1"
type input "$167.00"
click button "Agregar" at bounding box center [579, 363] width 188 height 33
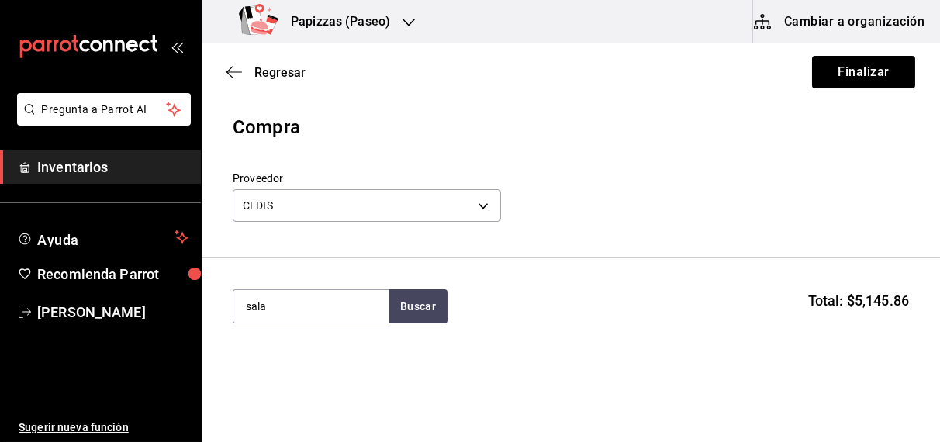
type input "sala"
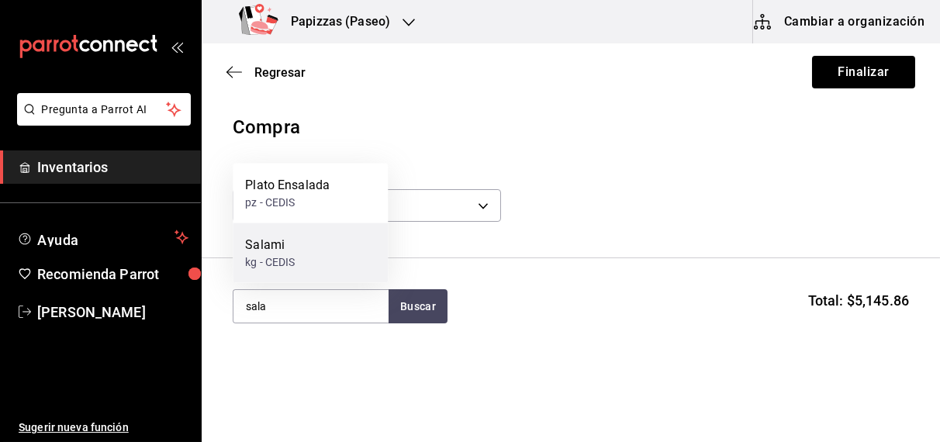
click at [288, 260] on div "kg - CEDIS" at bounding box center [270, 262] width 50 height 16
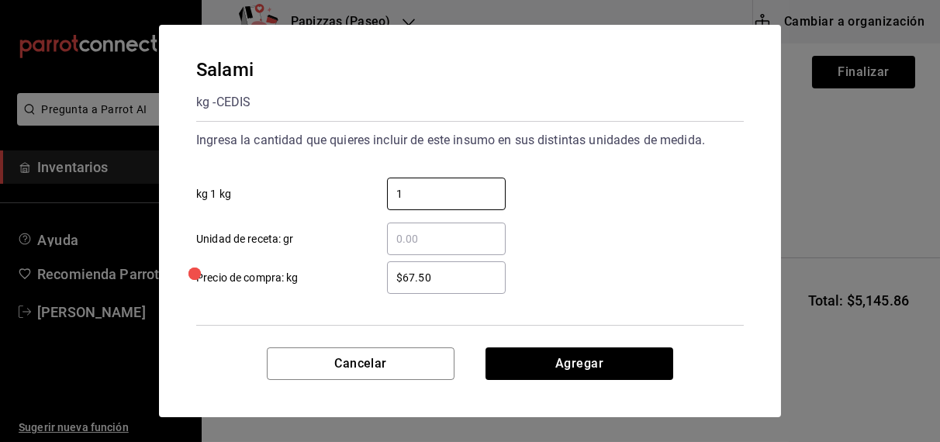
type input "1"
click button "Agregar" at bounding box center [579, 363] width 188 height 33
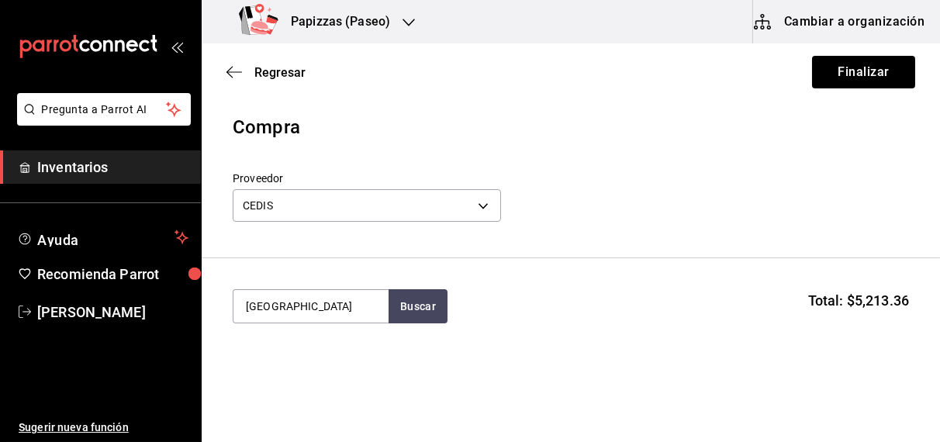
type input "france"
click at [294, 371] on div "1 bolsa de 2.27kg - CEDIS" at bounding box center [307, 369] width 124 height 16
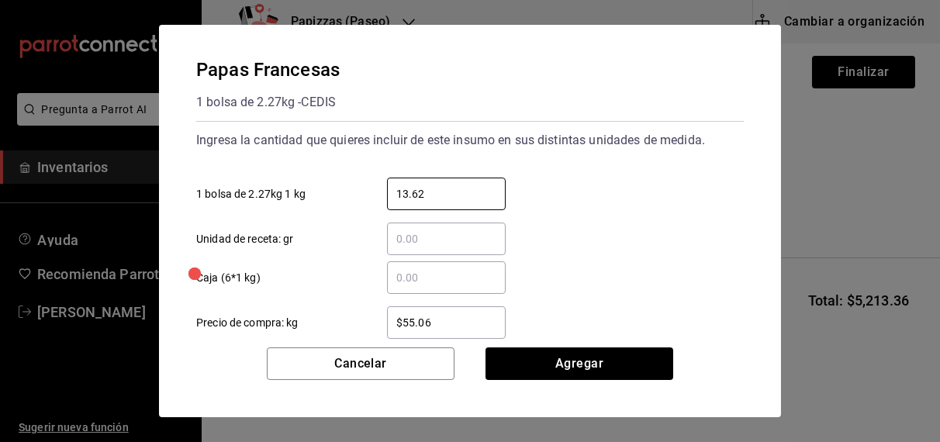
type input "13.62"
click button "Agregar" at bounding box center [579, 363] width 188 height 33
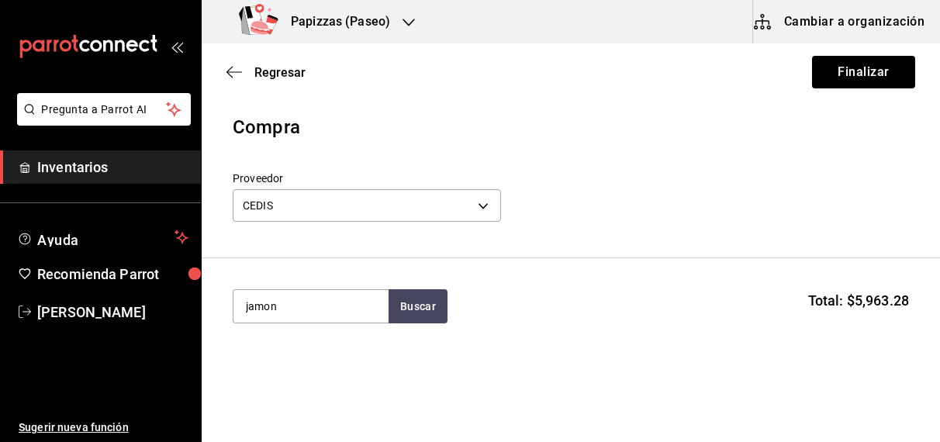
type input "jamon"
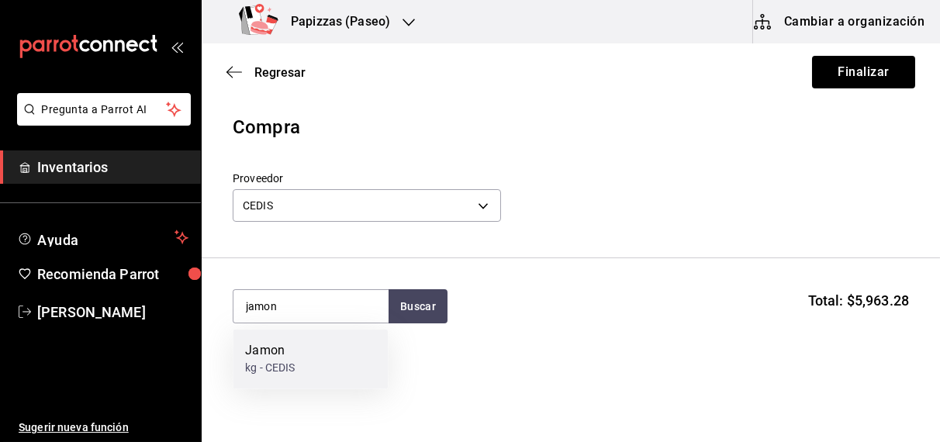
click at [260, 361] on div "kg - CEDIS" at bounding box center [270, 369] width 50 height 16
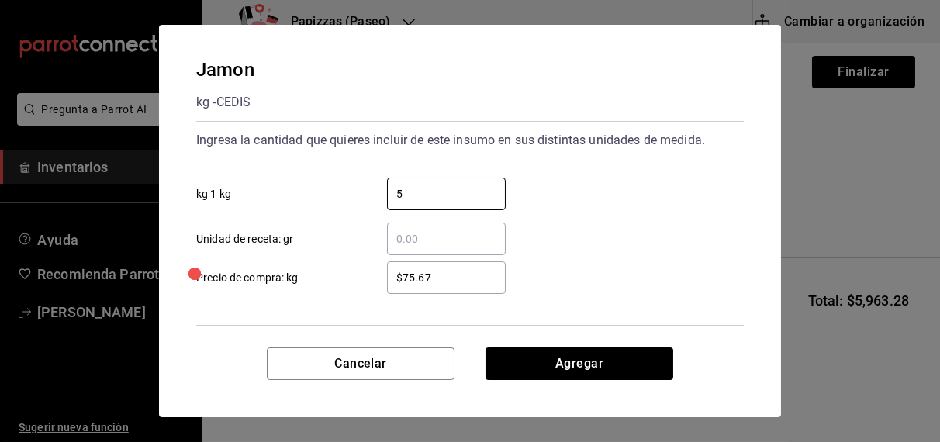
type input "5"
type input "$77.67"
click button "Agregar" at bounding box center [579, 363] width 188 height 33
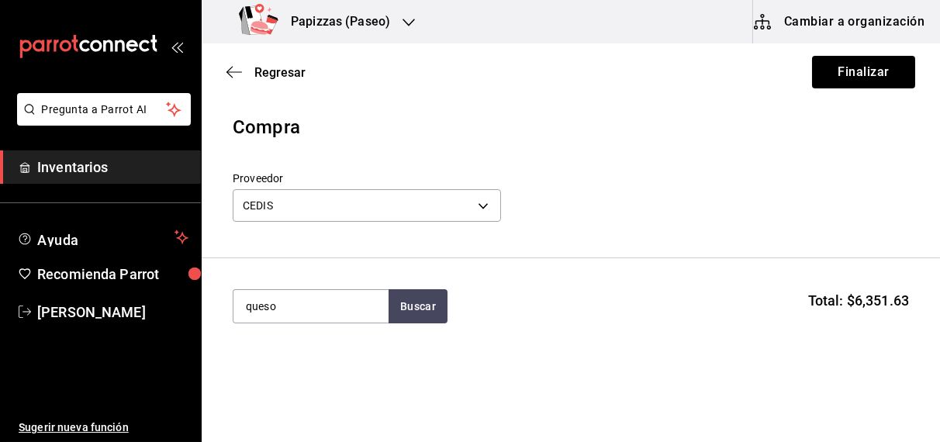
type input "queso"
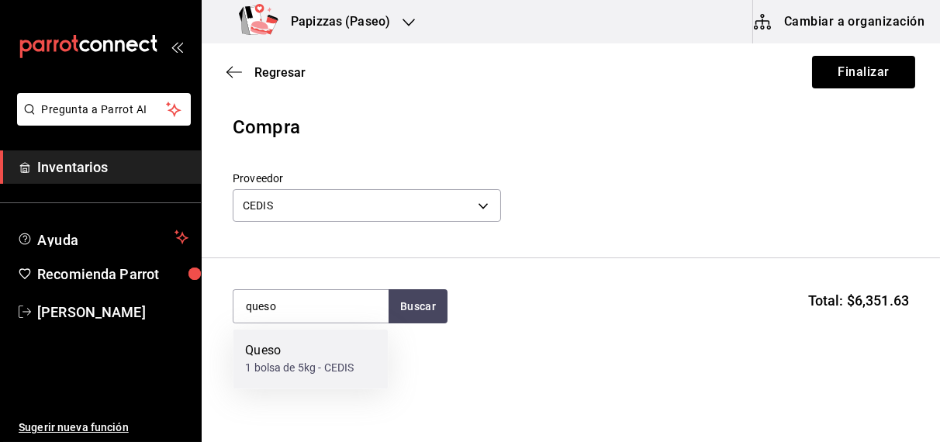
click at [282, 371] on div "1 bolsa de 5kg - CEDIS" at bounding box center [299, 369] width 109 height 16
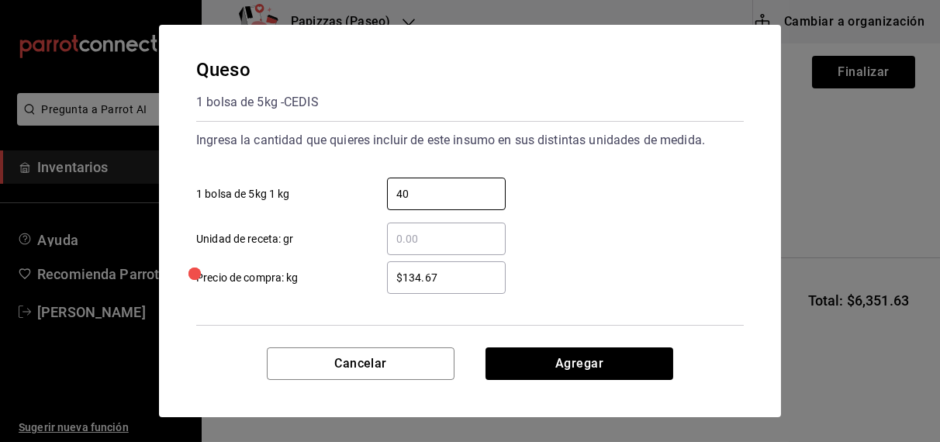
type input "40"
type input "$125.00"
click button "Agregar" at bounding box center [579, 363] width 188 height 33
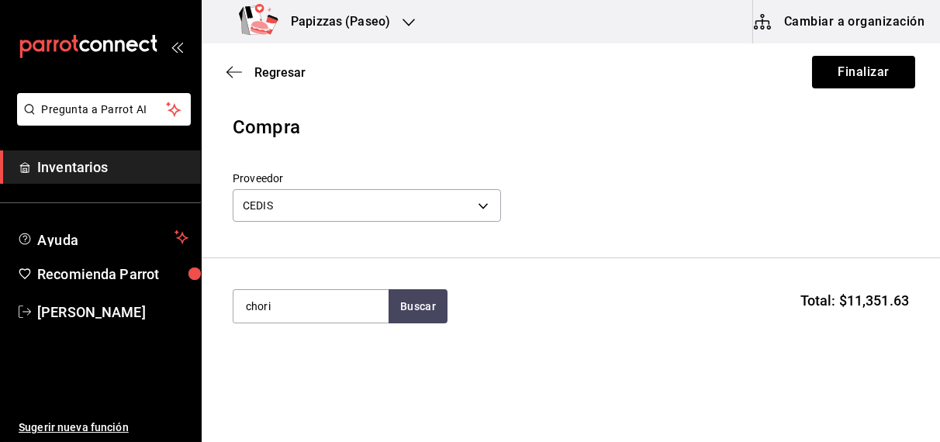
type input "chori"
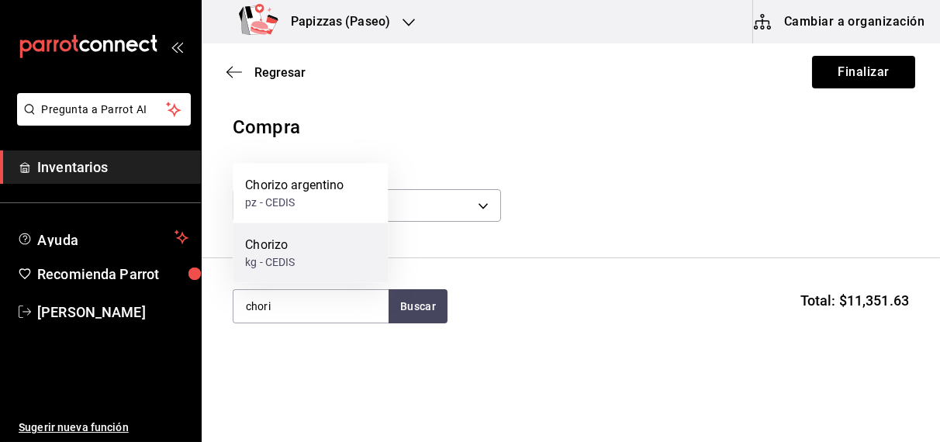
click at [288, 261] on div "kg - CEDIS" at bounding box center [270, 262] width 50 height 16
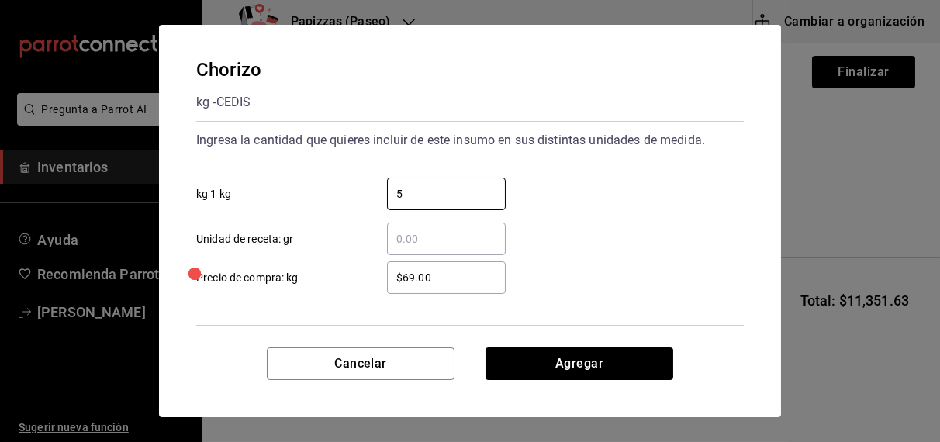
type input "5"
type input "$70.00"
click button "Agregar" at bounding box center [579, 363] width 188 height 33
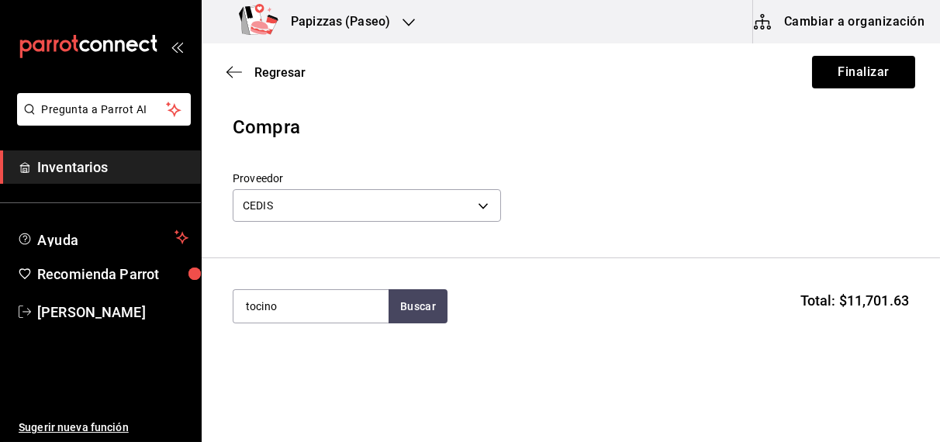
type input "tocino"
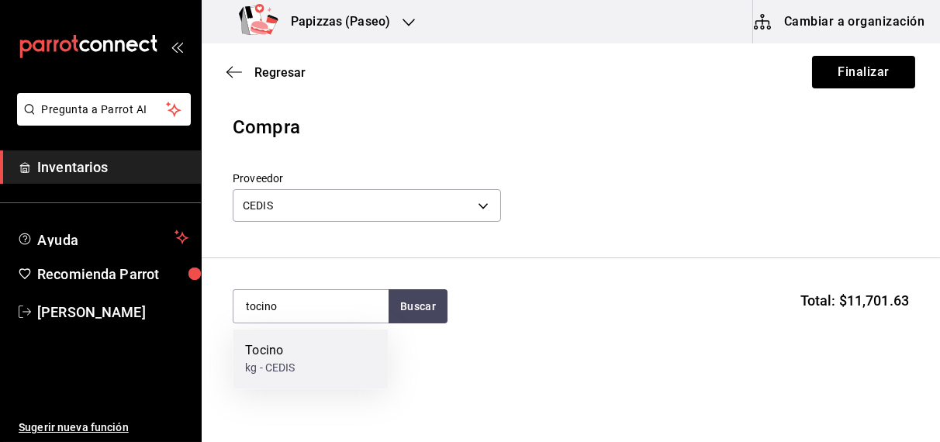
click at [247, 363] on div "kg - CEDIS" at bounding box center [270, 369] width 50 height 16
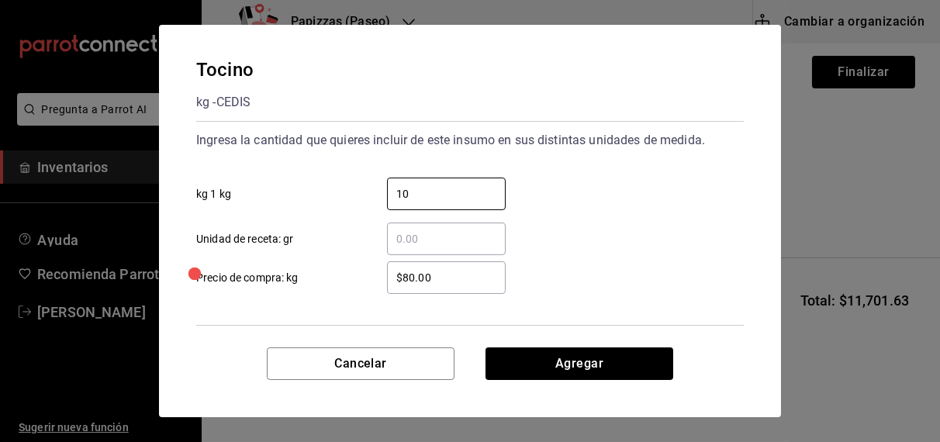
type input "10"
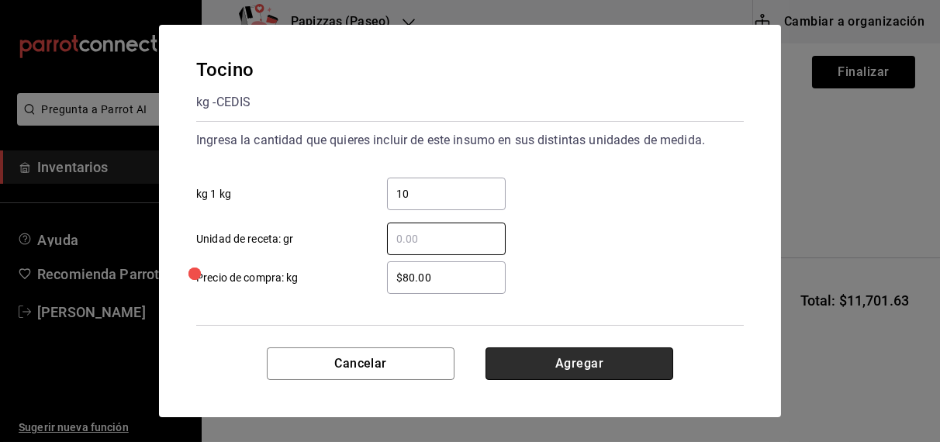
click at [575, 357] on button "Agregar" at bounding box center [579, 363] width 188 height 33
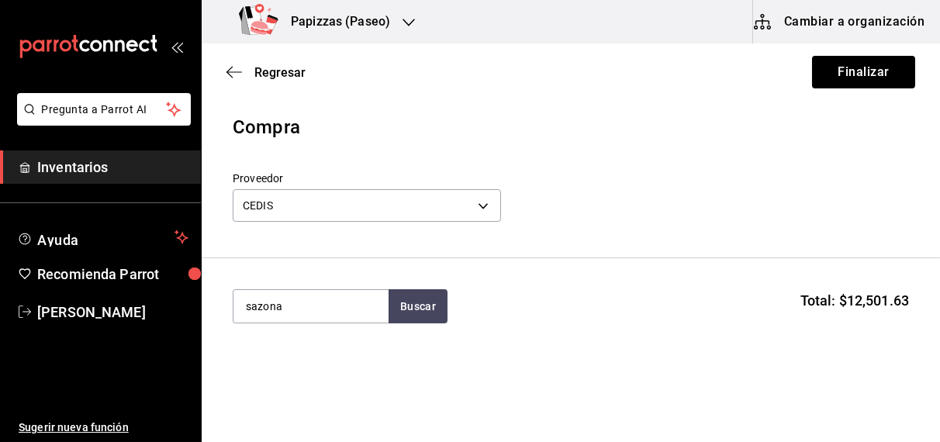
type input "sazona"
click at [309, 364] on div "1 bolsa de 2.27kg - CEDIS" at bounding box center [307, 369] width 124 height 16
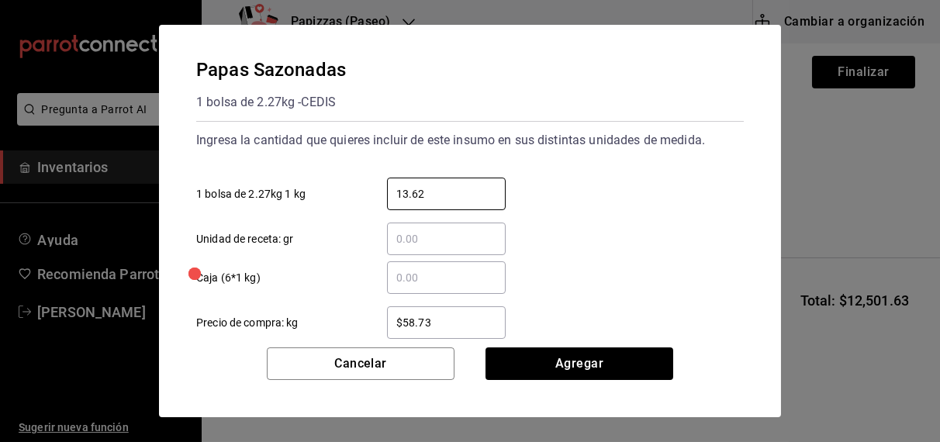
type input "13.62"
click button "Agregar" at bounding box center [579, 363] width 188 height 33
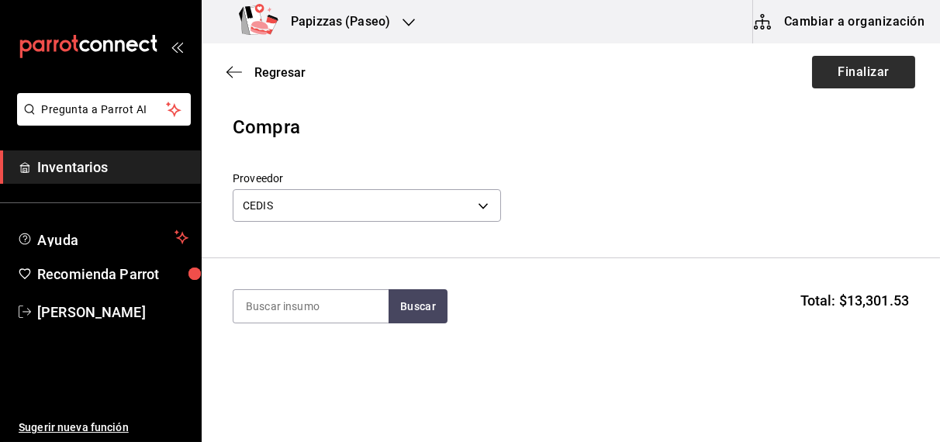
click at [868, 81] on button "Finalizar" at bounding box center [863, 72] width 103 height 33
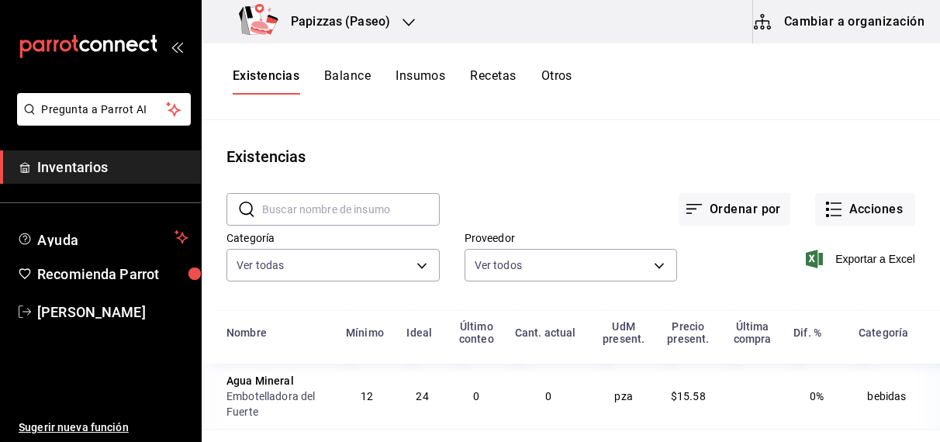
click at [403, 22] on icon "button" at bounding box center [408, 22] width 12 height 12
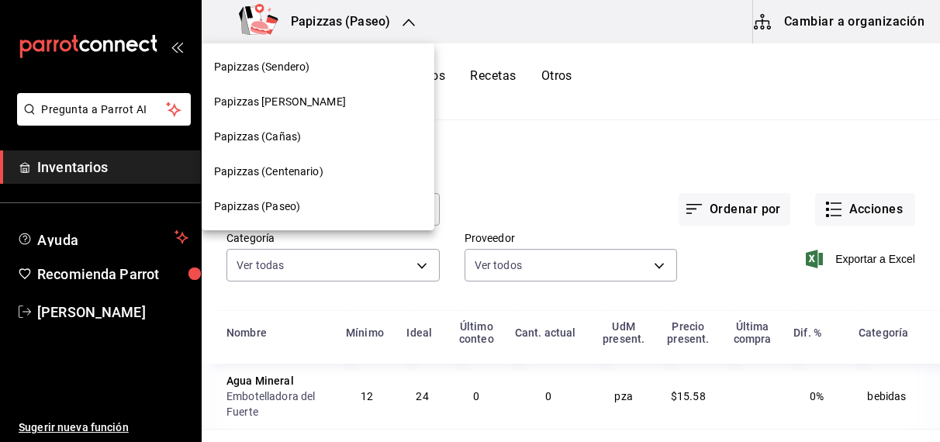
click at [284, 142] on span "Papizzas (Cañas)" at bounding box center [257, 137] width 87 height 16
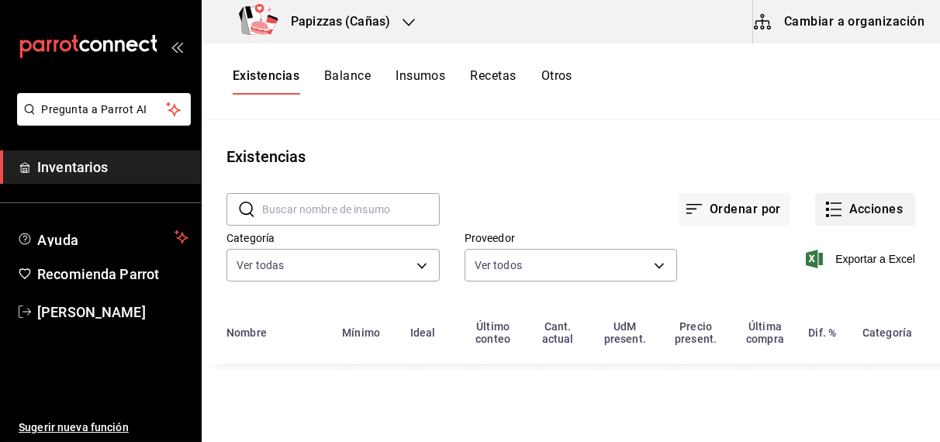
click at [871, 218] on button "Acciones" at bounding box center [865, 209] width 100 height 33
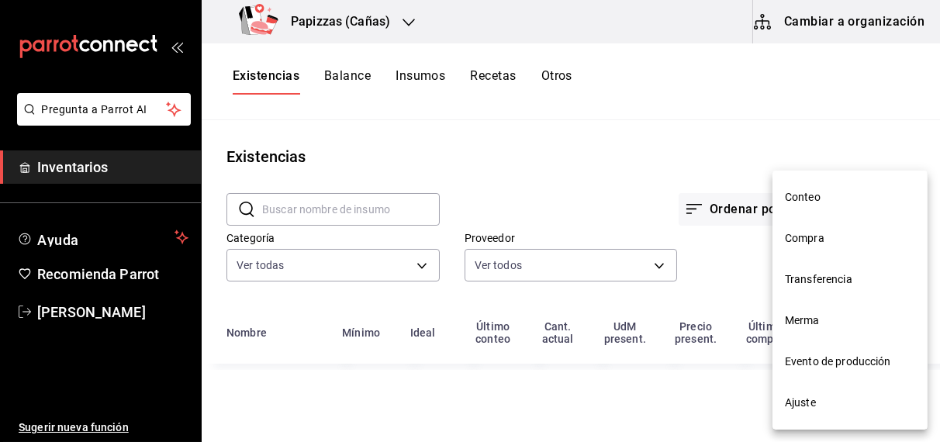
click at [825, 248] on li "Compra" at bounding box center [849, 238] width 155 height 41
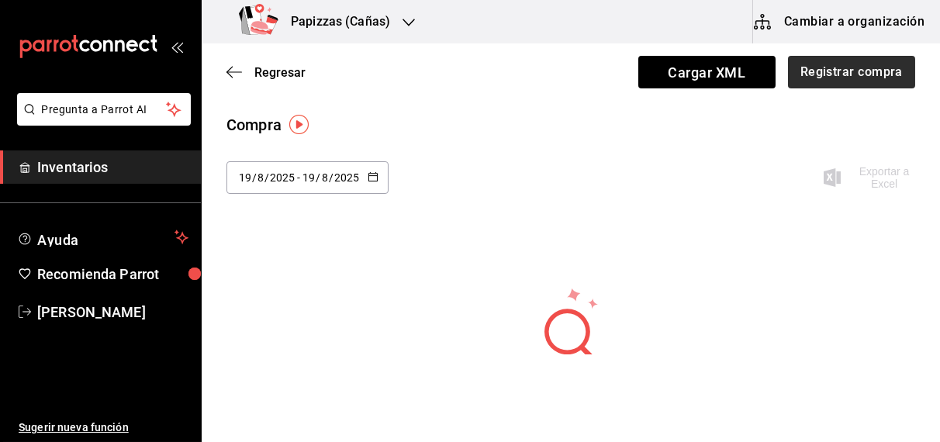
click at [823, 78] on button "Registrar compra" at bounding box center [851, 72] width 127 height 33
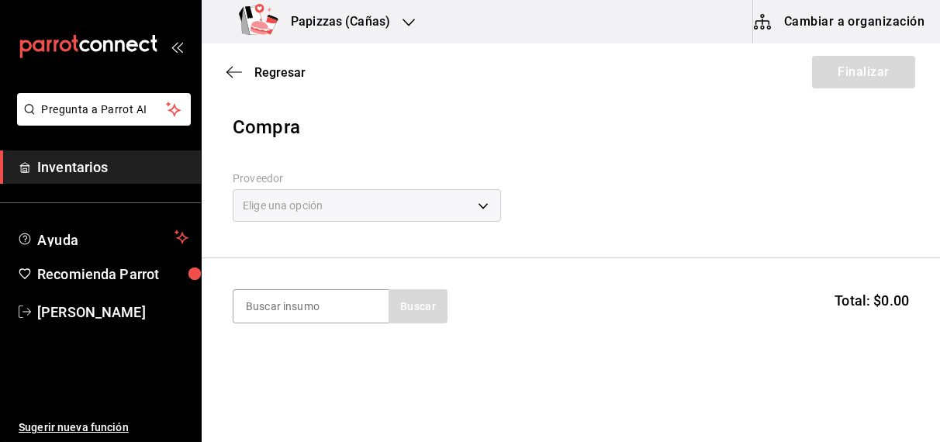
click at [331, 202] on div "Elige una opción" at bounding box center [367, 205] width 268 height 33
click at [331, 202] on body "Pregunta a Parrot AI Inventarios Ayuda Recomienda Parrot OBDULIA JANNETH CASTRO…" at bounding box center [470, 177] width 940 height 354
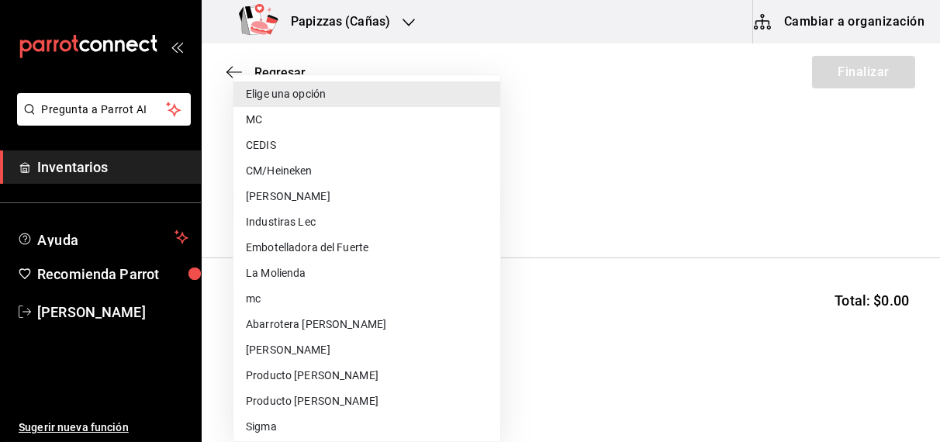
click at [331, 250] on li "Embotelladora del Fuerte" at bounding box center [366, 248] width 267 height 26
type input "2a449e60-1878-40e8-ba60-5a9907f89e6b"
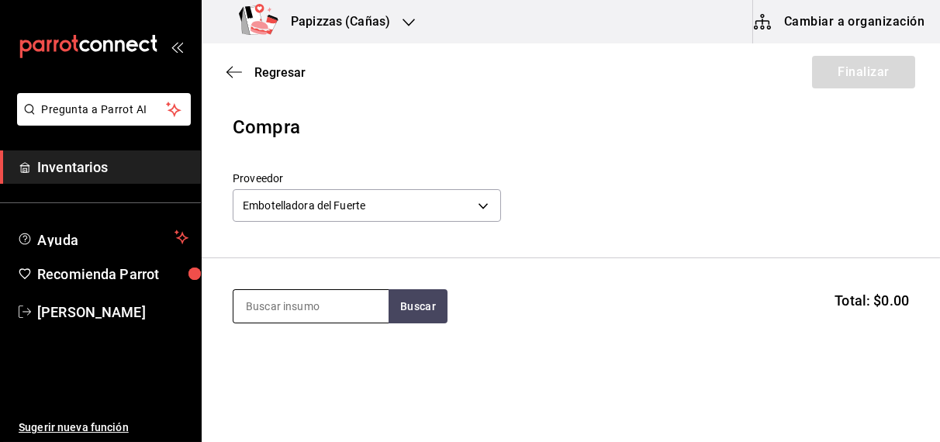
click at [292, 306] on input at bounding box center [310, 306] width 155 height 33
type input "cola lat"
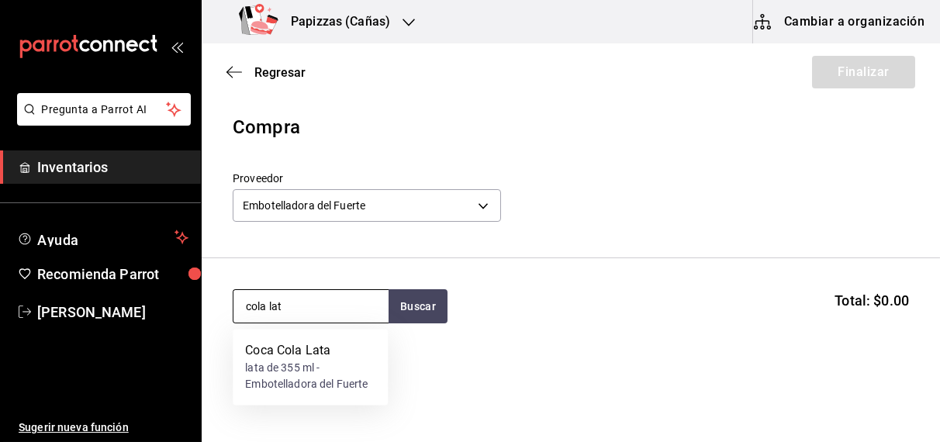
click at [291, 361] on div "lata de 355 ml - Embotelladora del Fuerte" at bounding box center [310, 377] width 130 height 33
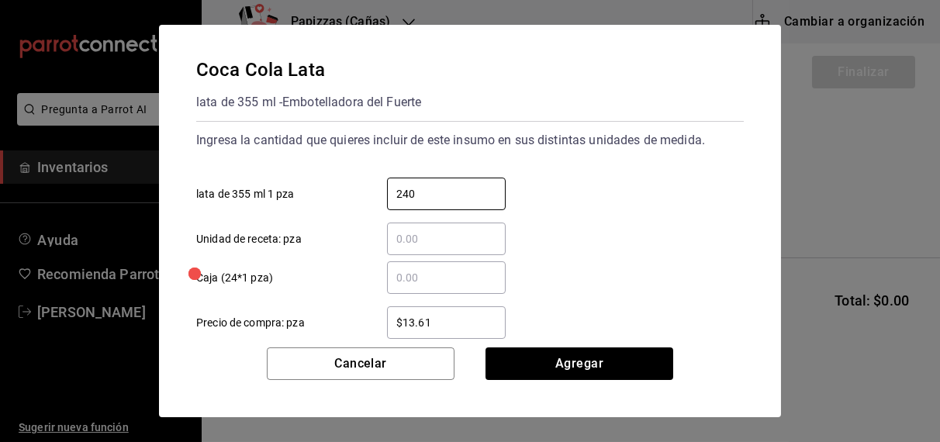
type input "240"
type input "$16.75"
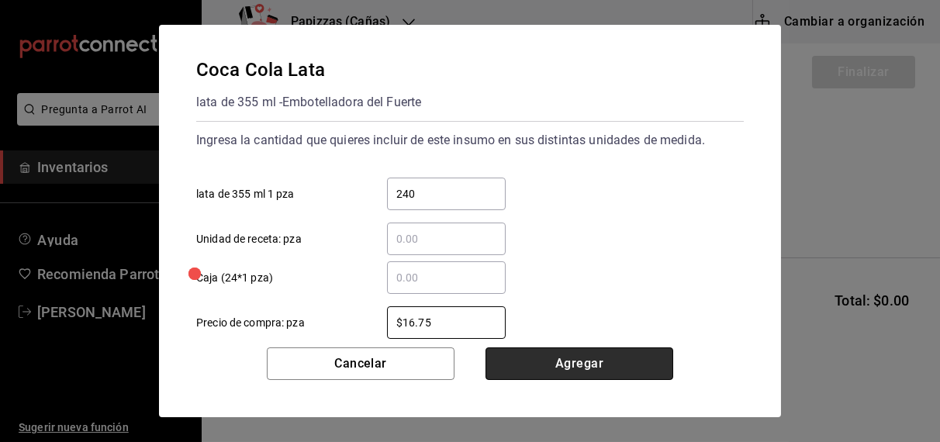
click at [564, 370] on button "Agregar" at bounding box center [579, 363] width 188 height 33
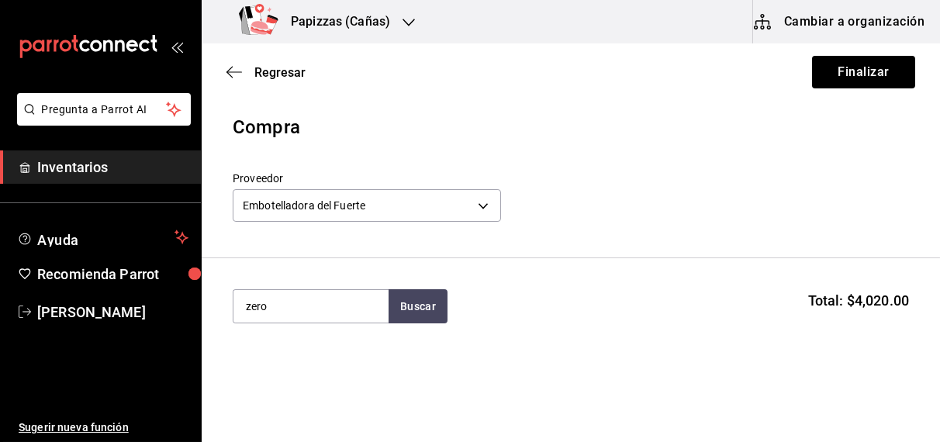
type input "zero"
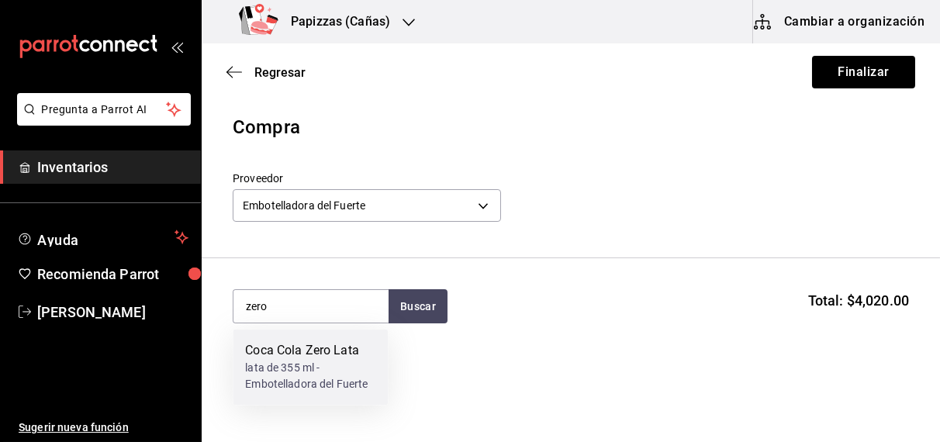
click at [310, 367] on div "lata de 355 ml - Embotelladora del Fuerte" at bounding box center [310, 377] width 130 height 33
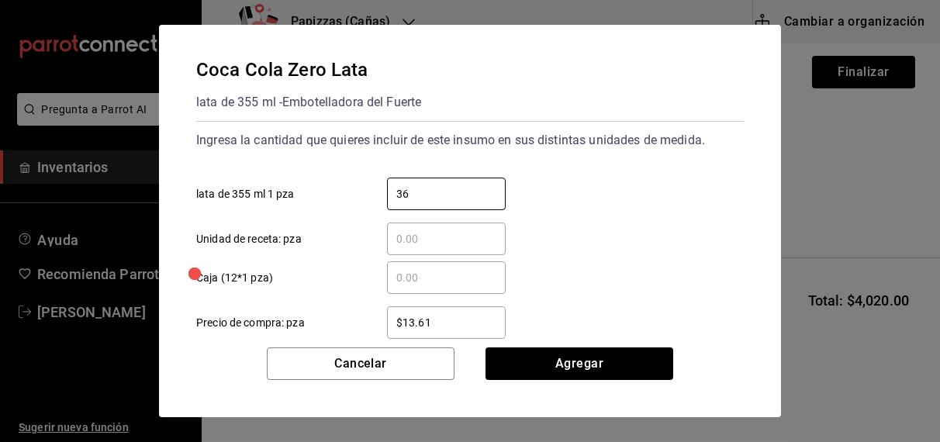
type input "36"
type input "$16.75"
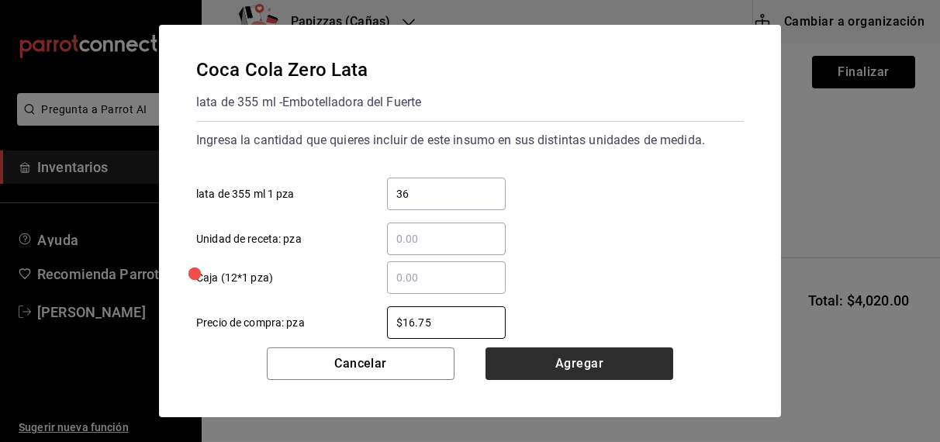
click at [534, 366] on button "Agregar" at bounding box center [579, 363] width 188 height 33
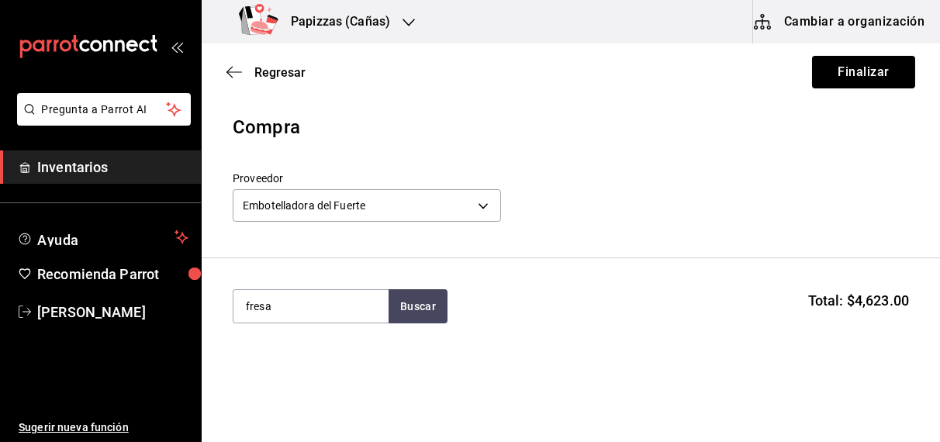
type input "fresa"
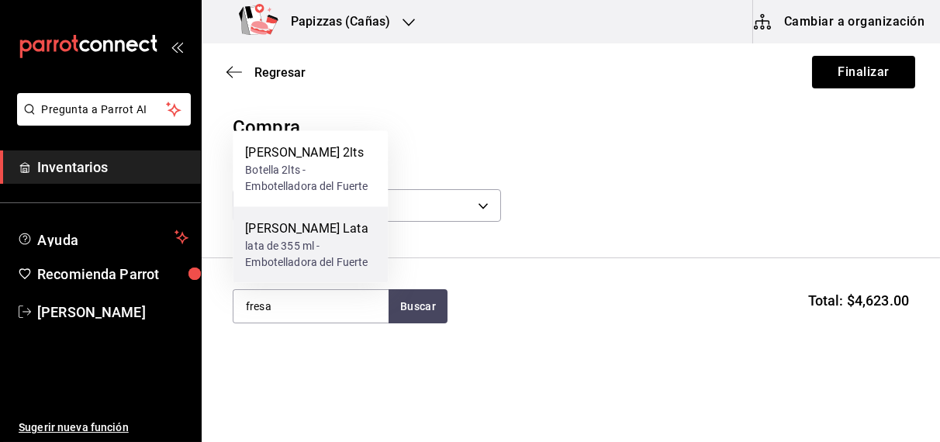
click at [296, 240] on div "lata de 355 ml - Embotelladora del Fuerte" at bounding box center [310, 254] width 130 height 33
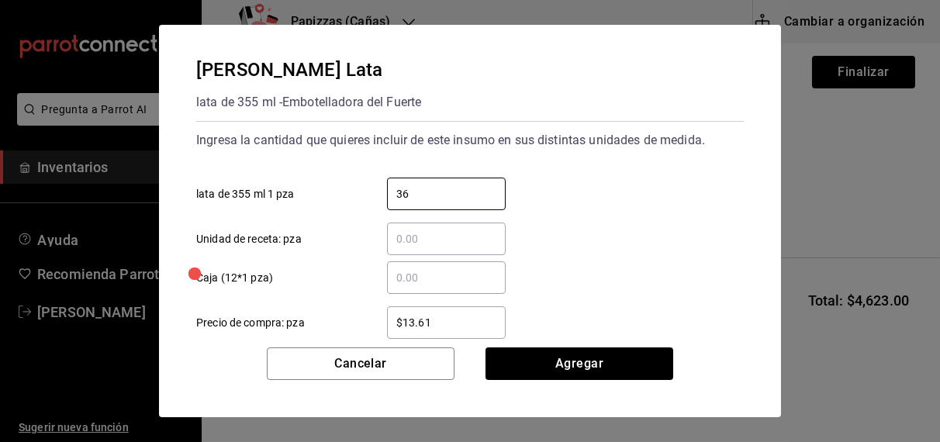
type input "36"
type input "$16.75"
click button "Agregar" at bounding box center [579, 363] width 188 height 33
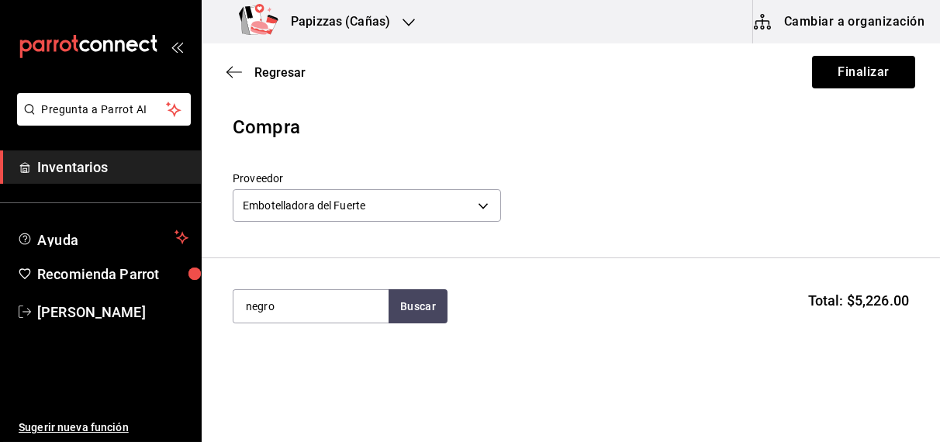
type input "negro"
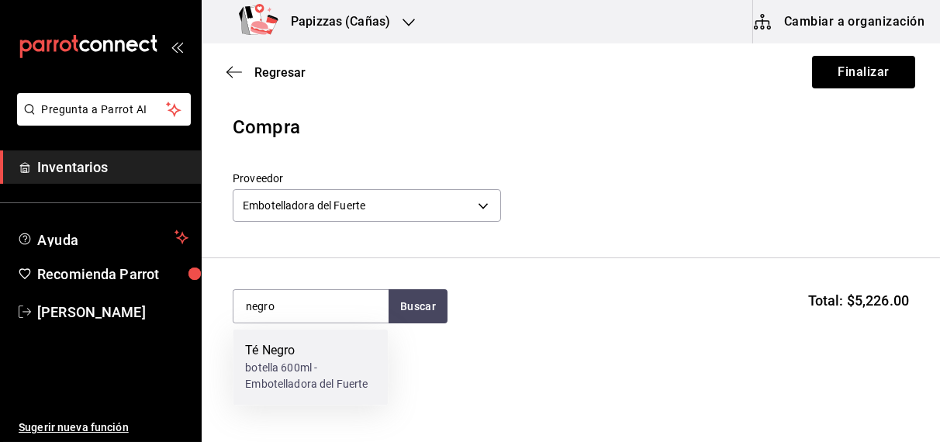
click at [277, 368] on div "botella 600ml - Embotelladora del Fuerte" at bounding box center [310, 377] width 130 height 33
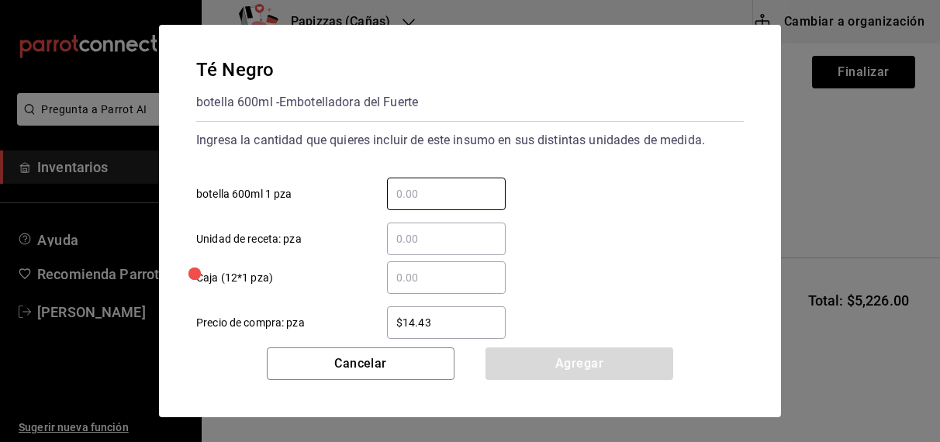
type input "8"
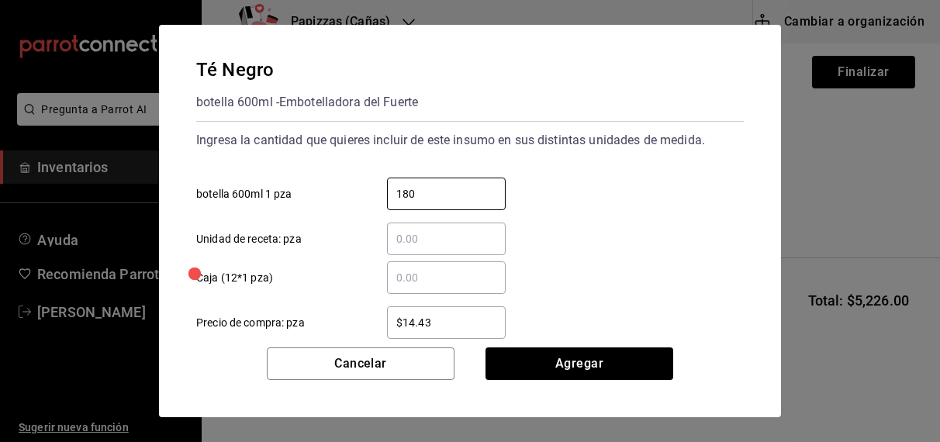
type input "180"
type input "$16.75"
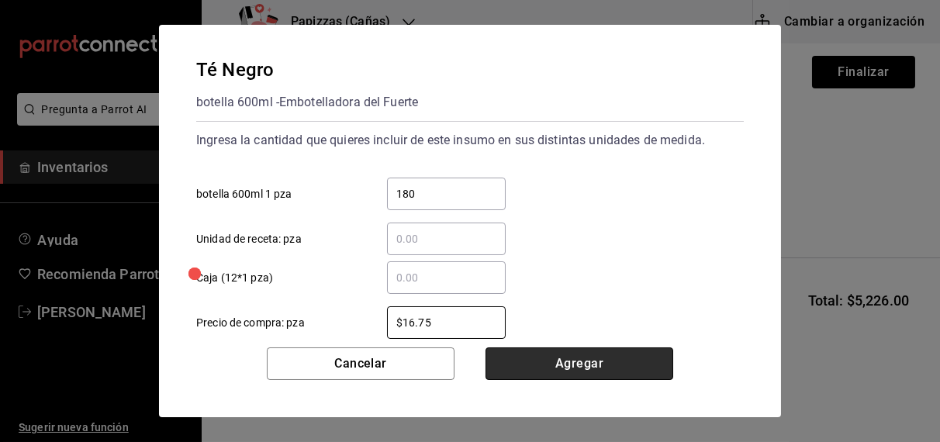
click at [557, 368] on button "Agregar" at bounding box center [579, 363] width 188 height 33
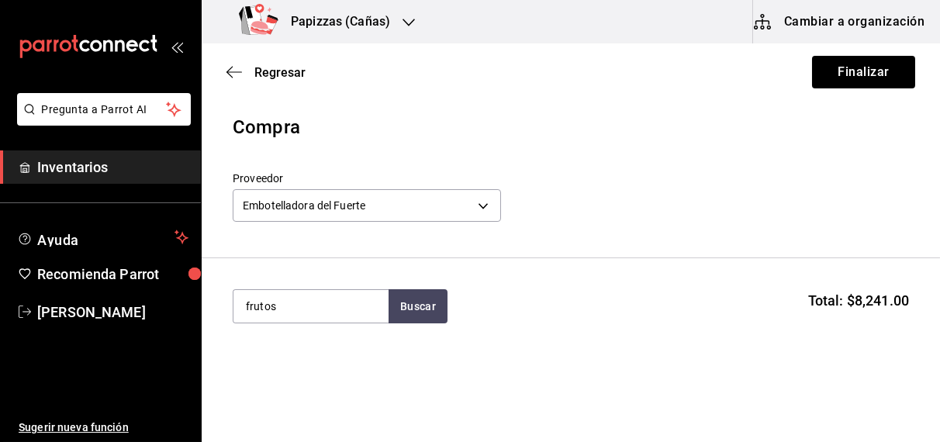
type input "frutos"
click at [306, 358] on div "Té Frutos Rojos" at bounding box center [310, 351] width 130 height 19
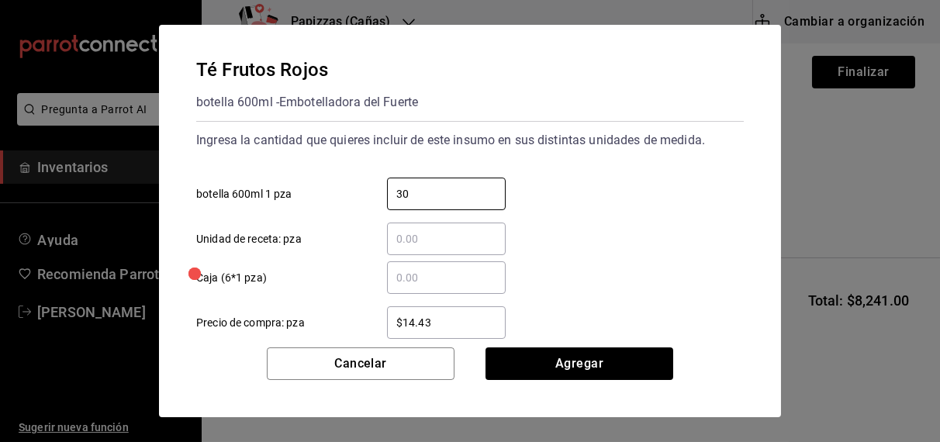
type input "30"
type input "$16.75"
click button "Agregar" at bounding box center [579, 363] width 188 height 33
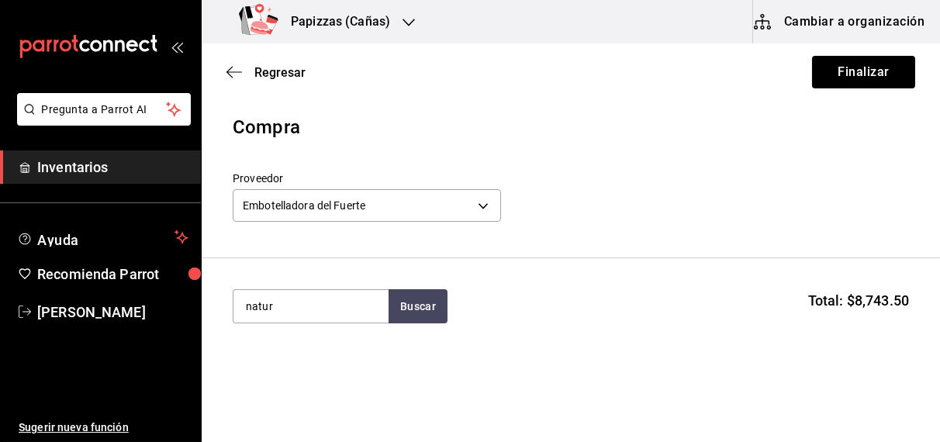
type input "natur"
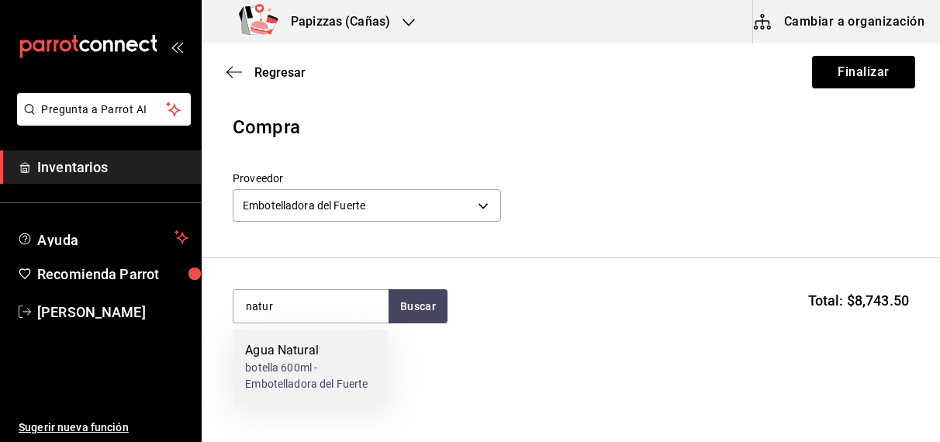
click at [287, 362] on div "botella 600ml - Embotelladora del Fuerte" at bounding box center [310, 377] width 130 height 33
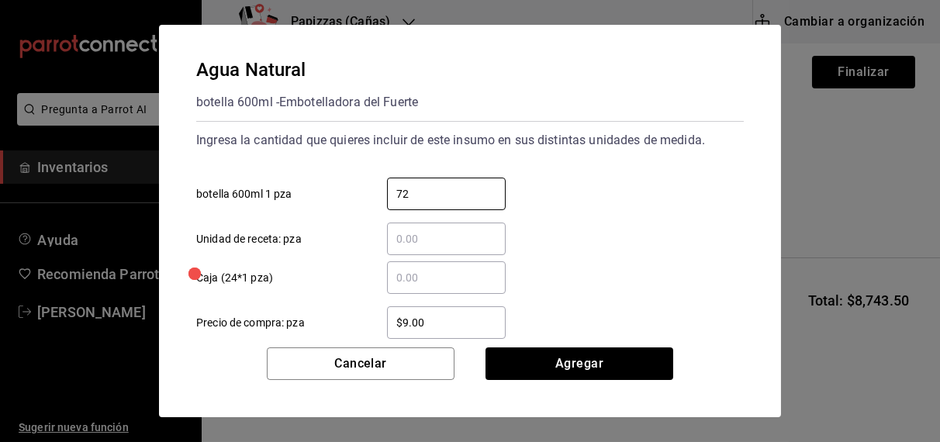
type input "72"
type input "$9.81"
click button "Agregar" at bounding box center [579, 363] width 188 height 33
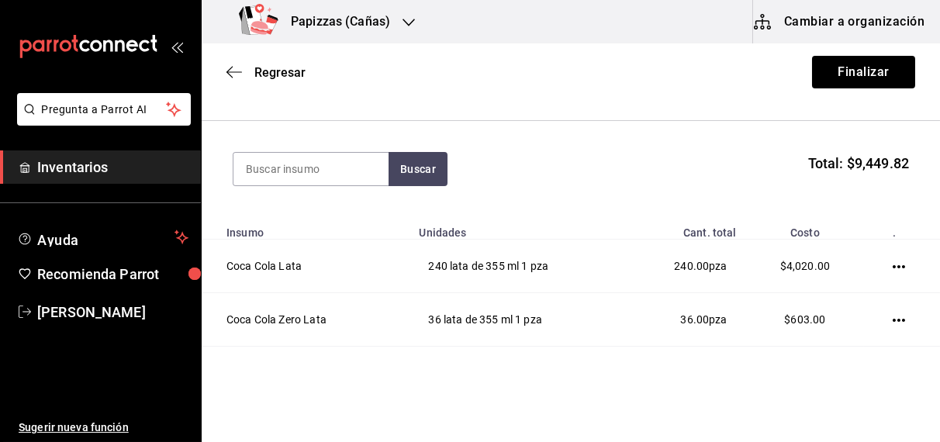
scroll to position [143, 0]
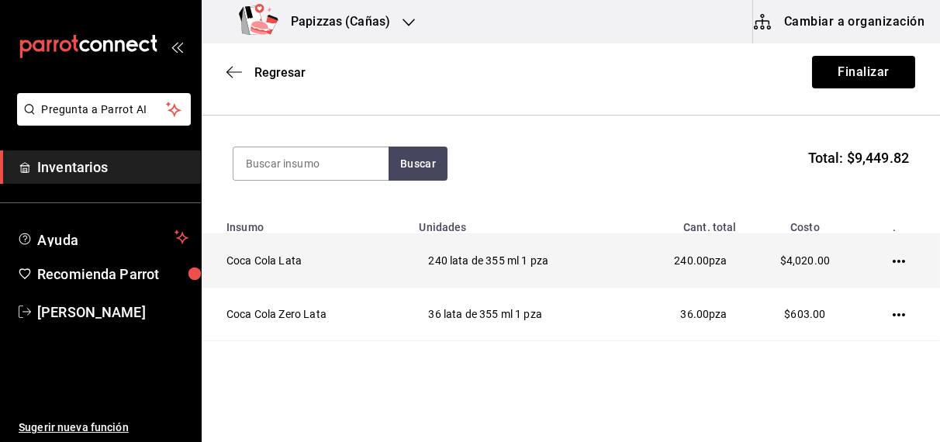
click at [892, 261] on icon "button" at bounding box center [898, 261] width 12 height 3
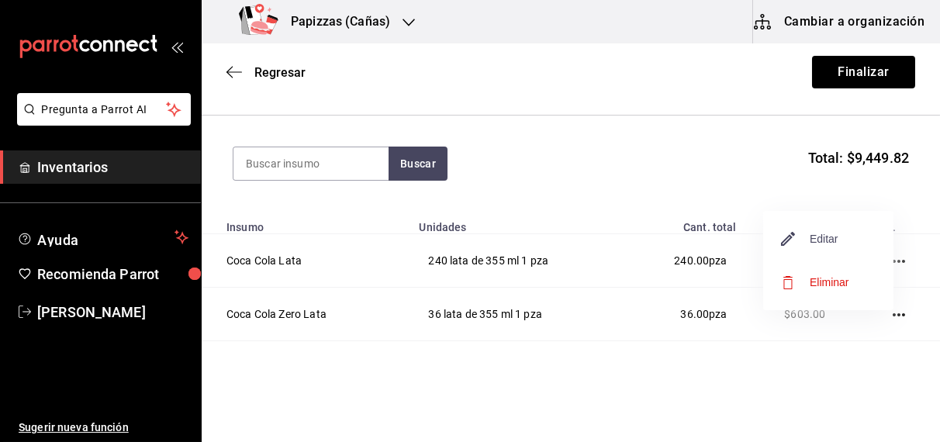
click at [834, 237] on span "Editar" at bounding box center [810, 238] width 57 height 19
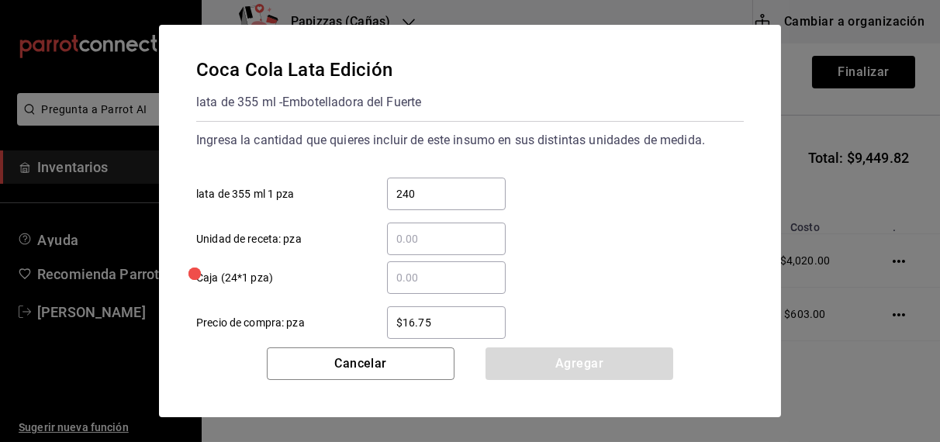
click at [499, 317] on input "$16.75" at bounding box center [446, 322] width 119 height 19
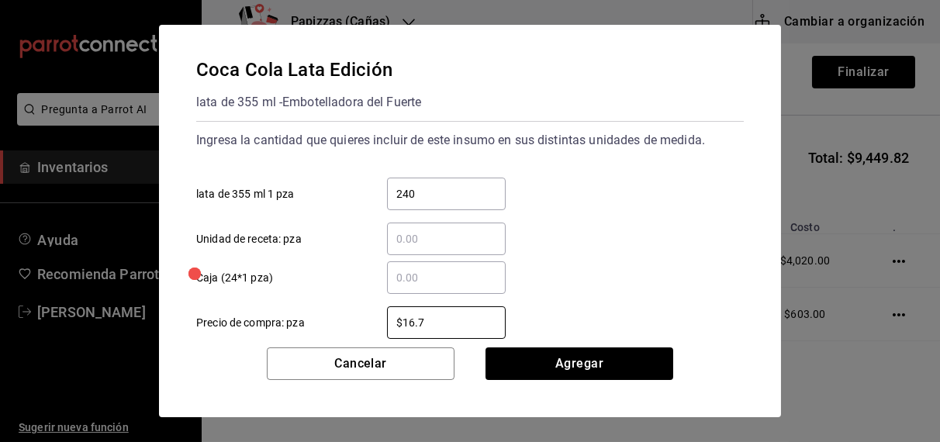
type input "$16.76"
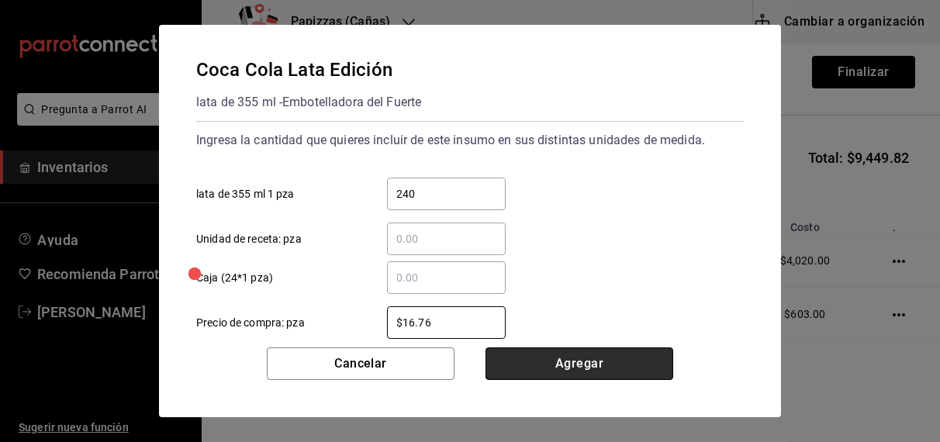
click at [581, 351] on button "Agregar" at bounding box center [579, 363] width 188 height 33
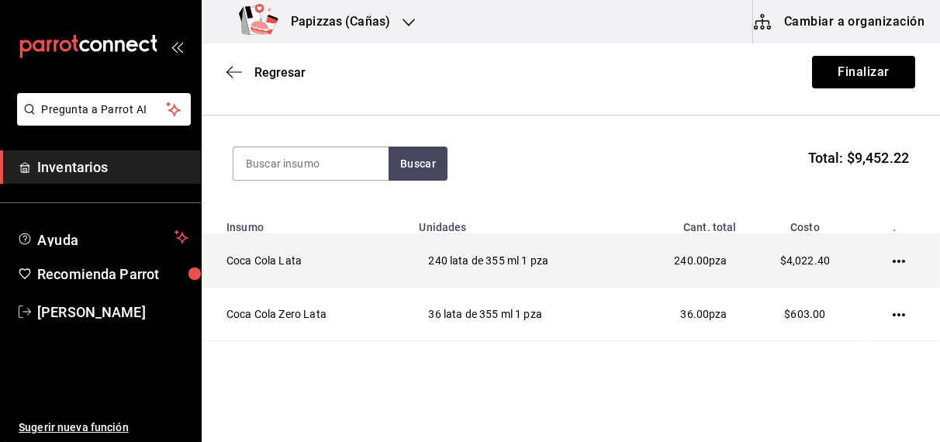
click at [892, 261] on icon "button" at bounding box center [898, 261] width 12 height 3
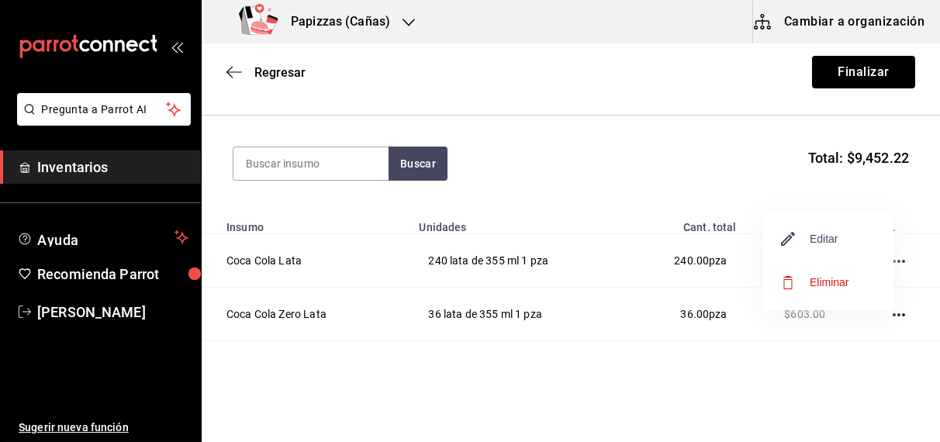
click at [833, 241] on span "Editar" at bounding box center [810, 238] width 57 height 19
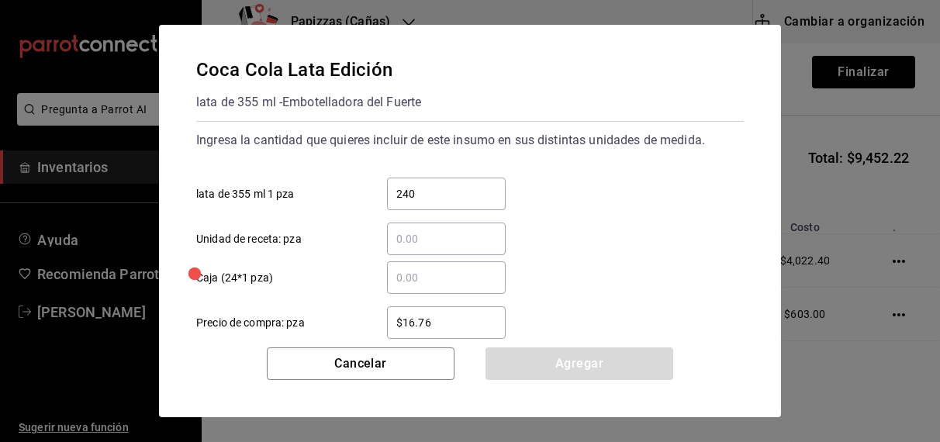
click at [477, 327] on input "$16.76" at bounding box center [446, 322] width 119 height 19
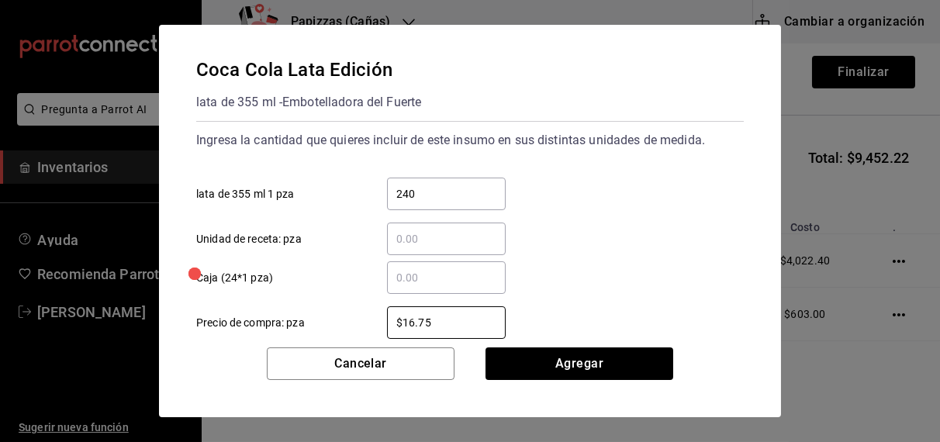
type input "$16.75"
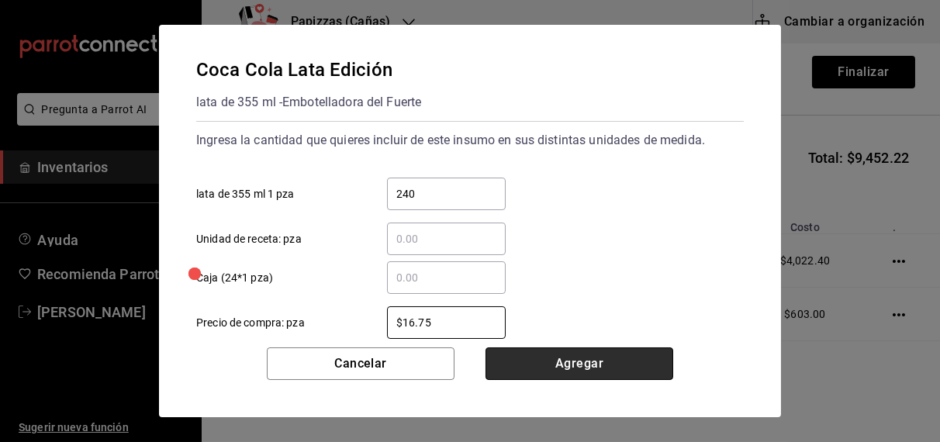
click at [577, 358] on button "Agregar" at bounding box center [579, 363] width 188 height 33
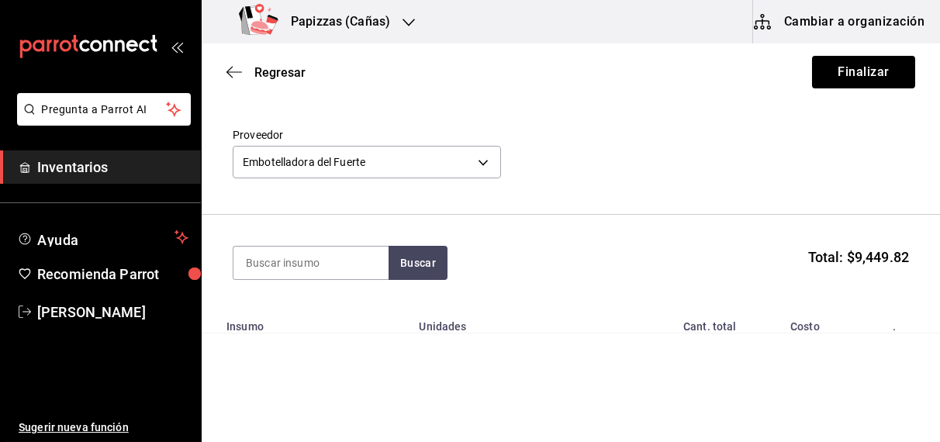
scroll to position [0, 0]
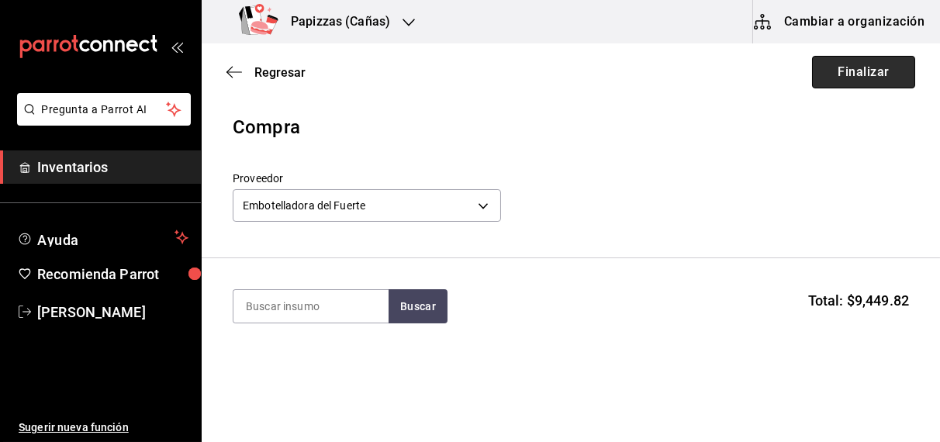
click at [863, 70] on button "Finalizar" at bounding box center [863, 72] width 103 height 33
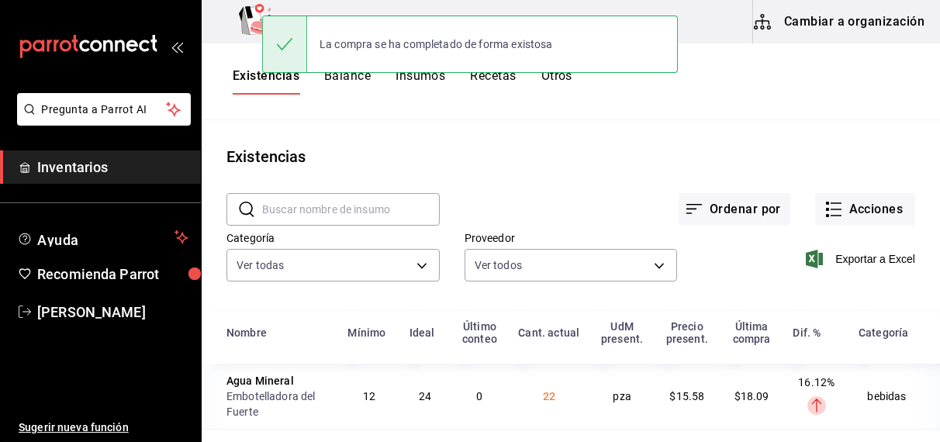
click at [314, 202] on input "text" at bounding box center [351, 209] width 178 height 31
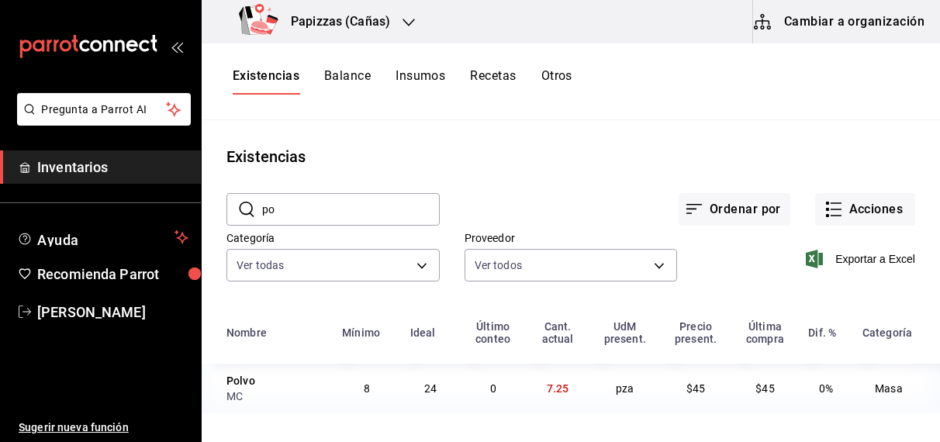
type input "p"
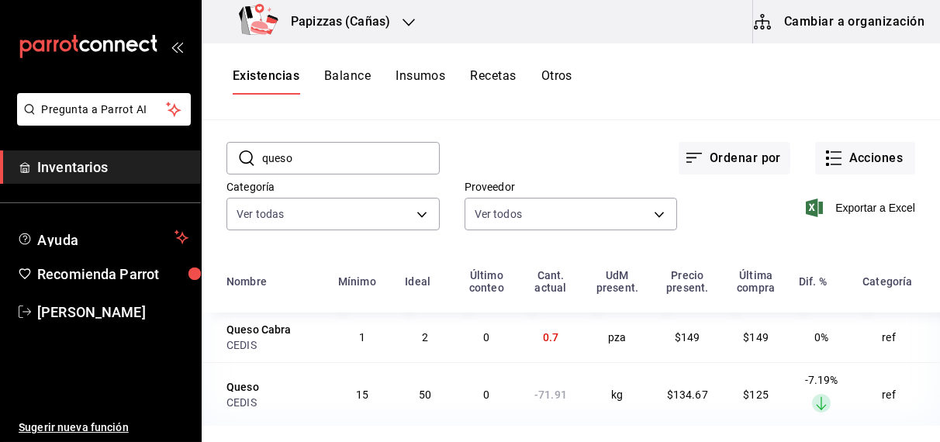
scroll to position [52, 0]
type input "q"
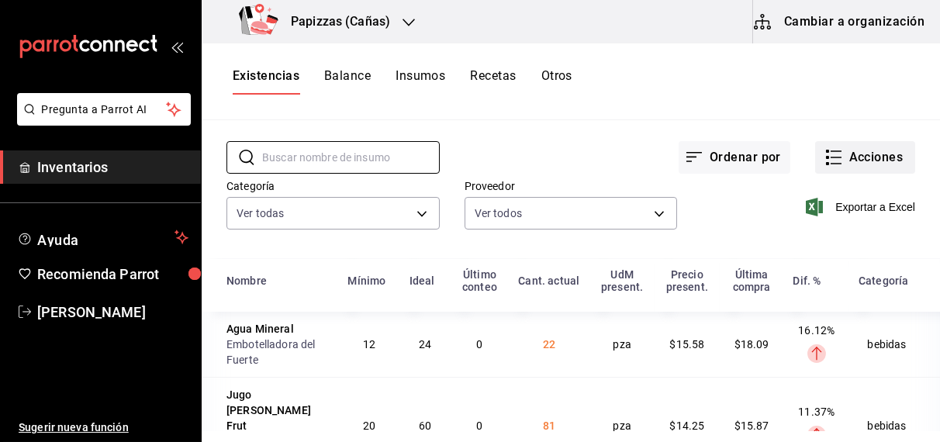
click at [866, 160] on button "Acciones" at bounding box center [865, 157] width 100 height 33
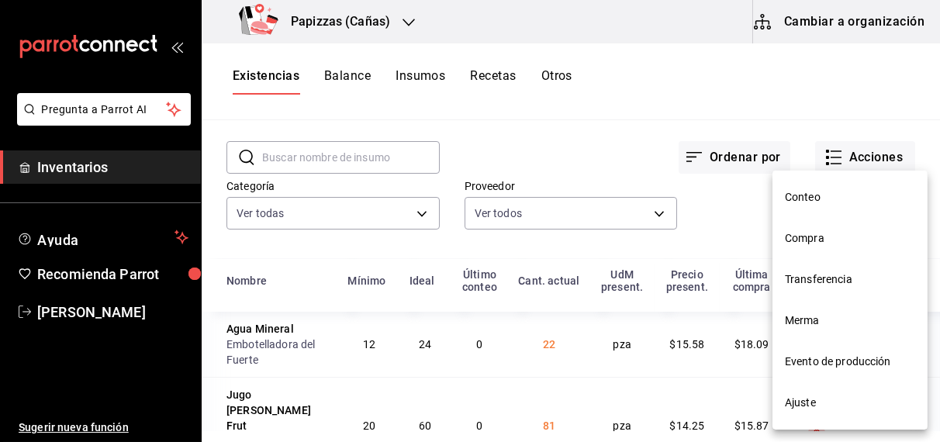
click at [818, 247] on li "Compra" at bounding box center [849, 238] width 155 height 41
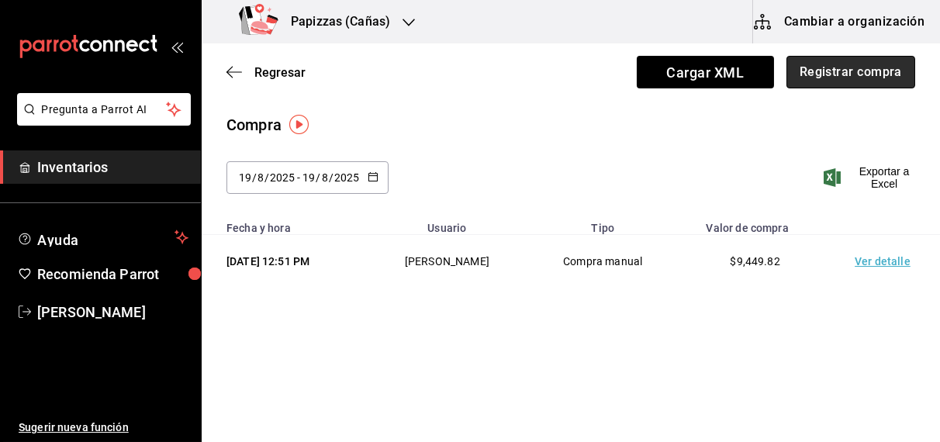
click at [839, 79] on button "Registrar compra" at bounding box center [850, 72] width 129 height 33
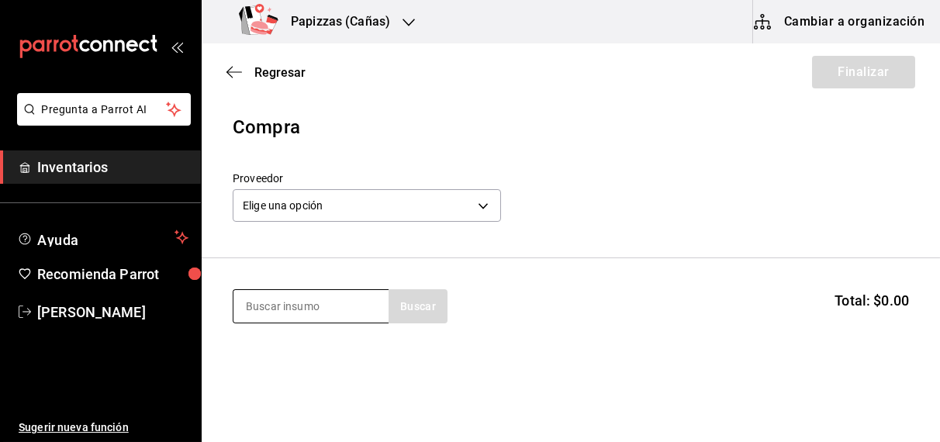
click at [342, 311] on input at bounding box center [310, 306] width 155 height 33
type input "harina"
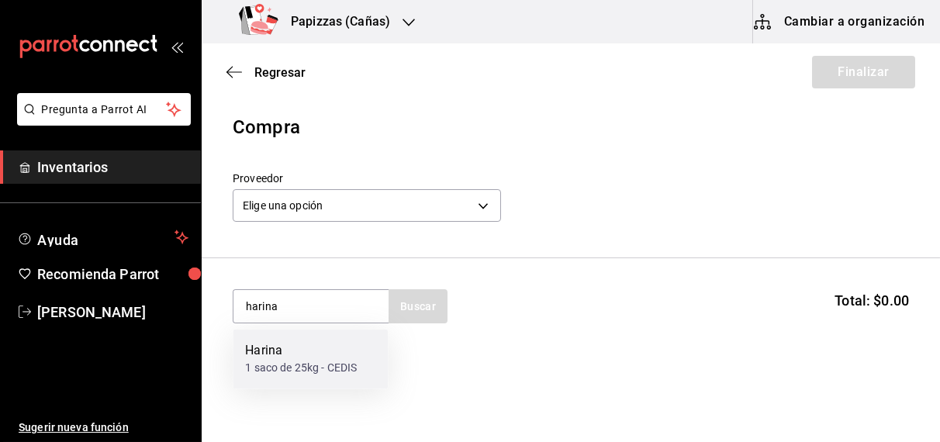
click at [291, 364] on div "1 saco de 25kg - CEDIS" at bounding box center [301, 369] width 112 height 16
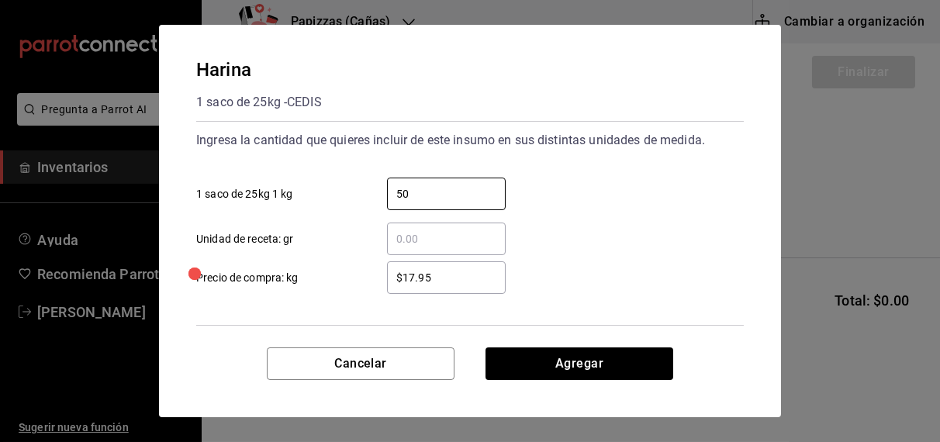
type input "50"
type input "$17.60"
click button "Agregar" at bounding box center [579, 363] width 188 height 33
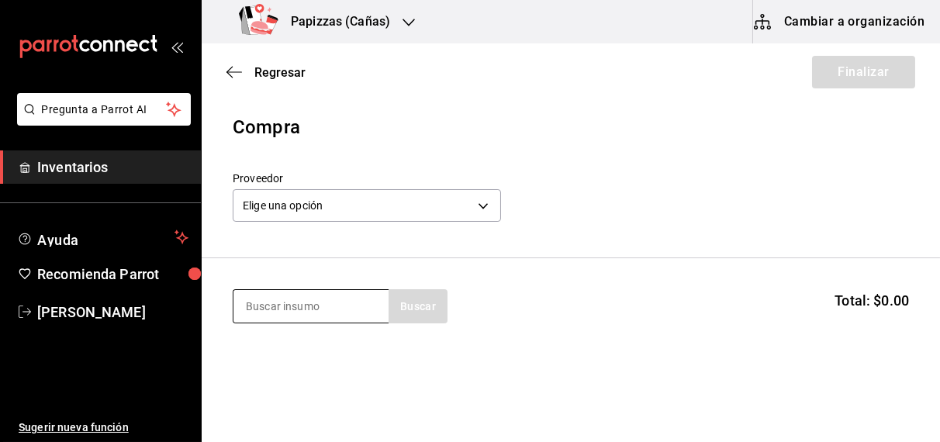
click at [315, 312] on input at bounding box center [310, 306] width 155 height 33
type input "harina"
click at [315, 312] on input "harina" at bounding box center [310, 306] width 155 height 33
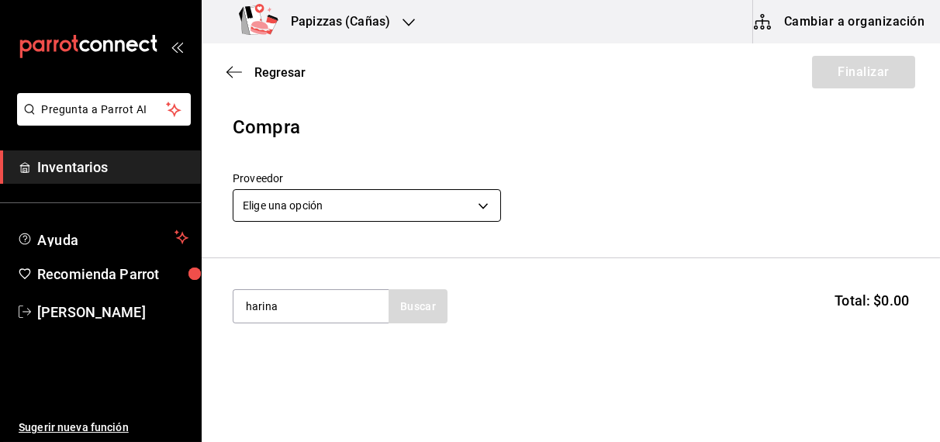
click at [371, 202] on body "Pregunta a Parrot AI Inventarios Ayuda Recomienda Parrot [PERSON_NAME] Sugerir …" at bounding box center [470, 177] width 940 height 354
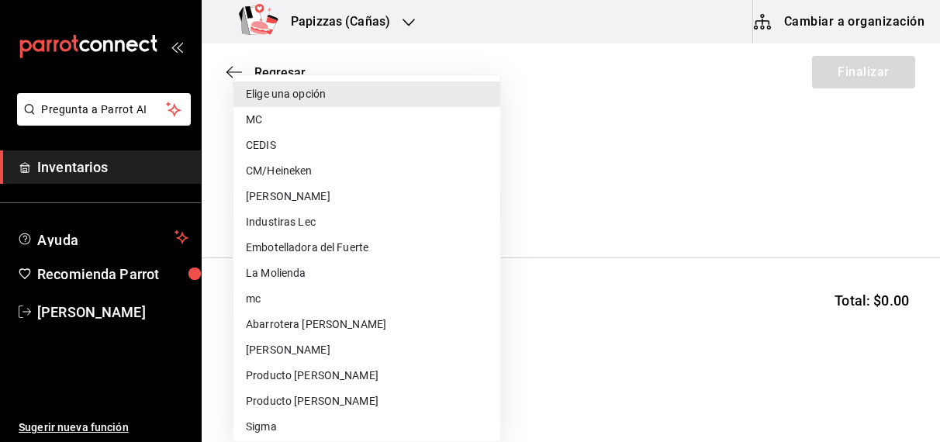
click at [270, 146] on li "CEDIS" at bounding box center [366, 146] width 267 height 26
type input "fd93c39f-859b-4130-830c-b038fbd442a0"
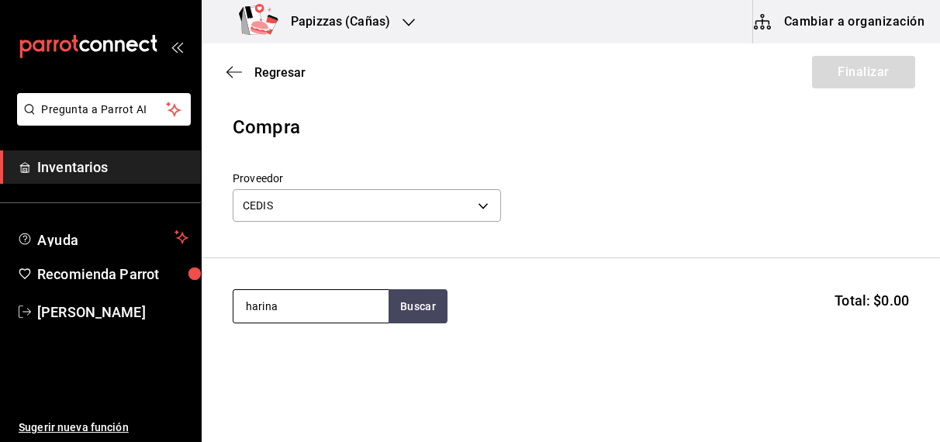
click at [319, 307] on input "harina" at bounding box center [310, 306] width 155 height 33
click at [422, 307] on button "Buscar" at bounding box center [417, 306] width 59 height 34
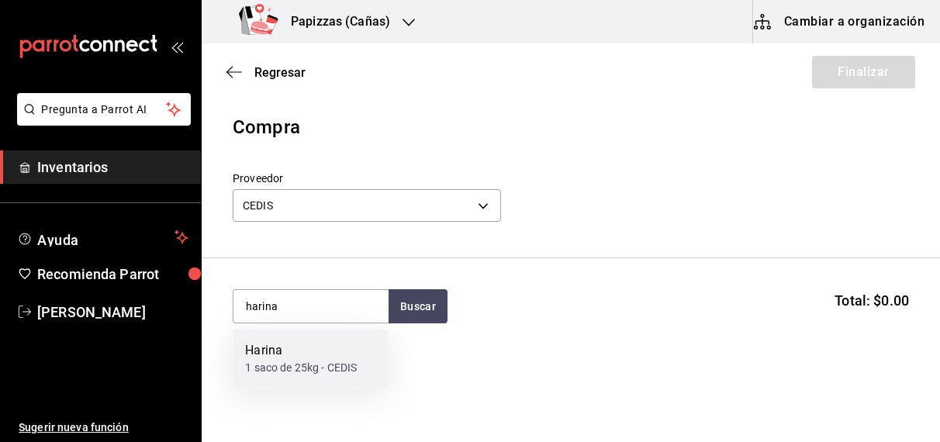
click at [325, 371] on div "1 saco de 25kg - CEDIS" at bounding box center [301, 369] width 112 height 16
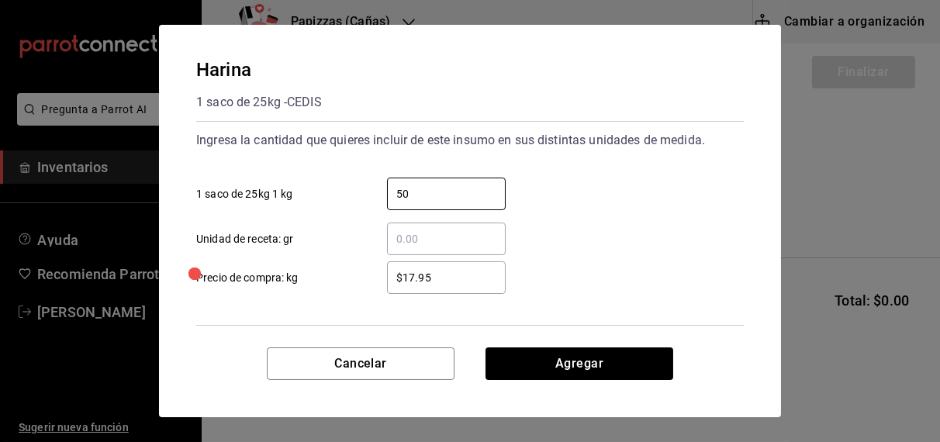
type input "50"
type input "$17.60"
click button "Agregar" at bounding box center [579, 363] width 188 height 33
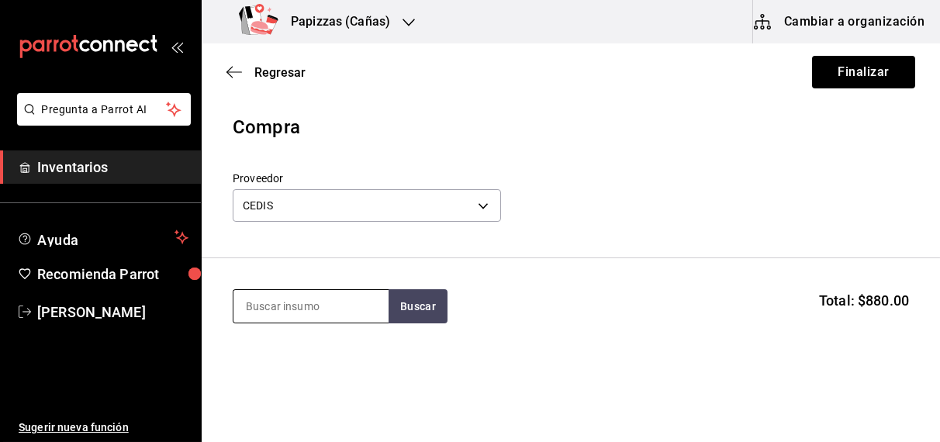
click at [320, 308] on input at bounding box center [310, 306] width 155 height 33
type input "mayo"
click at [288, 363] on div "gal - CEDIS" at bounding box center [274, 369] width 58 height 16
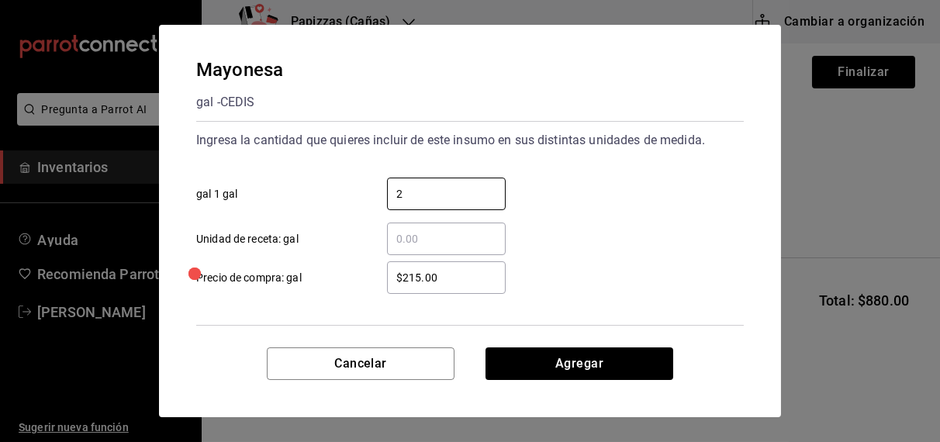
type input "2"
click button "Agregar" at bounding box center [579, 363] width 188 height 33
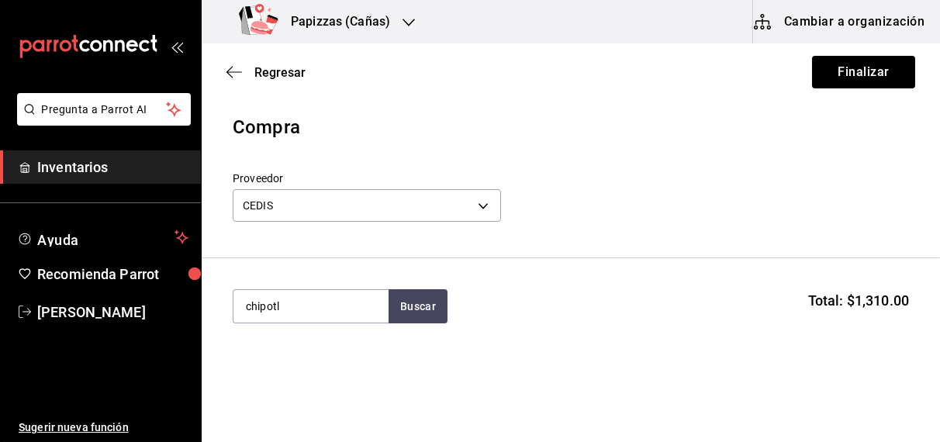
type input "chipotl"
click at [288, 363] on div "1 bolsa 3kg - CEDIS" at bounding box center [292, 369] width 95 height 16
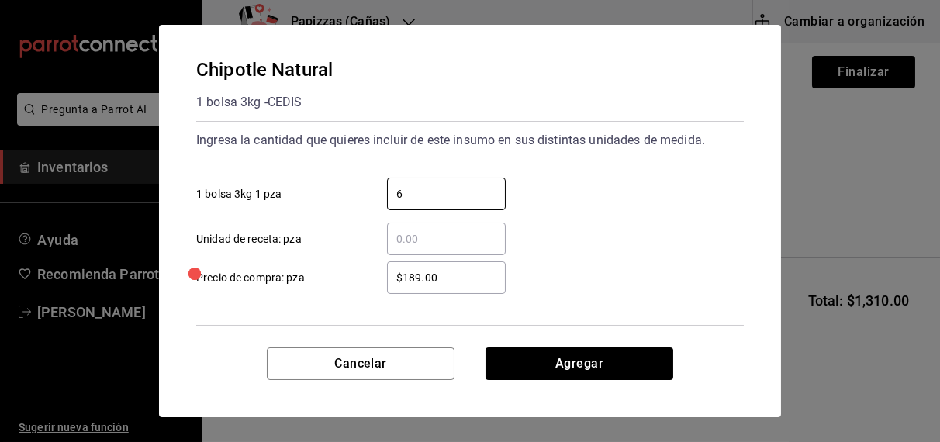
type input "6"
type input "$185.00"
click button "Agregar" at bounding box center [579, 363] width 188 height 33
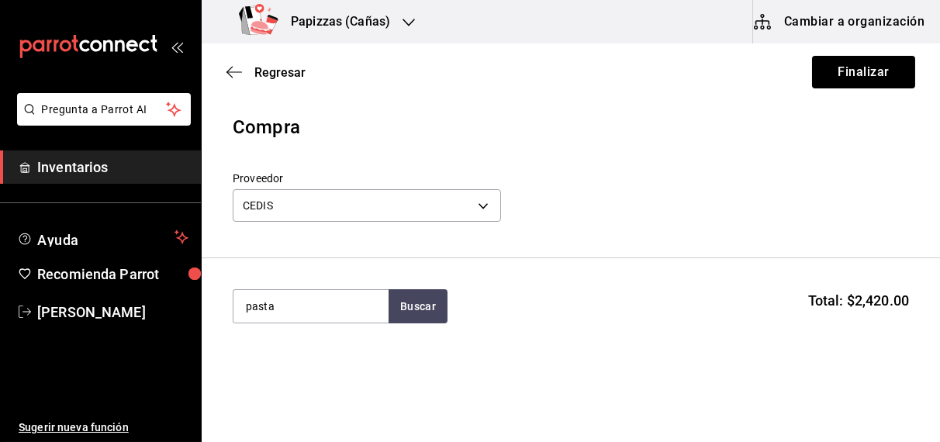
type input "pasta"
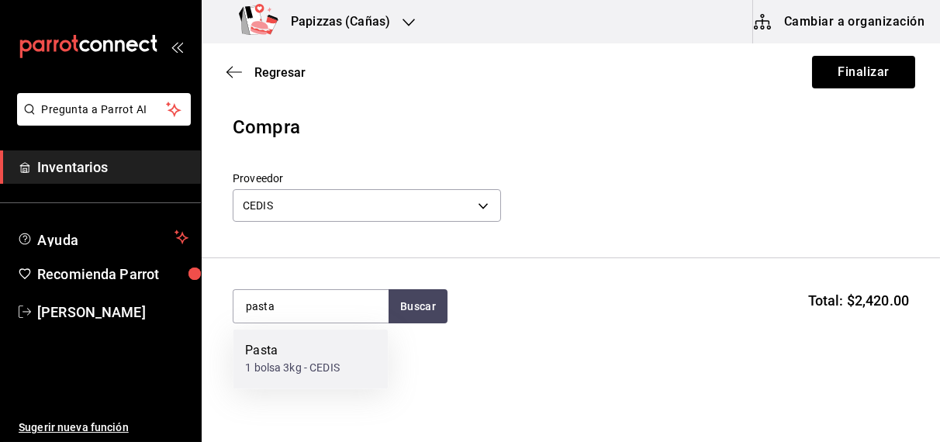
click at [278, 361] on div "1 bolsa 3kg - CEDIS" at bounding box center [292, 369] width 95 height 16
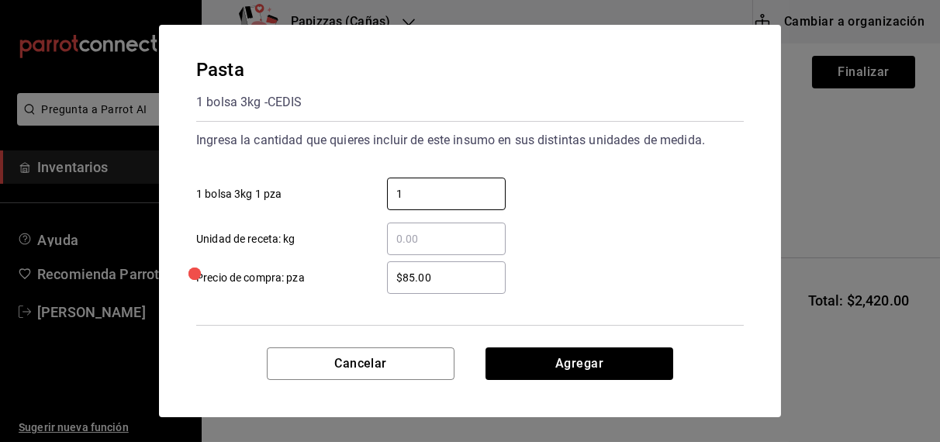
type input "1"
type input "$91.00"
click button "Agregar" at bounding box center [579, 363] width 188 height 33
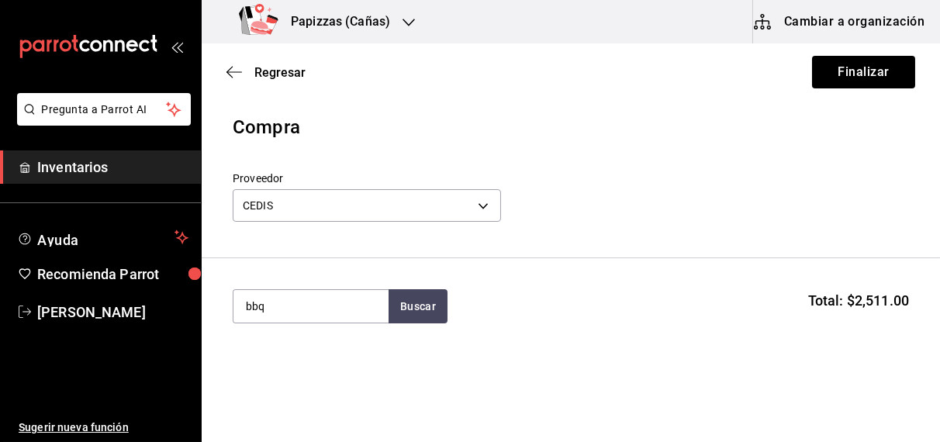
type input "bbq"
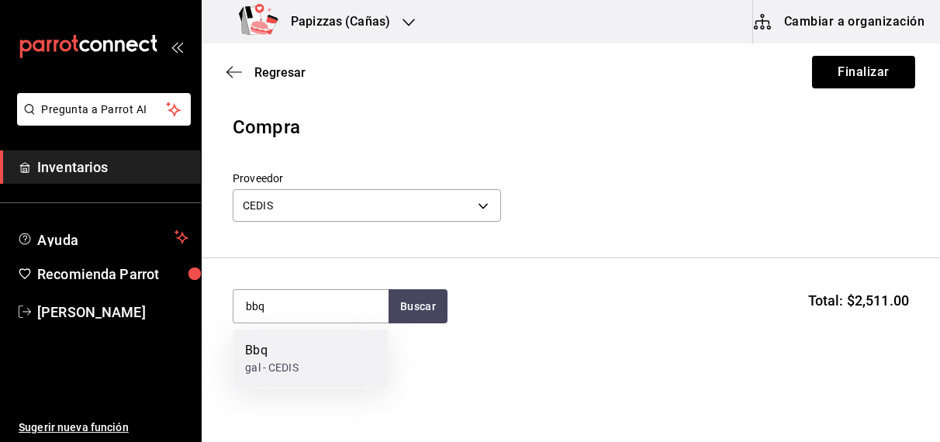
click at [292, 370] on div "gal - CEDIS" at bounding box center [271, 369] width 53 height 16
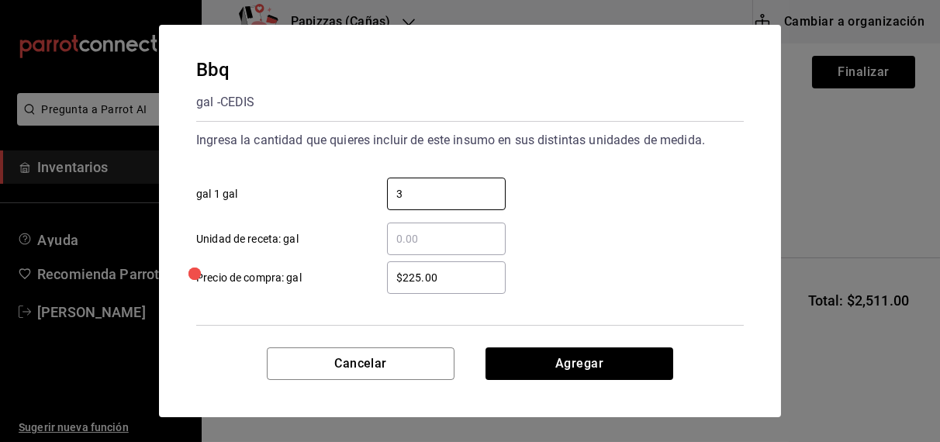
type input "3"
click button "Agregar" at bounding box center [579, 363] width 188 height 33
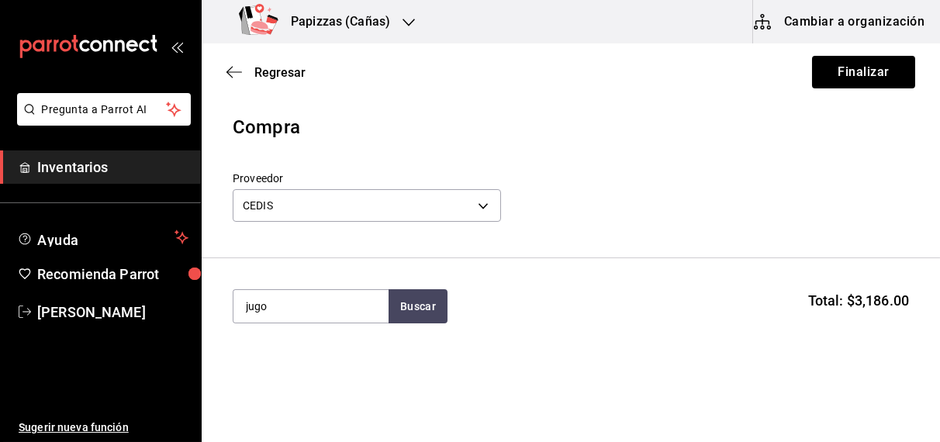
type input "jugo"
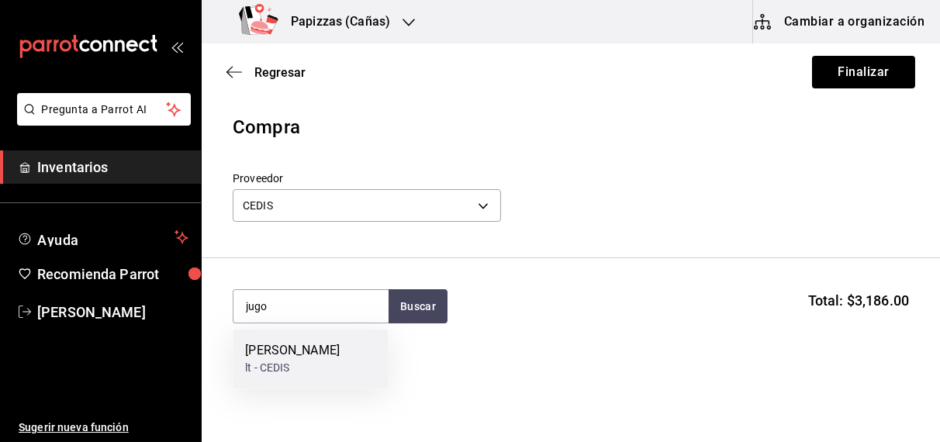
click at [292, 370] on div "lt - CEDIS" at bounding box center [292, 369] width 95 height 16
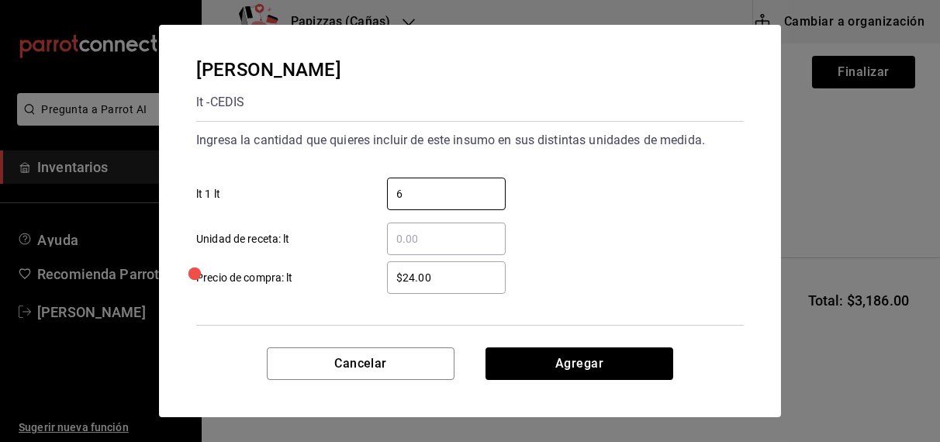
type input "6"
click button "Agregar" at bounding box center [579, 363] width 188 height 33
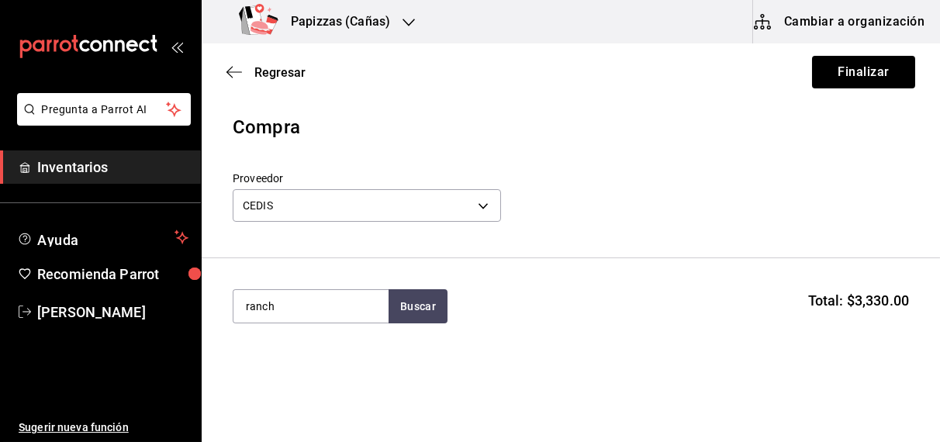
type input "ranch"
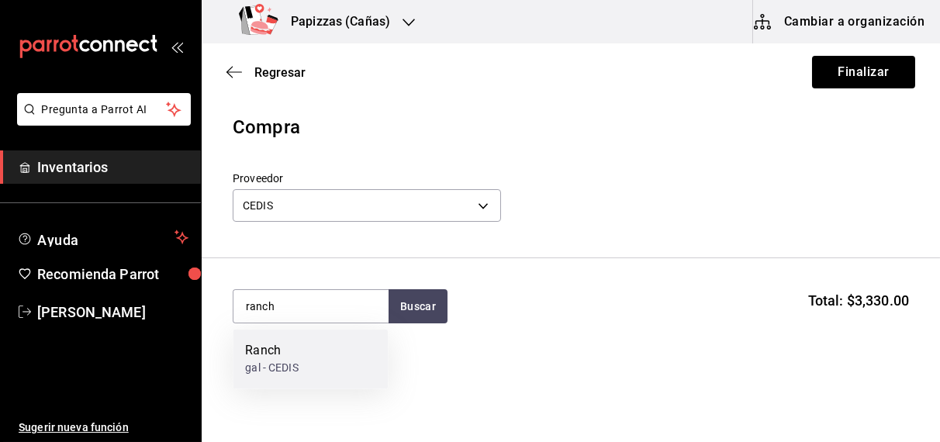
click at [281, 362] on div "gal - CEDIS" at bounding box center [271, 369] width 53 height 16
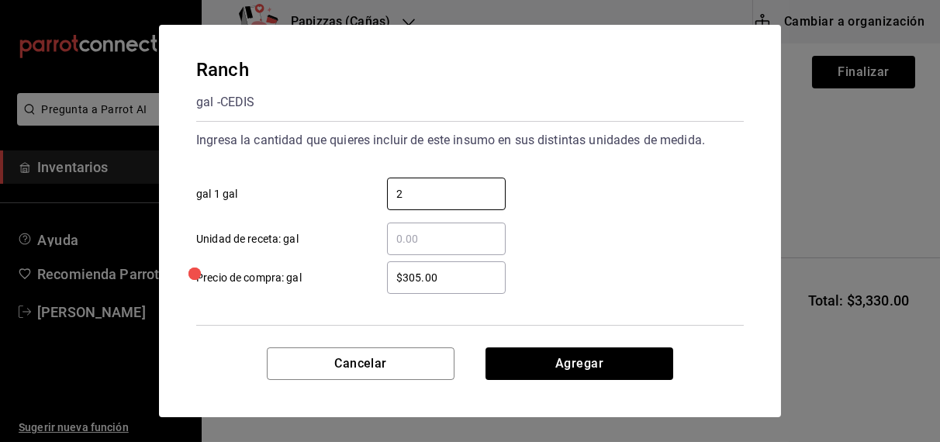
type input "2"
click button "Agregar" at bounding box center [579, 363] width 188 height 33
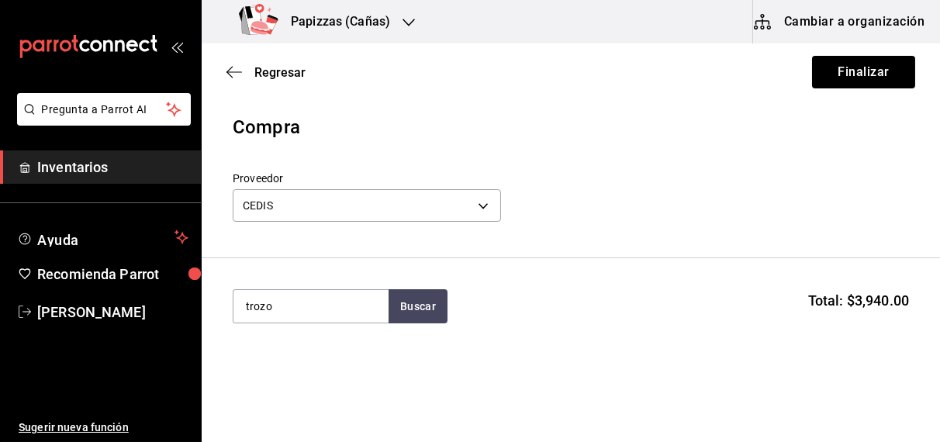
type input "trozo"
click at [272, 362] on div "1 lata 3 kg - CEDIS" at bounding box center [309, 369] width 129 height 16
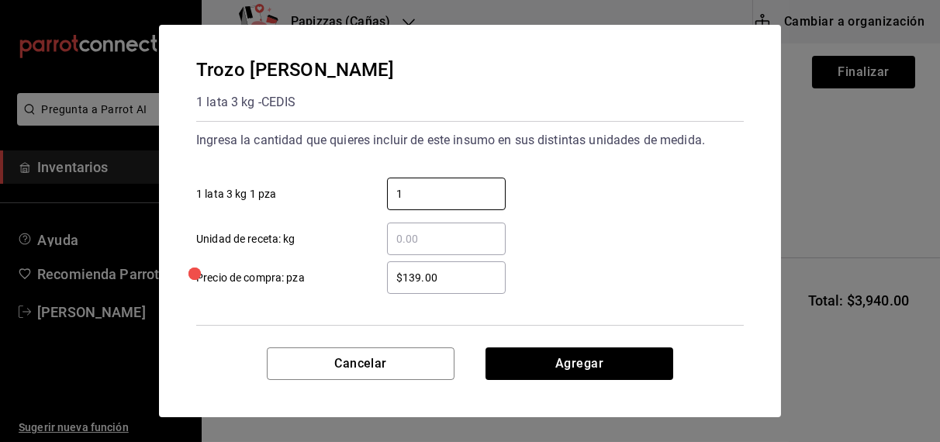
type input "1"
type input "$159.00"
click button "Agregar" at bounding box center [579, 363] width 188 height 33
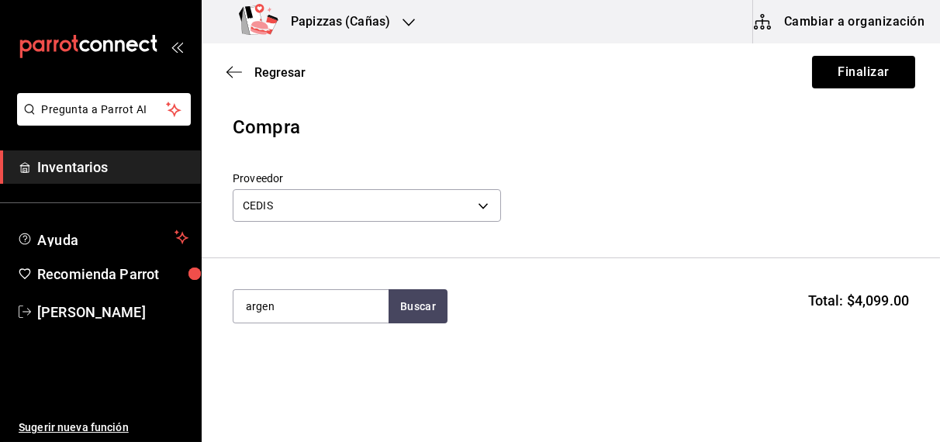
type input "argen"
click at [290, 370] on div "pz - CEDIS" at bounding box center [294, 369] width 98 height 16
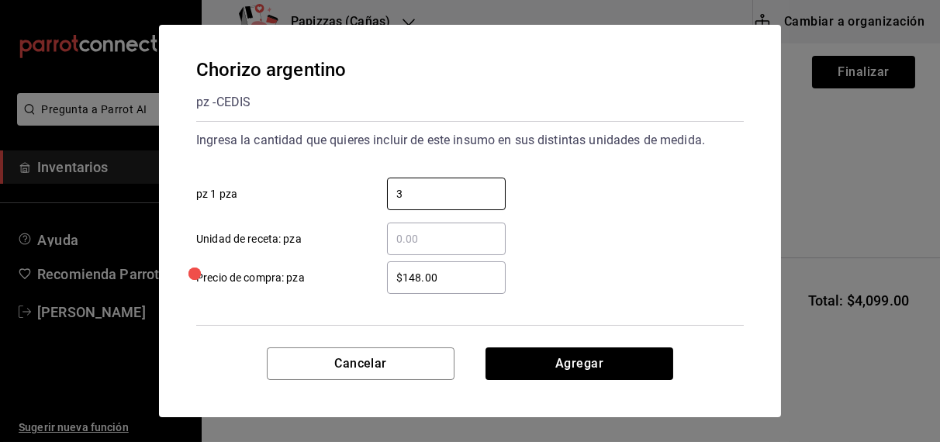
type input "3"
type input "$120.00"
click button "Agregar" at bounding box center [579, 363] width 188 height 33
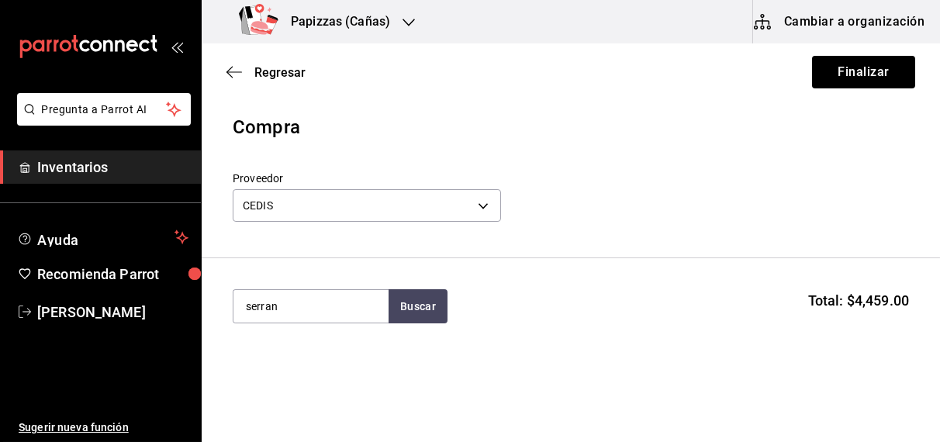
type input "serran"
click at [278, 369] on div "pz - CEDIS" at bounding box center [292, 369] width 95 height 16
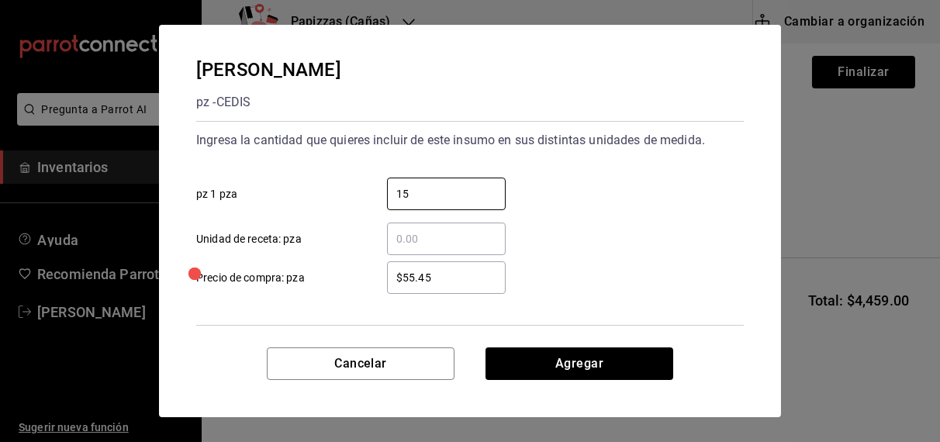
type input "15"
type input "$55.40"
click button "Agregar" at bounding box center [579, 363] width 188 height 33
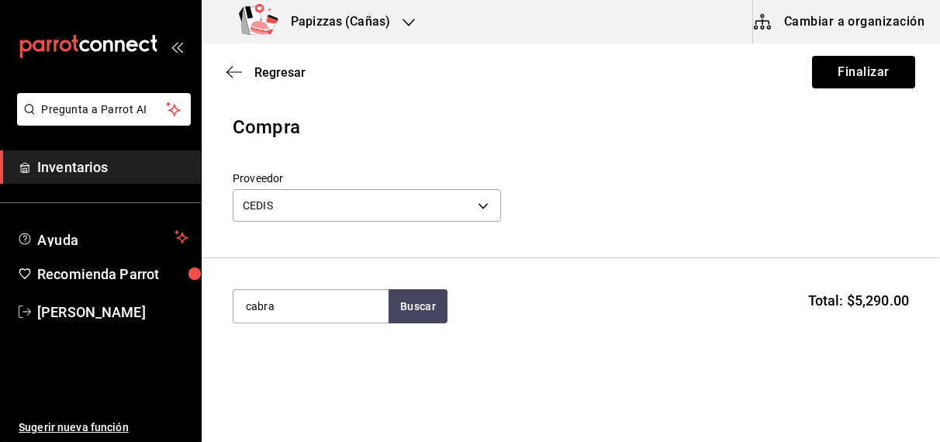
type input "cabra"
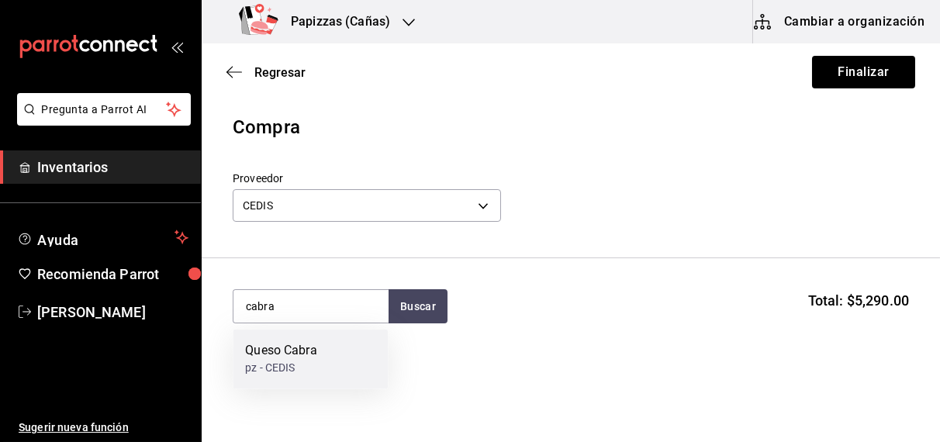
click at [278, 369] on div "pz - CEDIS" at bounding box center [280, 369] width 71 height 16
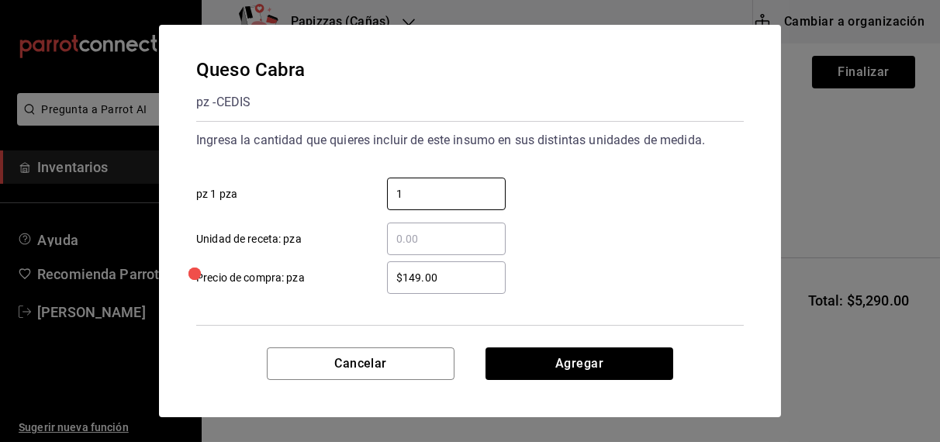
type input "1"
click button "Agregar" at bounding box center [579, 363] width 188 height 33
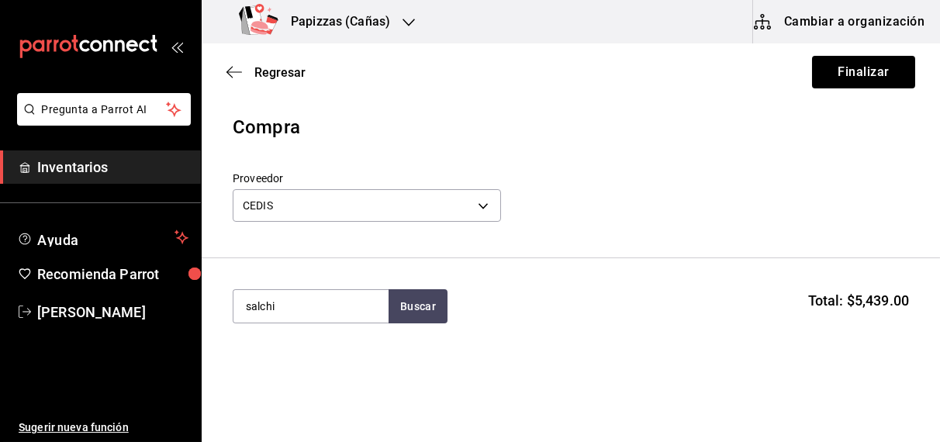
type input "salchi"
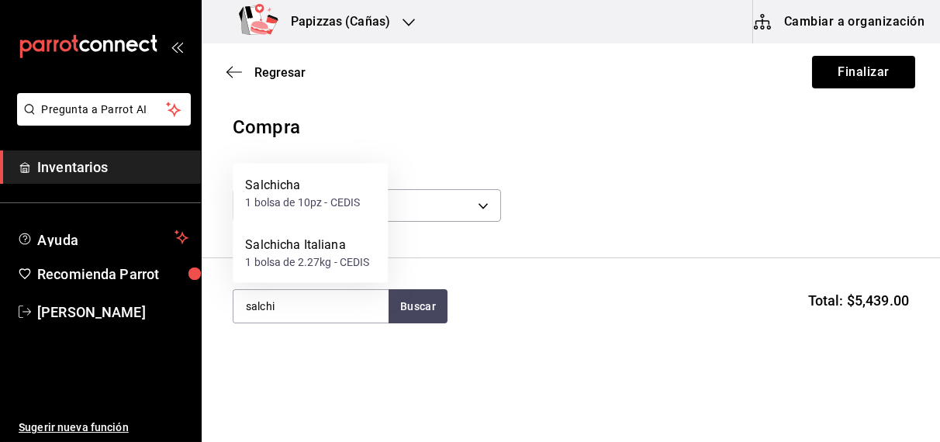
click at [336, 205] on div "1 bolsa de 10pz - CEDIS" at bounding box center [302, 203] width 115 height 16
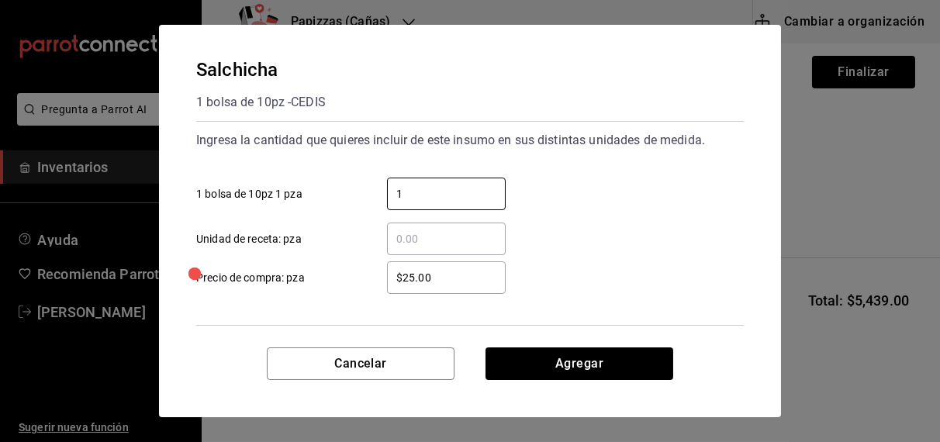
type input "1"
type input "$33.00"
click button "Agregar" at bounding box center [579, 363] width 188 height 33
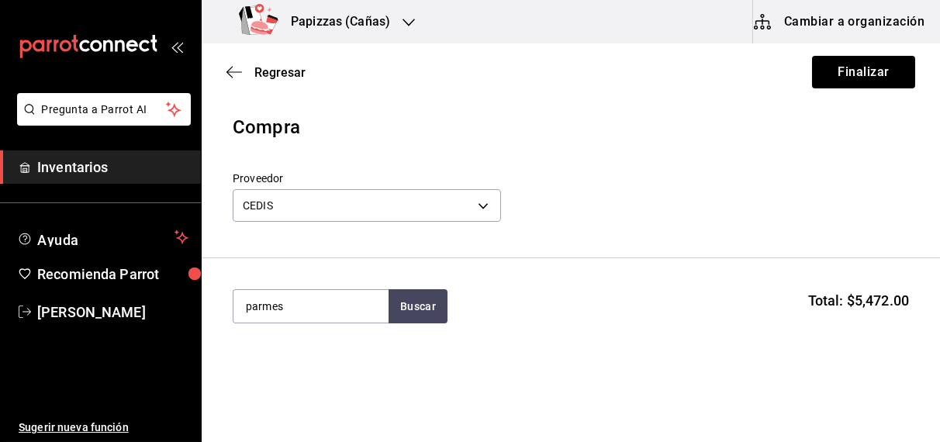
type input "parmes"
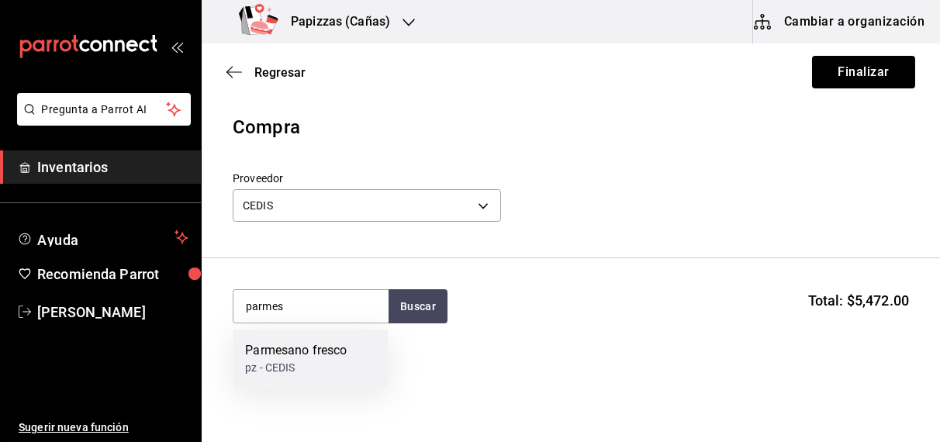
click at [281, 362] on div "pz - CEDIS" at bounding box center [296, 369] width 102 height 16
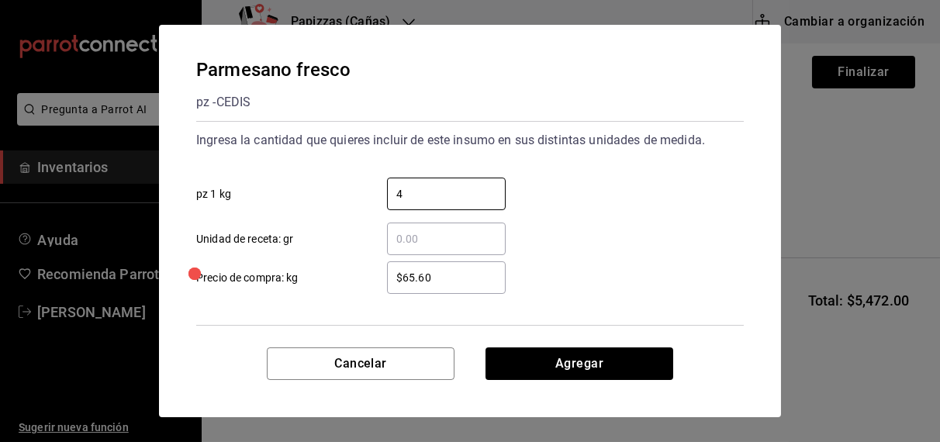
type input "4"
type input "$68.00"
click button "Agregar" at bounding box center [579, 363] width 188 height 33
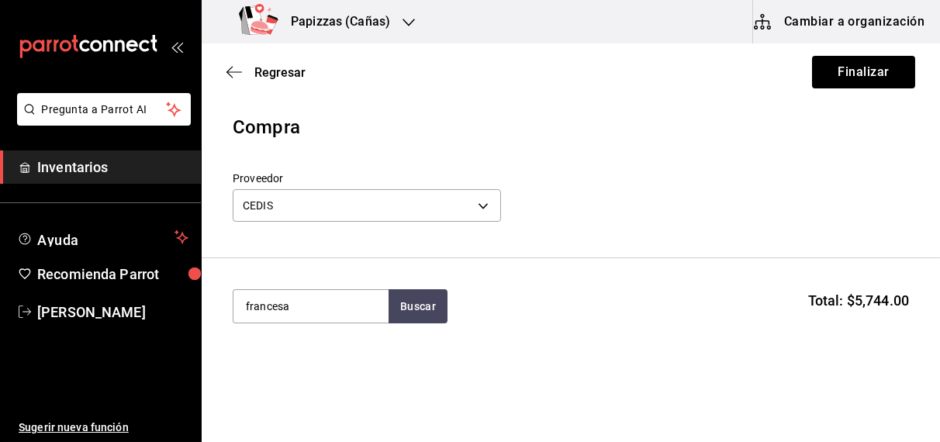
type input "francesa"
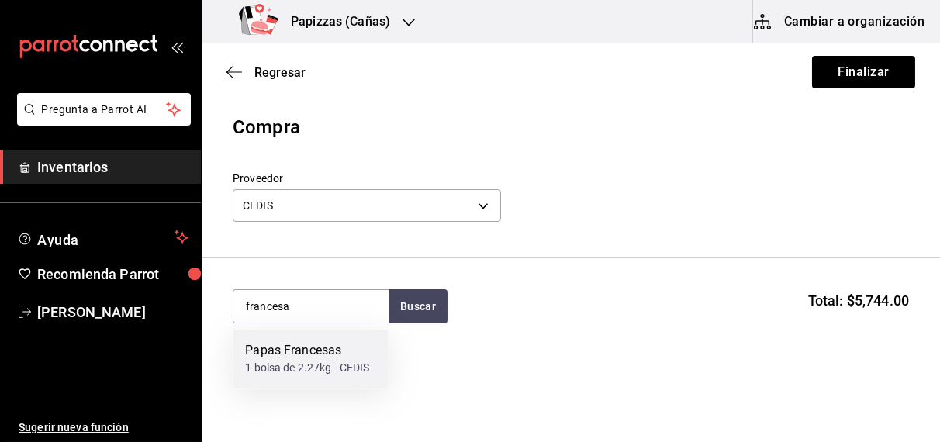
click at [283, 370] on div "1 bolsa de 2.27kg - CEDIS" at bounding box center [307, 369] width 124 height 16
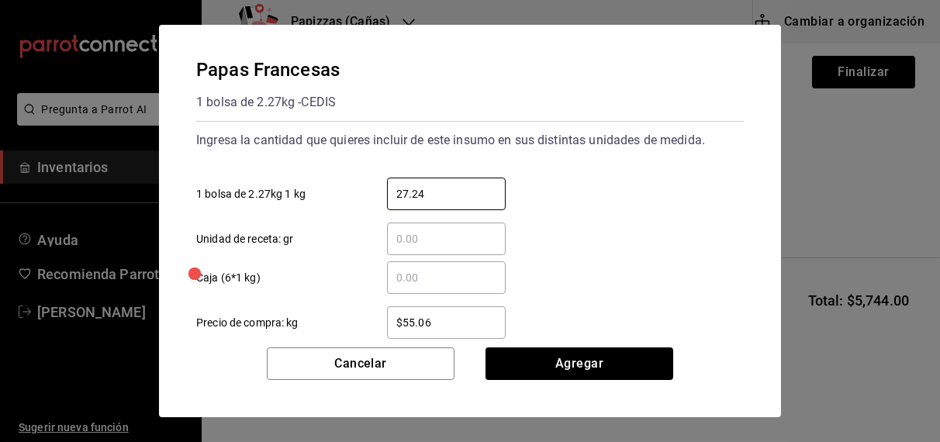
type input "27.24"
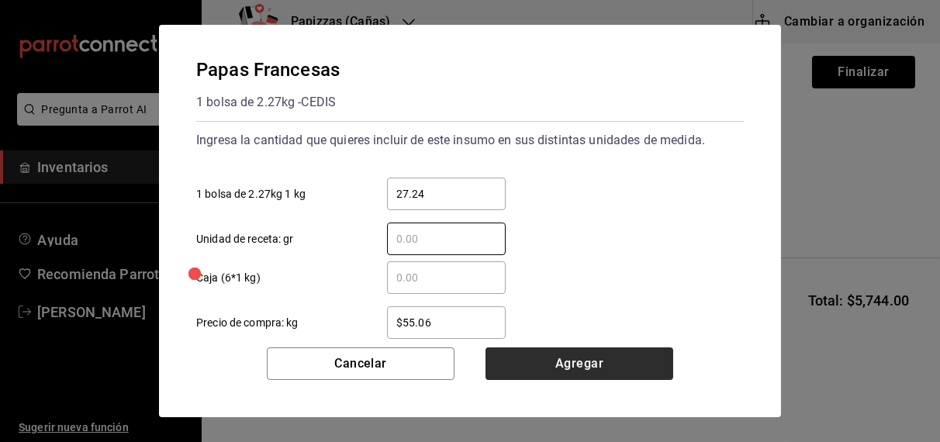
click at [578, 361] on button "Agregar" at bounding box center [579, 363] width 188 height 33
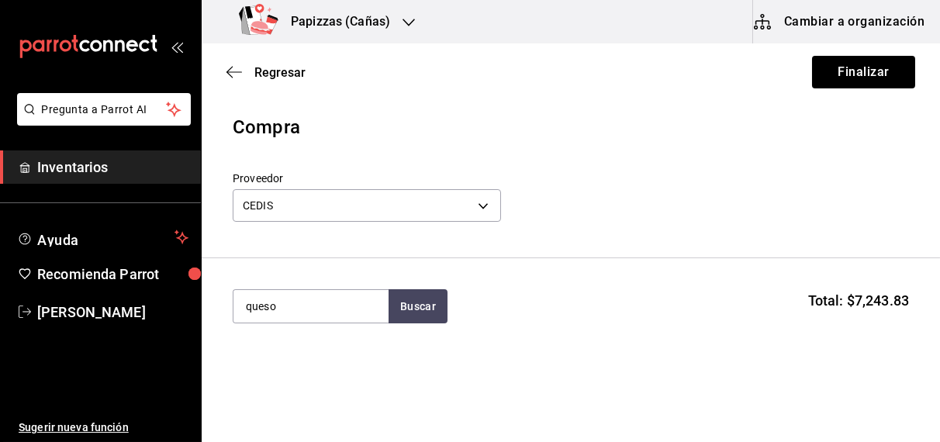
type input "queso"
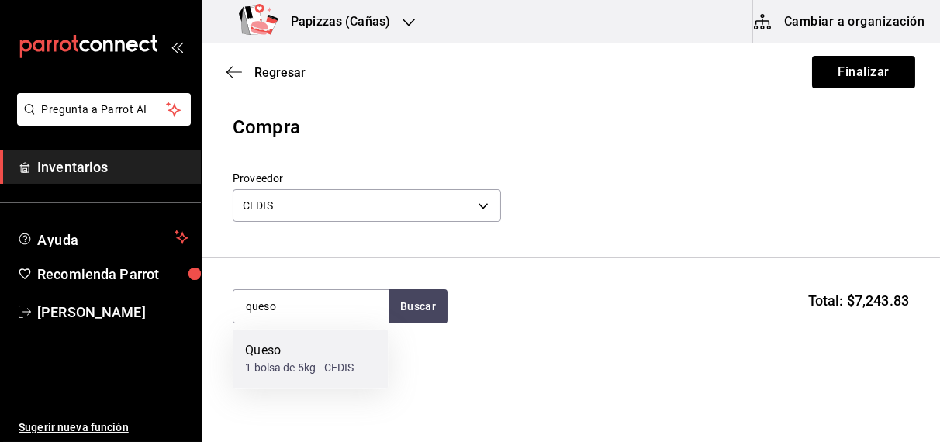
click at [307, 373] on div "1 bolsa de 5kg - CEDIS" at bounding box center [299, 369] width 109 height 16
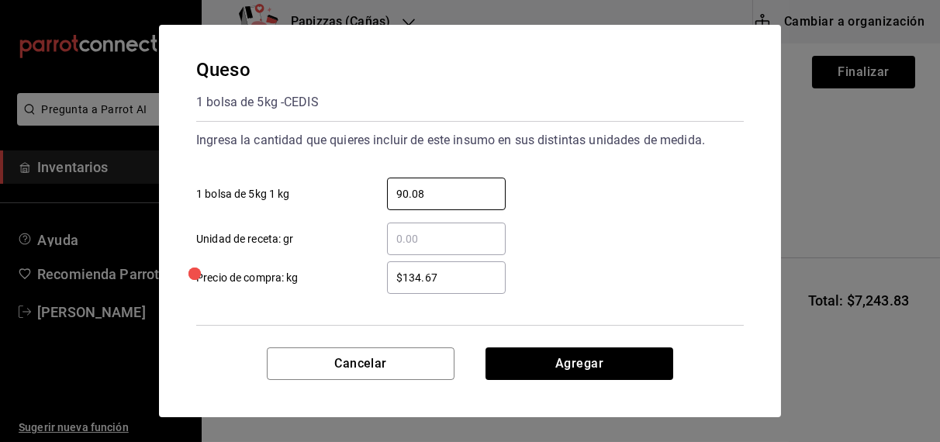
type input "90.08"
type input "$125.00"
click button "Agregar" at bounding box center [579, 363] width 188 height 33
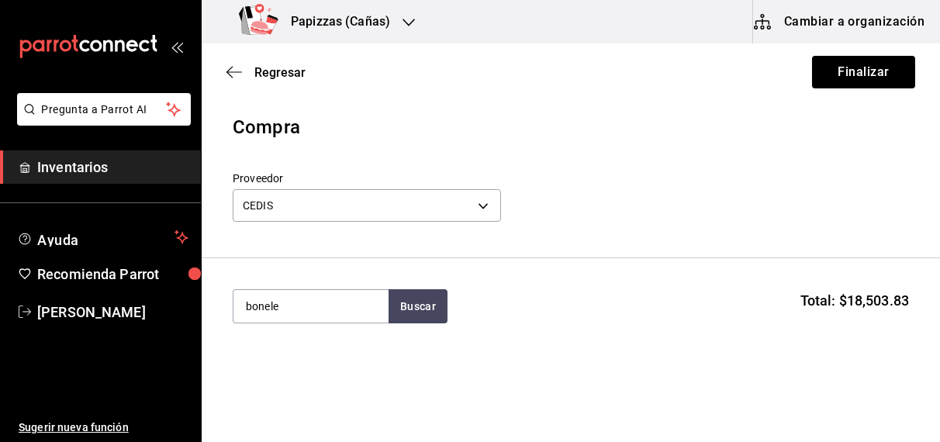
type input "bonele"
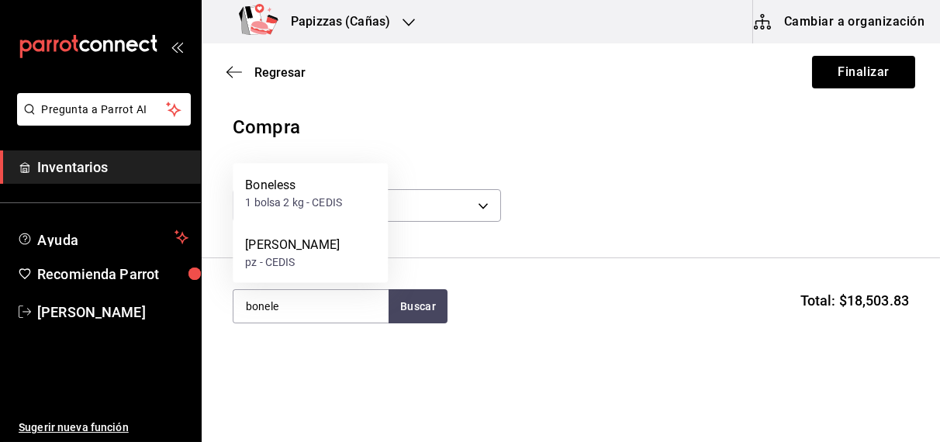
click at [291, 212] on div "Boneless 1 bolsa 2 kg - CEDIS" at bounding box center [310, 194] width 155 height 60
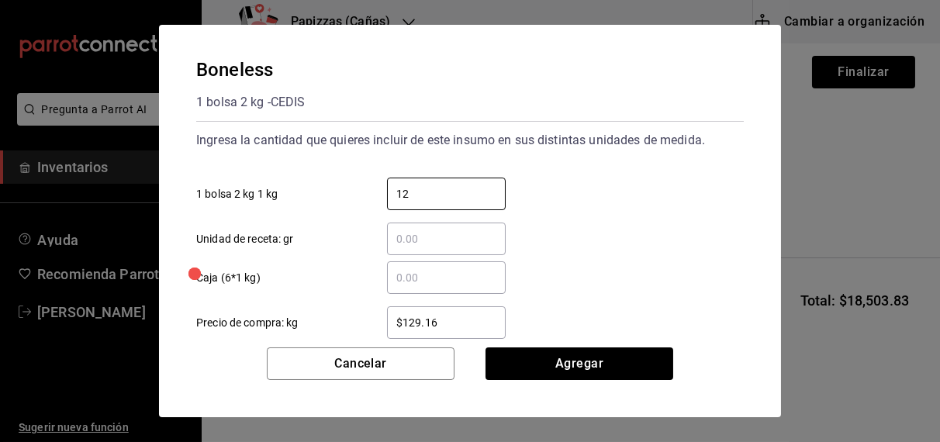
type input "12"
click button "Agregar" at bounding box center [579, 363] width 188 height 33
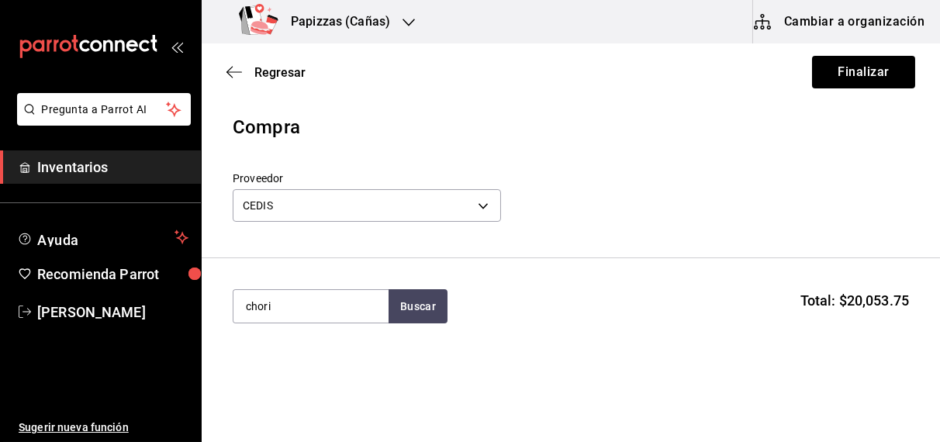
type input "chori"
click at [278, 371] on div "kg - CEDIS" at bounding box center [270, 369] width 50 height 16
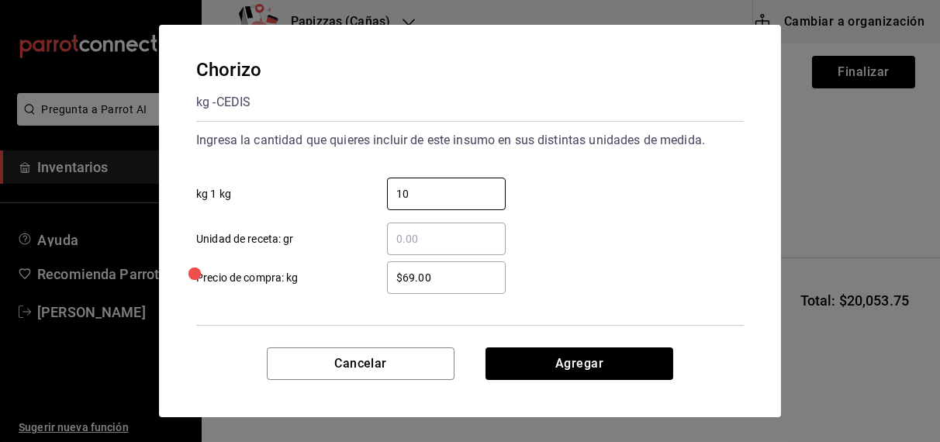
type input "10"
type input "$70.00"
click button "Agregar" at bounding box center [579, 363] width 188 height 33
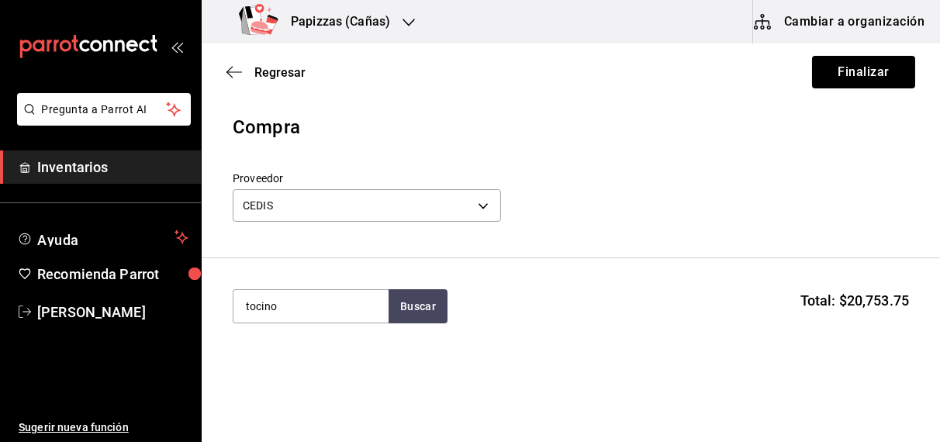
type input "tocino"
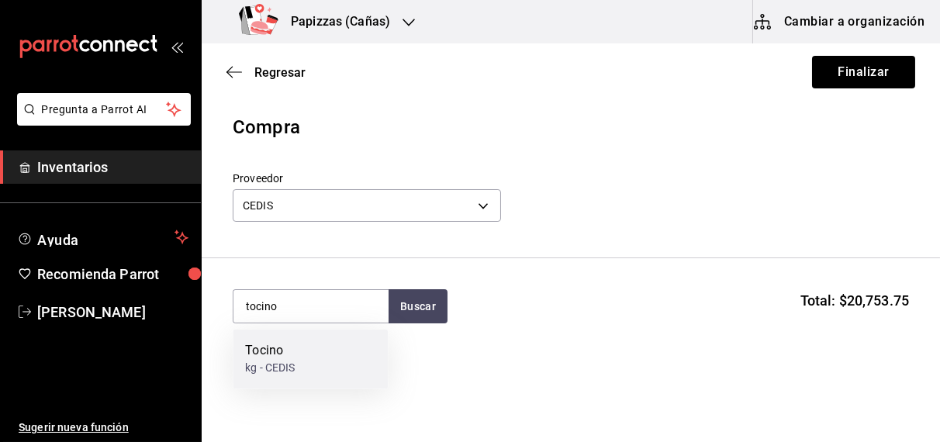
click at [278, 371] on div "kg - CEDIS" at bounding box center [270, 369] width 50 height 16
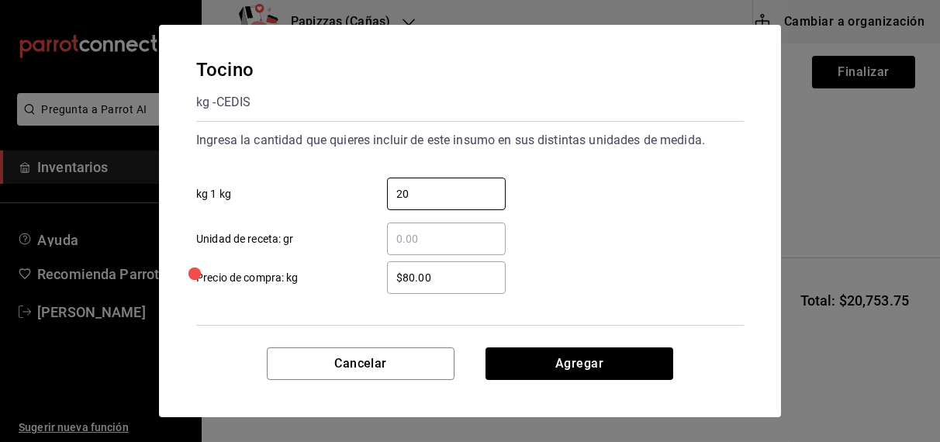
type input "20"
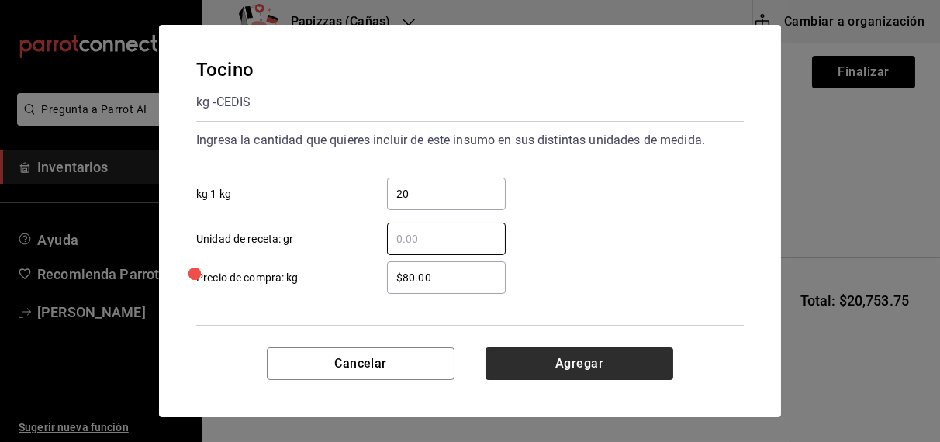
click at [578, 367] on button "Agregar" at bounding box center [579, 363] width 188 height 33
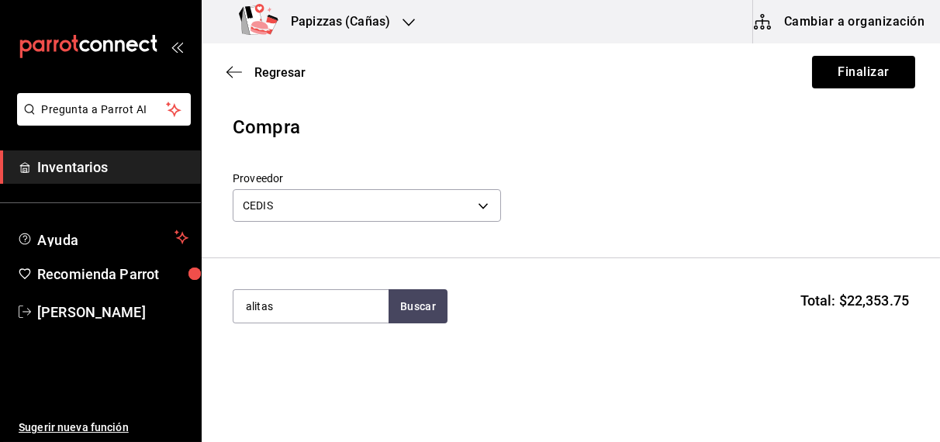
type input "alitas"
click at [285, 367] on div "pz - CEDIS" at bounding box center [270, 369] width 50 height 16
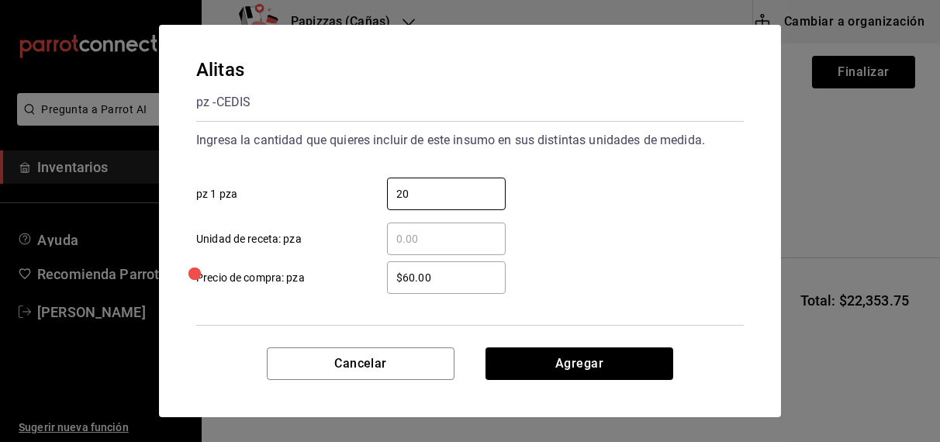
type input "20"
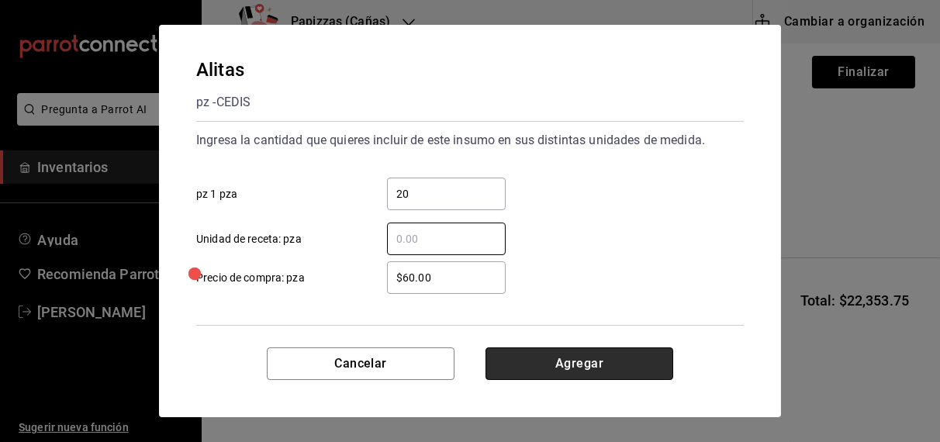
click at [575, 368] on button "Agregar" at bounding box center [579, 363] width 188 height 33
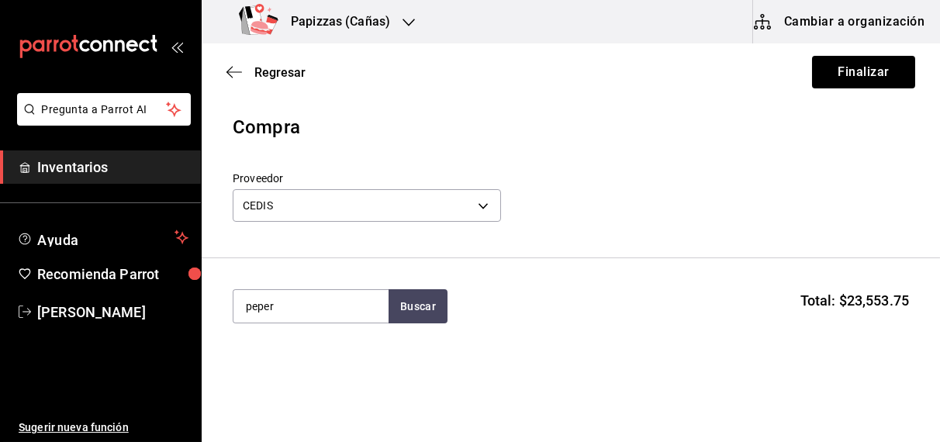
type input "peper"
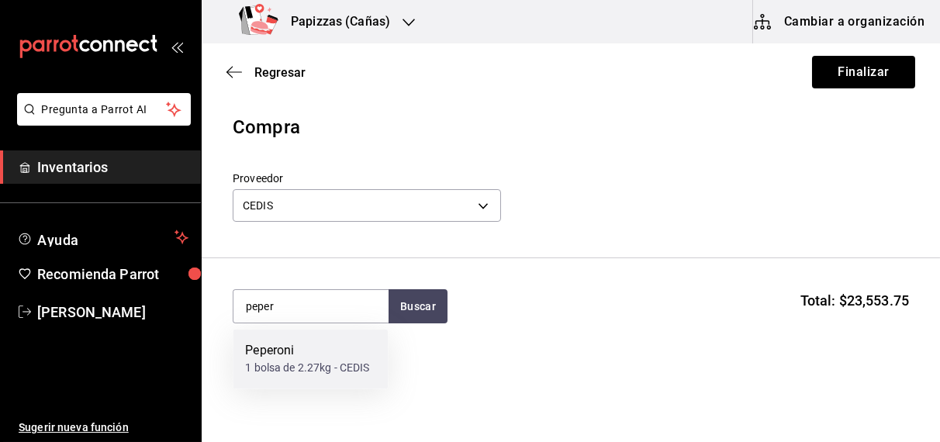
click at [280, 380] on div "Peperoni 1 bolsa de 2.27kg - CEDIS" at bounding box center [310, 360] width 155 height 60
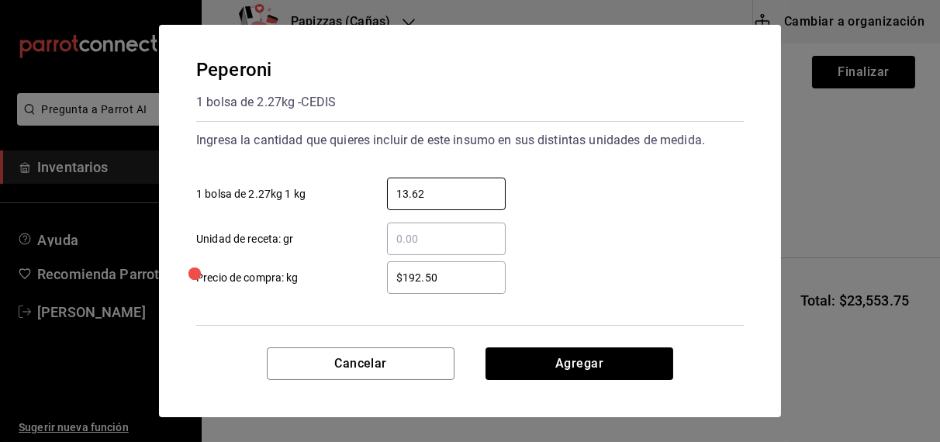
type input "13.62"
type input "$192.00"
click button "Agregar" at bounding box center [579, 363] width 188 height 33
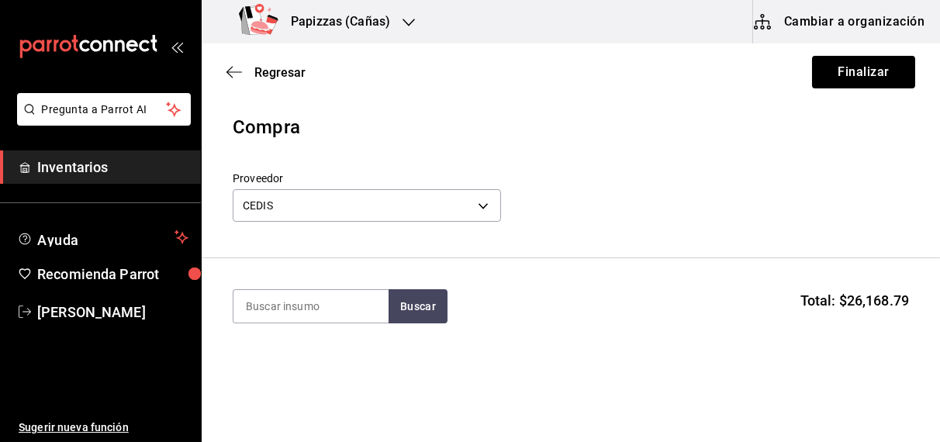
type input "h"
type input "jamon"
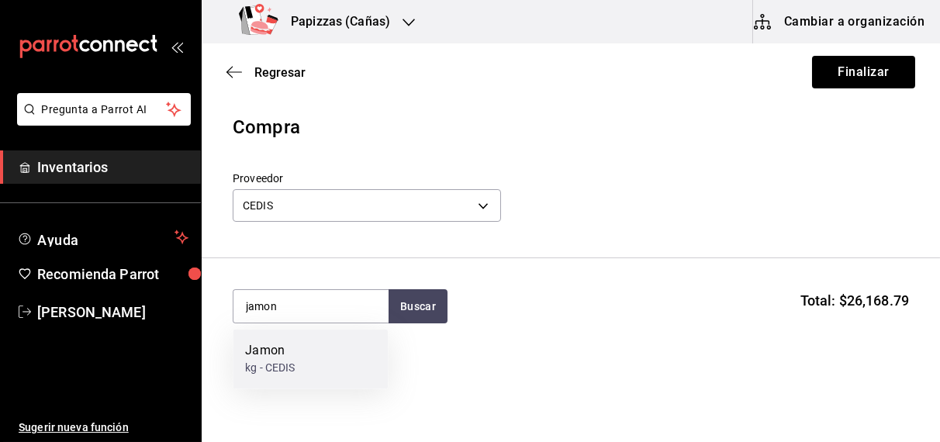
click at [280, 380] on div "Jamon kg - CEDIS" at bounding box center [310, 360] width 155 height 60
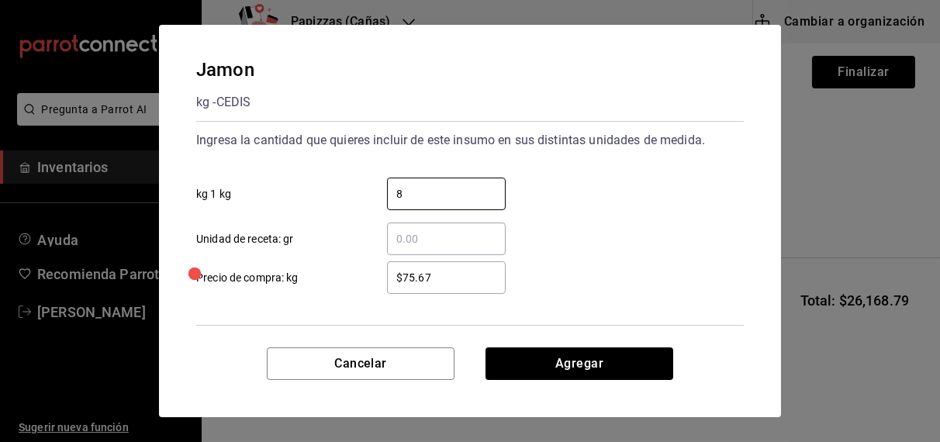
type input "8"
type input "$77.67"
click button "Agregar" at bounding box center [579, 363] width 188 height 33
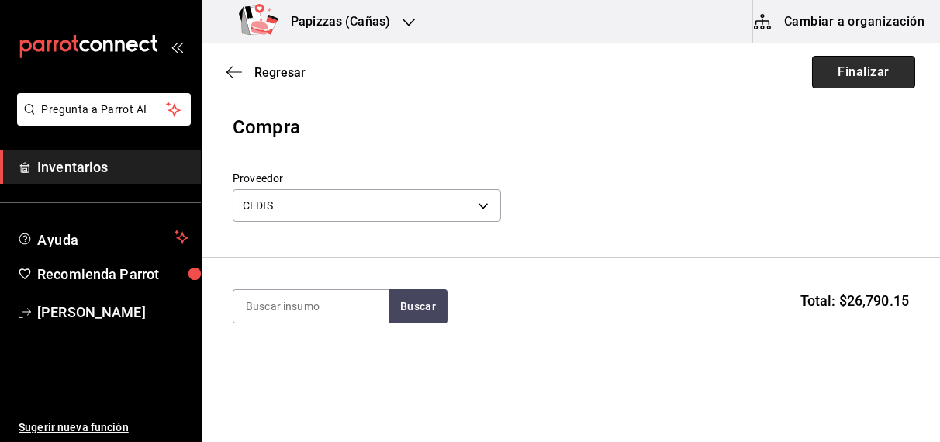
click at [860, 76] on button "Finalizar" at bounding box center [863, 72] width 103 height 33
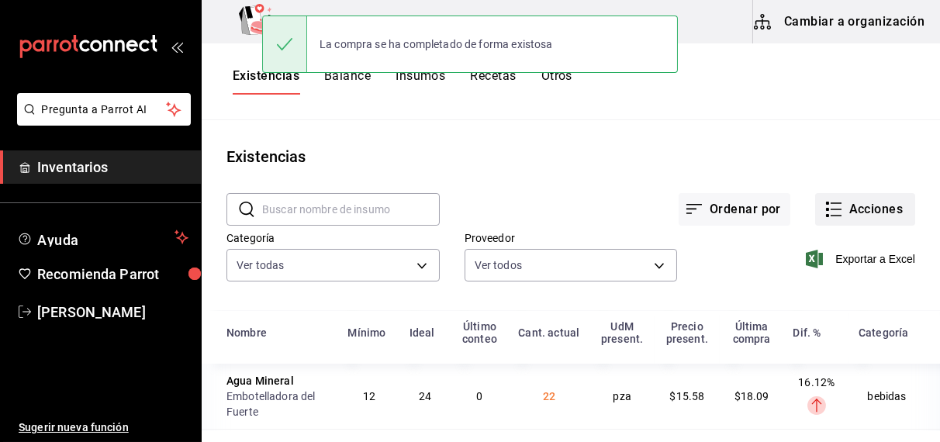
click at [847, 214] on button "Acciones" at bounding box center [865, 209] width 100 height 33
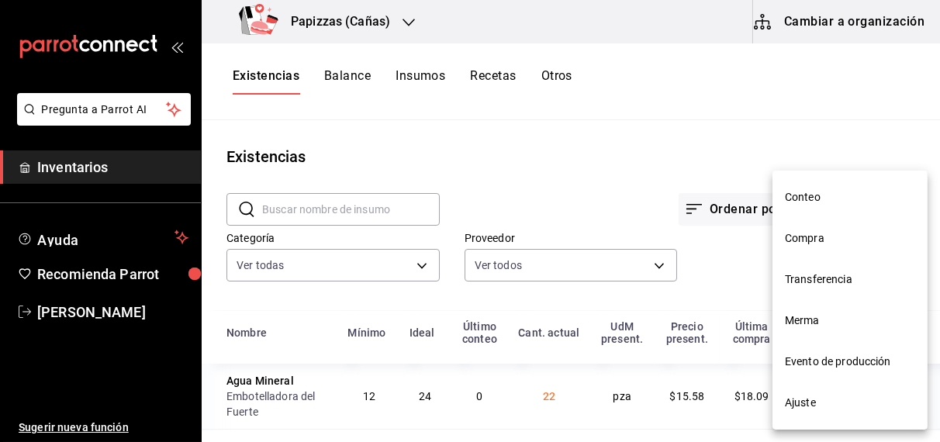
click at [814, 229] on li "Compra" at bounding box center [849, 238] width 155 height 41
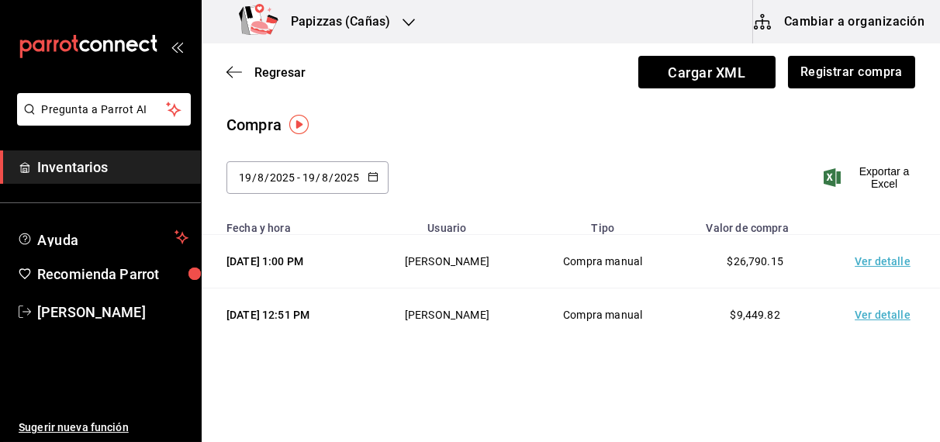
click at [368, 178] on \(Stroke\) "button" at bounding box center [372, 177] width 9 height 9
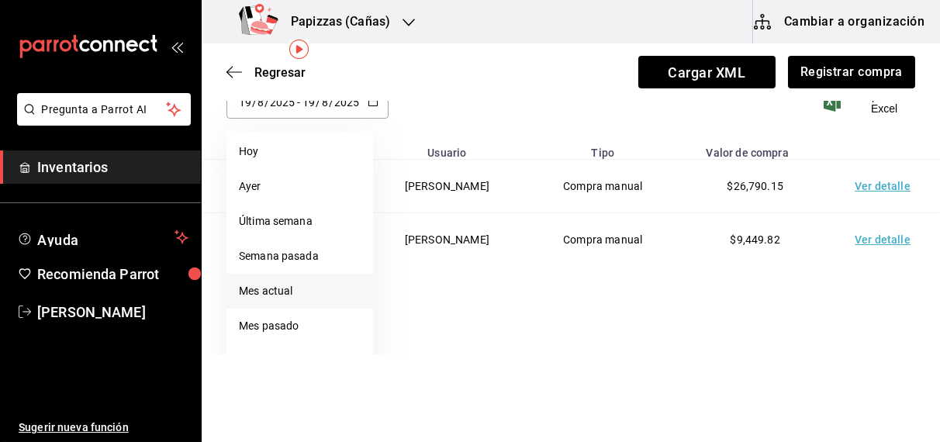
click at [267, 292] on li "Mes actual" at bounding box center [299, 291] width 147 height 35
type input "2025-08-01"
type input "1"
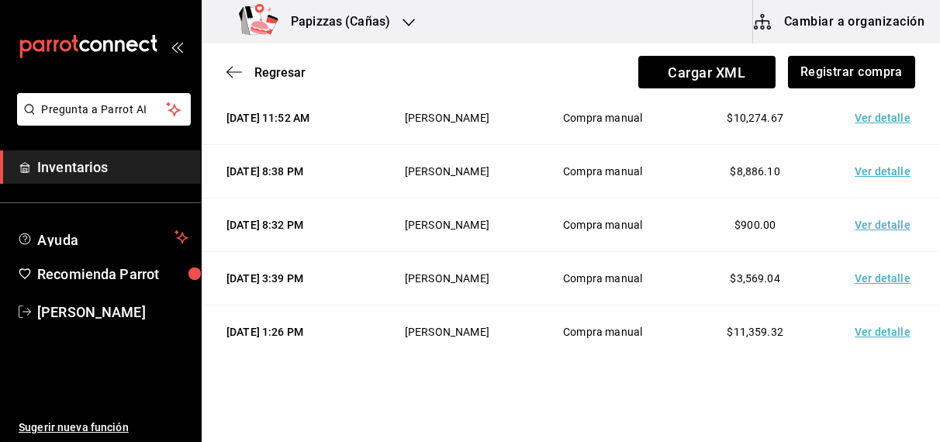
scroll to position [467, 0]
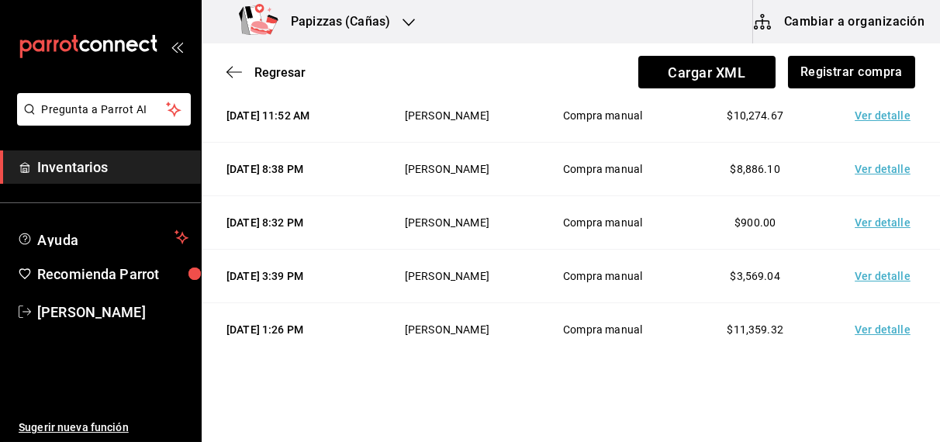
click at [885, 143] on td "Ver detalle" at bounding box center [885, 115] width 109 height 53
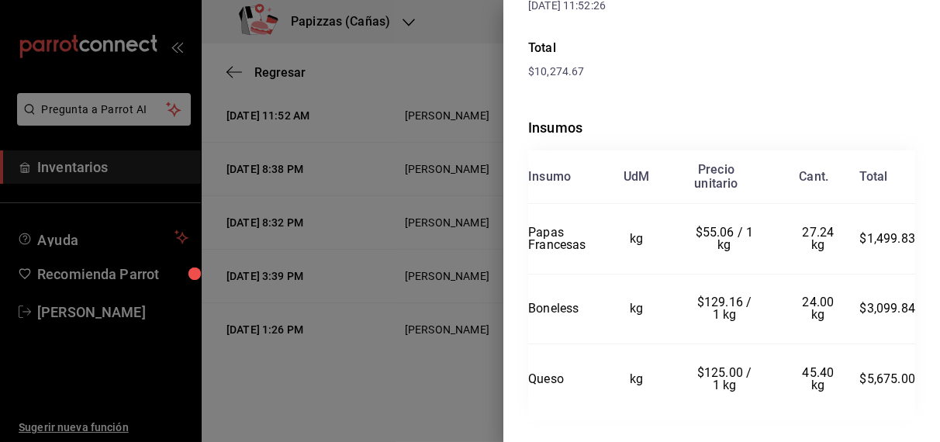
scroll to position [275, 0]
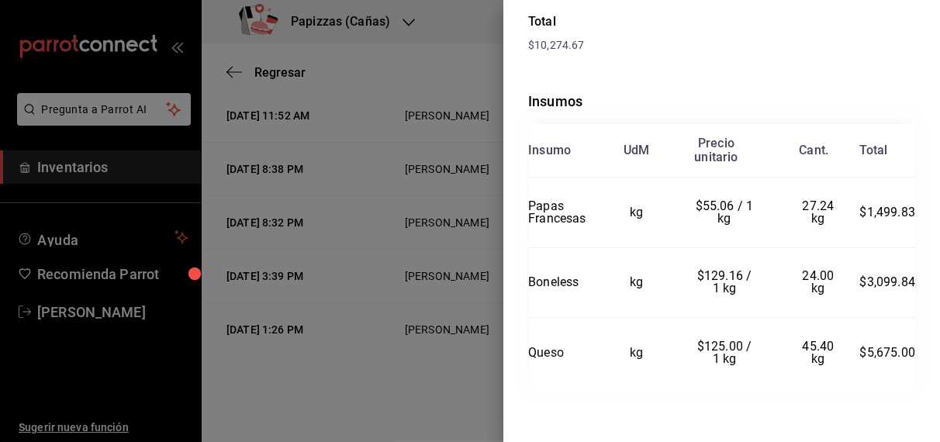
click at [286, 73] on div at bounding box center [470, 221] width 940 height 442
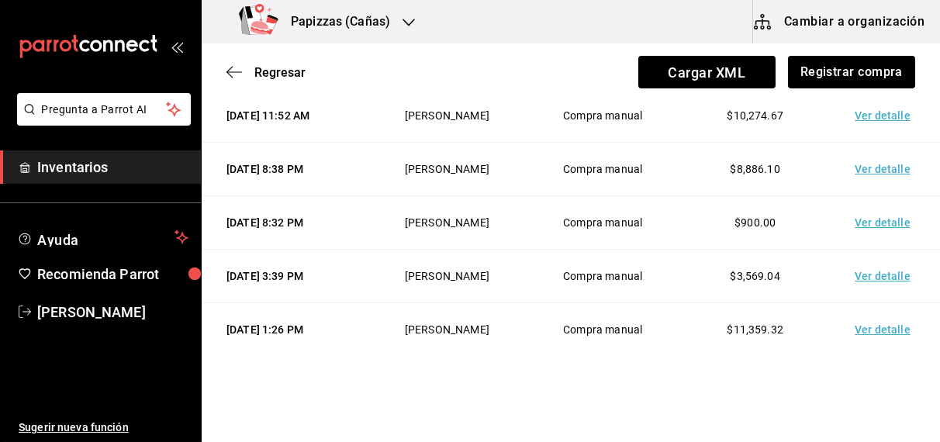
click at [286, 73] on span "Regresar" at bounding box center [279, 72] width 51 height 15
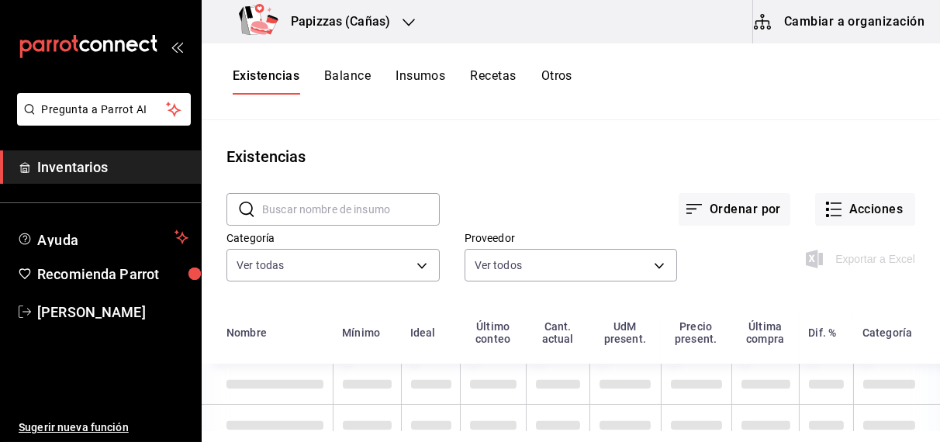
click at [343, 204] on input "text" at bounding box center [351, 209] width 178 height 31
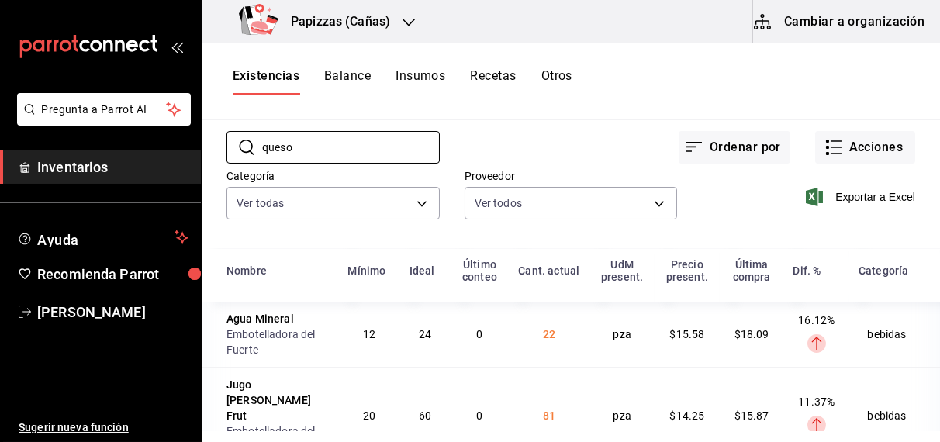
click at [780, 93] on div "Existencias Balance Insumos Recetas Otros" at bounding box center [571, 81] width 738 height 26
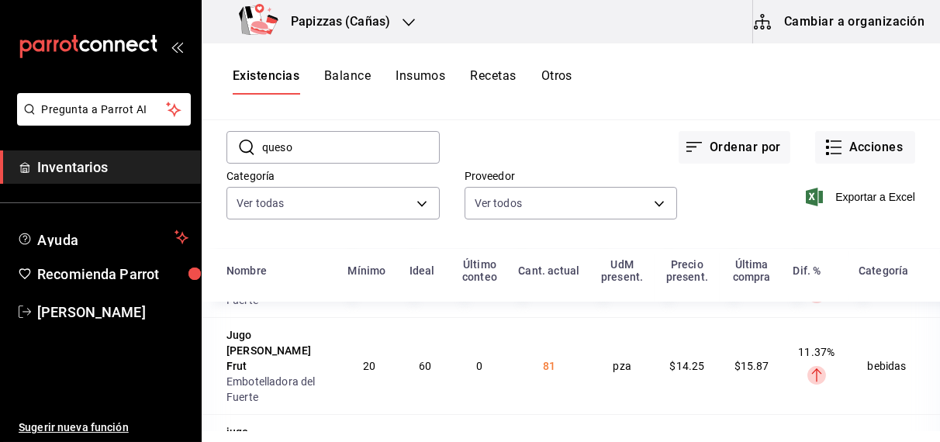
scroll to position [0, 0]
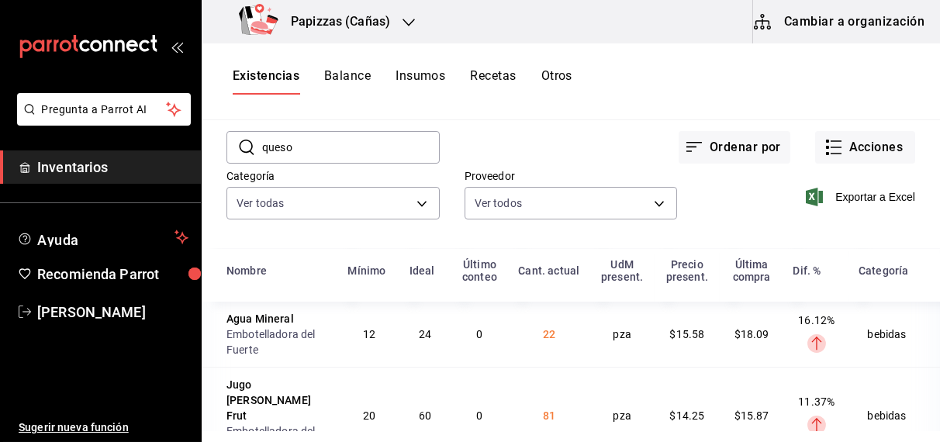
click at [376, 153] on input "queso" at bounding box center [351, 147] width 178 height 31
type input "q"
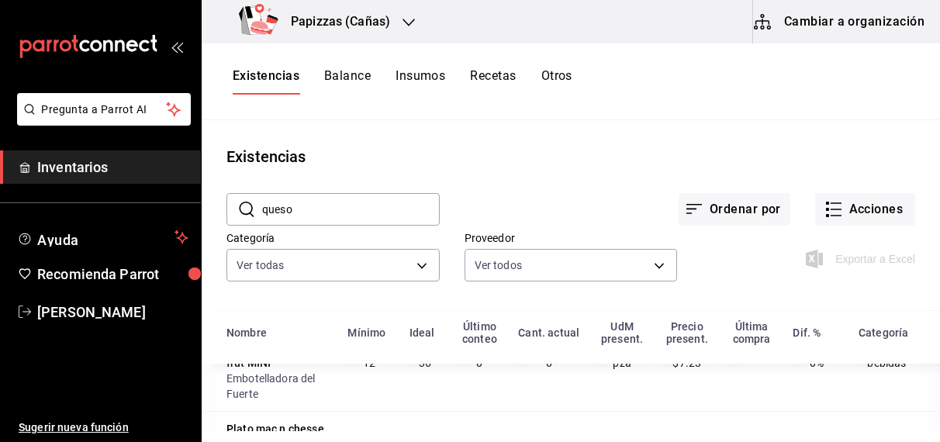
click at [339, 204] on input "queso" at bounding box center [351, 209] width 178 height 31
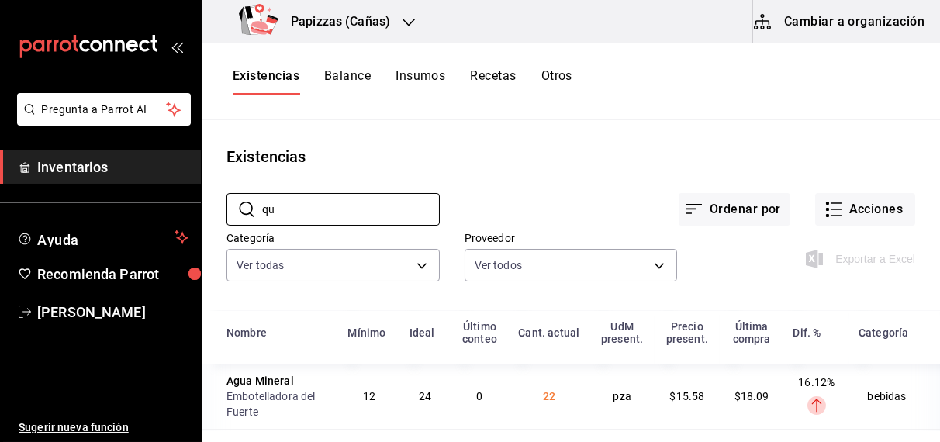
type input "q"
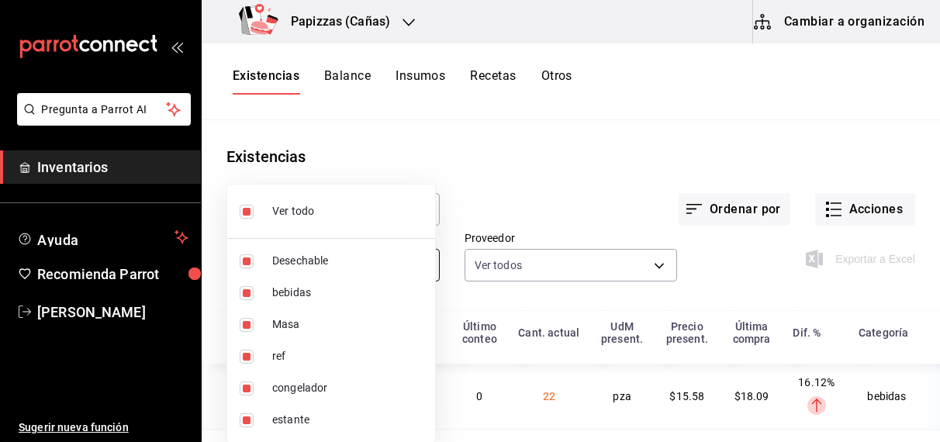
click at [392, 277] on body "Pregunta a Parrot AI Inventarios Ayuda Recomienda Parrot OBDULIA JANNETH CASTRO…" at bounding box center [470, 215] width 940 height 431
click at [530, 146] on div at bounding box center [470, 221] width 940 height 442
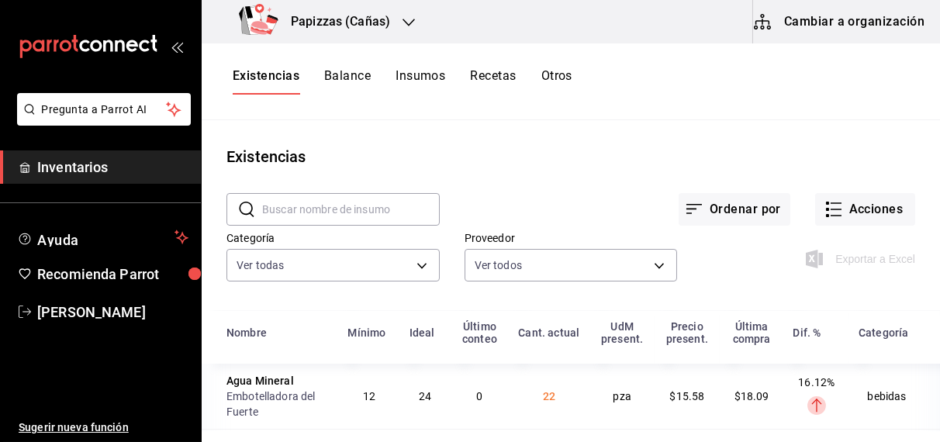
click at [330, 206] on input "text" at bounding box center [351, 209] width 178 height 31
type input "queso"
click at [421, 135] on main "Existencias ​ queso ​ Ordenar por Acciones Categoría Ver todas fd04a9cd-a7e0-47…" at bounding box center [571, 275] width 738 height 311
click at [354, 71] on button "Balance" at bounding box center [347, 81] width 47 height 26
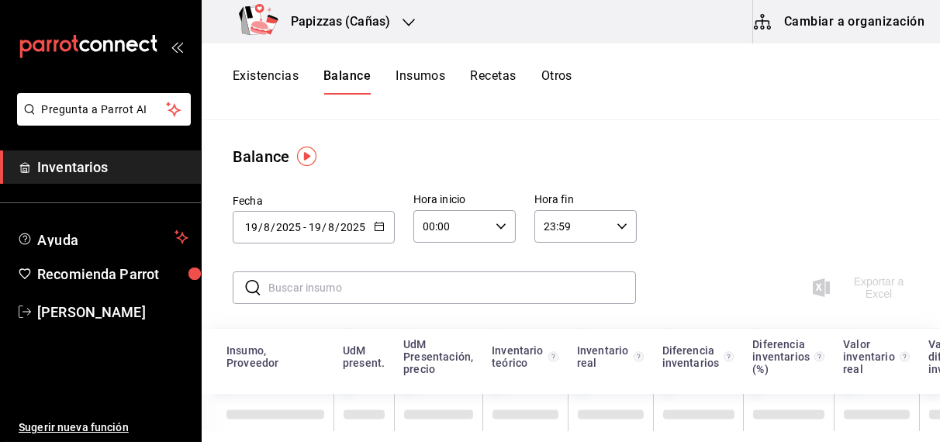
click at [287, 302] on input "text" at bounding box center [451, 287] width 367 height 31
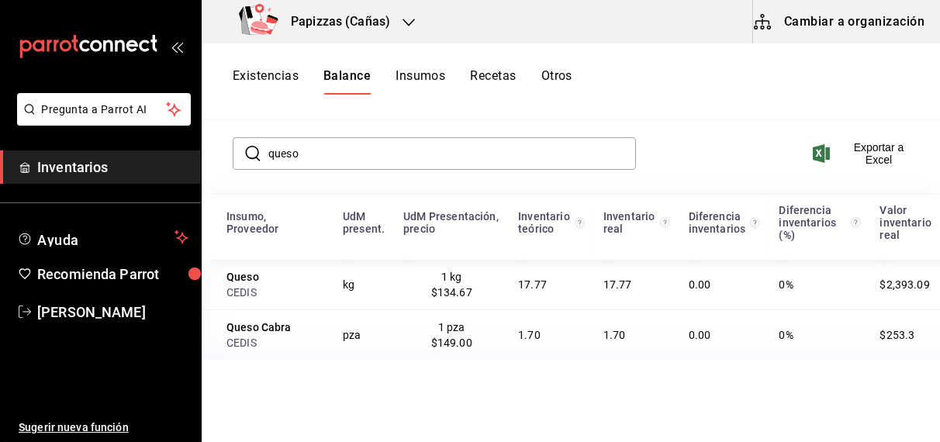
scroll to position [135, 0]
type input "queso"
click at [404, 22] on icon "button" at bounding box center [408, 23] width 12 height 8
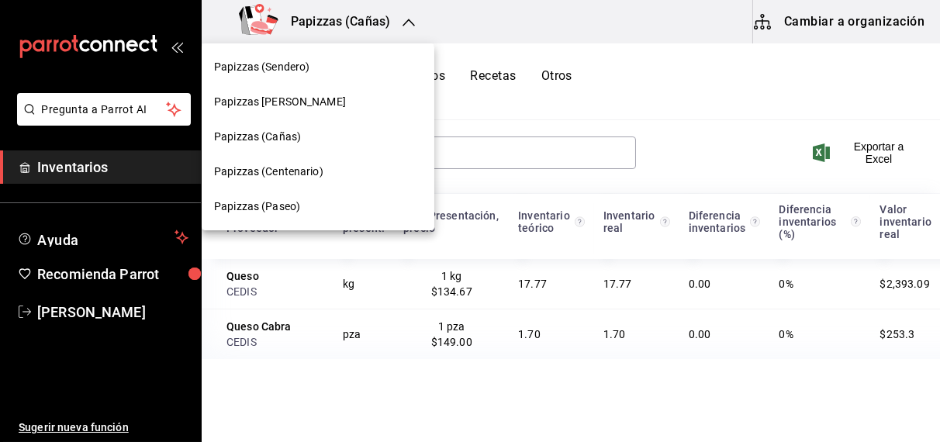
click at [275, 214] on span "Papizzas (Paseo)" at bounding box center [257, 206] width 86 height 16
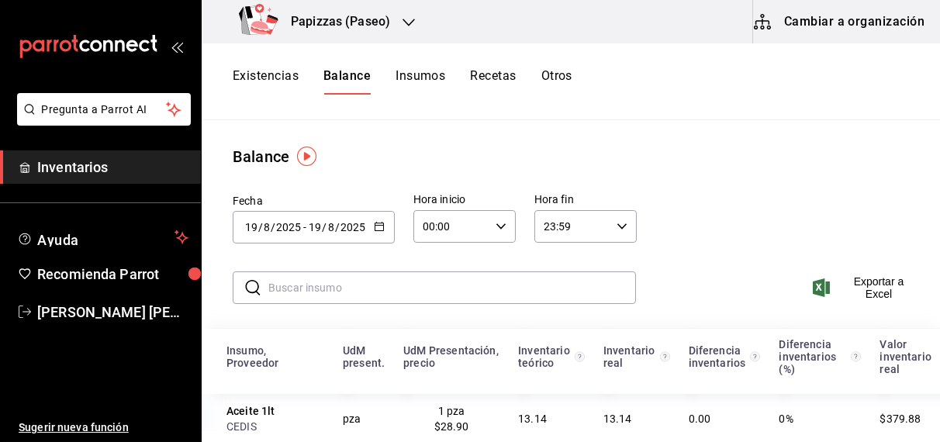
click at [267, 77] on button "Existencias" at bounding box center [266, 81] width 66 height 26
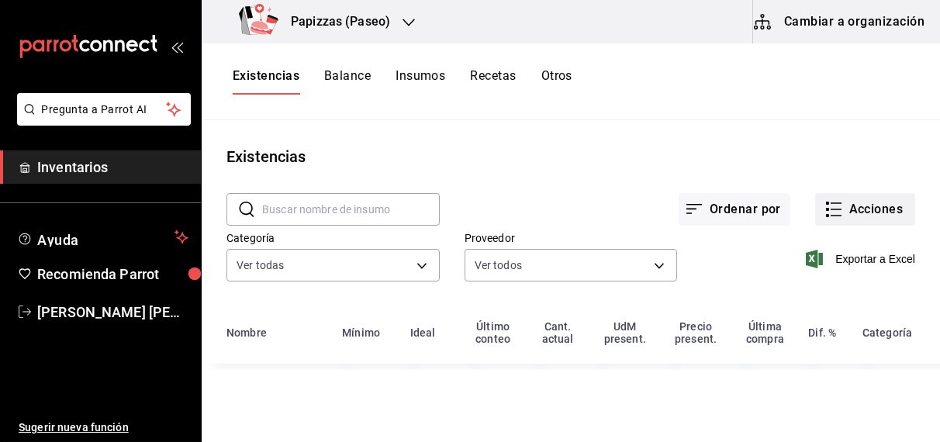
click at [886, 212] on button "Acciones" at bounding box center [865, 209] width 100 height 33
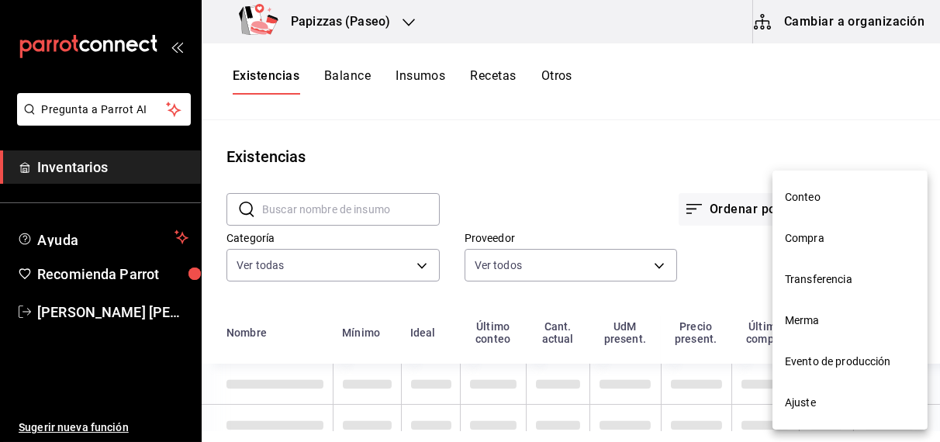
click at [816, 245] on span "Compra" at bounding box center [850, 238] width 130 height 16
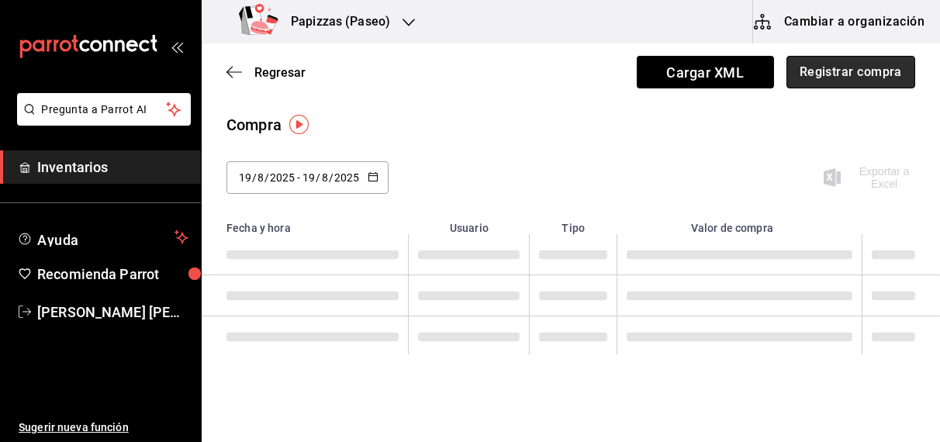
click at [871, 70] on button "Registrar compra" at bounding box center [850, 72] width 129 height 33
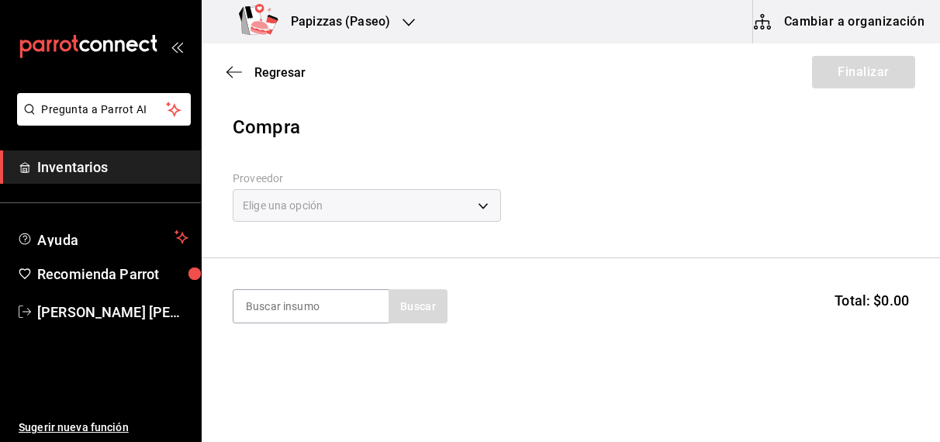
click at [381, 208] on div "Elige una opción" at bounding box center [367, 205] width 268 height 33
click at [381, 208] on body "Pregunta a Parrot AI Inventarios Ayuda Recomienda Parrot [PERSON_NAME] [PERSON_…" at bounding box center [470, 177] width 940 height 354
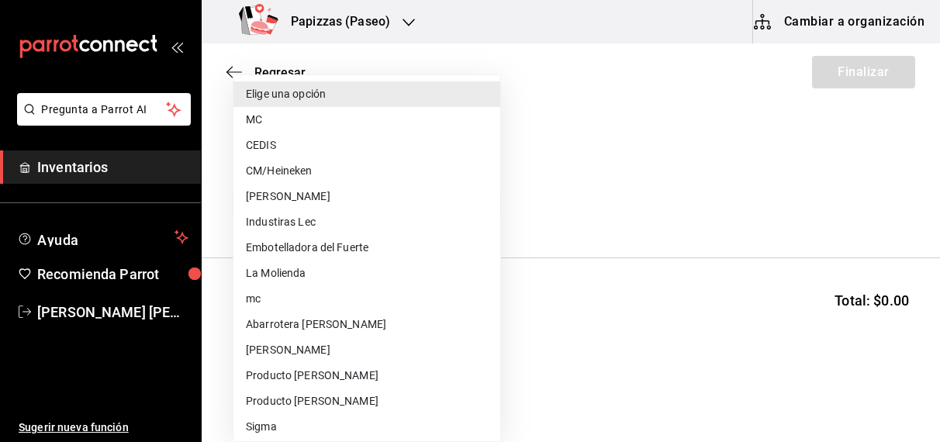
click at [356, 252] on li "Embotelladora del Fuerte" at bounding box center [366, 248] width 267 height 26
type input "2a449e60-1878-40e8-ba60-5a9907f89e6b"
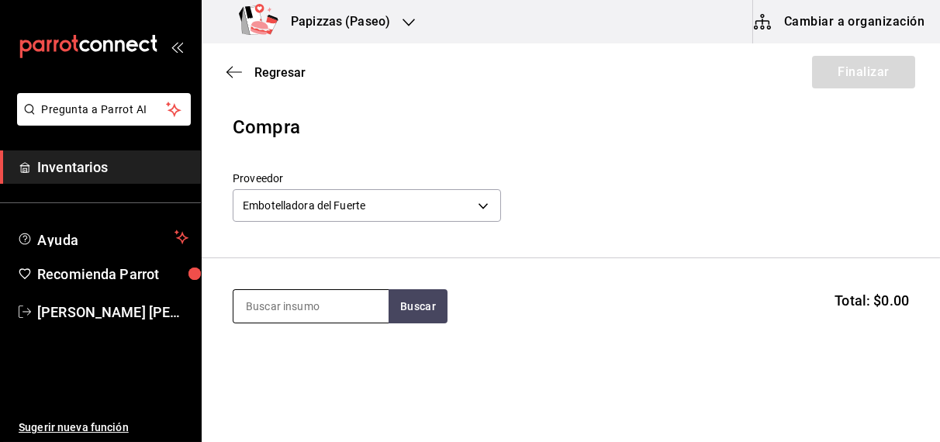
click at [319, 307] on input at bounding box center [310, 306] width 155 height 33
type input "mini"
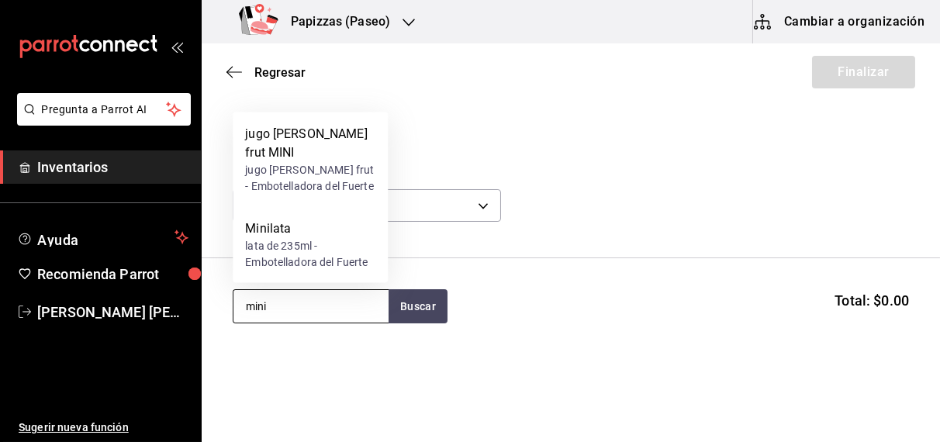
click at [297, 271] on div "Minilata lata de 235ml - Embotelladora del Fuerte" at bounding box center [310, 245] width 155 height 76
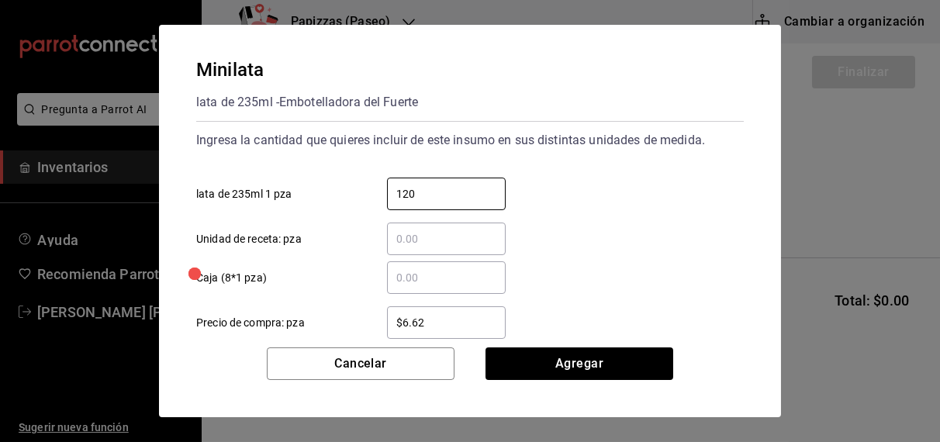
type input "120"
type input "$10.69"
click button "Agregar" at bounding box center [579, 363] width 188 height 33
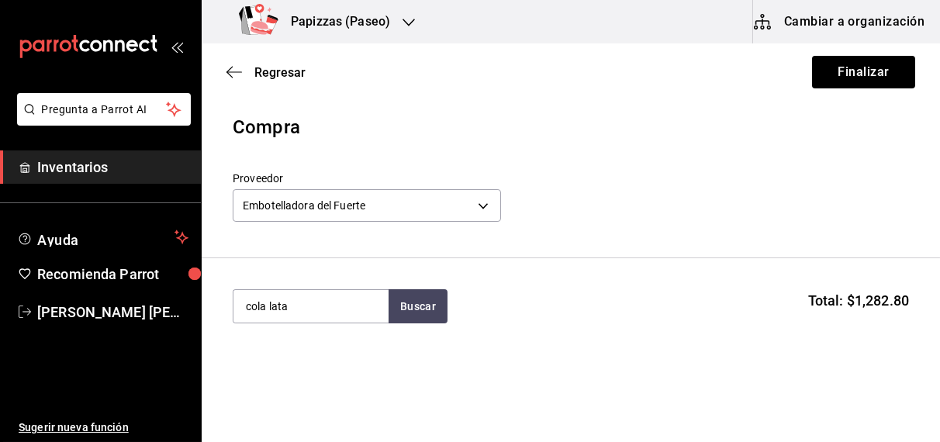
type input "cola lata"
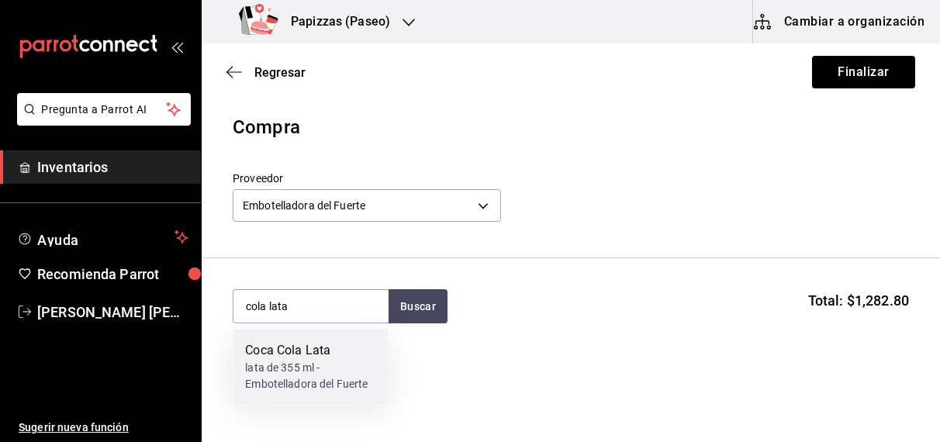
click at [286, 369] on div "lata de 355 ml - Embotelladora del Fuerte" at bounding box center [310, 377] width 130 height 33
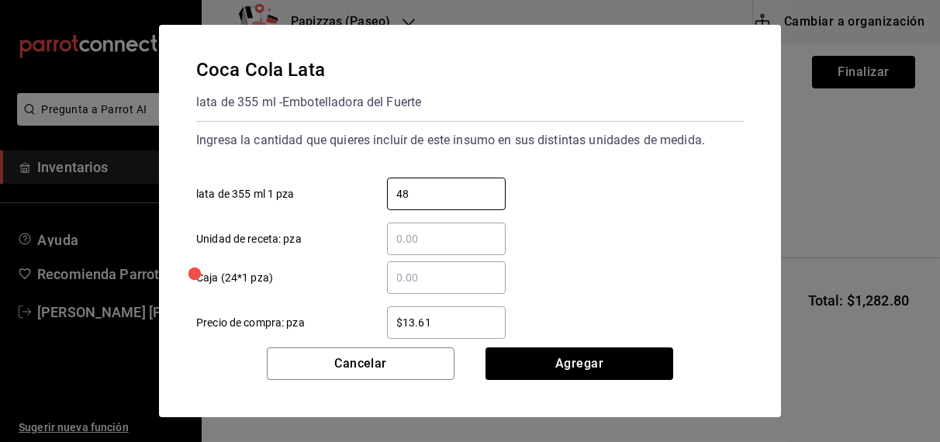
type input "48"
type input "$16.75"
click button "Agregar" at bounding box center [579, 363] width 188 height 33
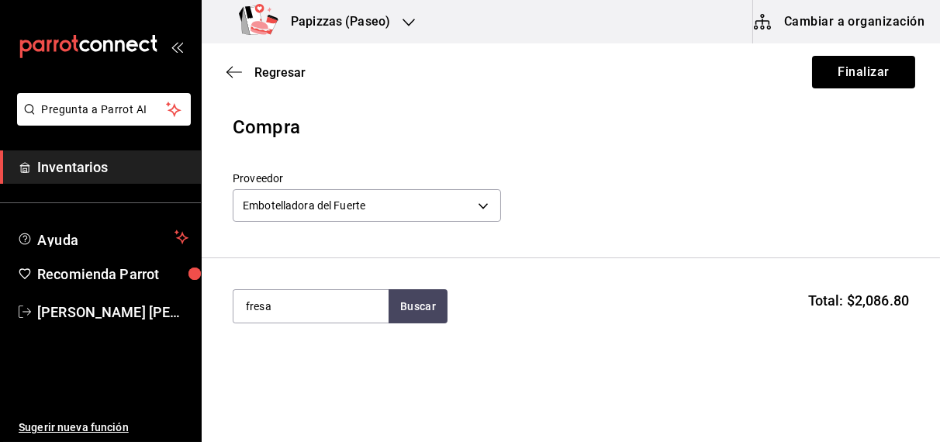
type input "fresa"
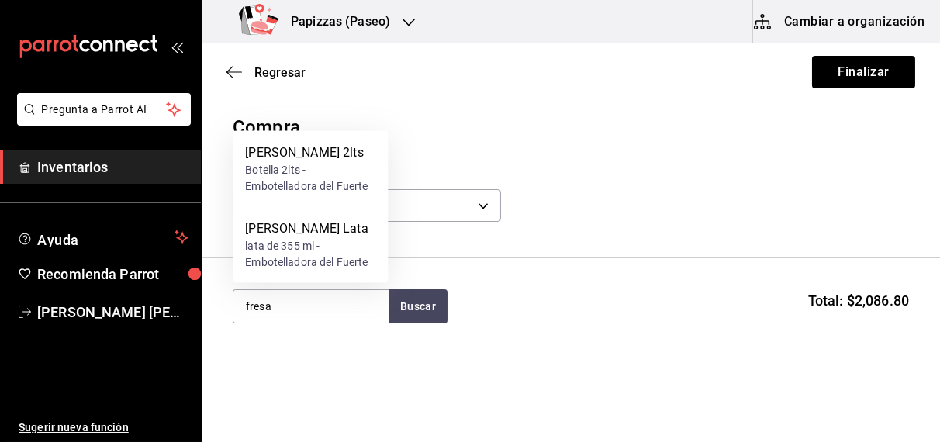
click at [319, 242] on div "lata de 355 ml - Embotelladora del Fuerte" at bounding box center [310, 254] width 130 height 33
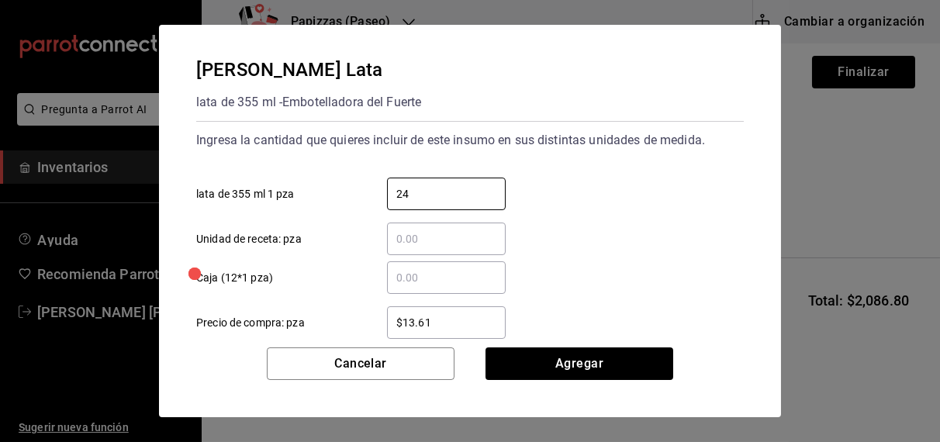
type input "24"
type input "$16.75"
click button "Agregar" at bounding box center [579, 363] width 188 height 33
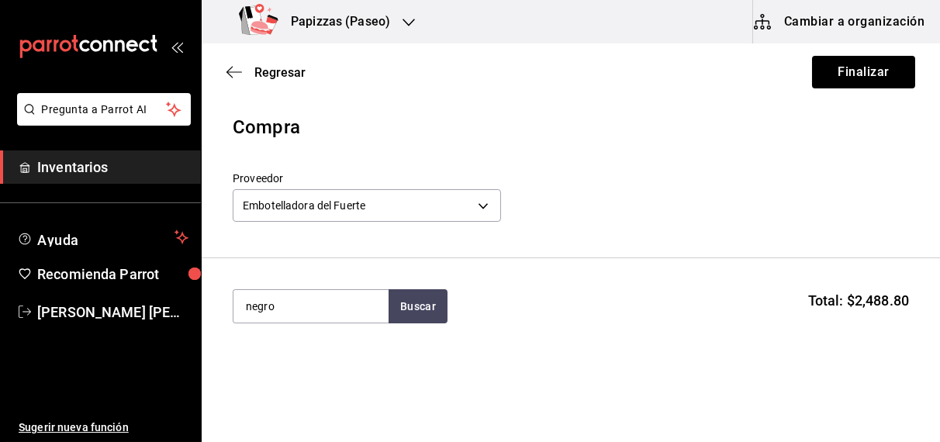
type input "negro"
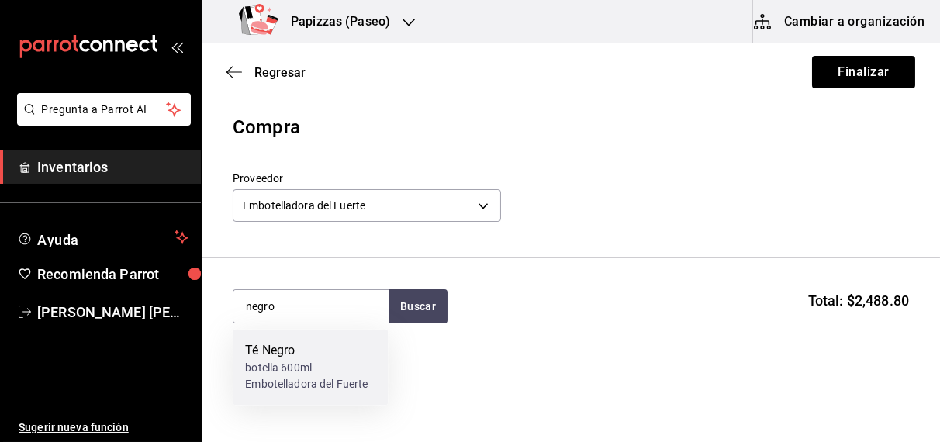
click at [293, 357] on div "Té Negro" at bounding box center [310, 351] width 130 height 19
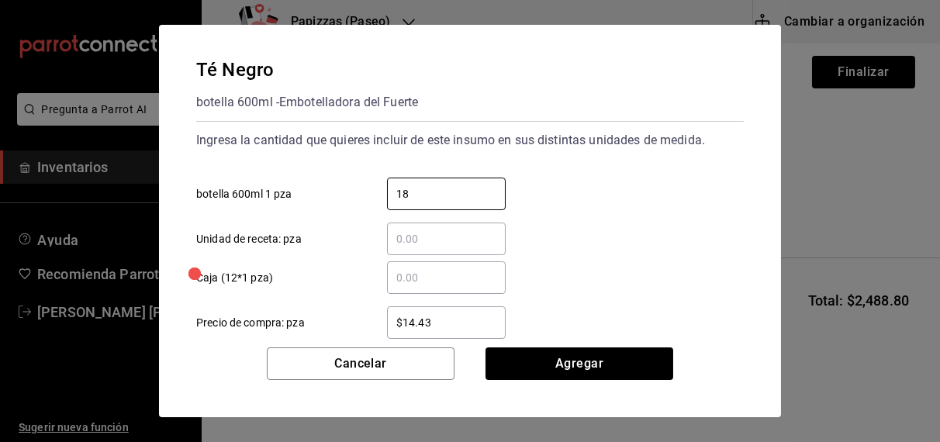
type input "18"
type input "1"
type input "$16.75"
click button "Agregar" at bounding box center [579, 363] width 188 height 33
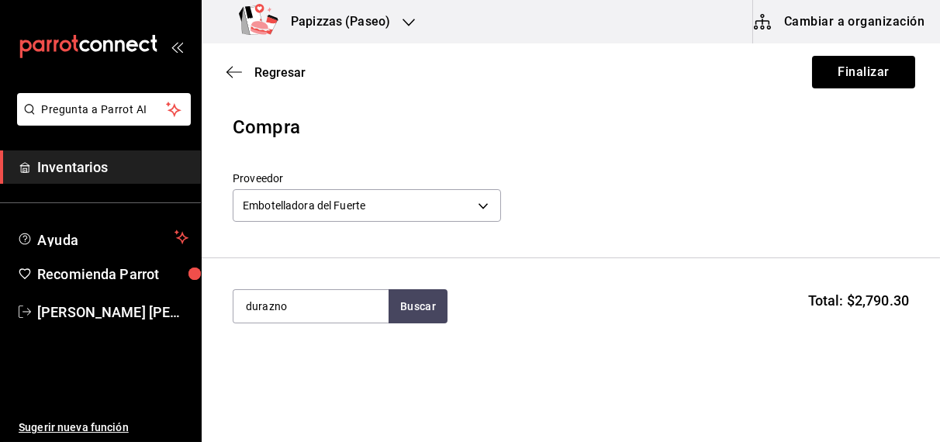
type input "durazno"
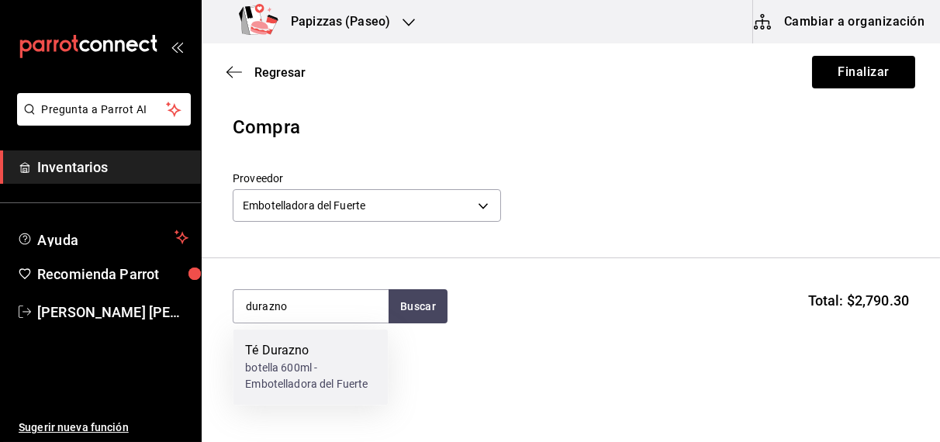
click at [309, 378] on div "botella 600ml - Embotelladora del Fuerte" at bounding box center [310, 377] width 130 height 33
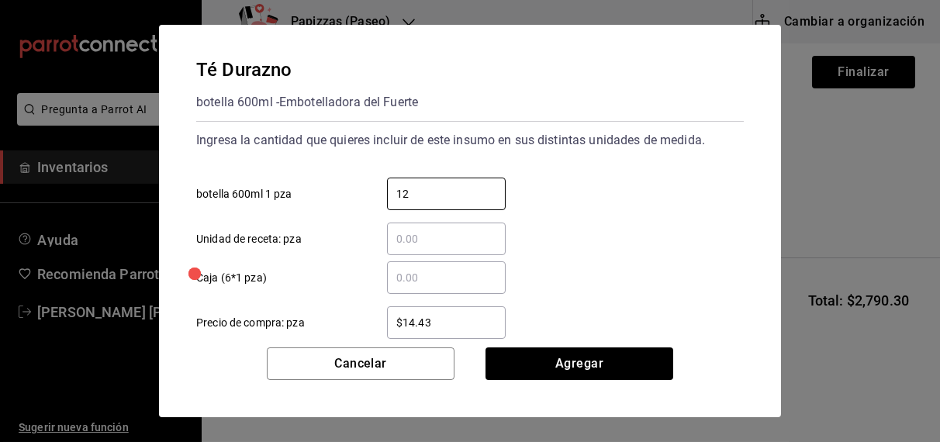
type input "12"
type input "$16.75"
click button "Agregar" at bounding box center [579, 363] width 188 height 33
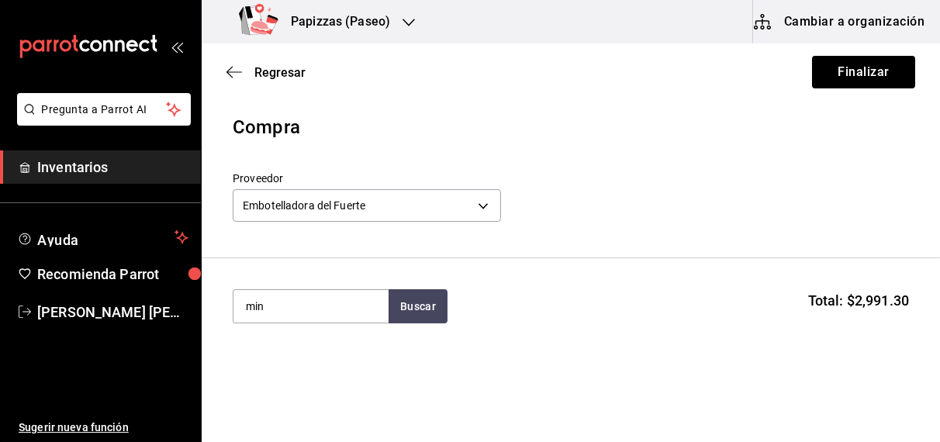
type input "mini"
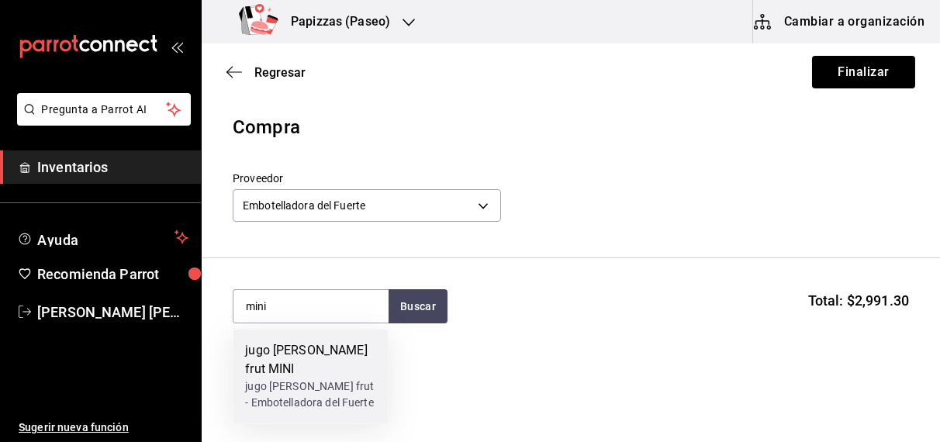
click at [325, 379] on div "jugo [PERSON_NAME] frut - Embotelladora del Fuerte" at bounding box center [310, 395] width 130 height 33
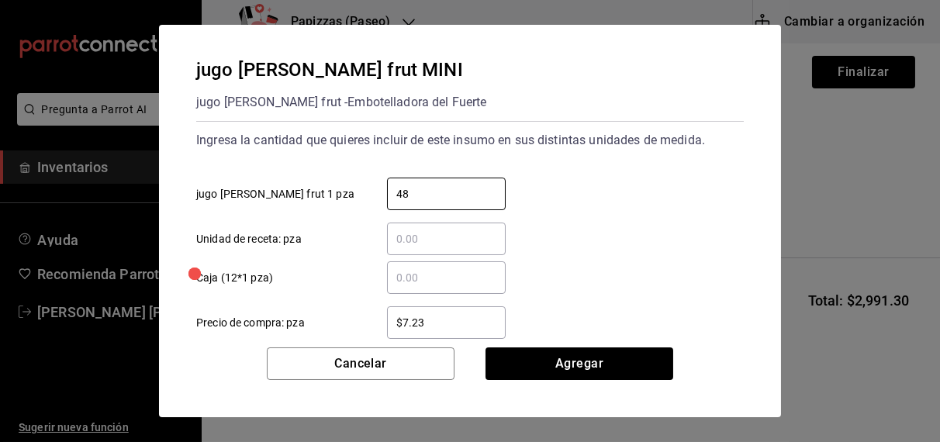
type input "48"
type input "$10.68"
click button "Agregar" at bounding box center [579, 363] width 188 height 33
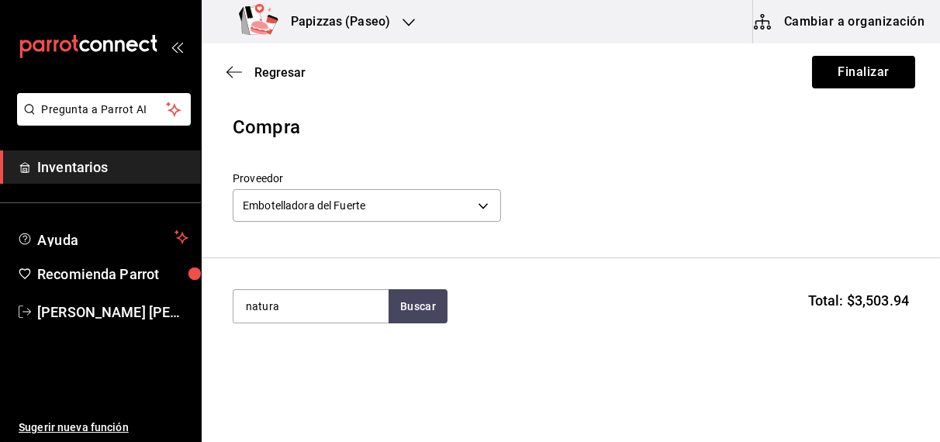
type input "natura"
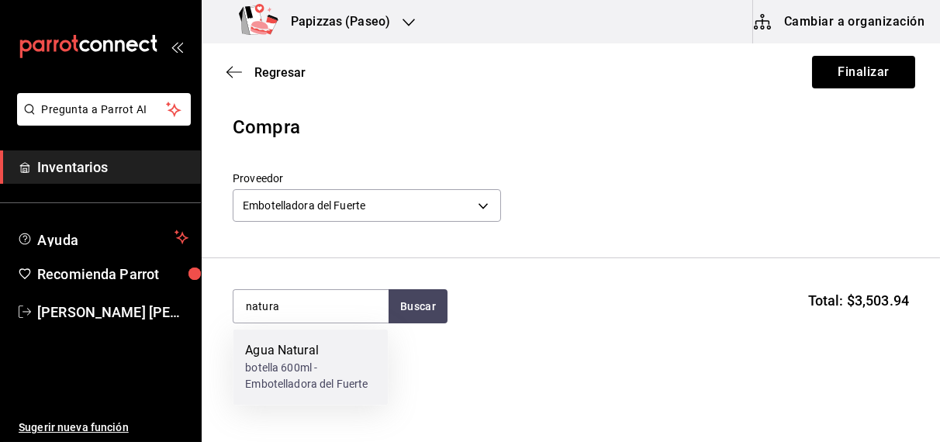
click at [298, 378] on div "botella 600ml - Embotelladora del Fuerte" at bounding box center [310, 377] width 130 height 33
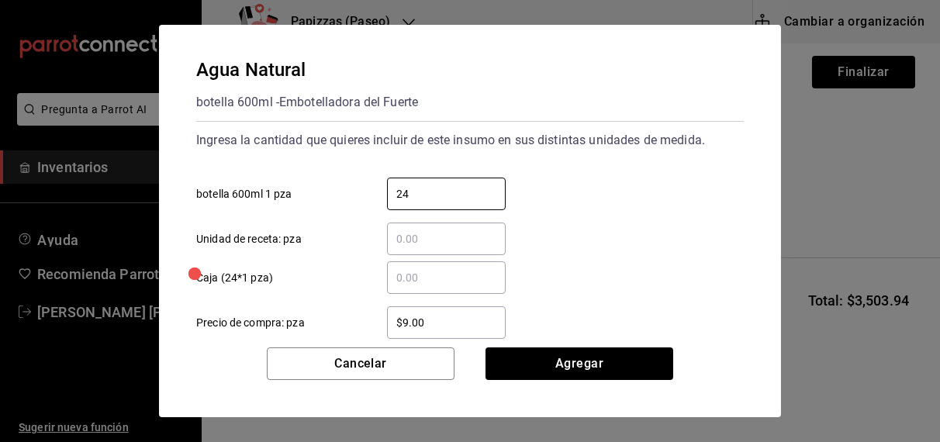
type input "24"
type input "$9.81"
click button "Agregar" at bounding box center [579, 363] width 188 height 33
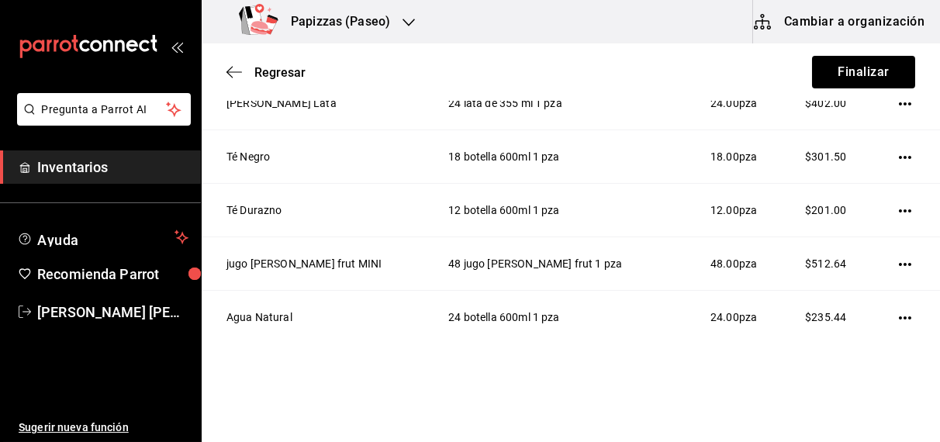
scroll to position [411, 0]
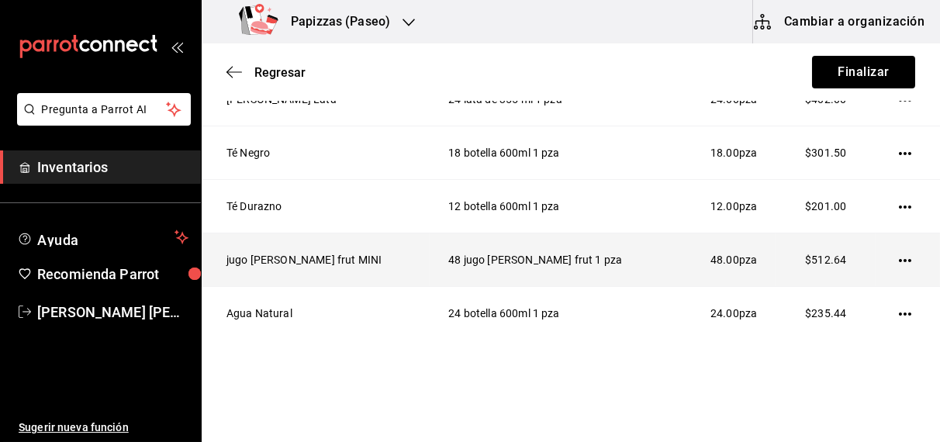
click at [899, 259] on icon "button" at bounding box center [905, 260] width 12 height 3
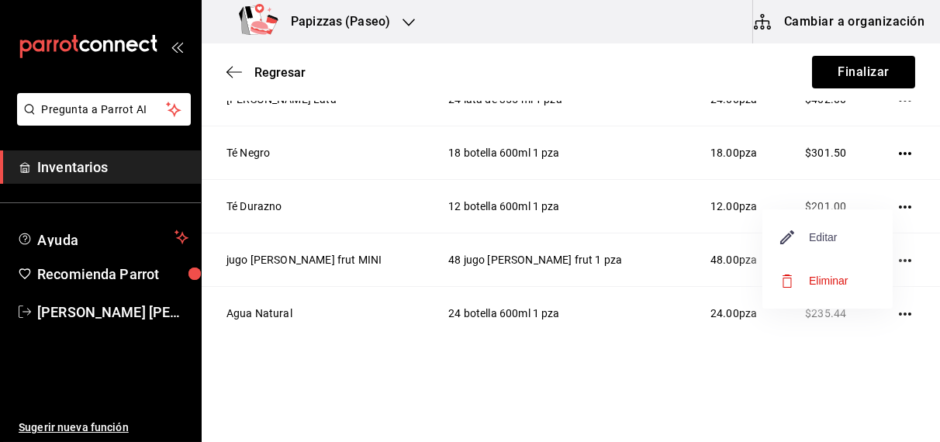
click at [831, 236] on span "Editar" at bounding box center [809, 237] width 57 height 19
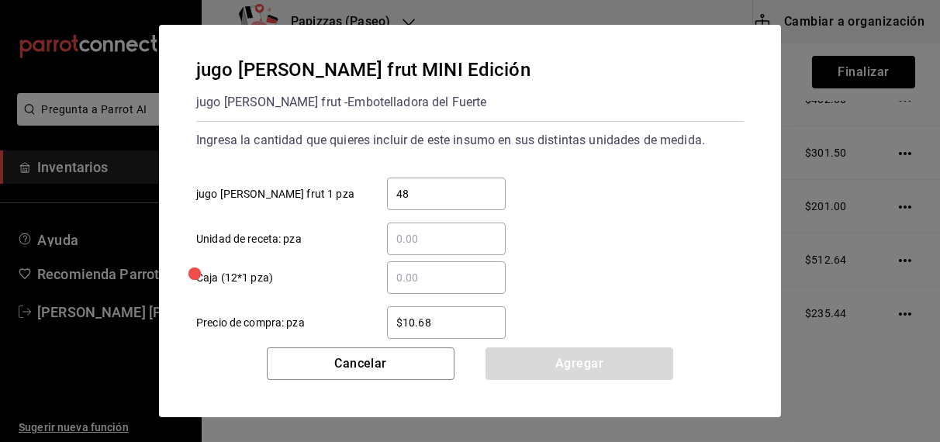
click at [467, 196] on input "48" at bounding box center [446, 194] width 119 height 19
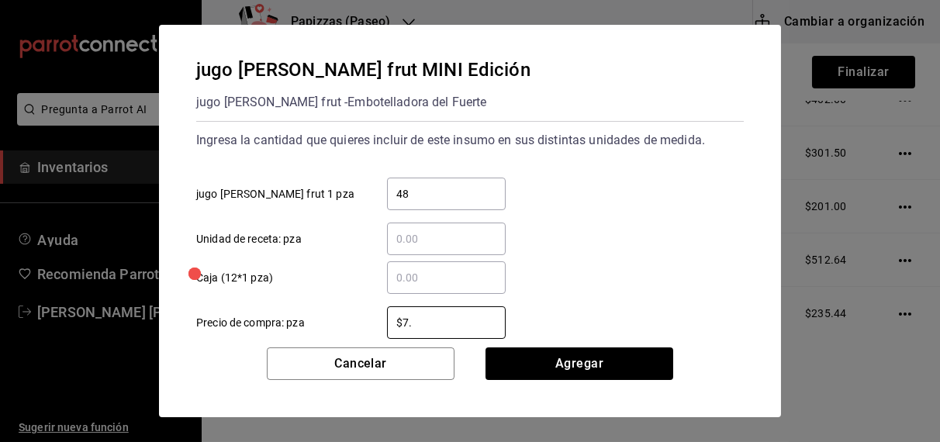
type input "$7.23"
click button "Agregar" at bounding box center [579, 363] width 188 height 33
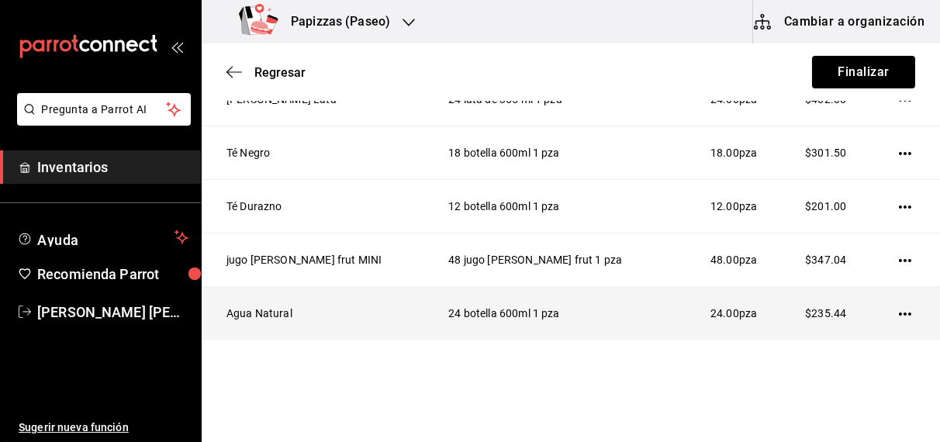
click at [672, 316] on td "24.00 pza" at bounding box center [724, 313] width 104 height 53
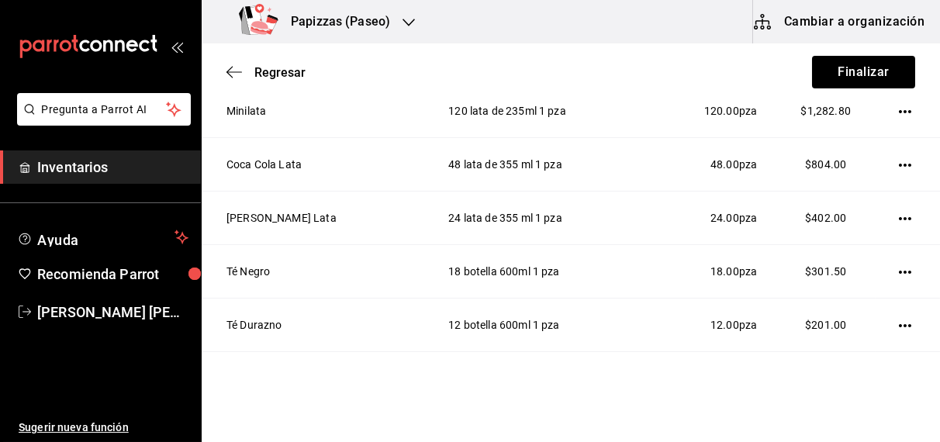
scroll to position [318, 0]
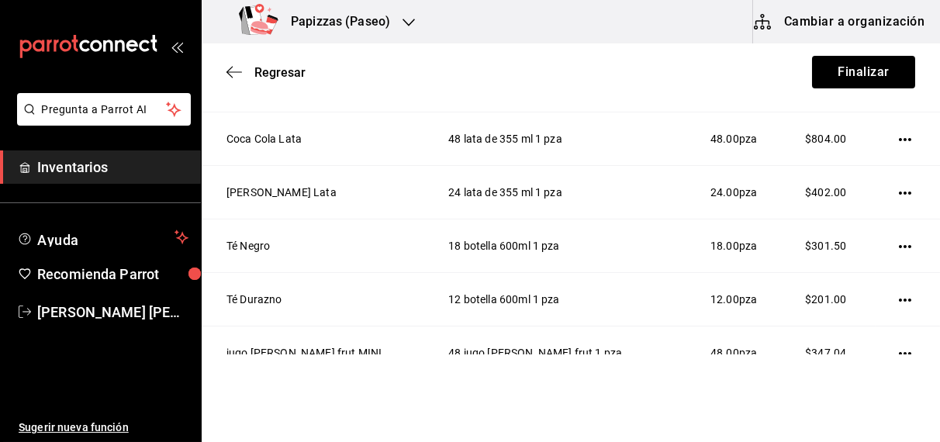
click at [889, 354] on html "Pregunta a Parrot AI Inventarios Ayuda Recomienda Parrot [PERSON_NAME] [PERSON_…" at bounding box center [470, 177] width 940 height 354
click at [883, 354] on html "Pregunta a Parrot AI Inventarios Ayuda Recomienda Parrot [PERSON_NAME] [PERSON_…" at bounding box center [470, 177] width 940 height 354
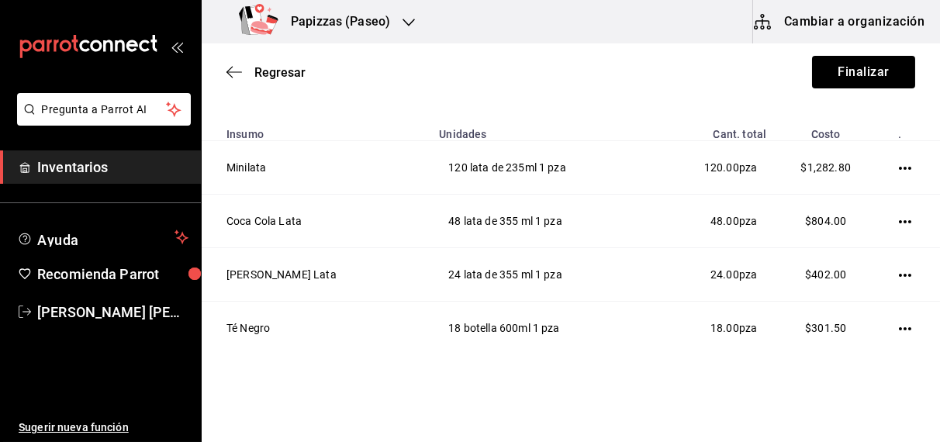
scroll to position [232, 0]
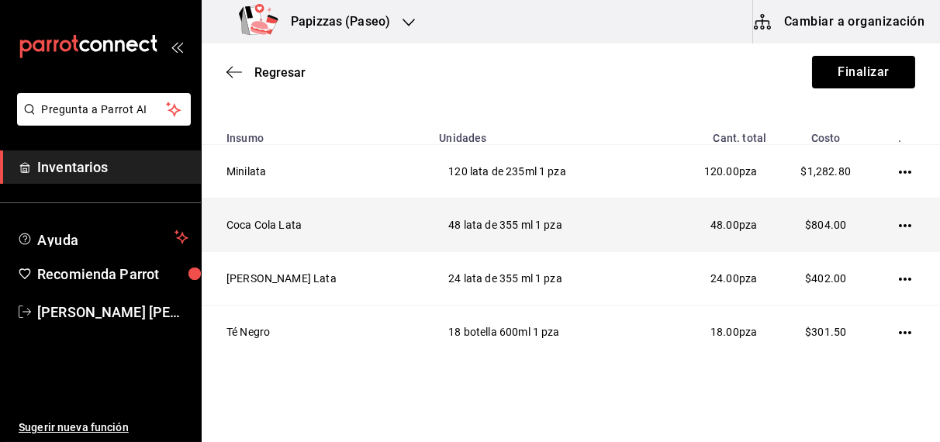
click at [899, 225] on icon "button" at bounding box center [905, 225] width 12 height 3
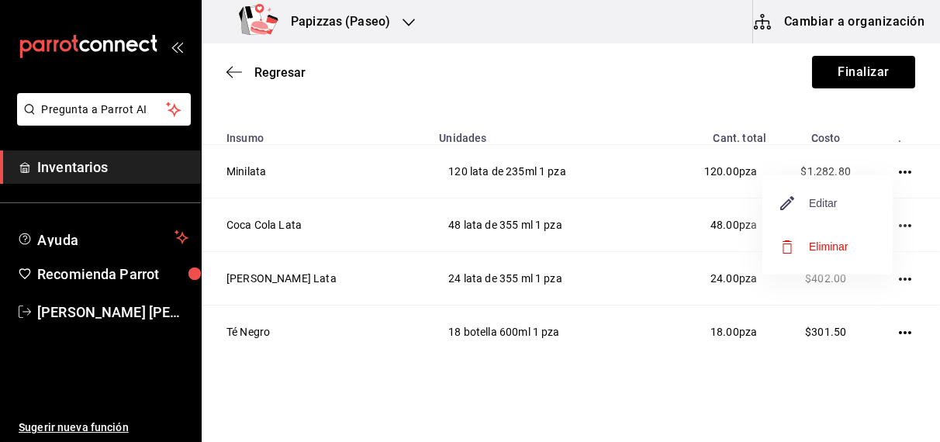
click at [834, 208] on span "Editar" at bounding box center [809, 203] width 57 height 19
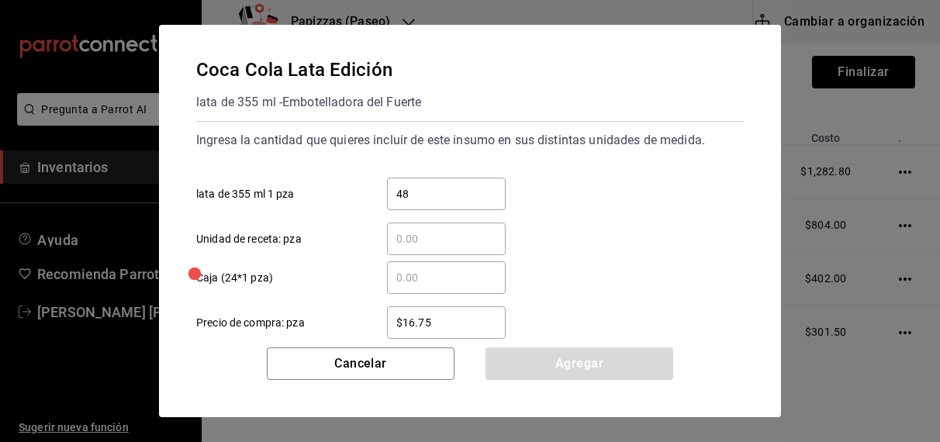
click at [475, 327] on input "$16.75" at bounding box center [446, 322] width 119 height 19
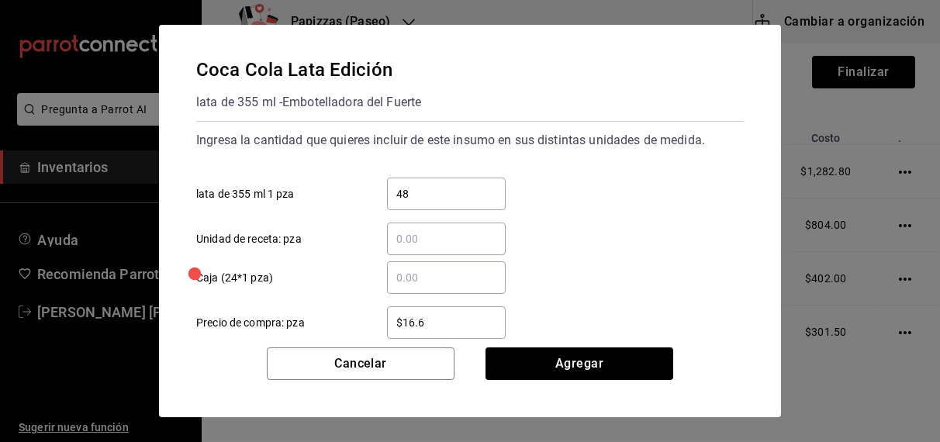
type input "$16.66"
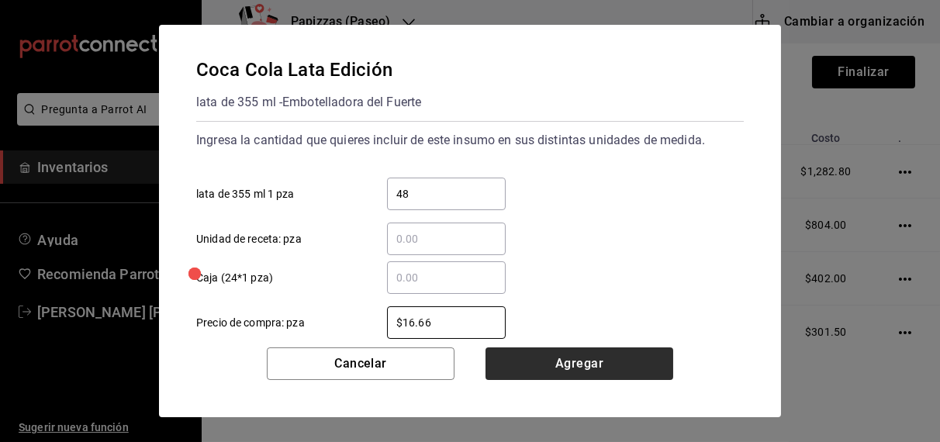
click at [579, 378] on button "Agregar" at bounding box center [579, 363] width 188 height 33
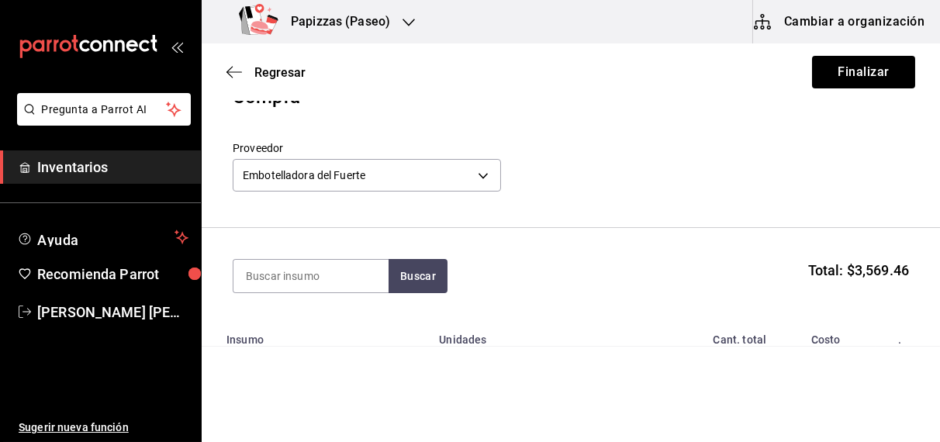
scroll to position [0, 0]
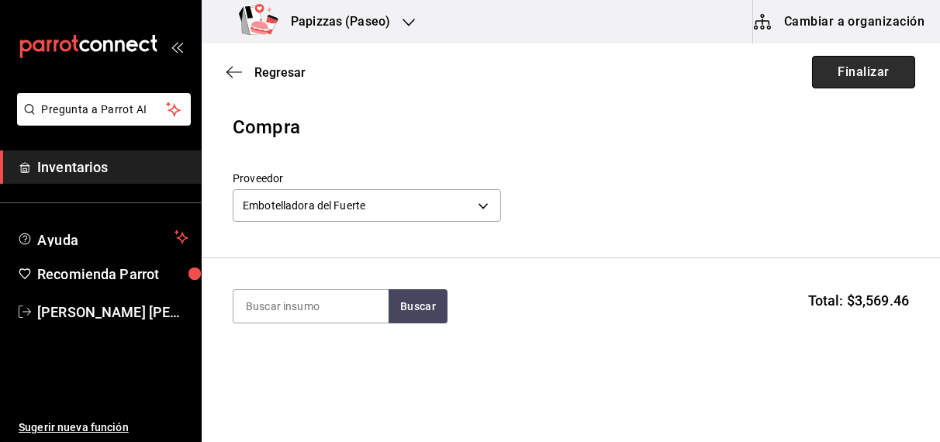
click at [864, 74] on button "Finalizar" at bounding box center [863, 72] width 103 height 33
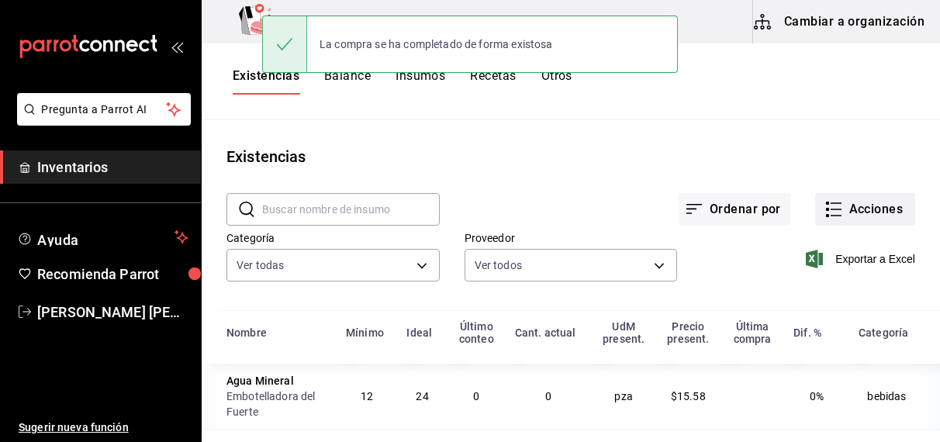
click at [865, 210] on button "Acciones" at bounding box center [865, 209] width 100 height 33
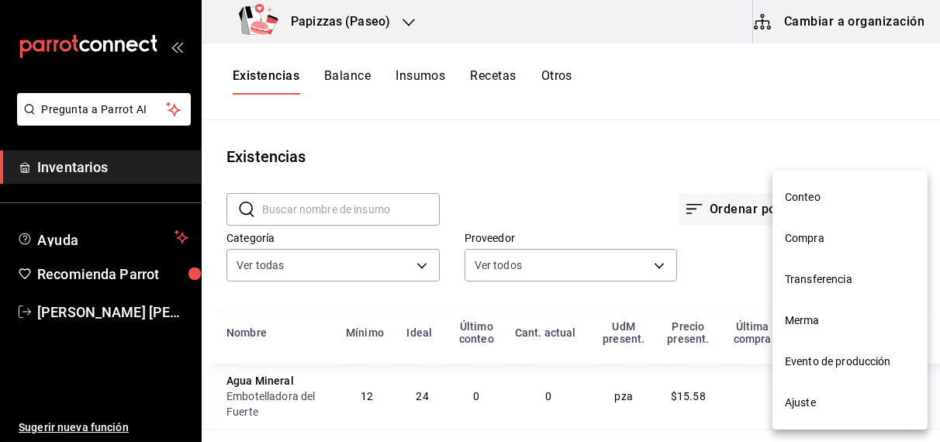
click at [813, 242] on span "Compra" at bounding box center [850, 238] width 130 height 16
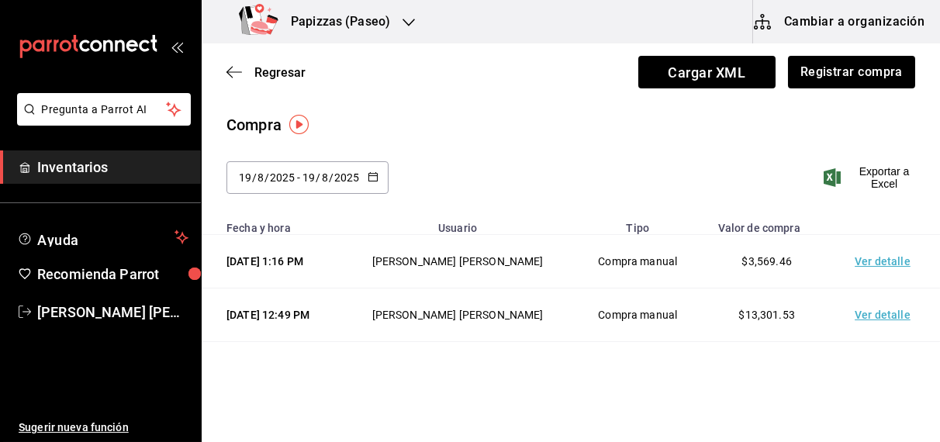
click at [402, 22] on icon "button" at bounding box center [408, 22] width 12 height 12
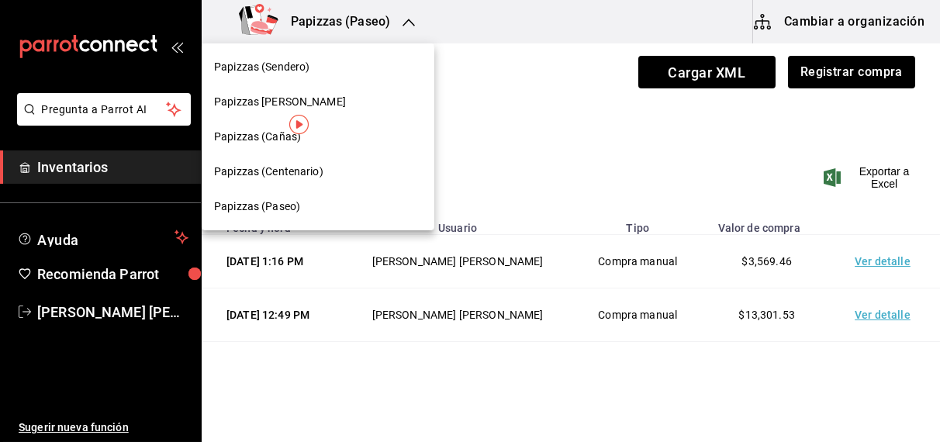
click at [257, 102] on span "Papizzas [PERSON_NAME]" at bounding box center [280, 102] width 132 height 16
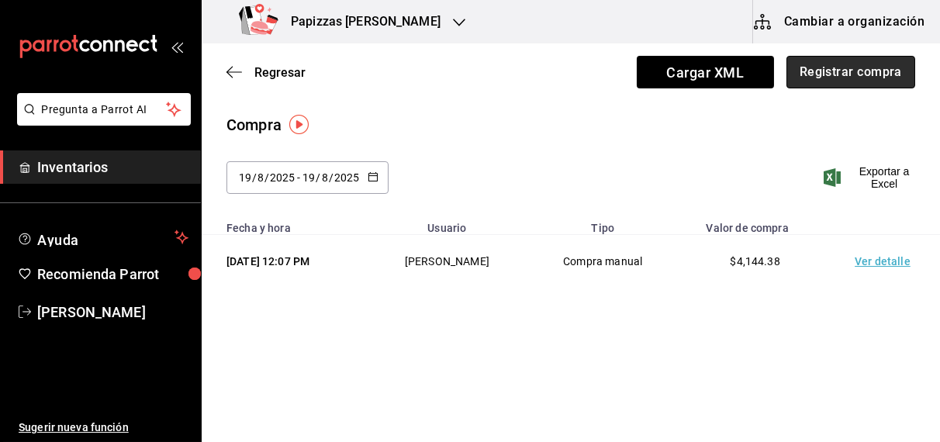
click at [846, 77] on button "Registrar compra" at bounding box center [850, 72] width 129 height 33
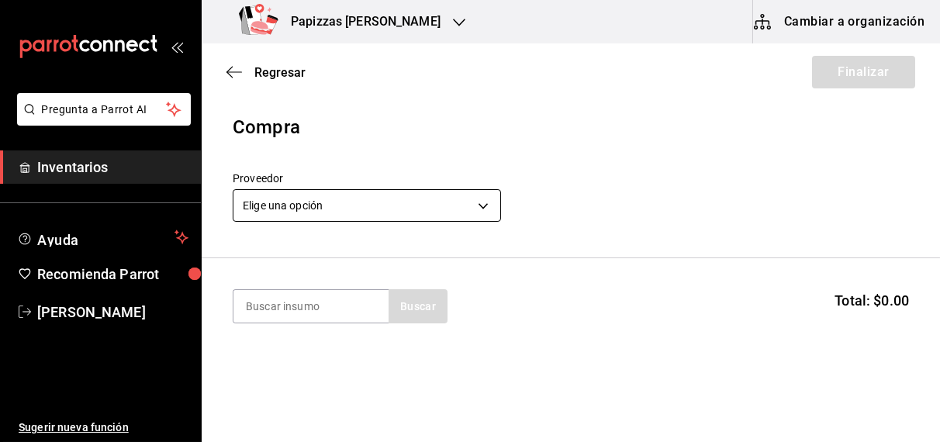
click at [357, 212] on body "Pregunta a Parrot AI Inventarios Ayuda Recomienda Parrot [PERSON_NAME] Sugerir …" at bounding box center [470, 177] width 940 height 354
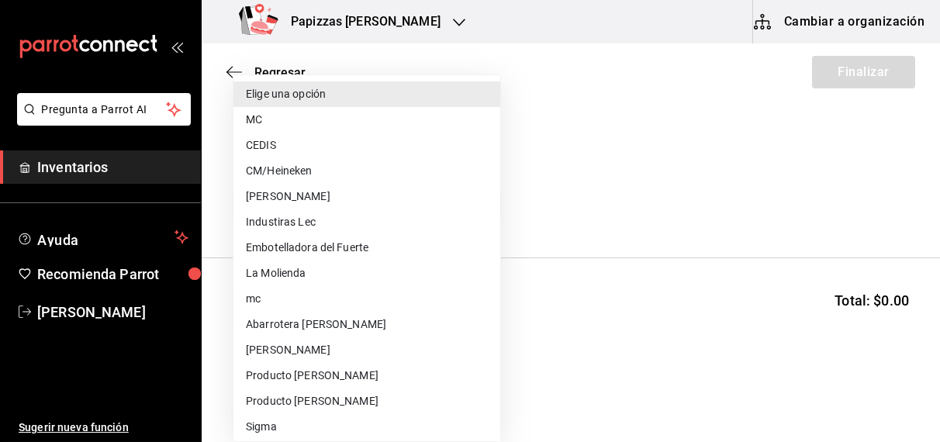
click at [358, 250] on li "Embotelladora del Fuerte" at bounding box center [366, 248] width 267 height 26
type input "2a449e60-1878-40e8-ba60-5a9907f89e6b"
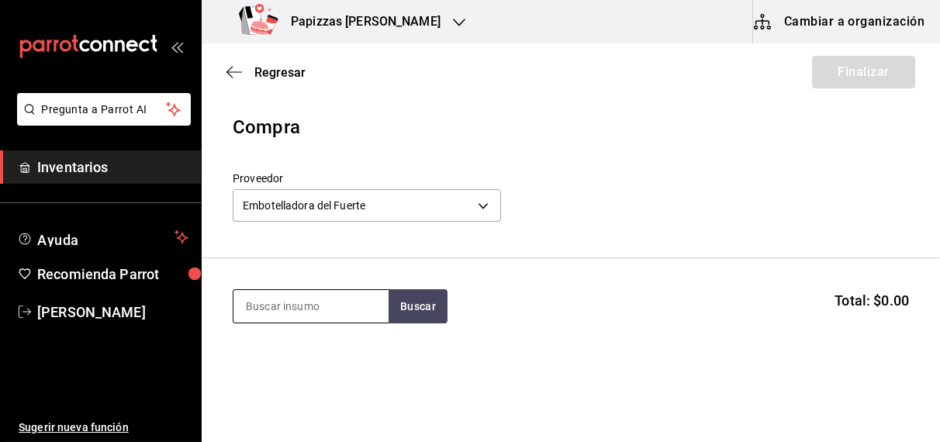
click at [321, 303] on input at bounding box center [310, 306] width 155 height 33
type input "cola lata"
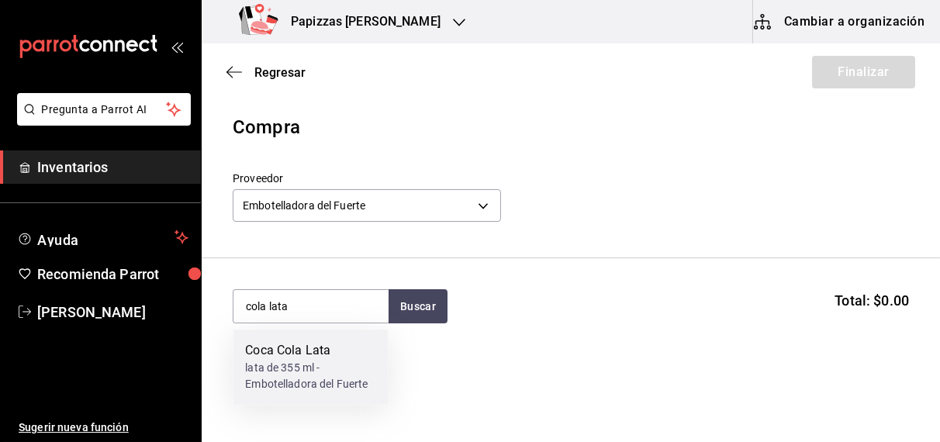
click at [295, 361] on div "lata de 355 ml - Embotelladora del Fuerte" at bounding box center [310, 377] width 130 height 33
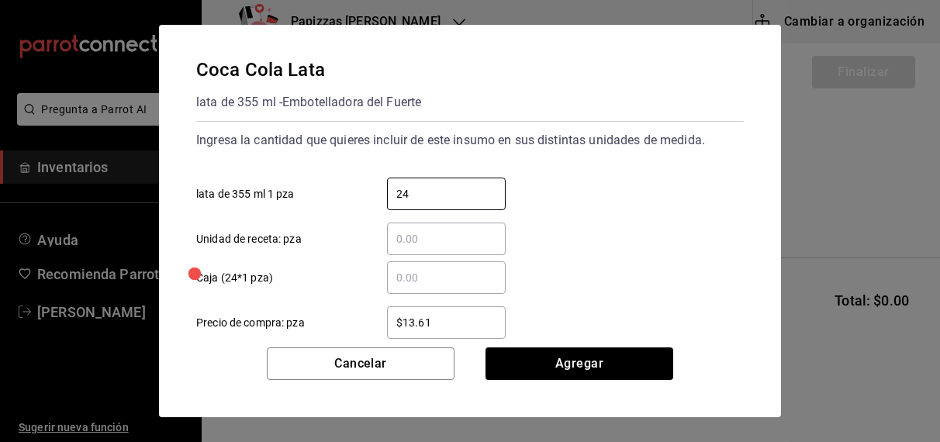
type input "24"
type input "$16.75"
click button "Agregar" at bounding box center [579, 363] width 188 height 33
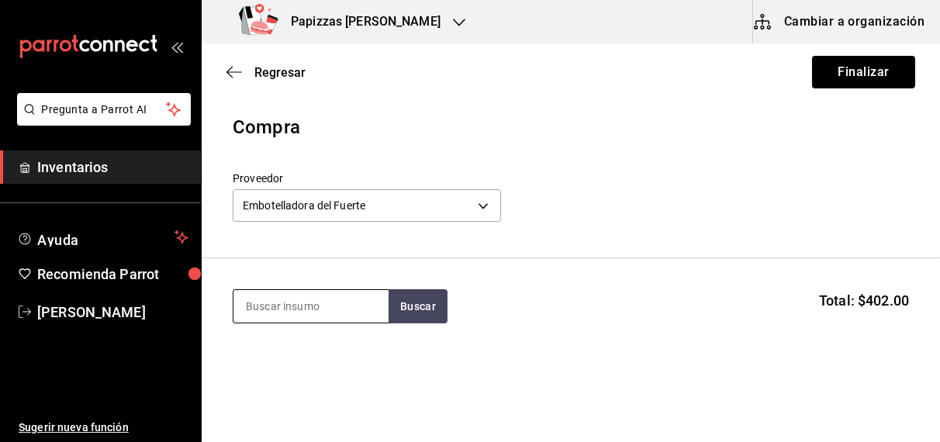
click at [329, 305] on input at bounding box center [310, 306] width 155 height 33
type input "frutos"
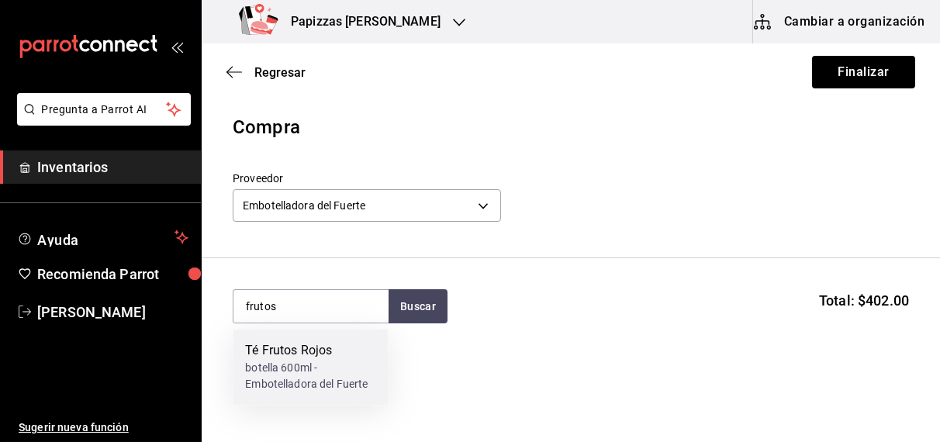
click at [308, 369] on div "botella 600ml - Embotelladora del Fuerte" at bounding box center [310, 377] width 130 height 33
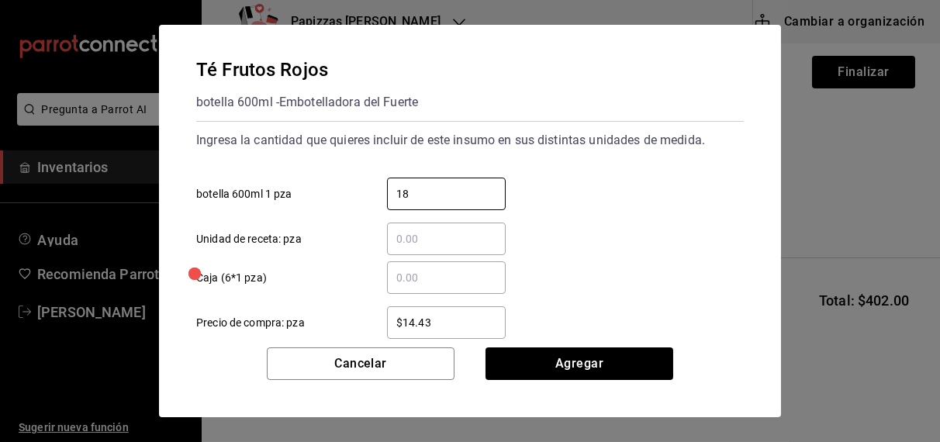
type input "18"
type input "$16.75"
click button "Agregar" at bounding box center [579, 363] width 188 height 33
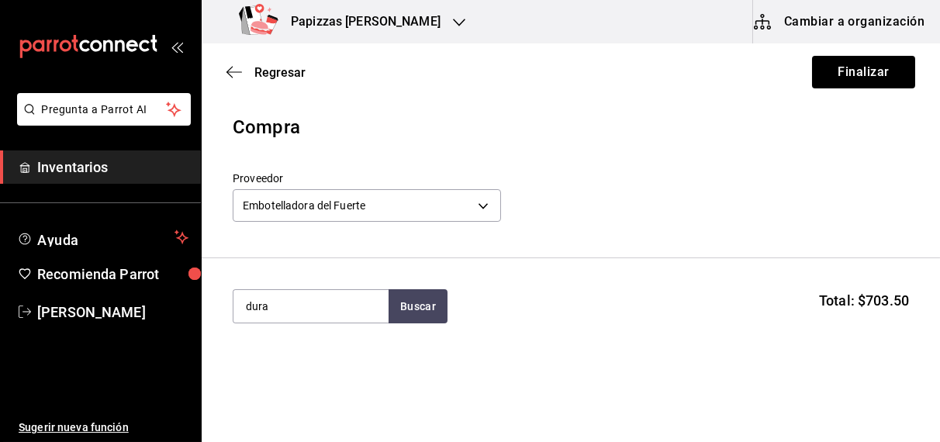
type input "dura"
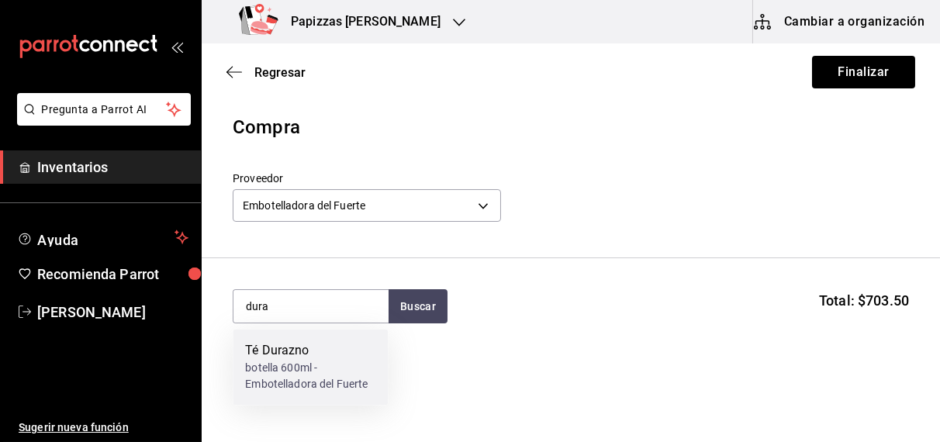
click at [288, 371] on div "botella 600ml - Embotelladora del Fuerte" at bounding box center [310, 377] width 130 height 33
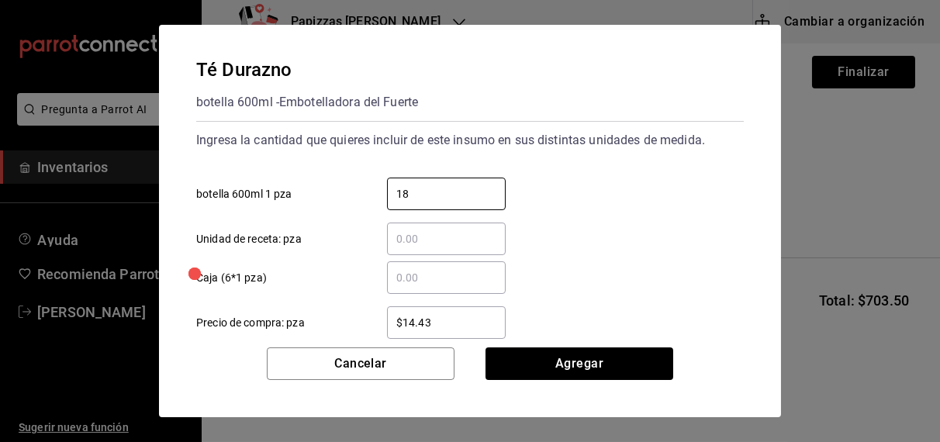
type input "18"
type input "$16.75"
click button "Agregar" at bounding box center [579, 363] width 188 height 33
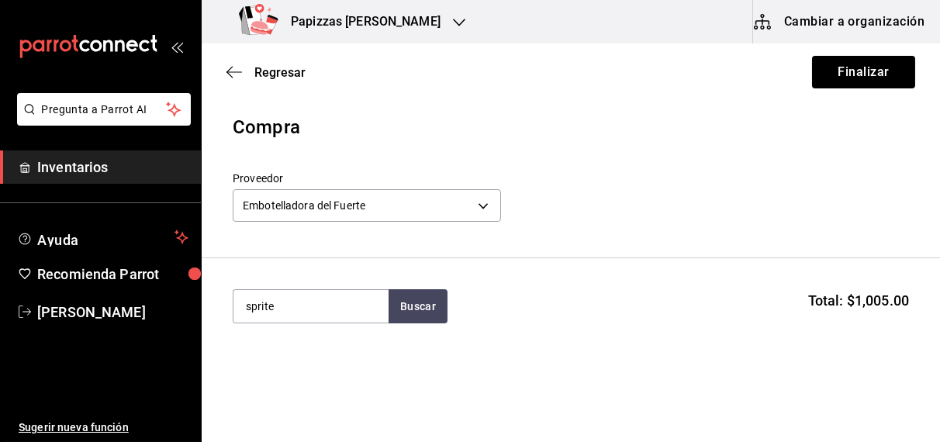
type input "sprite"
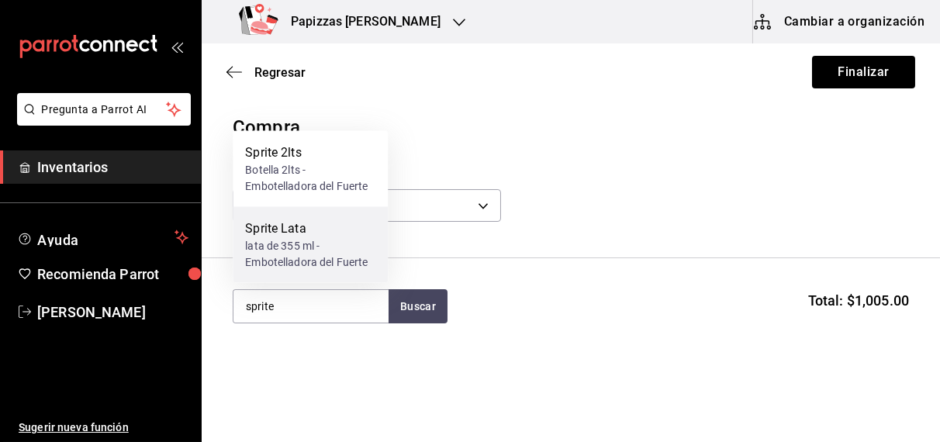
click at [292, 267] on div "lata de 355 ml - Embotelladora del Fuerte" at bounding box center [310, 254] width 130 height 33
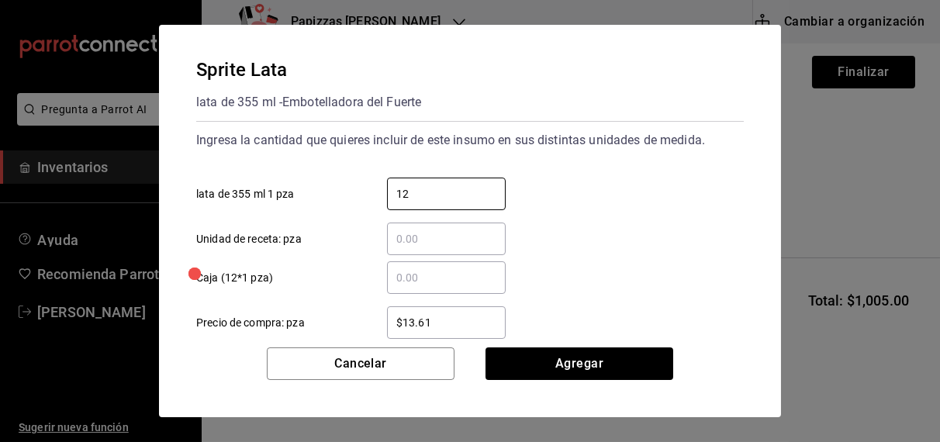
type input "12"
type input "$16.75"
click button "Agregar" at bounding box center [579, 363] width 188 height 33
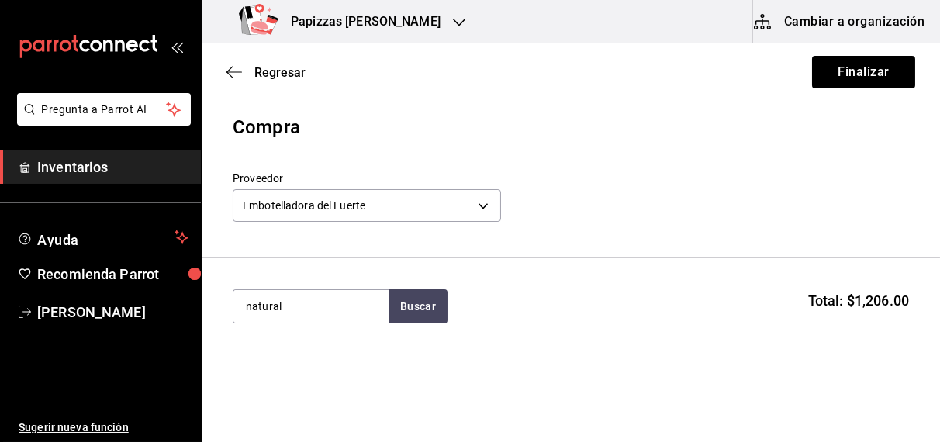
type input "natural"
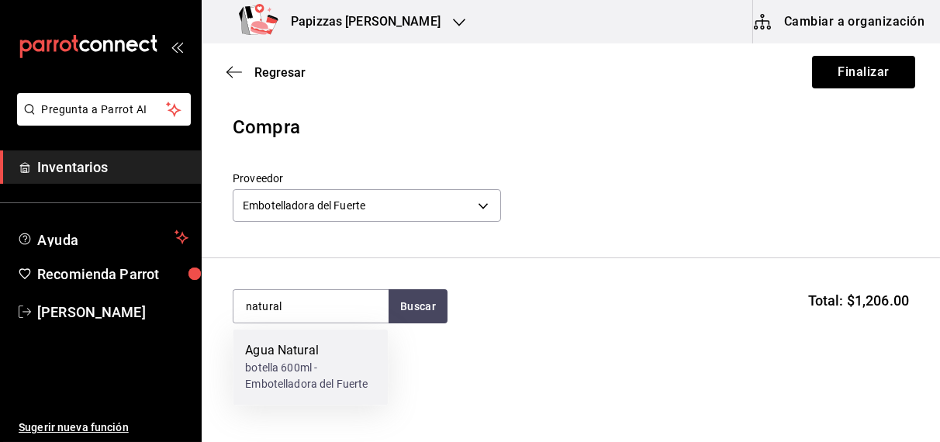
click at [295, 378] on div "botella 600ml - Embotelladora del Fuerte" at bounding box center [310, 377] width 130 height 33
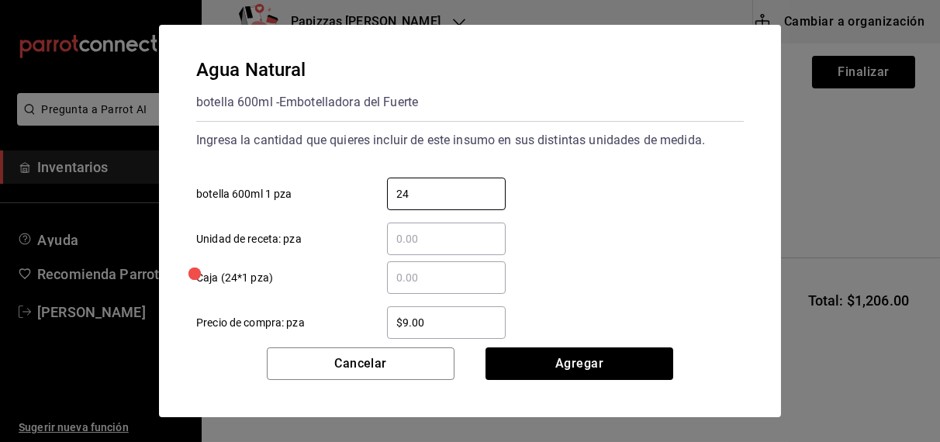
type input "24"
type input "$9.81"
click button "Agregar" at bounding box center [579, 363] width 188 height 33
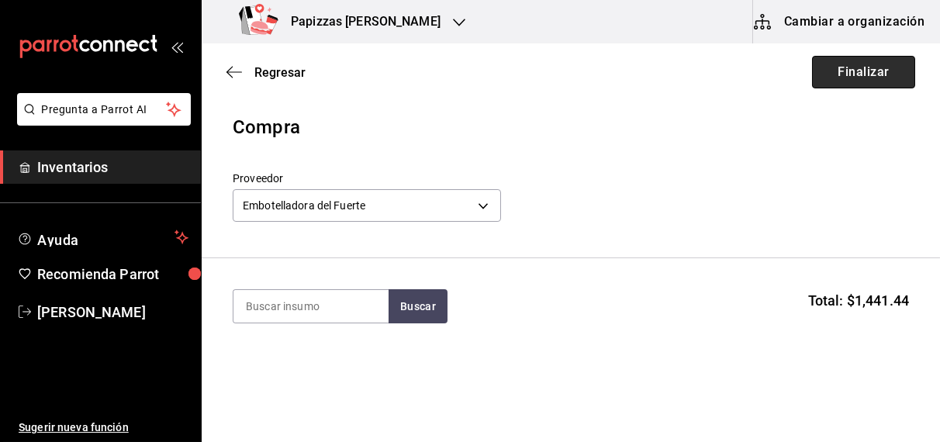
click at [865, 73] on button "Finalizar" at bounding box center [863, 72] width 103 height 33
